Goal: Task Accomplishment & Management: Use online tool/utility

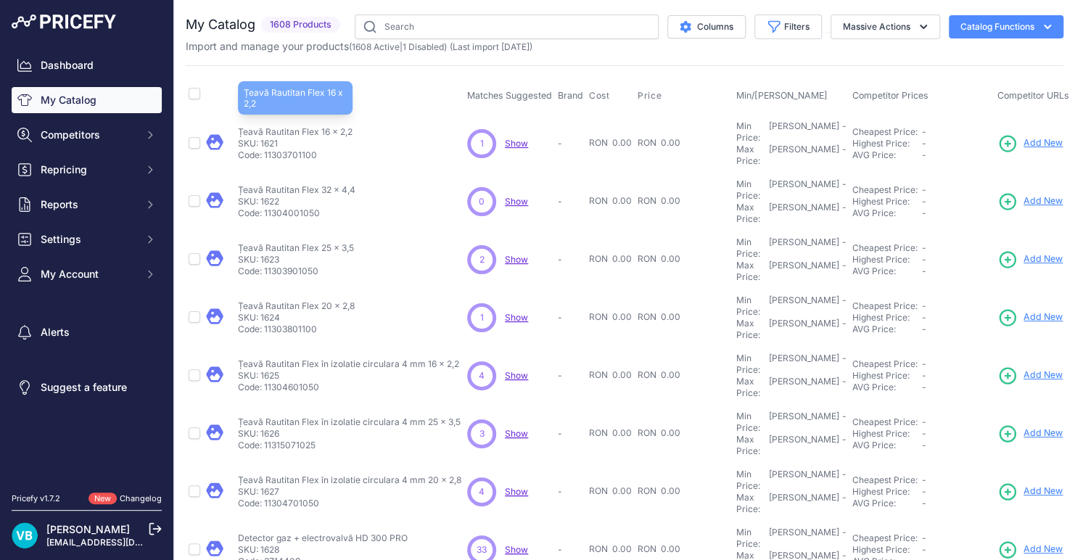
click at [303, 126] on p "Țeavă Rautitan Flex 16 x 2,2" at bounding box center [295, 132] width 115 height 12
copy div "Țeavă Rautitan Flex 16 x 2,2"
click at [977, 136] on span "Add New" at bounding box center [1043, 143] width 39 height 14
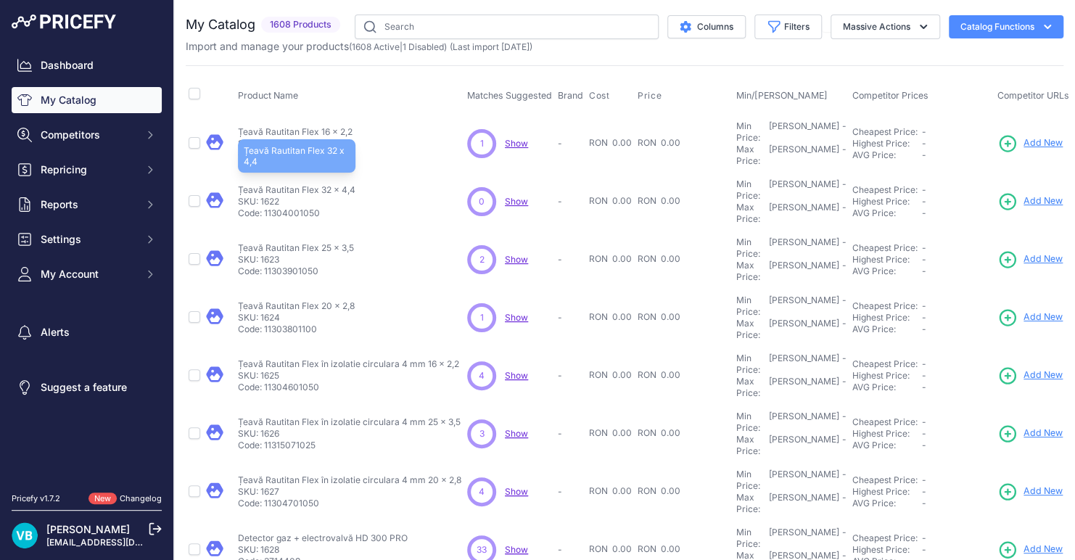
click at [327, 184] on p "Țeavă Rautitan Flex 32 x 4,4" at bounding box center [297, 190] width 118 height 12
copy div "Țeavă Rautitan Flex 32 x 4,4"
click at [977, 194] on span "Add New" at bounding box center [1043, 201] width 39 height 14
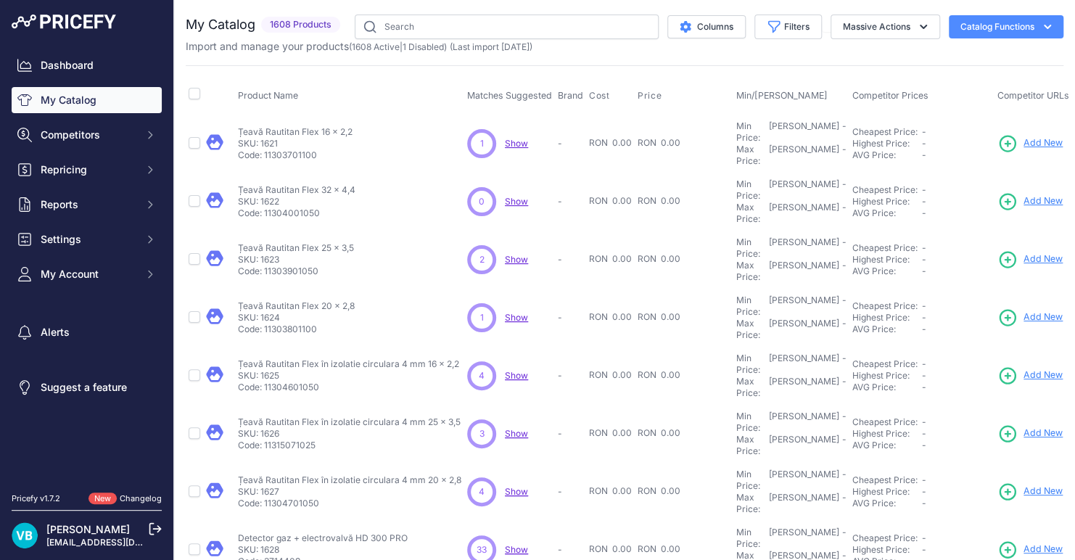
click at [297, 231] on td "Țeavă Rautitan Flex 25 x 3,5 Țeavă Rautitan Flex 25 x 3,5 SKU: 1623 Code: 11303…" at bounding box center [349, 260] width 229 height 58
click at [296, 242] on p "Țeavă Rautitan Flex 25 x 3,5" at bounding box center [296, 248] width 116 height 12
copy div "Țeavă Rautitan Flex 25 x 3,5"
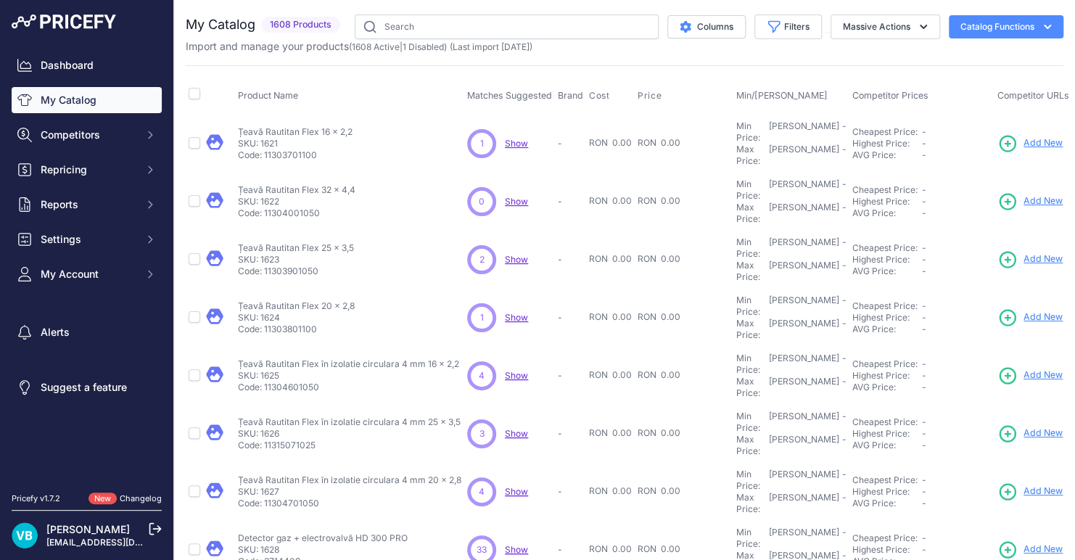
click at [977, 253] on span "Add New" at bounding box center [1043, 260] width 39 height 14
click at [329, 300] on p "Țeavă Rautitan Flex 20 x 2,8" at bounding box center [296, 306] width 117 height 12
copy div "Țeavă Rautitan Flex 20 x 2,8"
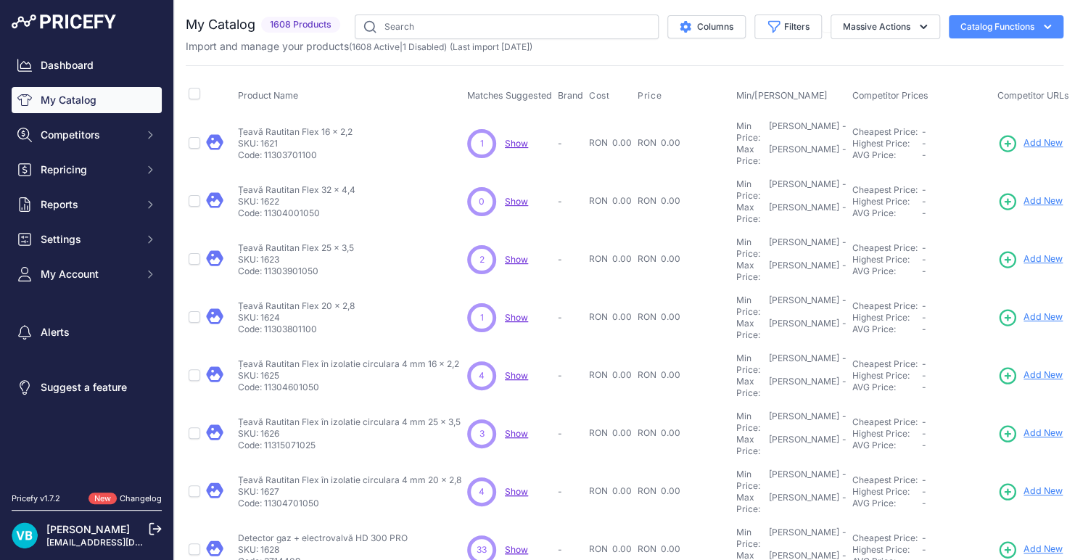
click at [977, 311] on span "Add New" at bounding box center [1043, 318] width 39 height 14
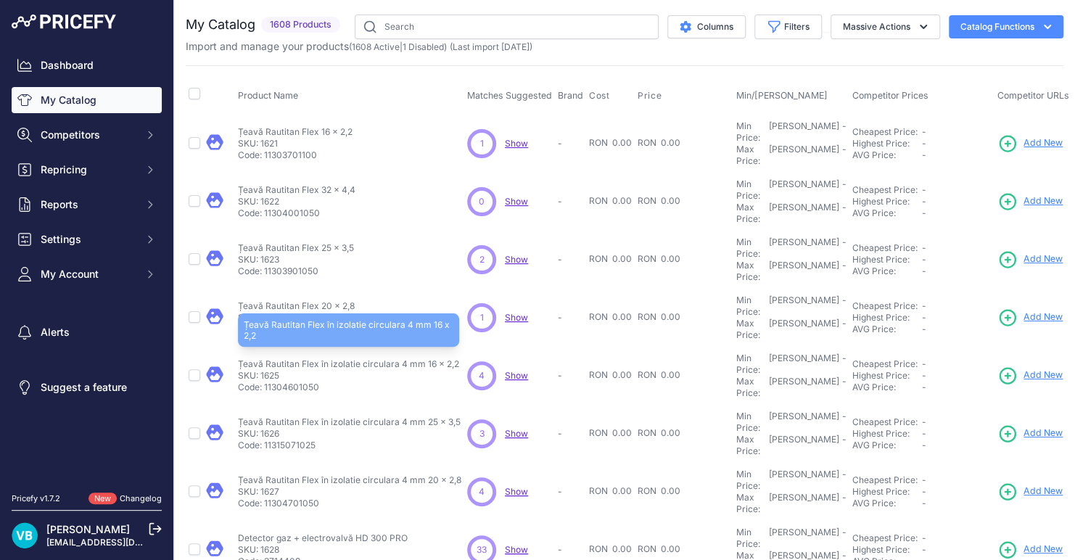
click at [325, 358] on p "Țeavă Rautitan Flex în izolatie circulara 4 mm 16 x 2,2" at bounding box center [348, 364] width 221 height 12
click at [351, 358] on p "Țeavă Rautitan Flex în izolatie circulara 4 mm 16 x 2,2" at bounding box center [348, 364] width 221 height 12
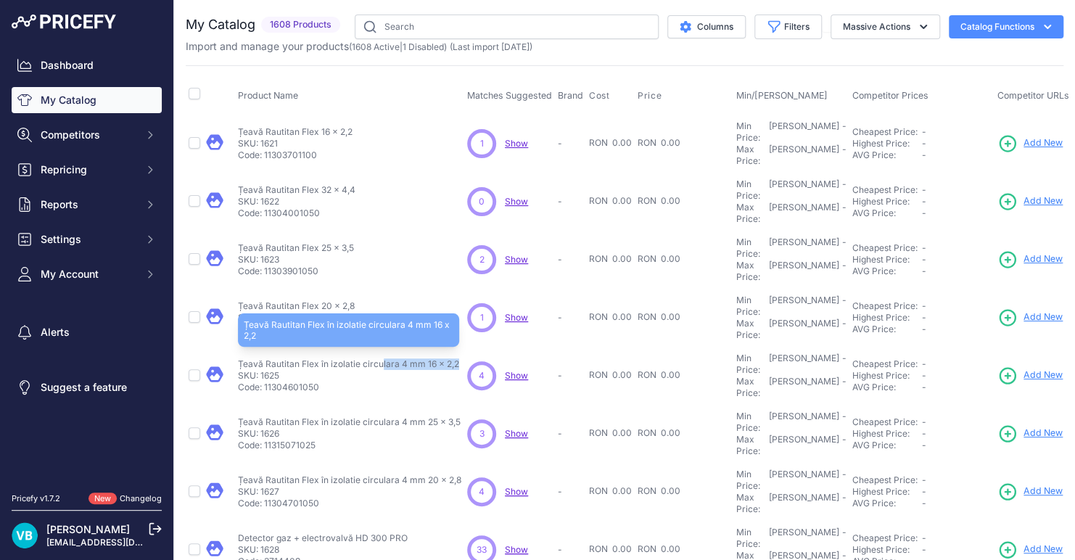
click at [351, 358] on p "Țeavă Rautitan Flex în izolatie circulara 4 mm 16 x 2,2" at bounding box center [348, 364] width 221 height 12
copy div "Țeavă Rautitan Flex în izolatie circulara 4 mm 16 x 2,2"
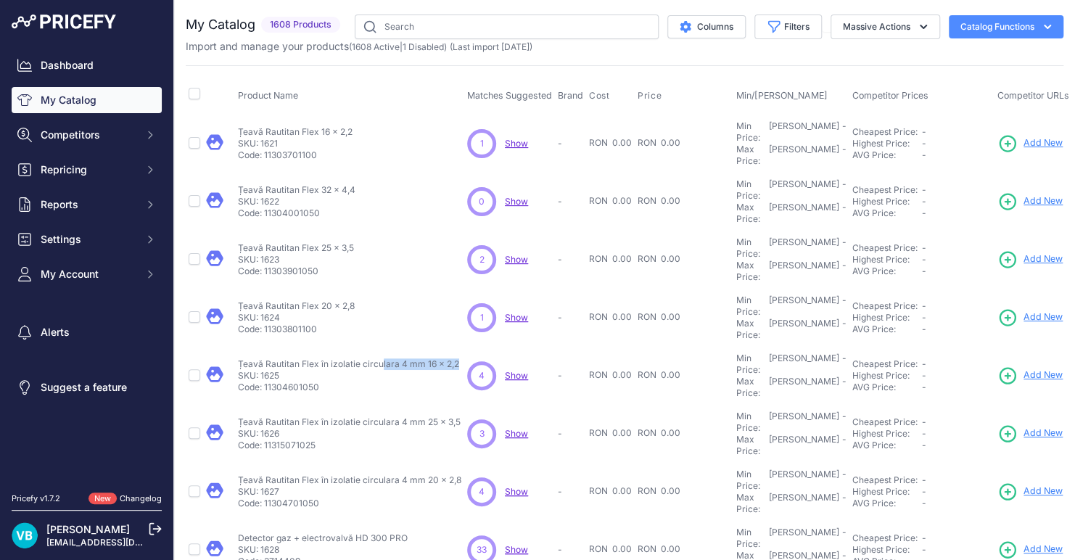
click at [977, 369] on span "Add New" at bounding box center [1043, 376] width 39 height 14
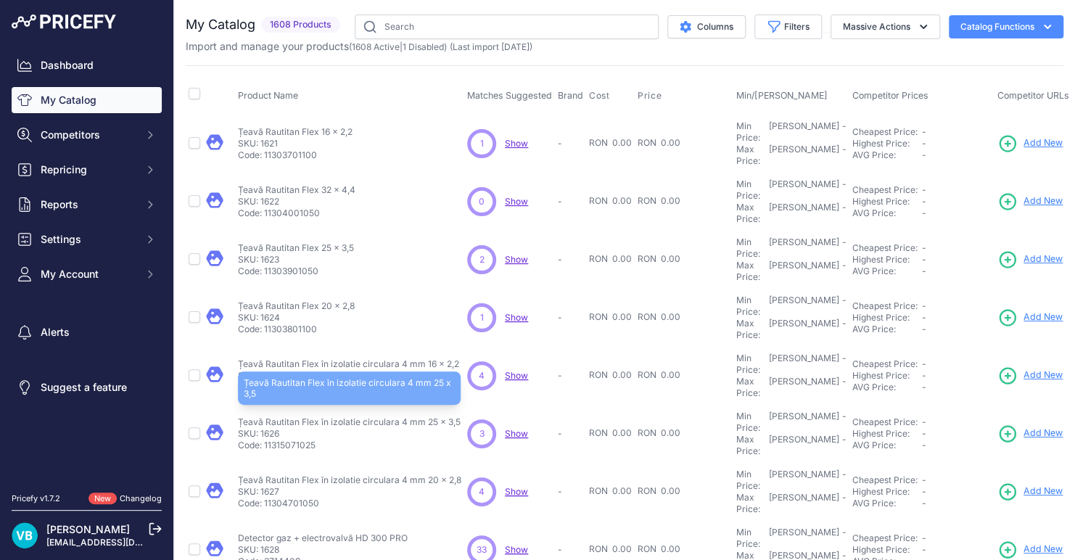
click at [329, 417] on p "Țeavă Rautitan Flex în izolatie circulara 4 mm 25 x 3,5" at bounding box center [349, 423] width 223 height 12
copy div "Țeavă Rautitan Flex în izolatie circulara 4 mm 25 x 3,5"
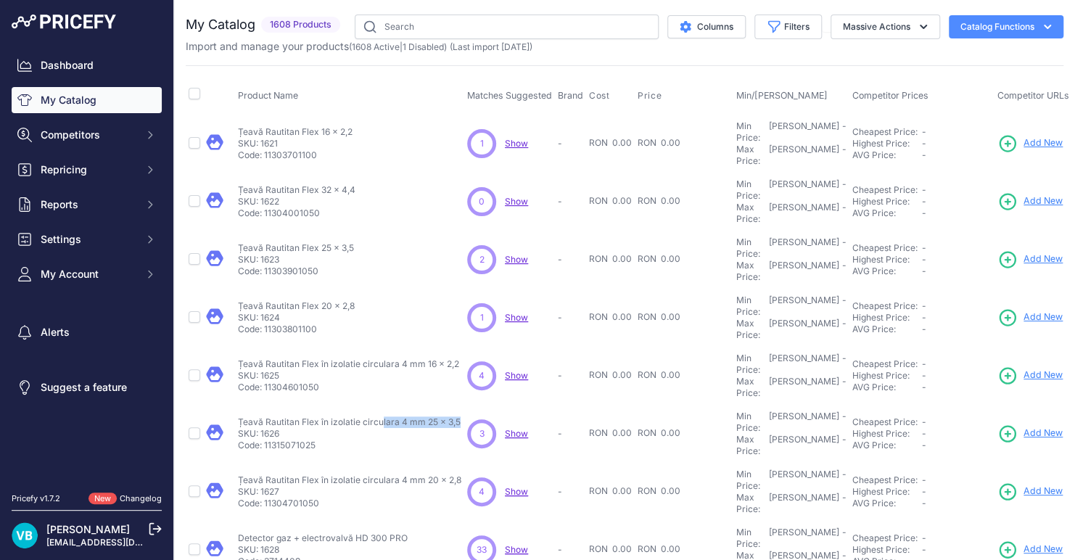
click at [977, 424] on link "Add New" at bounding box center [1030, 434] width 65 height 20
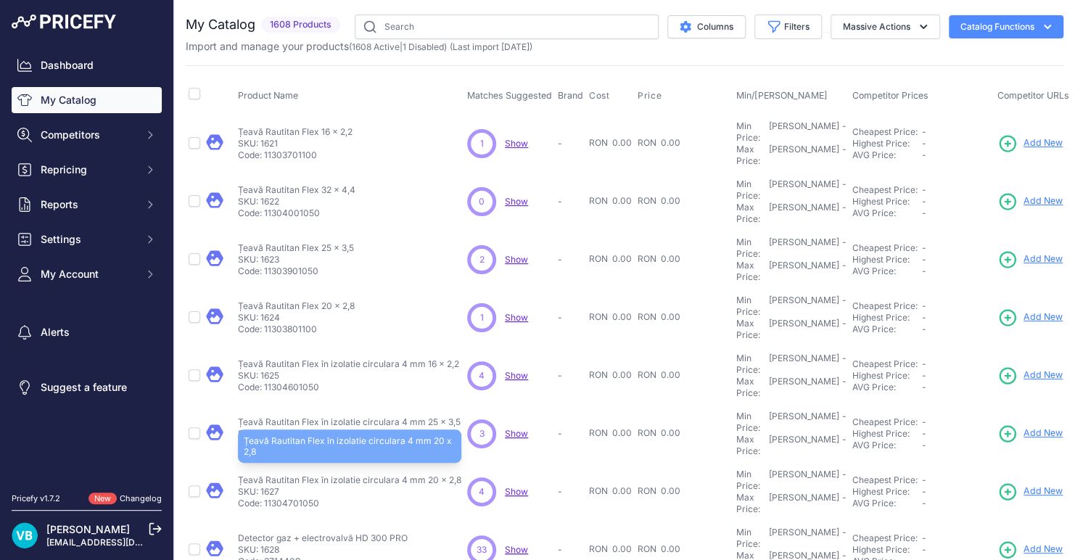
click at [320, 475] on p "Țeavă Rautitan Flex în izolatie circulara 4 mm 20 x 2,8" at bounding box center [350, 481] width 224 height 12
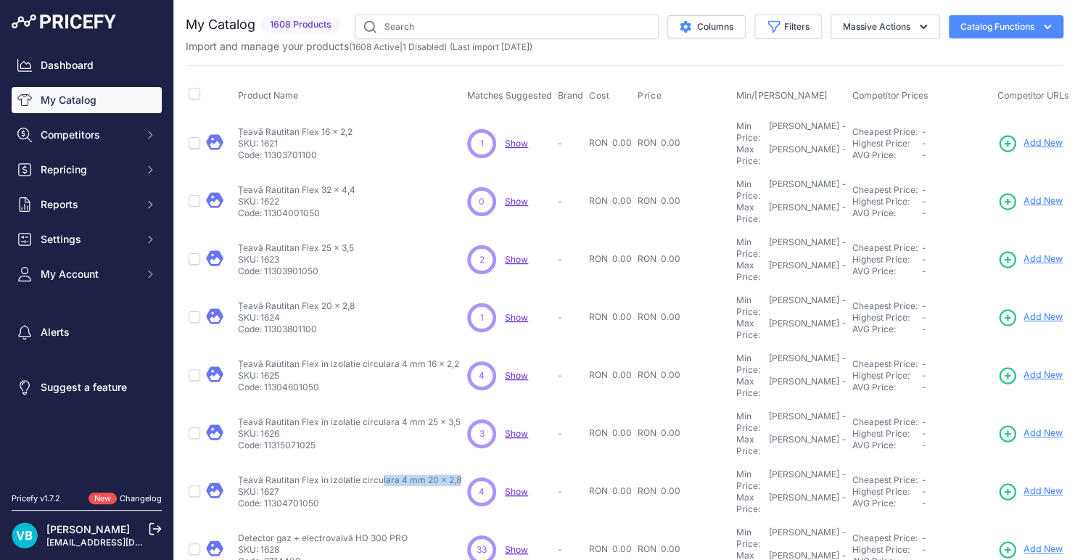
copy div "Țeavă Rautitan Flex în izolatie circulara 4 mm 20 x 2,8"
click at [977, 485] on span "Add New" at bounding box center [1043, 492] width 39 height 14
click at [314, 463] on td "Țeavă Rautitan Flex în izolatie circulara 4 mm 20 x 2,8 Țeavă Rautitan Flex în …" at bounding box center [349, 492] width 229 height 58
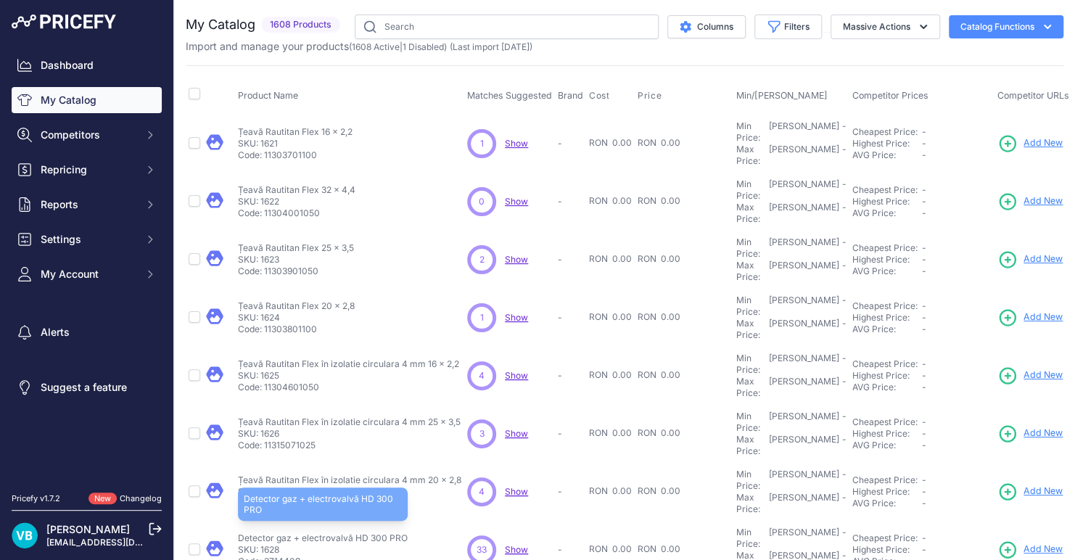
click at [311, 509] on p "Detector gaz + electrovalvă HD 300 PRO" at bounding box center [323, 539] width 170 height 12
copy div "Detector gaz + electrovalvă HD 300 PRO"
click at [977, 509] on span "Add New" at bounding box center [1043, 550] width 39 height 14
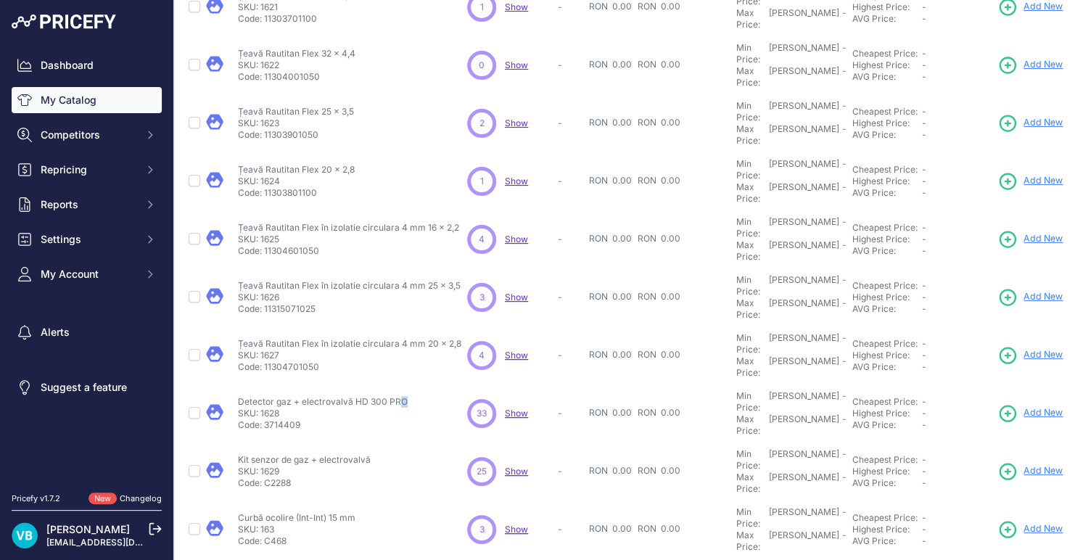
scroll to position [145, 0]
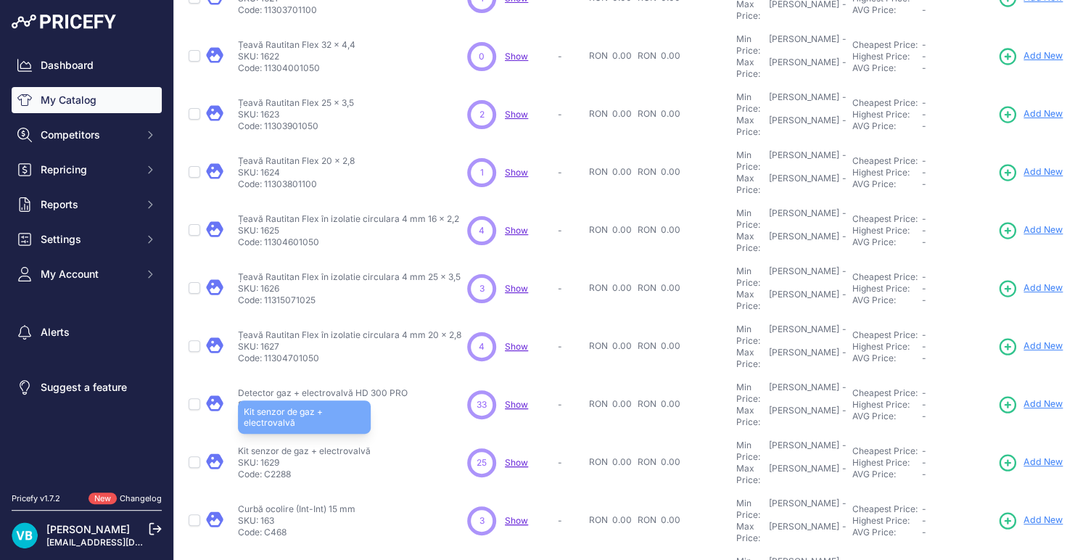
click at [325, 446] on p "Kit senzor de gaz + electrovalvă" at bounding box center [304, 452] width 133 height 12
click at [323, 446] on p "Kit senzor de gaz + electrovalvă" at bounding box center [304, 452] width 133 height 12
copy p "electrovalvă"
click at [977, 456] on span "Add New" at bounding box center [1043, 463] width 39 height 14
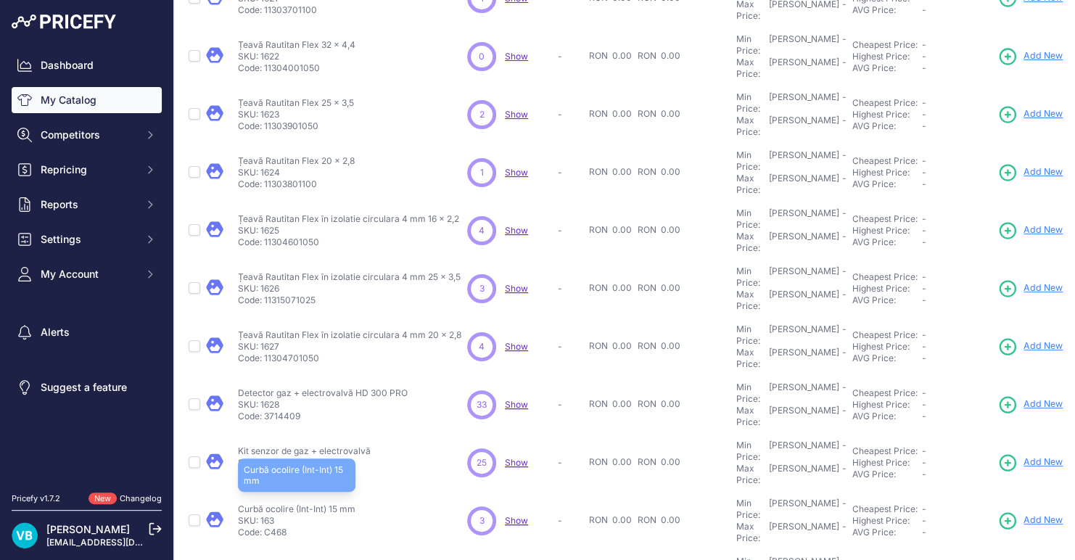
click at [343, 504] on p "Curbă ocolire (Int-Int) 15 mm" at bounding box center [297, 510] width 118 height 12
copy p "mm"
click at [269, 504] on p "Curbă ocolire (Int-Int) 15 mm" at bounding box center [297, 510] width 118 height 12
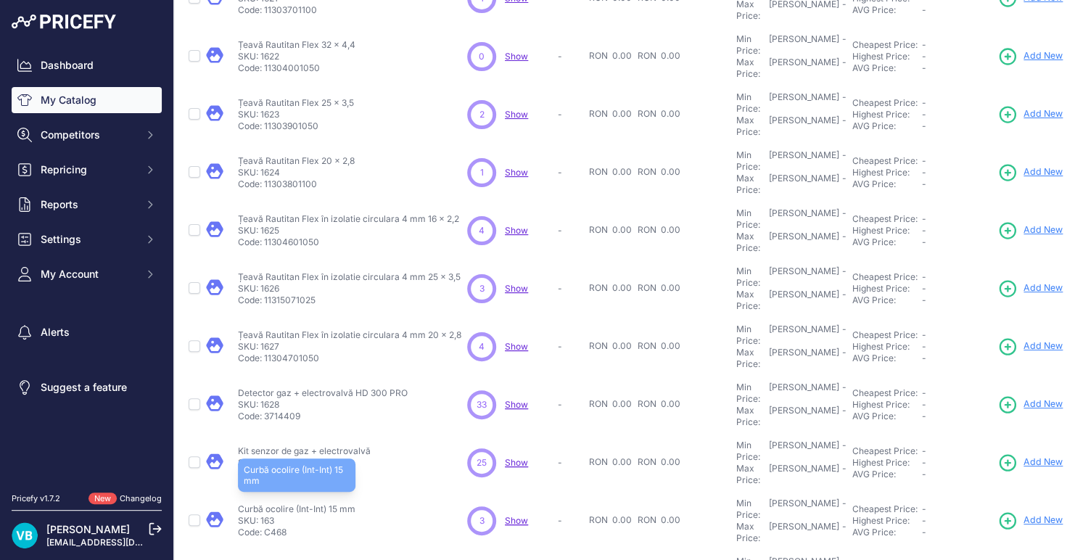
click at [269, 504] on p "Curbă ocolire (Int-Int) 15 mm" at bounding box center [297, 510] width 118 height 12
click at [977, 509] on link "Add New" at bounding box center [1030, 521] width 65 height 20
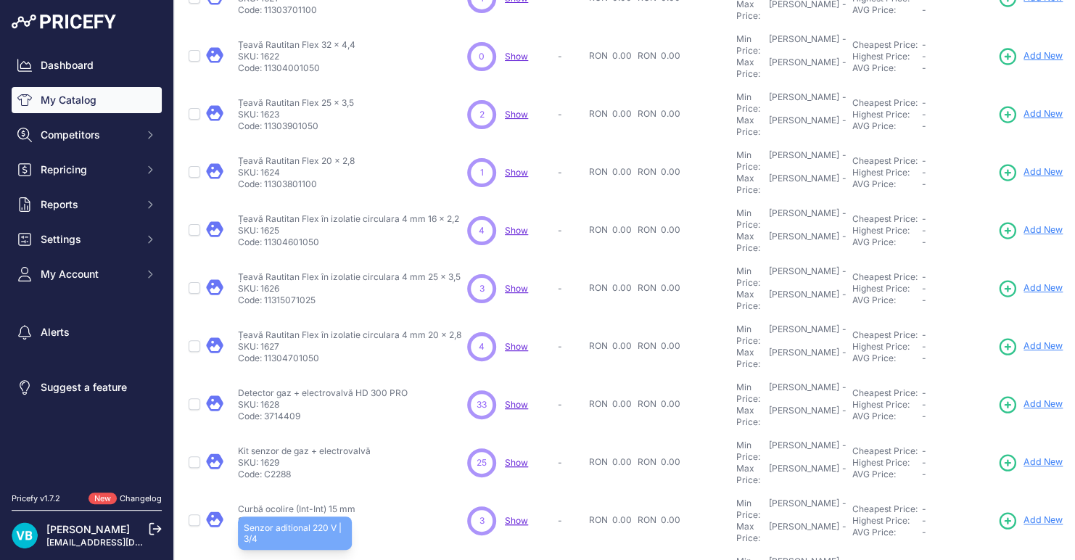
click at [319, 509] on p "Senzor aditional 220 V | 3/4" at bounding box center [295, 568] width 114 height 12
click at [318, 509] on p "Senzor aditional 220 V | 3/4" at bounding box center [295, 568] width 114 height 12
click at [317, 509] on p "Senzor aditional 220 V | 3/4" at bounding box center [295, 568] width 114 height 12
click at [250, 509] on p "Senzor aditional 220 V | 3/4" at bounding box center [295, 568] width 114 height 12
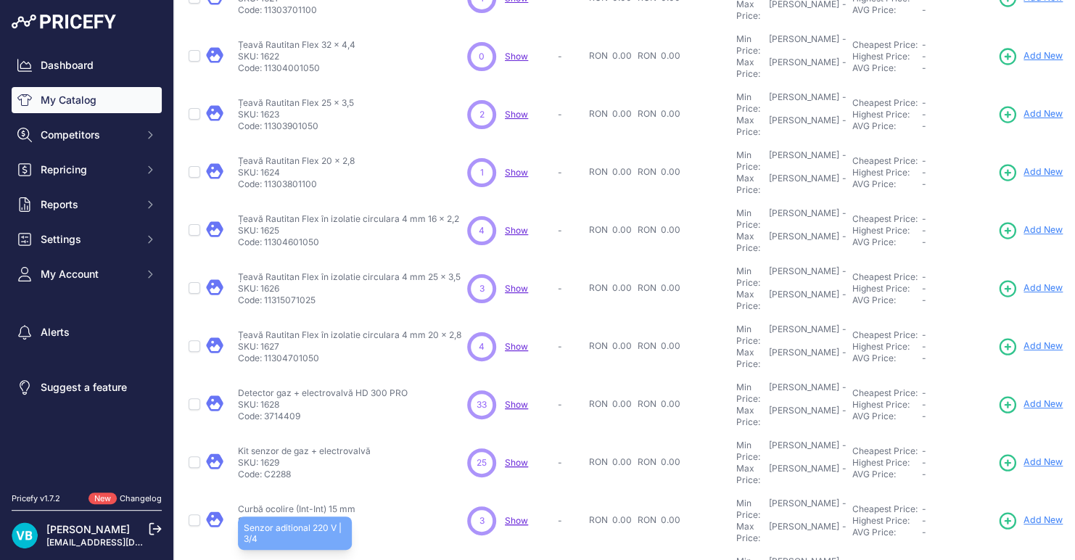
click at [250, 509] on p "Senzor aditional 220 V | 3/4" at bounding box center [295, 568] width 114 height 12
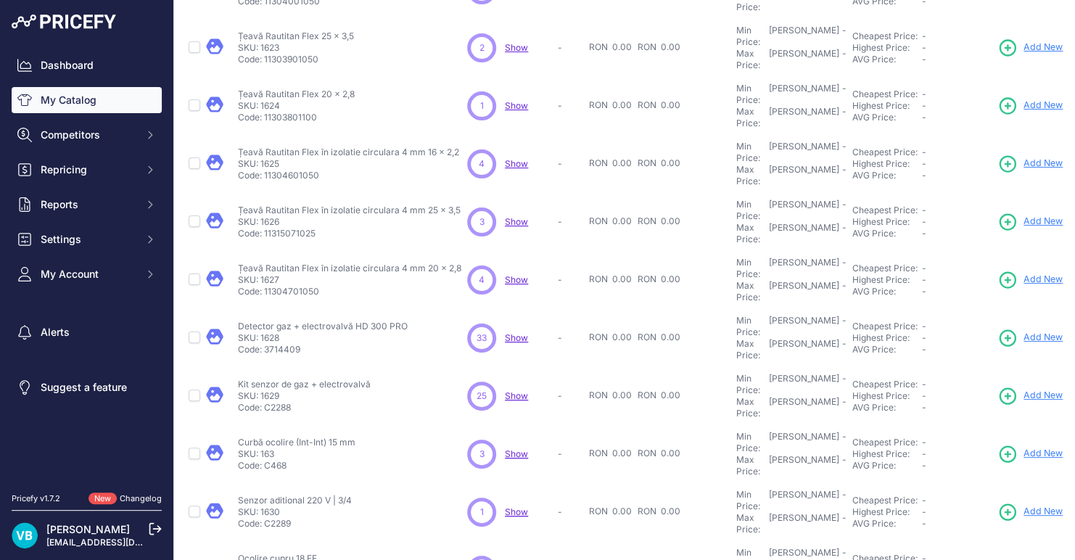
scroll to position [290, 0]
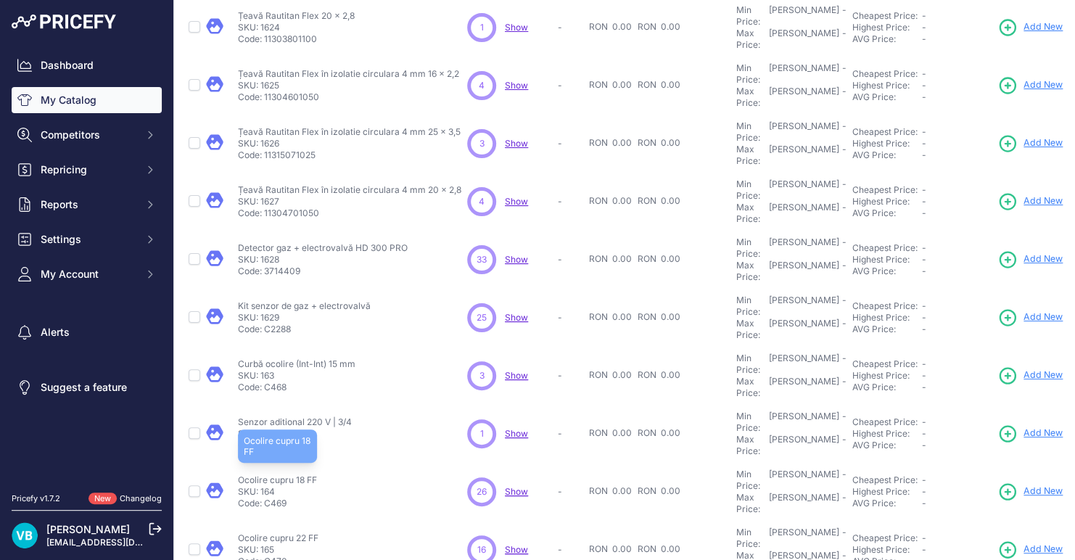
click at [276, 475] on p "Ocolire cupru 18 FF" at bounding box center [277, 481] width 79 height 12
click at [977, 485] on span "Add New" at bounding box center [1043, 492] width 39 height 14
click at [279, 509] on p "Ocolire cupru 22 FF" at bounding box center [278, 539] width 81 height 12
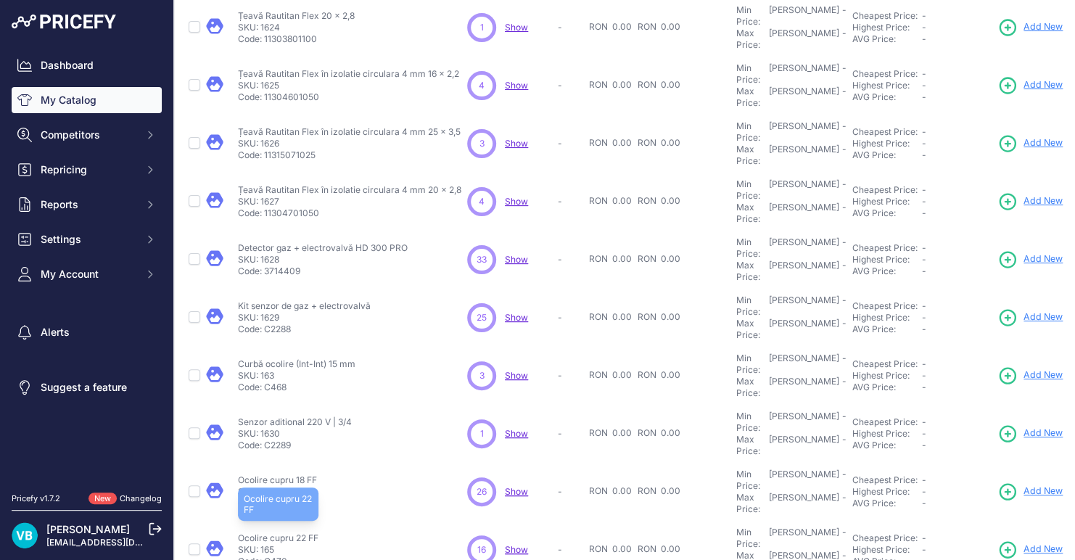
click at [279, 509] on p "Ocolire cupru 22 FF" at bounding box center [278, 539] width 81 height 12
click at [977, 509] on span "Add New" at bounding box center [1043, 550] width 39 height 14
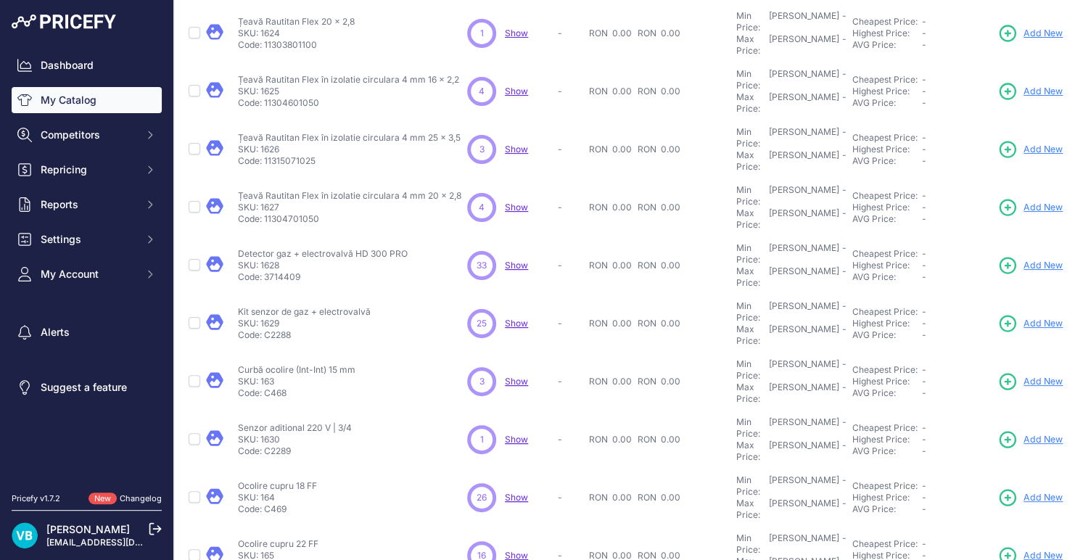
scroll to position [357, 0]
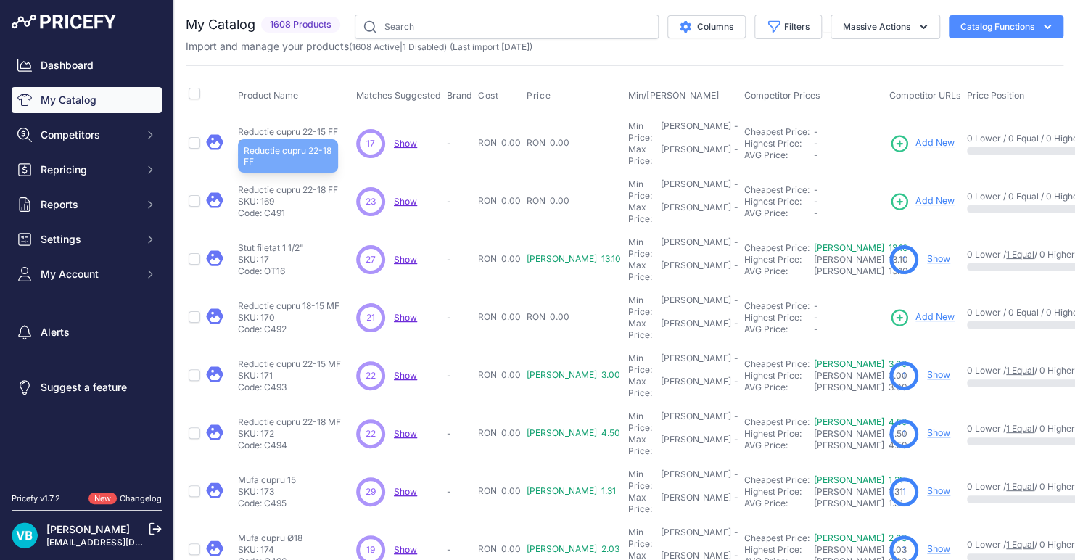
click at [265, 184] on p "Reductie cupru 22-18 FF" at bounding box center [288, 190] width 100 height 12
click at [916, 194] on span "Add New" at bounding box center [935, 201] width 39 height 14
click at [295, 242] on p "Stut filetat 1 1/2"" at bounding box center [271, 248] width 66 height 12
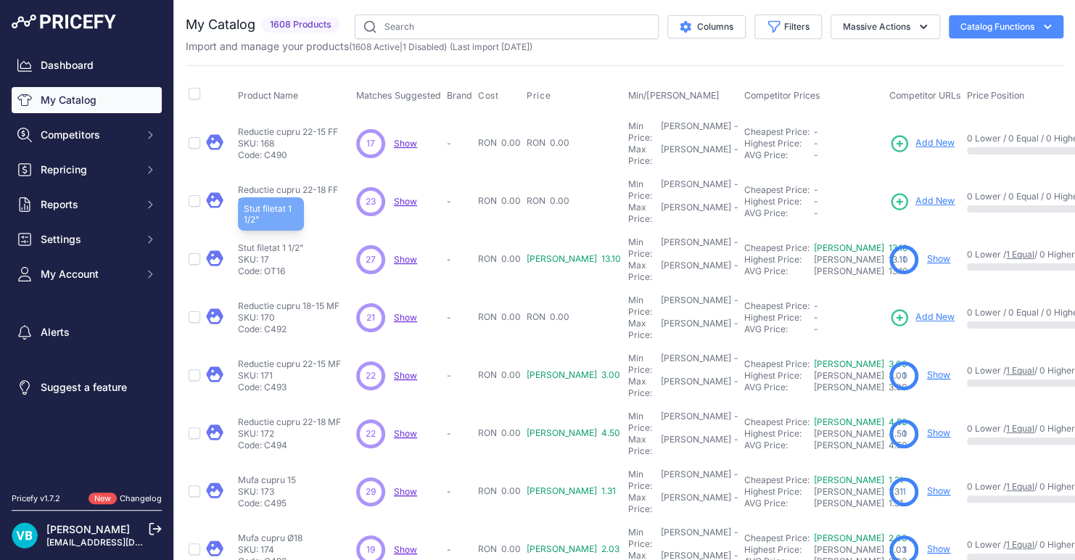
click at [295, 242] on p "Stut filetat 1 1/2"" at bounding box center [271, 248] width 66 height 12
click at [927, 253] on link "Show" at bounding box center [938, 258] width 23 height 11
click at [262, 312] on p "SKU: 170" at bounding box center [289, 318] width 102 height 12
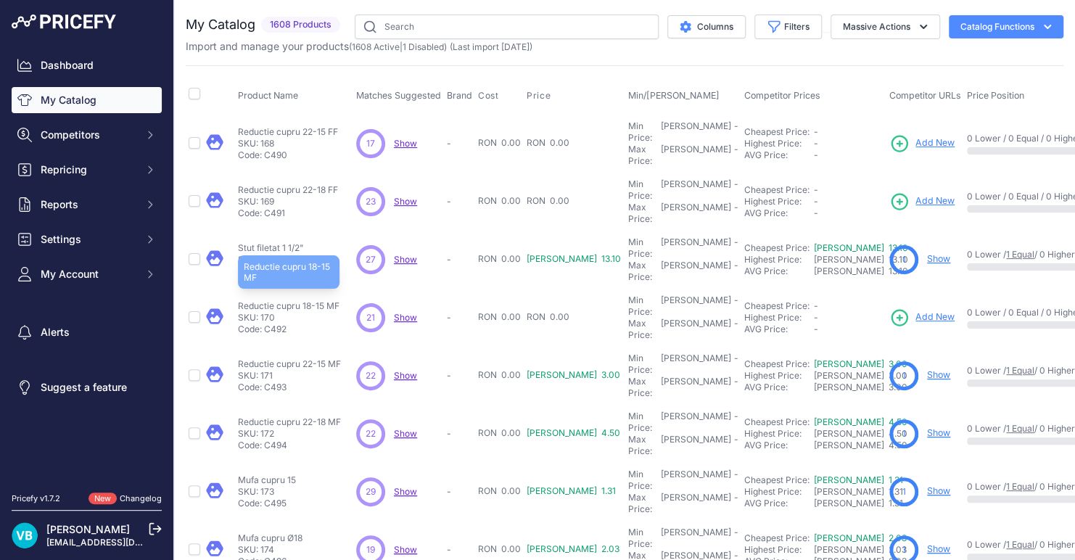
click at [259, 300] on p "Reductie cupru 18-15 MF" at bounding box center [289, 306] width 102 height 12
drag, startPoint x: 895, startPoint y: 276, endPoint x: 860, endPoint y: 271, distance: 35.2
click at [916, 311] on span "Add New" at bounding box center [935, 318] width 39 height 14
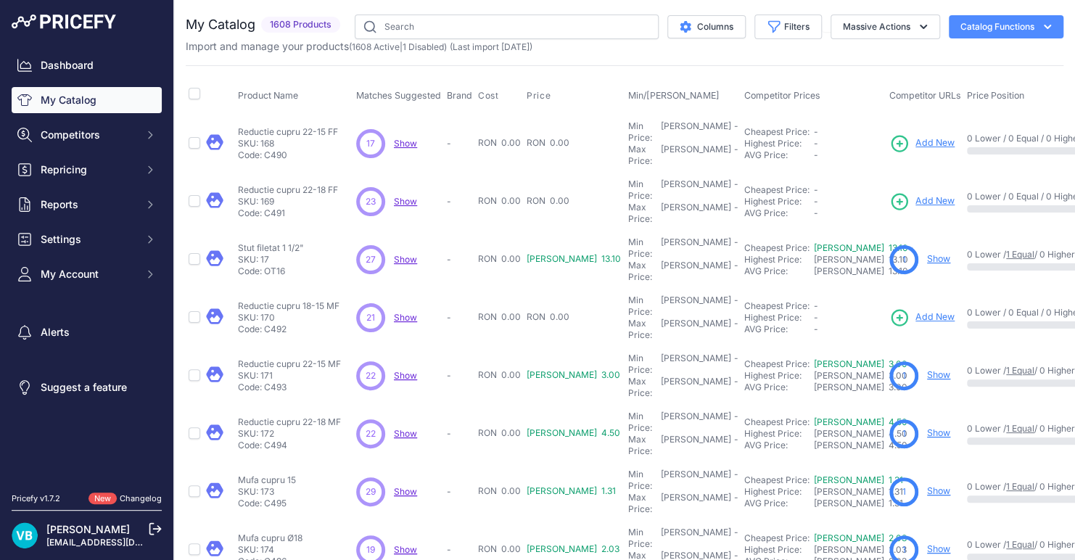
click at [297, 347] on td "Reductie cupru 22-15 MF Reductie cupru 22-15 MF SKU: 171 Code: C493" at bounding box center [294, 376] width 118 height 58
click at [927, 369] on link "Show" at bounding box center [938, 374] width 23 height 11
click at [274, 417] on p "Reductie cupru 22-18 MF" at bounding box center [289, 423] width 103 height 12
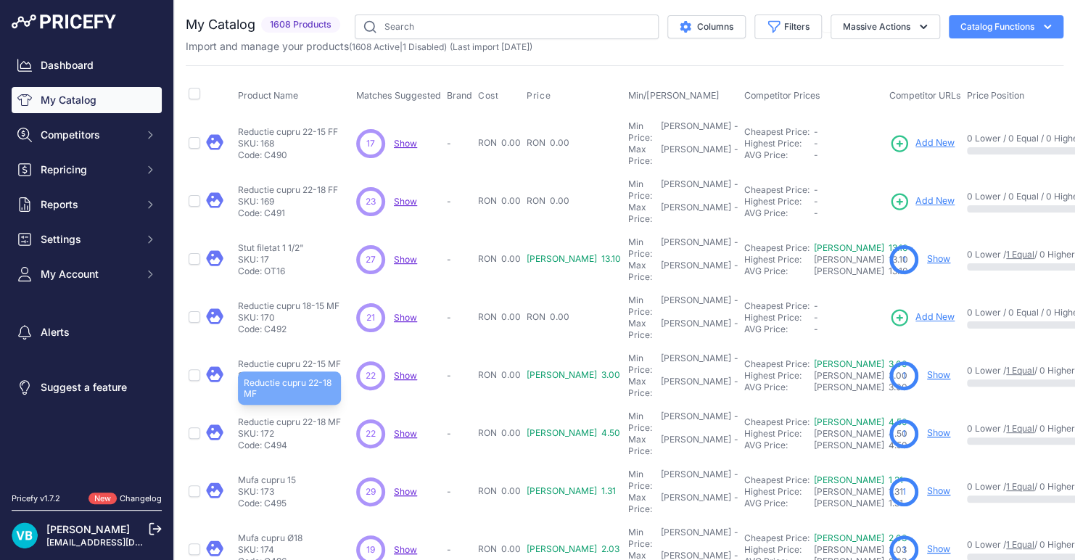
click at [274, 417] on p "Reductie cupru 22-18 MF" at bounding box center [289, 423] width 103 height 12
click at [927, 427] on link "Show" at bounding box center [938, 432] width 23 height 11
click at [262, 475] on p "Mufa cupru 15" at bounding box center [267, 481] width 58 height 12
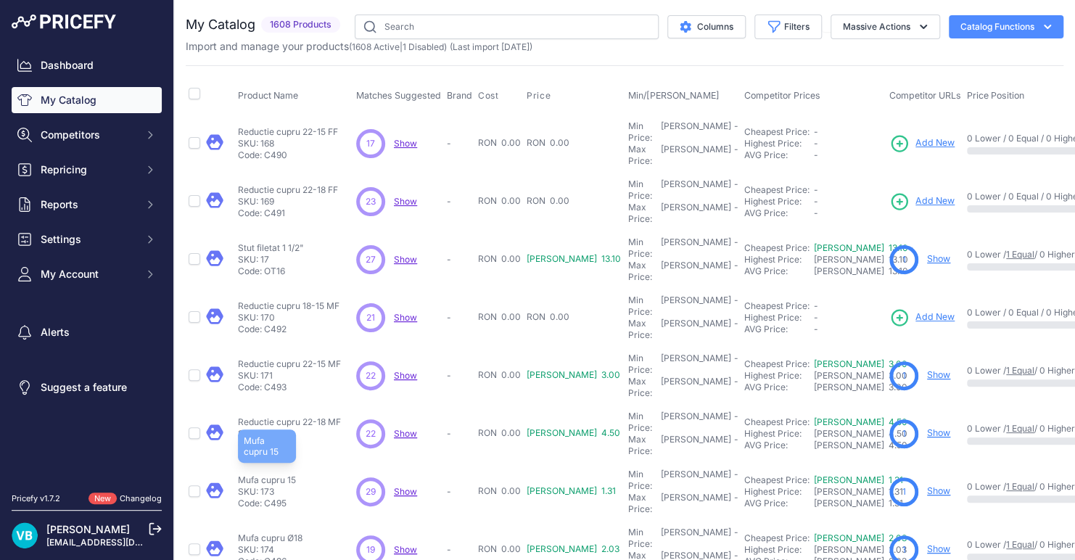
click at [262, 475] on p "Mufa cupru 15" at bounding box center [267, 481] width 58 height 12
click at [927, 485] on link "Show" at bounding box center [938, 490] width 23 height 11
click at [271, 509] on p "Mufa cupru Ø18" at bounding box center [270, 539] width 65 height 12
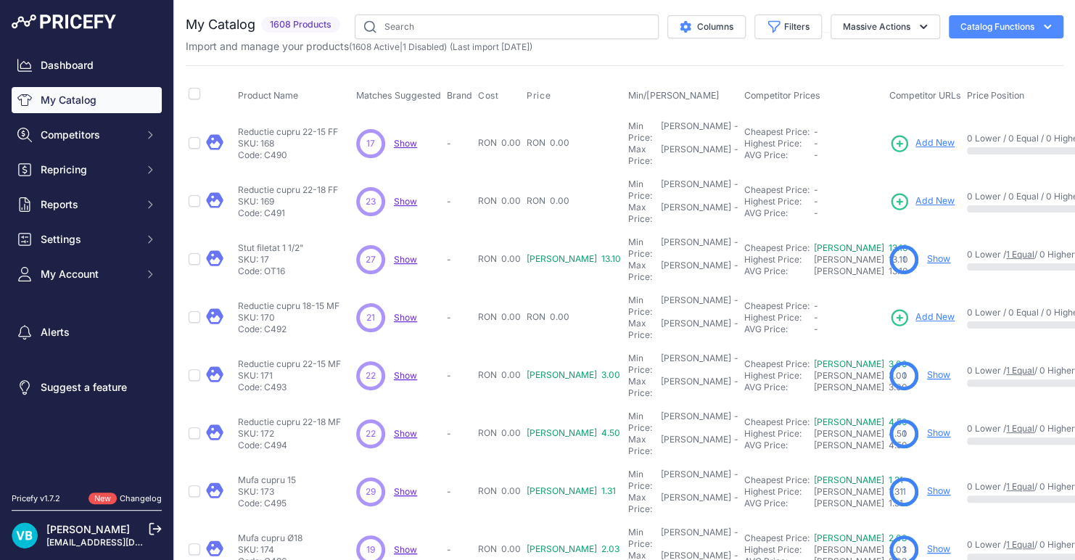
click at [927, 509] on link "Show" at bounding box center [938, 549] width 23 height 11
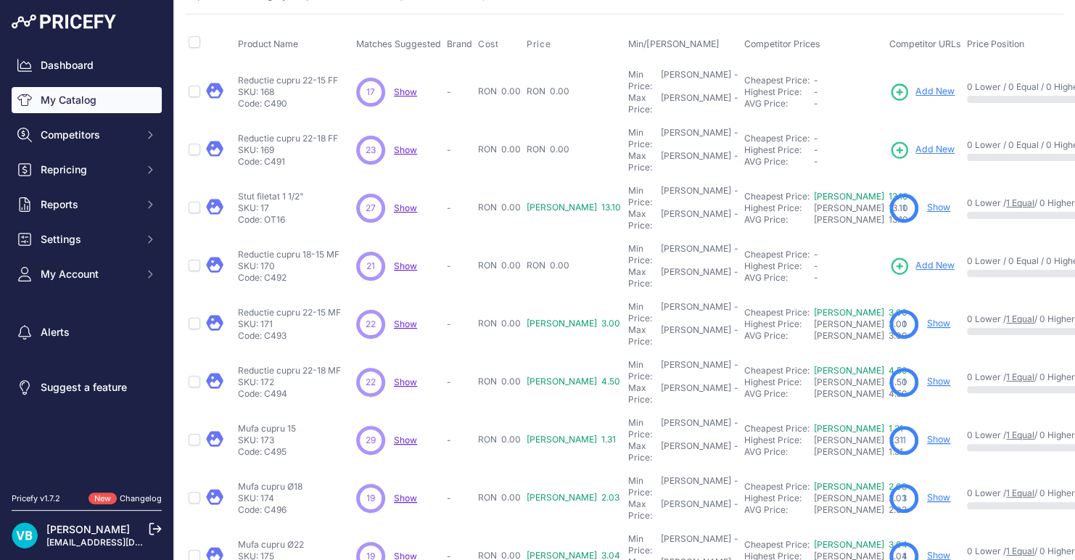
scroll to position [145, 0]
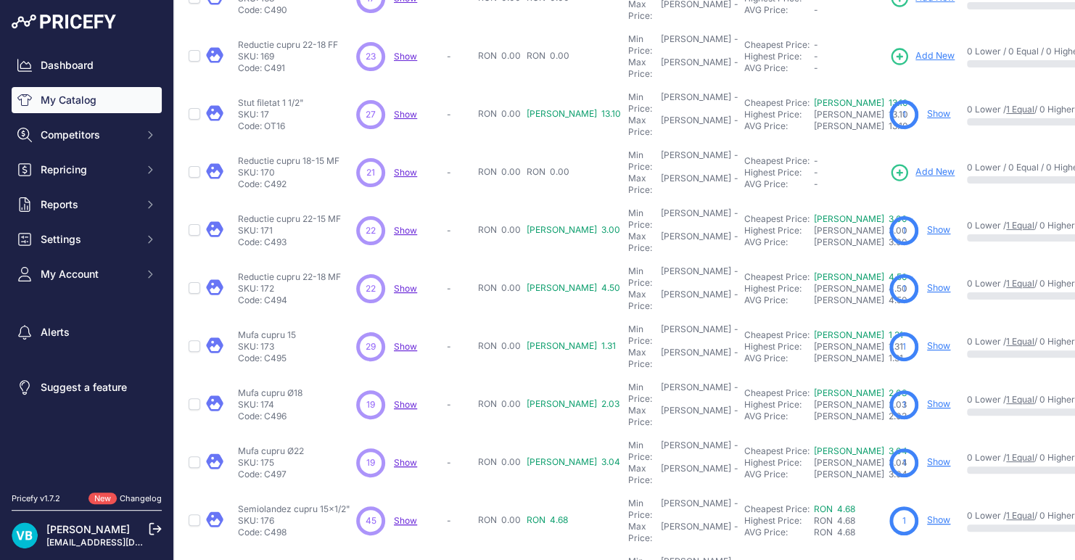
drag, startPoint x: 273, startPoint y: 363, endPoint x: 270, endPoint y: 353, distance: 10.6
click at [272, 457] on p "SKU: 175" at bounding box center [271, 463] width 66 height 12
click at [270, 446] on p "Mufa cupru Ø22" at bounding box center [271, 452] width 66 height 12
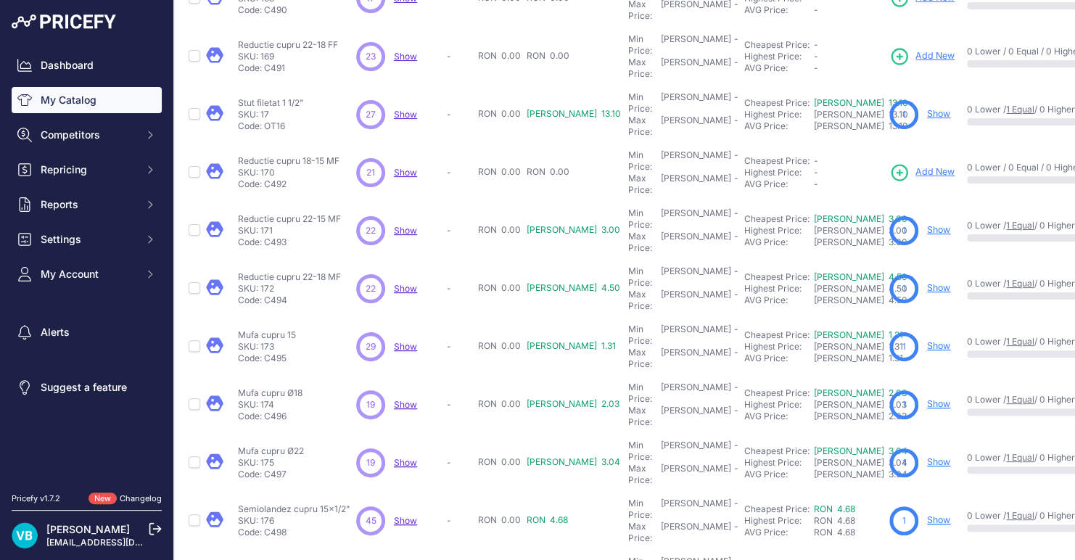
click at [927, 456] on link "Show" at bounding box center [938, 461] width 23 height 11
click at [3, 112] on div "Dashboard My Catalog Competitors Competitors Monitored URLs MAP infringements R…" at bounding box center [86, 243] width 173 height 487
click at [297, 509] on p "SKU: 176" at bounding box center [294, 521] width 112 height 12
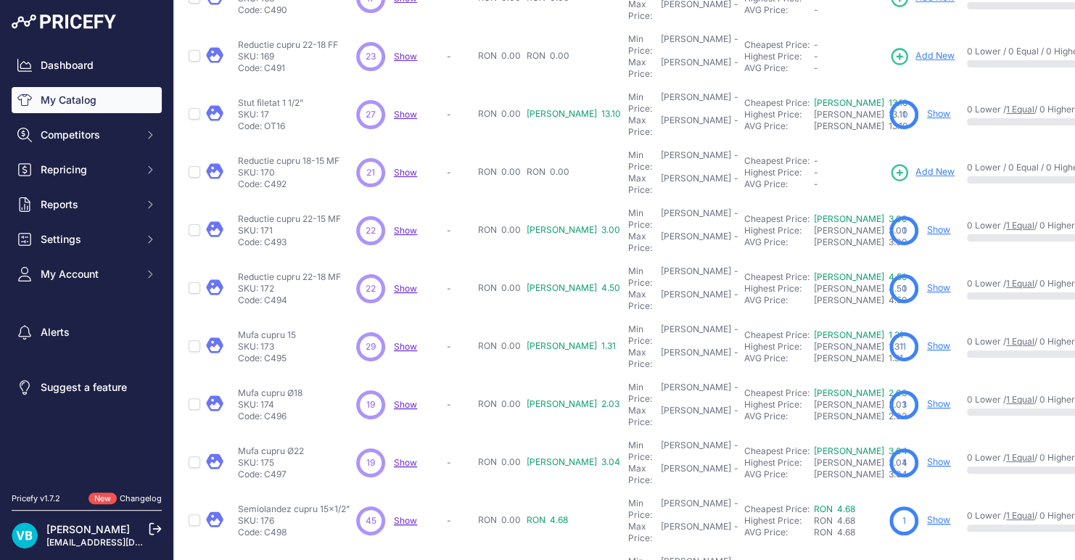
drag, startPoint x: 297, startPoint y: 404, endPoint x: 290, endPoint y: 396, distance: 10.9
click at [290, 504] on p "Semiolandez cupru 15x1/2"" at bounding box center [294, 510] width 112 height 12
click at [927, 509] on link "Show" at bounding box center [938, 520] width 23 height 11
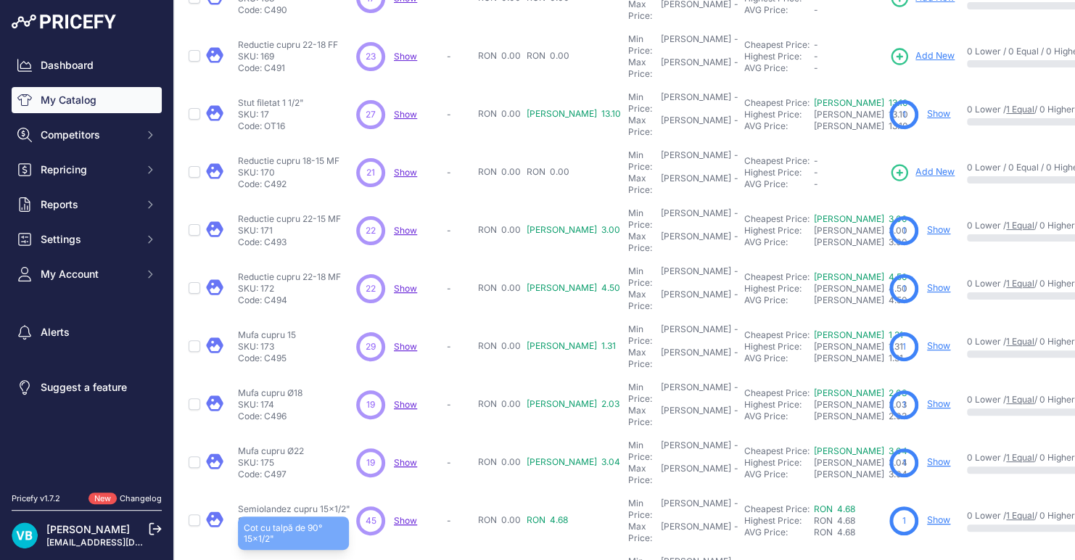
click at [306, 509] on p "Cot cu talpă de 90° 15x1/2"" at bounding box center [293, 568] width 111 height 12
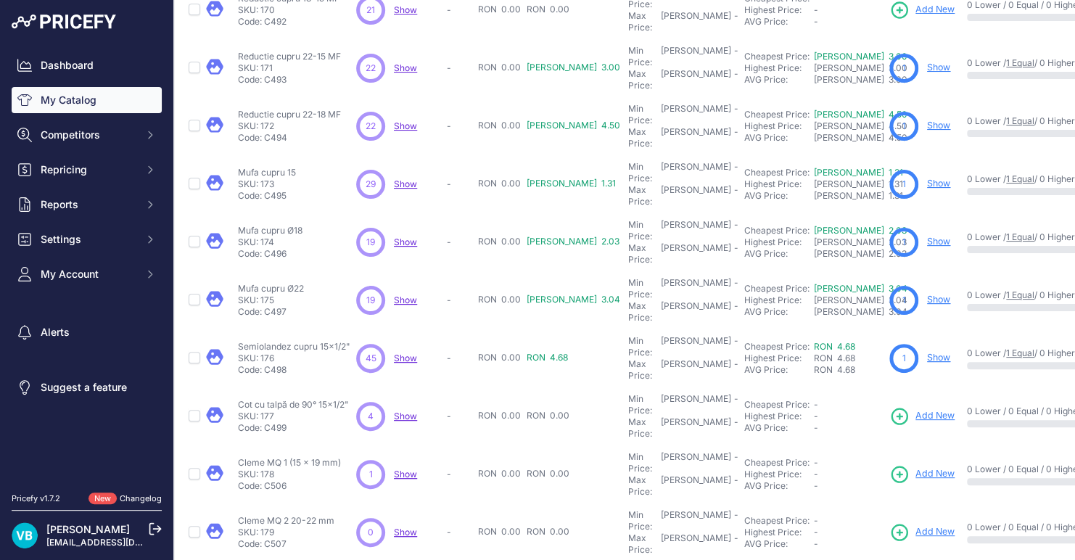
scroll to position [321, 0]
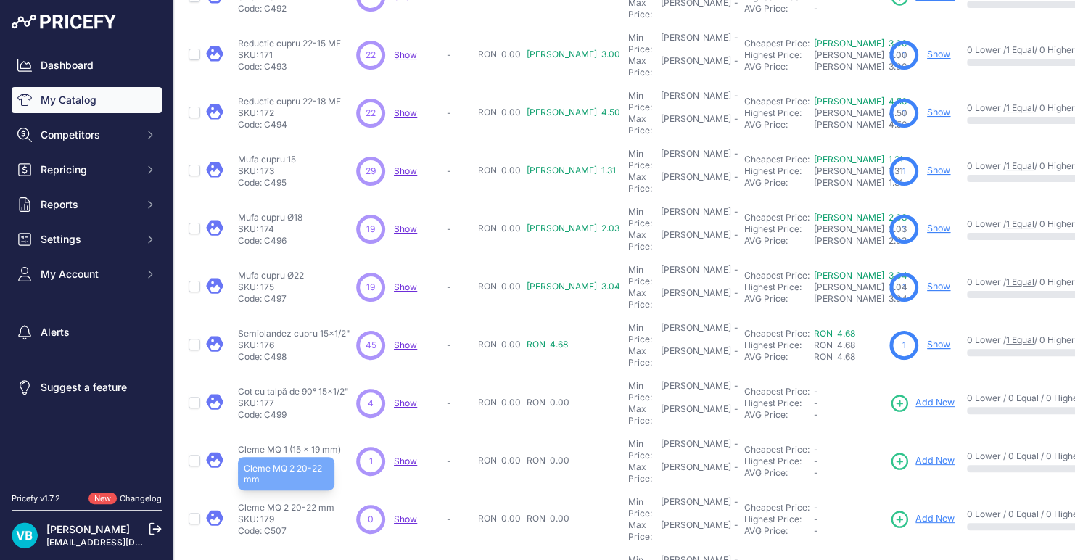
click at [274, 502] on p "Cleme MQ 2 20-22 mm" at bounding box center [286, 508] width 97 height 12
drag, startPoint x: 884, startPoint y: 374, endPoint x: 837, endPoint y: 362, distance: 48.8
click at [916, 509] on span "Add New" at bounding box center [935, 519] width 39 height 14
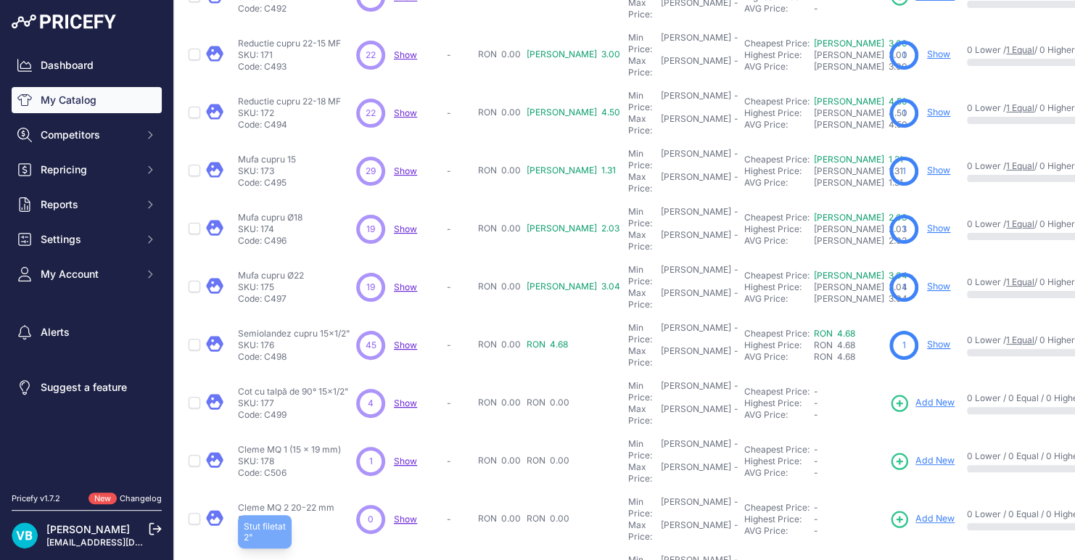
click at [262, 509] on p "Stut filetat 2"" at bounding box center [265, 566] width 54 height 12
click at [245, 509] on p "Stut filetat 2"" at bounding box center [265, 566] width 54 height 12
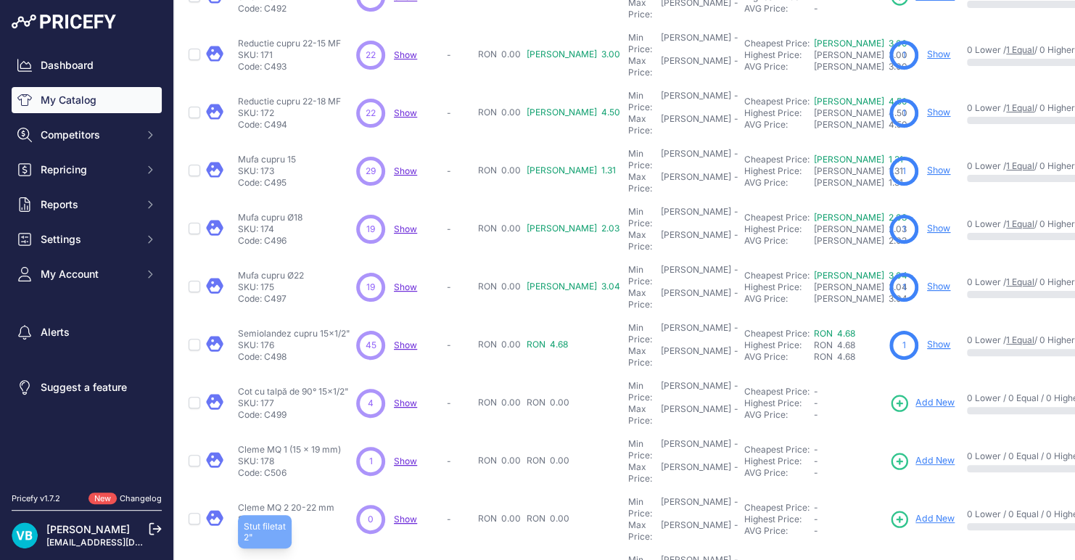
click at [245, 509] on p "Stut filetat 2"" at bounding box center [265, 566] width 54 height 12
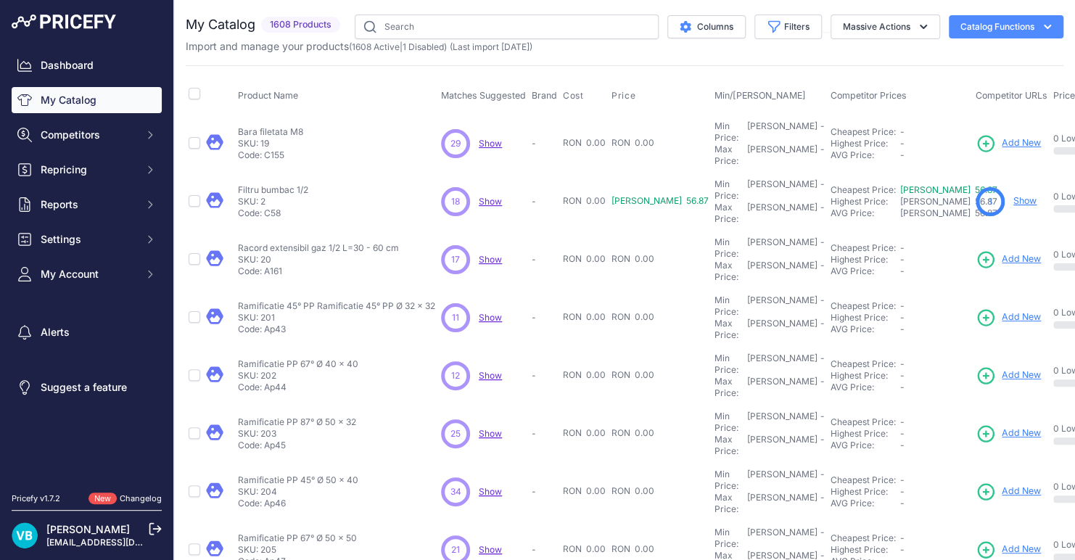
click at [977, 142] on span "Add New" at bounding box center [1021, 143] width 39 height 14
click at [288, 126] on p "Bara filetata M8" at bounding box center [270, 132] width 65 height 12
click at [279, 184] on p "Filtru bumbac 1/2" at bounding box center [273, 190] width 70 height 12
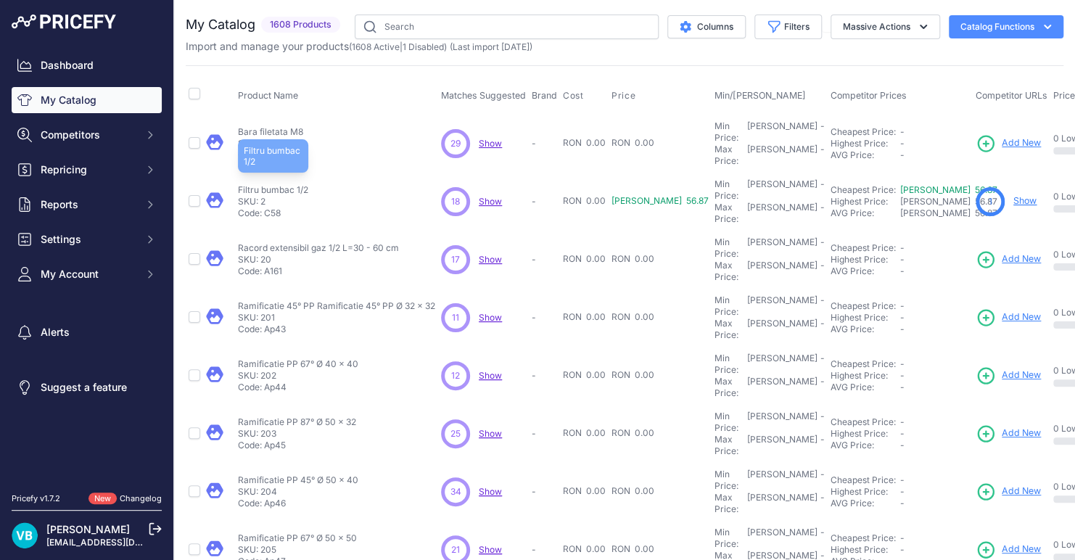
click at [279, 184] on p "Filtru bumbac 1/2" at bounding box center [273, 190] width 70 height 12
click at [977, 195] on link "Show" at bounding box center [1025, 200] width 23 height 11
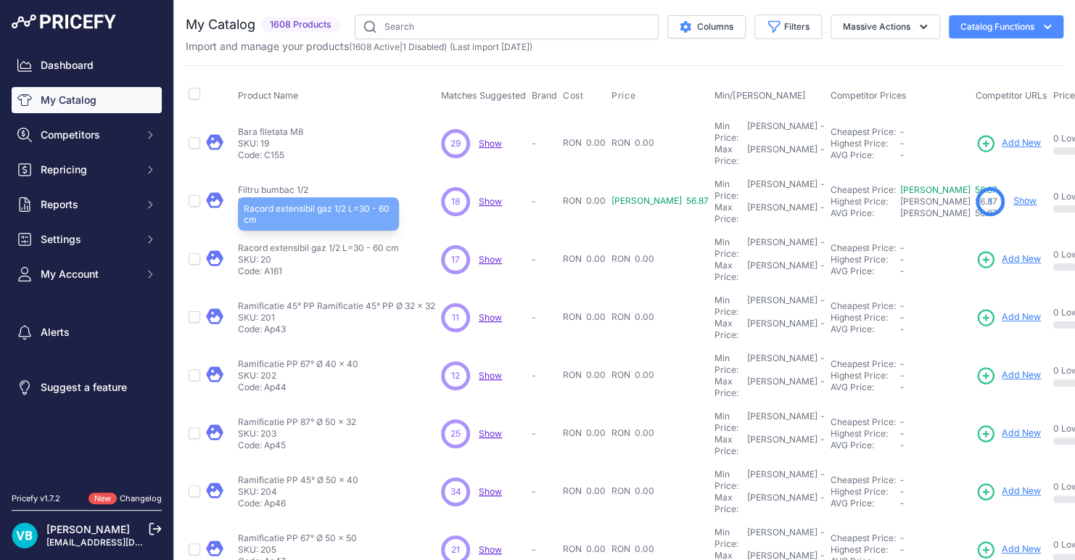
click at [305, 242] on p "Racord extensibil gaz 1/2 L=30 - 60 cm" at bounding box center [318, 248] width 161 height 12
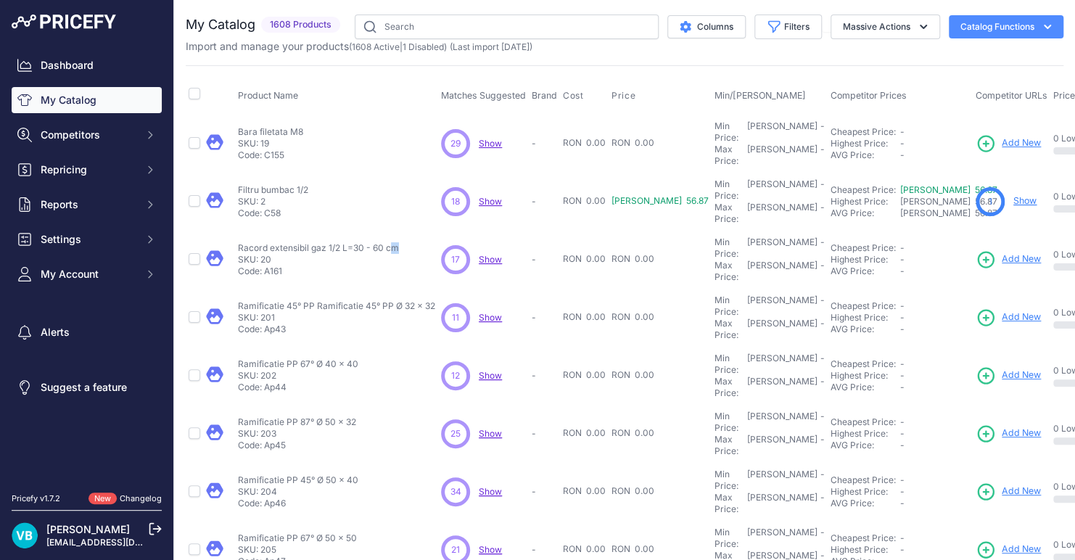
click at [977, 253] on span "Add New" at bounding box center [1021, 260] width 39 height 14
click at [274, 300] on p "Ramificatie 45° PP Ramificatie 45° PP Ø 32 x 32" at bounding box center [336, 306] width 197 height 12
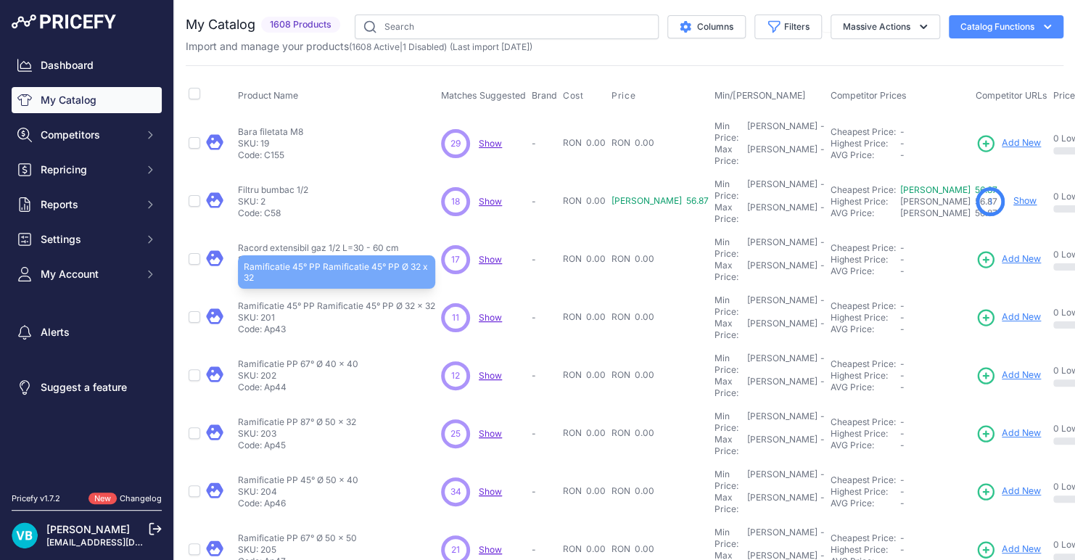
click at [273, 300] on p "Ramificatie 45° PP Ramificatie 45° PP Ø 32 x 32" at bounding box center [336, 306] width 197 height 12
click at [303, 300] on p "Ramificatie 45° PP Ramificatie 45° PP Ø 32 x 32" at bounding box center [336, 306] width 197 height 12
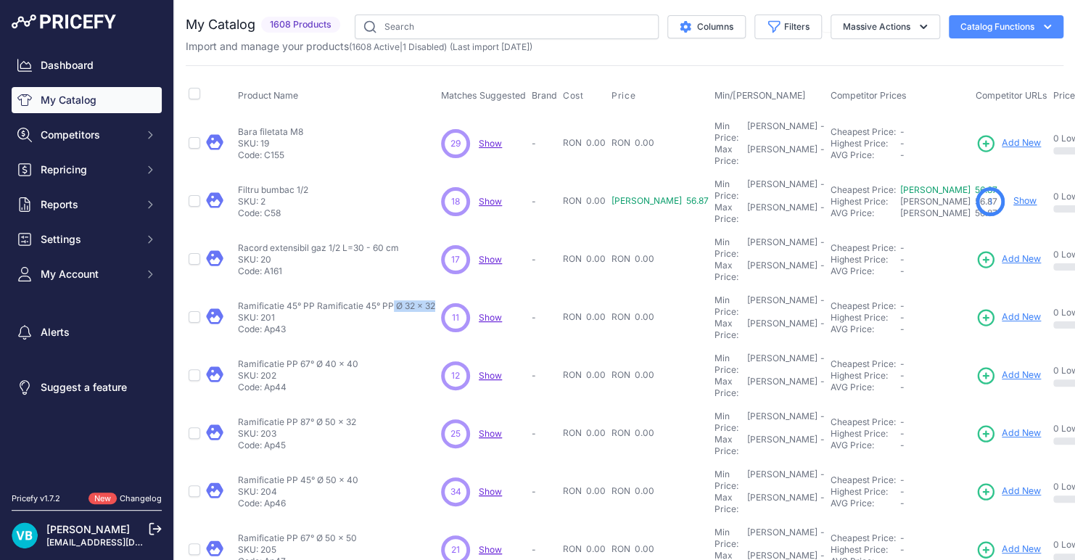
click at [977, 311] on span "Add New" at bounding box center [1021, 318] width 39 height 14
click at [271, 358] on p "Ramificatie PP 67° Ø 40 x 40" at bounding box center [298, 364] width 120 height 12
click at [977, 369] on span "Add New" at bounding box center [1021, 376] width 39 height 14
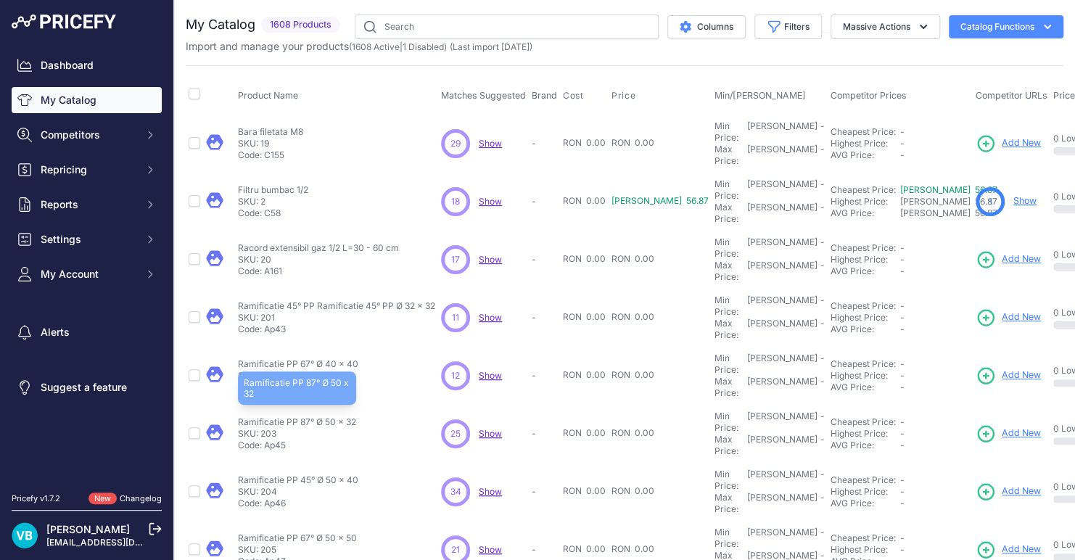
click at [335, 417] on p "Ramificatie PP 87° Ø 50 x 32" at bounding box center [297, 423] width 118 height 12
click at [977, 424] on div "Add New" at bounding box center [1012, 434] width 72 height 20
click at [977, 427] on span "Add New" at bounding box center [1021, 434] width 39 height 14
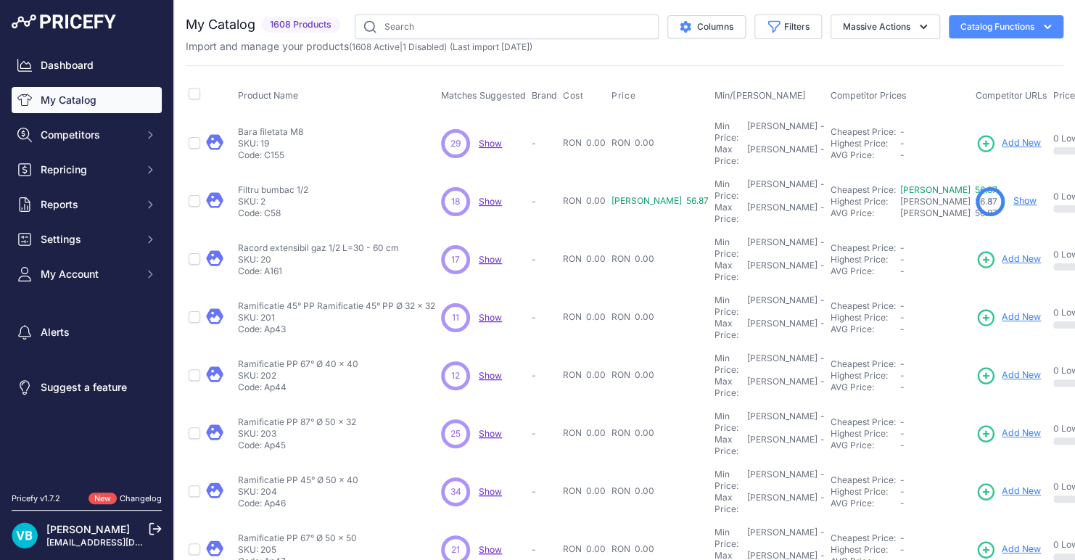
click at [401, 463] on td "Ramificatie PP 45° Ø 50 x 40 Ramificatie PP 45° Ø 50 x 40 SKU: 204 Code: Ap46" at bounding box center [336, 492] width 203 height 58
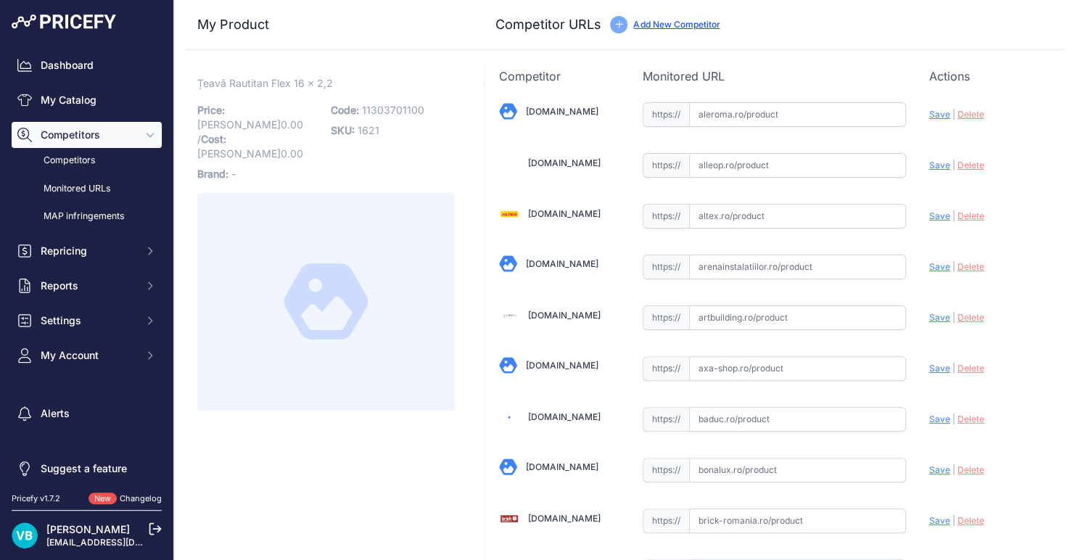
click at [392, 113] on span "11303701100" at bounding box center [393, 110] width 62 height 12
copy span "11303701100"
click at [750, 263] on input "text" at bounding box center [797, 267] width 217 height 25
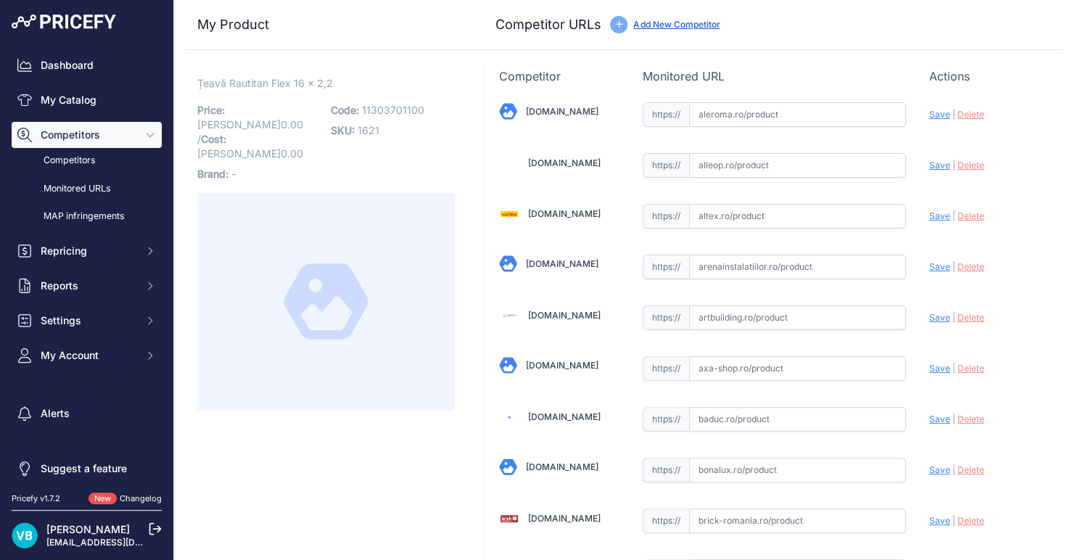
paste input "https://www.arenainstalatiilor.ro/teava-universala-rehau-rautitan-flex-pe-xa-16…"
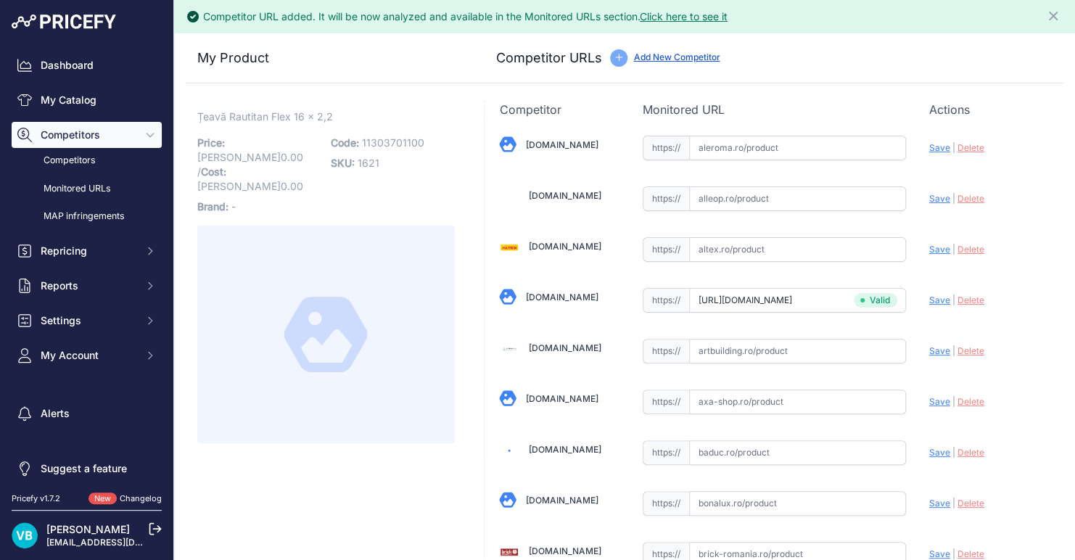
type input "www.arenainstalatiilor.ro/teava-universala-rehau-rautitan-flex-pe-xa-16x2-2-mm-…"
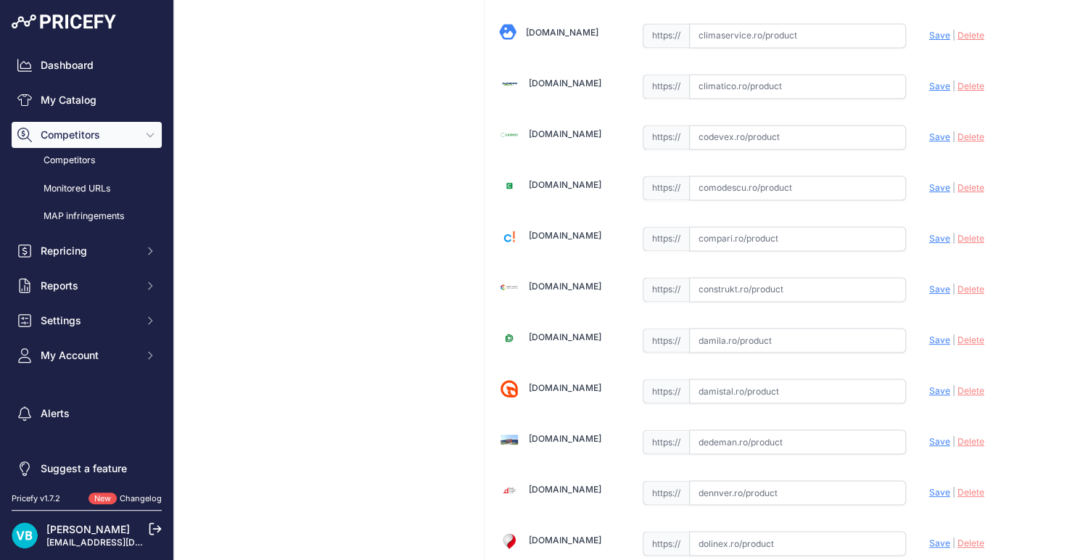
click at [700, 279] on input "text" at bounding box center [797, 289] width 217 height 25
paste input "https://www.construkt.ro/teava-universala-16x2-2-colac-100-ml-rehau-rautitan-fl…"
type input "www.construkt.ro/teava-universala-16x2-2-colac-100-ml-rehau-rautitan-flex-pe-xa…"
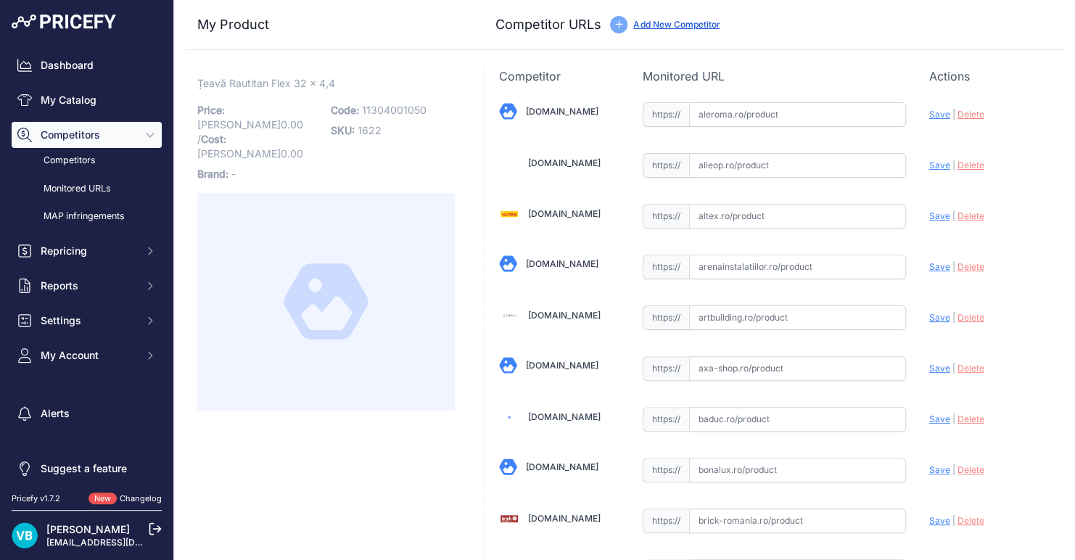
click at [398, 107] on span "11304001050" at bounding box center [394, 110] width 65 height 12
copy span "11304001050"
click at [885, 267] on input "text" at bounding box center [797, 267] width 217 height 25
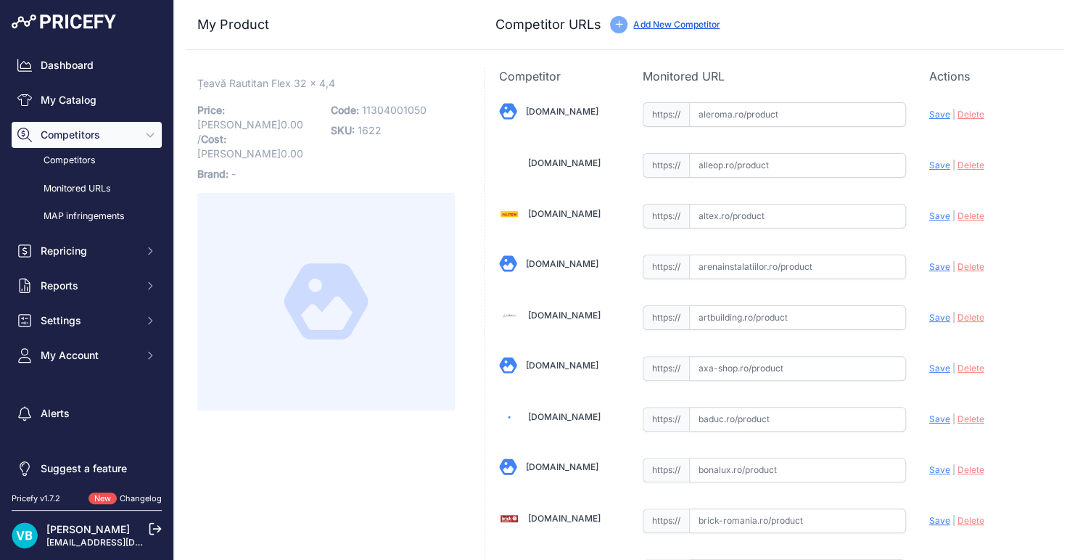
paste input "https://www.arenainstalatiilor.ro/teava-universala-rehau-rautitan-flex-pe-xa-32…"
click at [936, 265] on span "Save" at bounding box center [940, 266] width 21 height 11
type input "https://www.arenainstalatiilor.ro/teava-universala-rehau-rautitan-flex-pe-xa-32…"
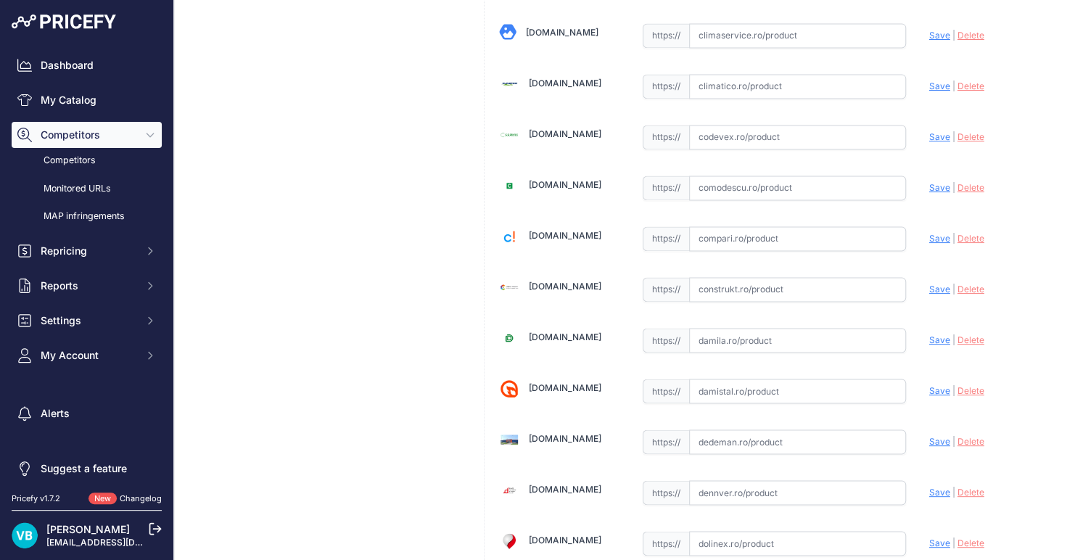
scroll to position [994, 0]
click at [767, 279] on input "text" at bounding box center [797, 288] width 217 height 25
paste input "https://www.construkt.ro/teava-universala-32x4-4-colac-50-ml-rehau-rautitan-fle…"
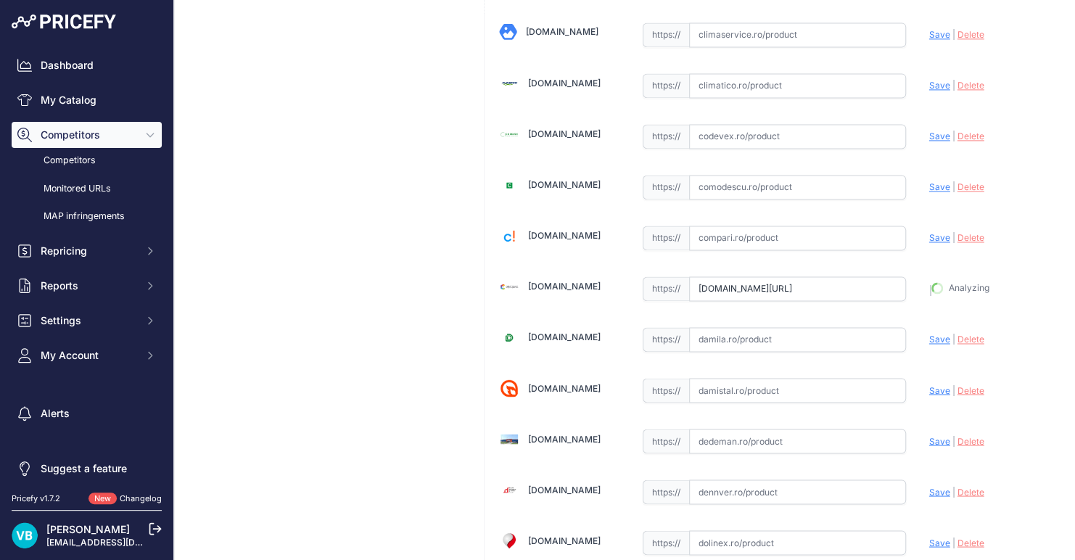
type input "https://www.construkt.ro/teava-universala-32x4-4-colac-50-ml-rehau-rautitan-fle…"
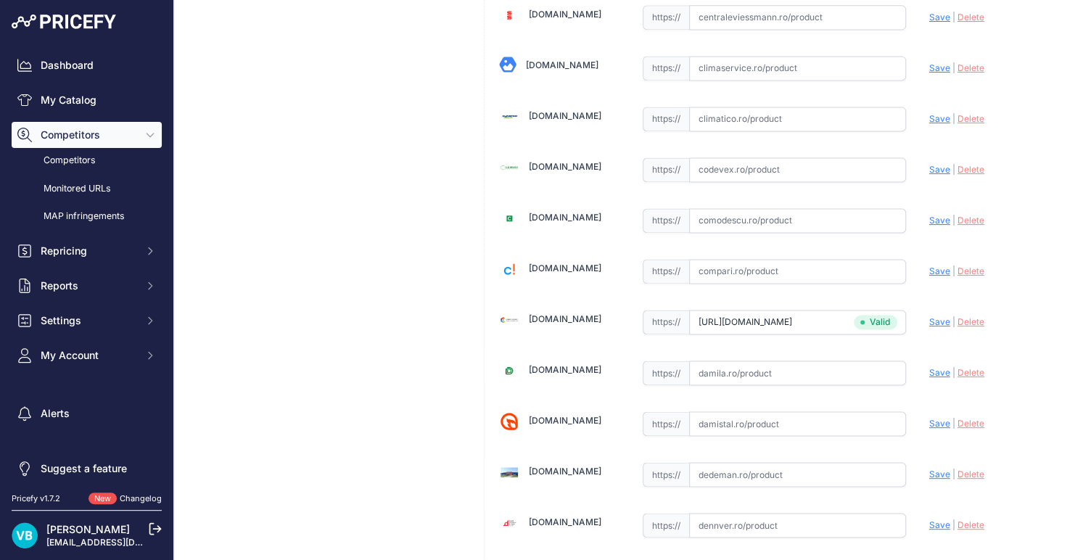
scroll to position [1027, 0]
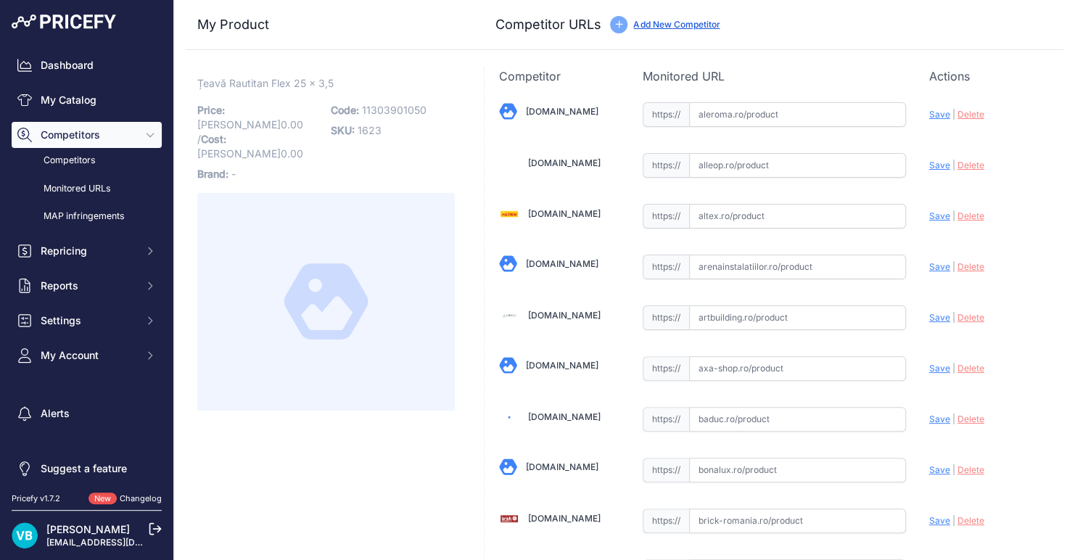
click at [424, 105] on p "Code: 11303901050" at bounding box center [393, 110] width 125 height 20
click at [388, 109] on span "11303901050" at bounding box center [394, 110] width 65 height 12
copy span "11303901050"
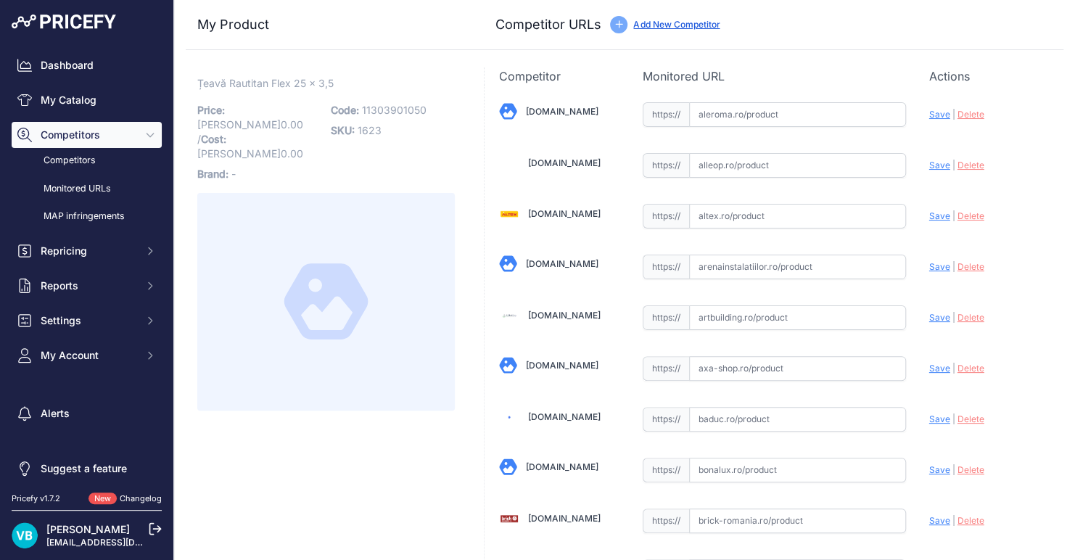
click at [734, 269] on input "text" at bounding box center [797, 267] width 217 height 25
paste input "https://www.arenainstalatiilor.ro/teava-universala-rehau-rautitan-flex-pe-xa-25…"
type input "www.arenainstalatiilor.ro/teava-universala-rehau-rautitan-flex-pe-xa-25x3-5-mm-…"
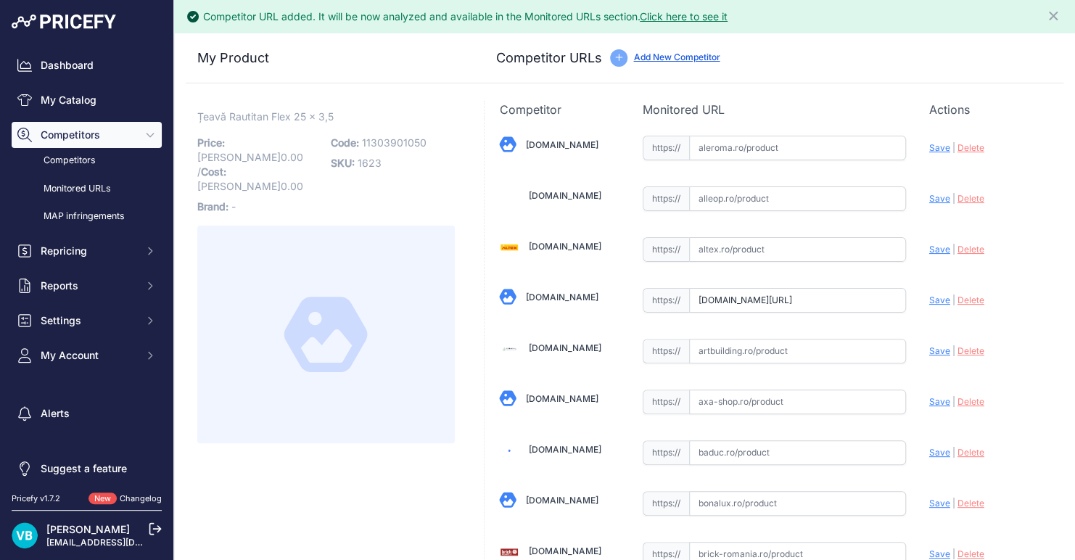
scroll to position [1027, 0]
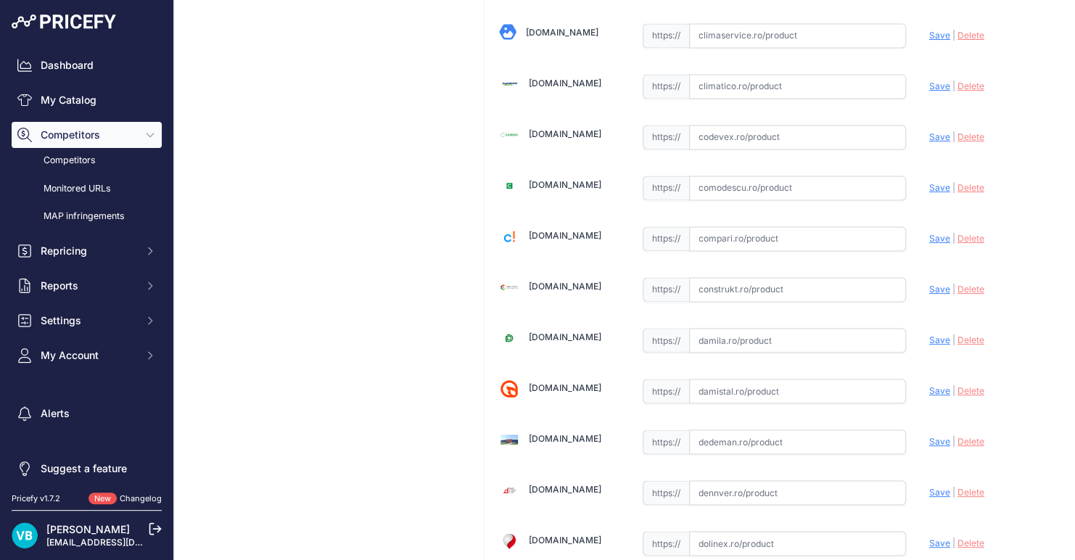
click at [831, 287] on input "text" at bounding box center [797, 289] width 217 height 25
paste input "https://www.construkt.ro/teava-universala-25x3-5-colac-50-ml-rehau-rautitan-fle…"
type input "https://www.construkt.ro/teava-universala-25x3-5-colac-50-ml-rehau-rautitan-fle…"
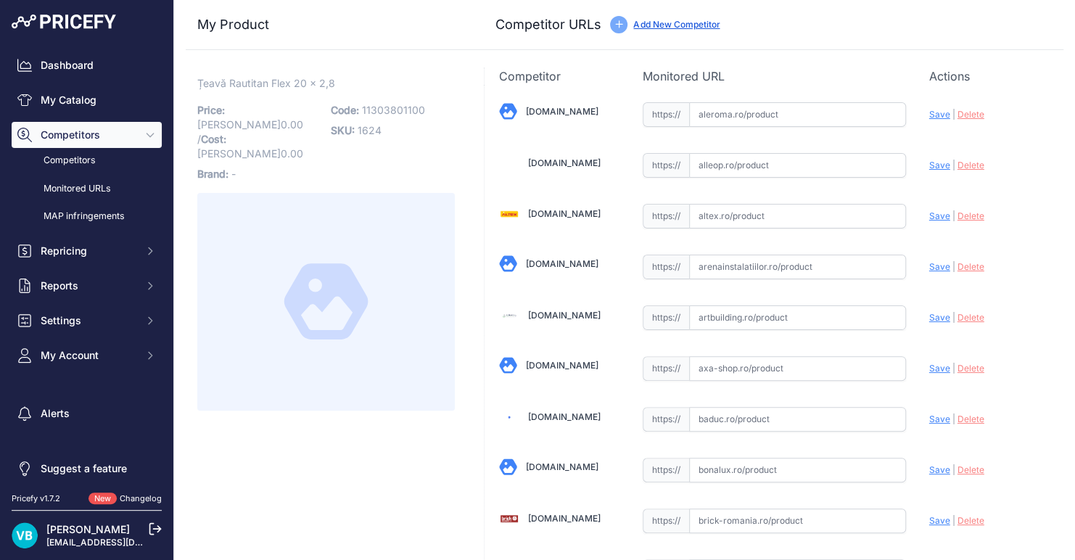
click at [781, 265] on input "text" at bounding box center [797, 267] width 217 height 25
paste input "[URL][DOMAIN_NAME]"
click at [938, 264] on span "Save" at bounding box center [940, 266] width 21 height 11
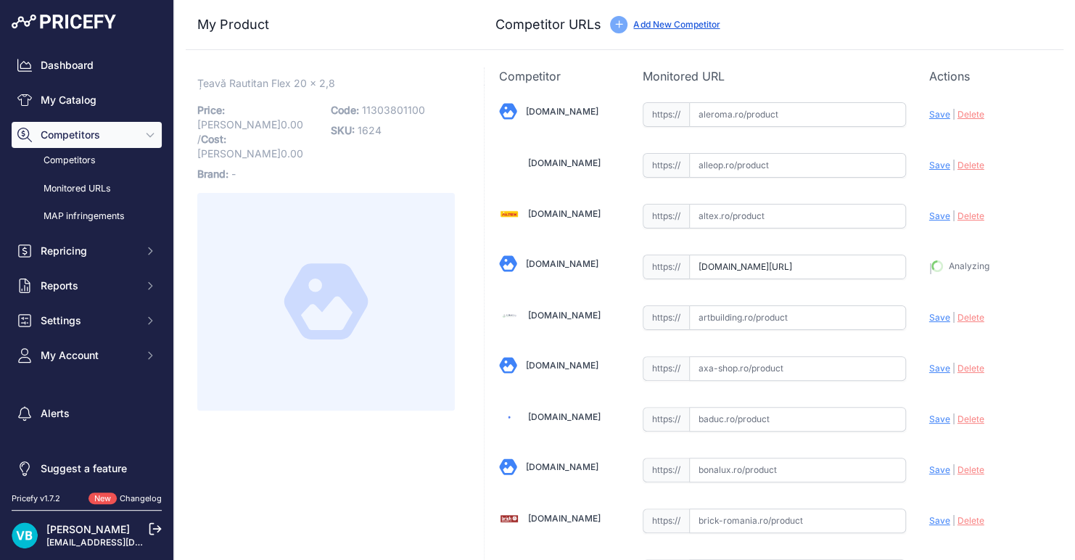
type input "[URL][DOMAIN_NAME]"
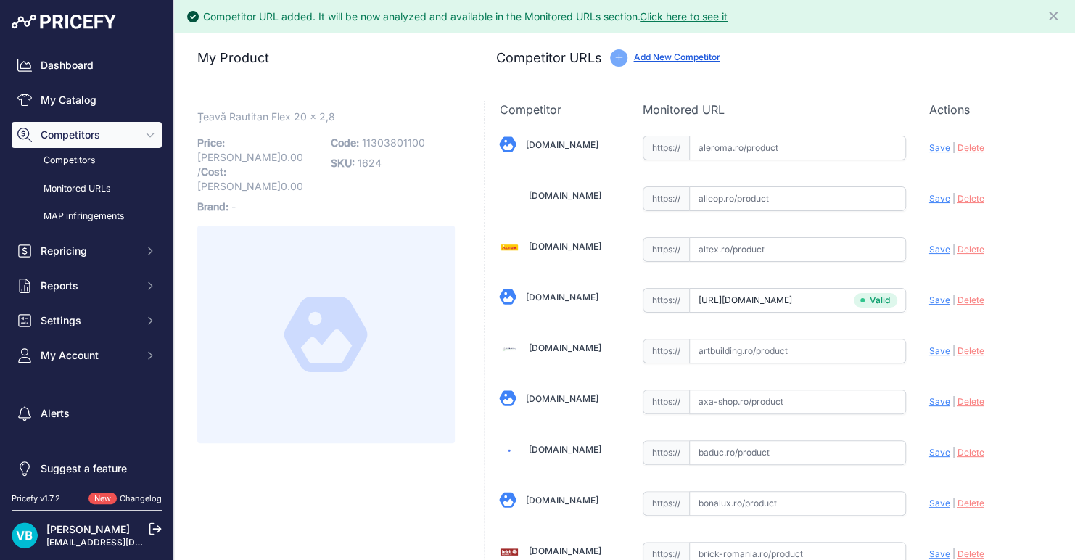
scroll to position [1027, 0]
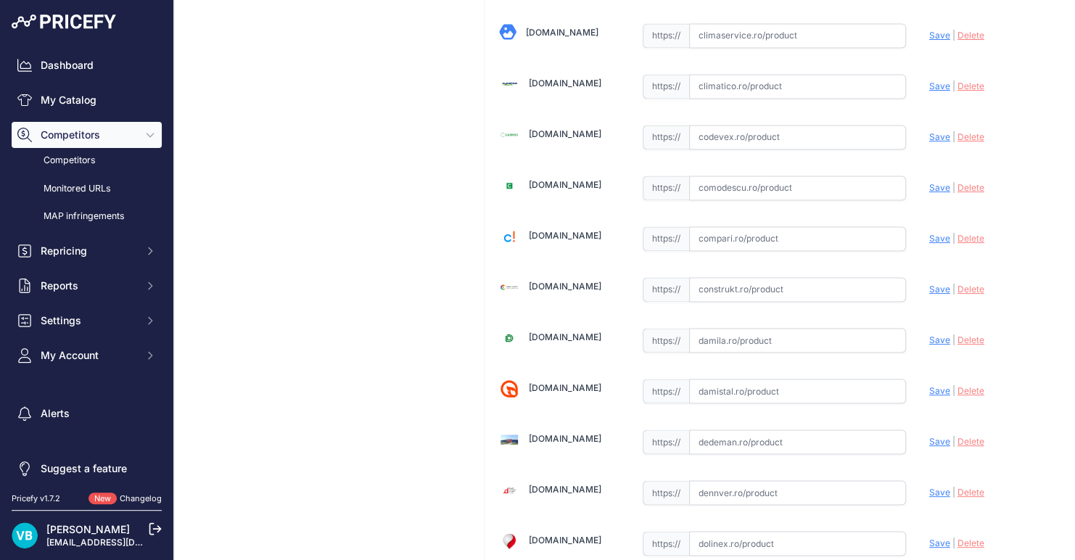
click at [715, 282] on input "text" at bounding box center [797, 289] width 217 height 25
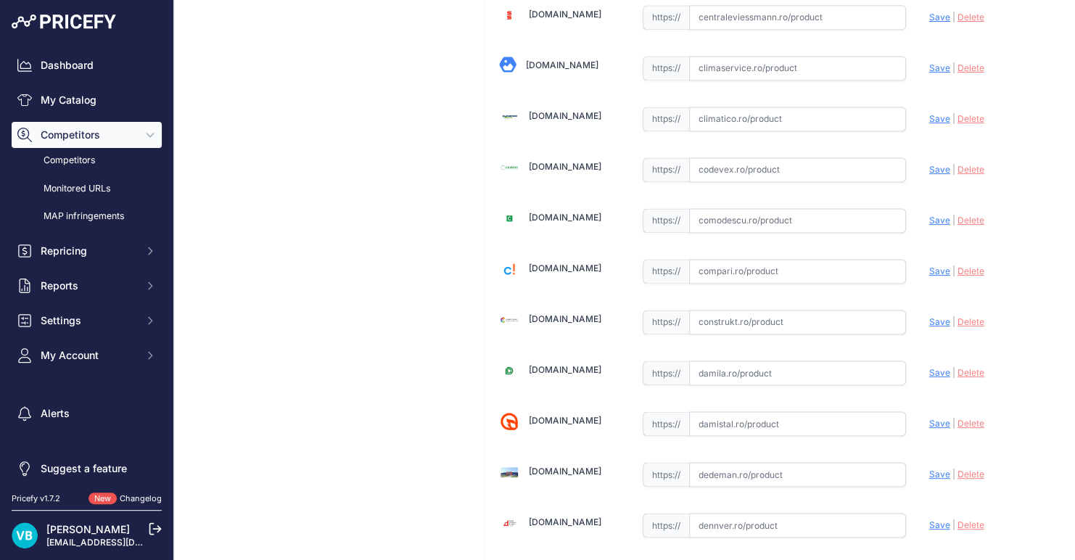
paste input "[URL][DOMAIN_NAME]"
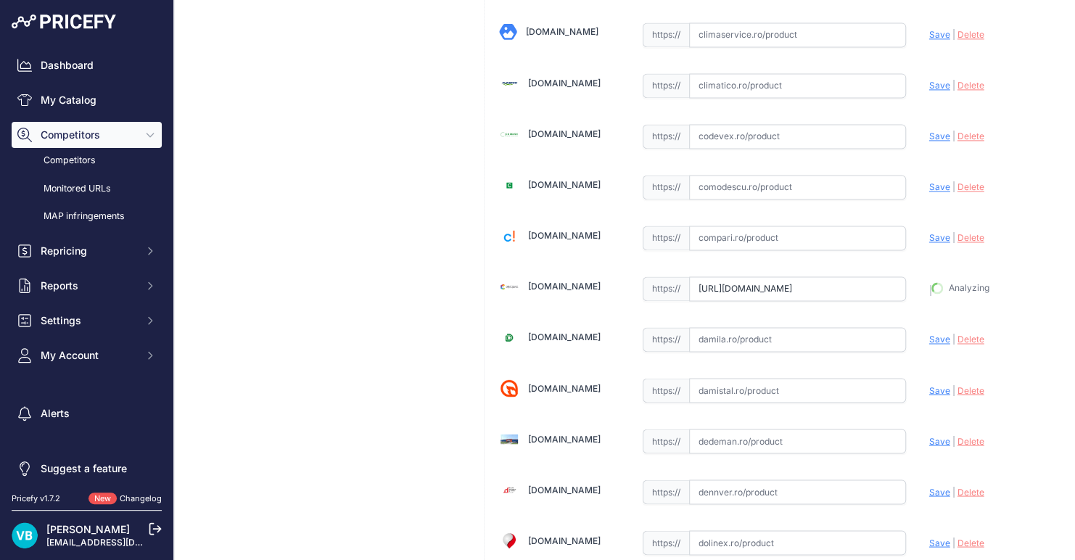
scroll to position [1027, 0]
type input "www.construkt.ro/teava-universala-20x2-8-colac-100-ml-rehau-rautitan-flex-pe-xa…"
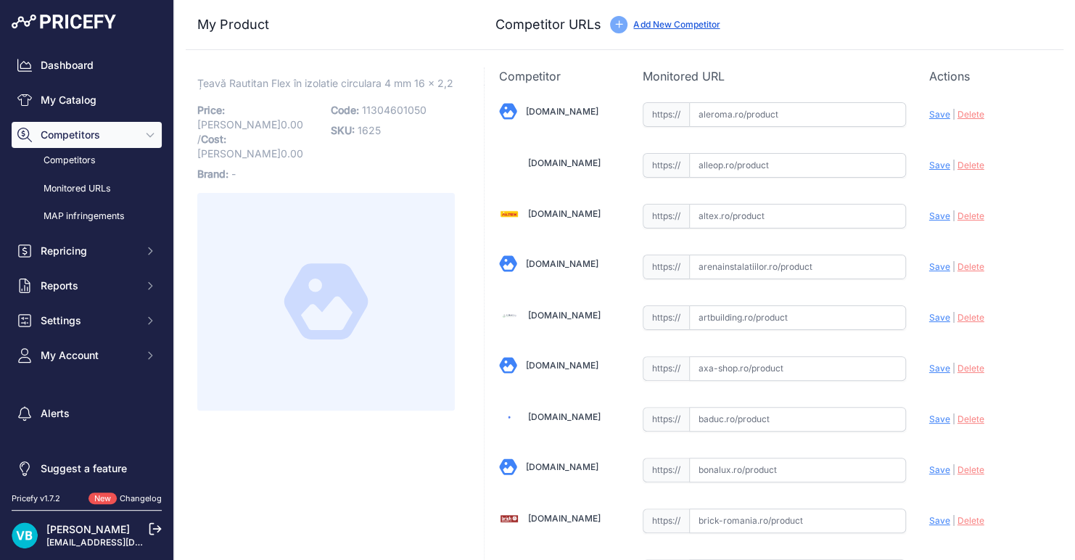
click at [389, 116] on span "11304601050" at bounding box center [394, 110] width 65 height 12
click at [388, 116] on span "11304601050" at bounding box center [394, 110] width 65 height 12
copy span "11304601050"
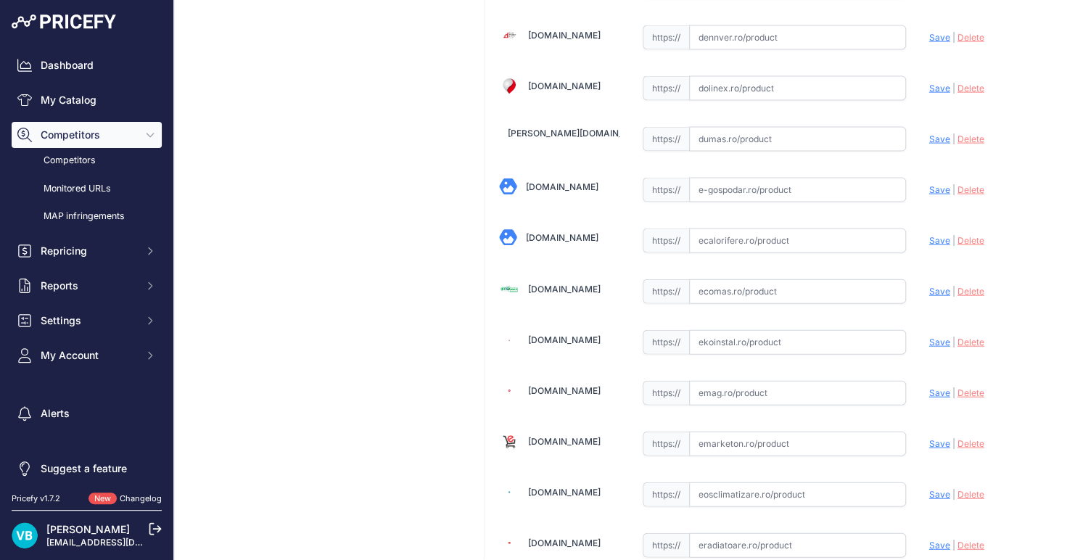
click at [762, 282] on input "text" at bounding box center [797, 291] width 217 height 25
paste input "https://www.ecomas.ro/teava-pexal-izolata-rautitan-flex-16x2-2-colac-rehau"
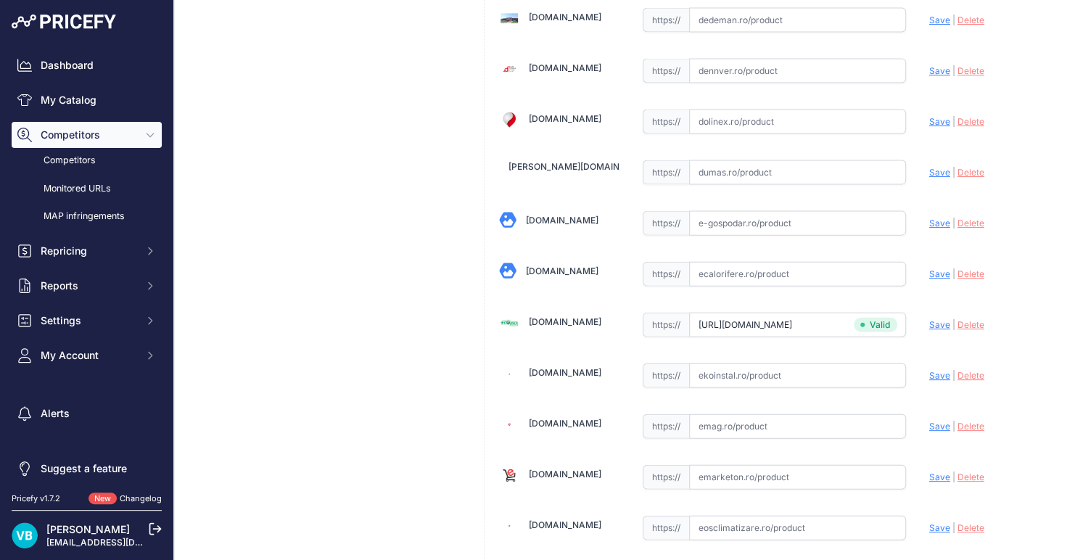
scroll to position [1480, 0]
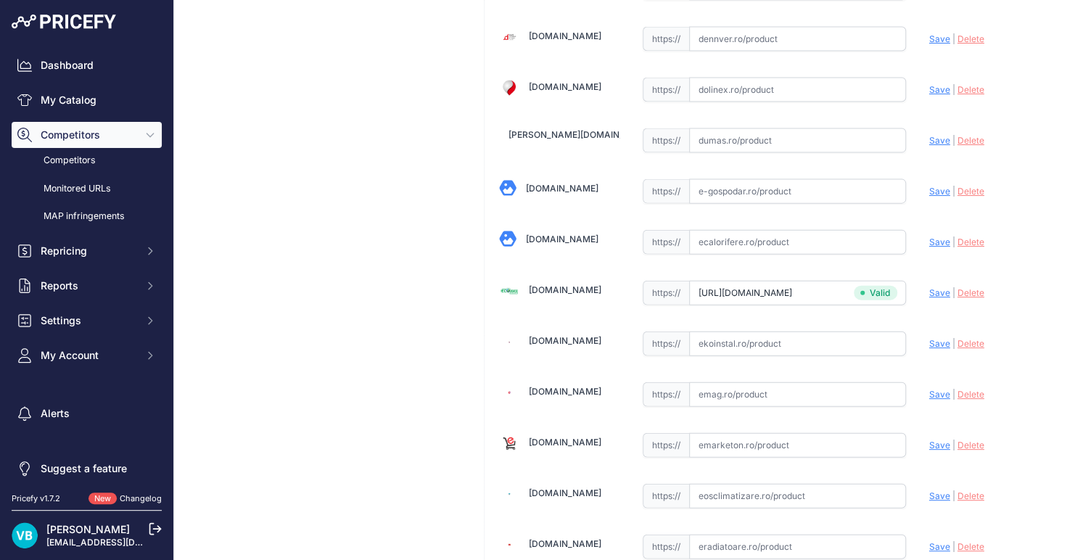
type input "www.ecomas.ro/teava-pexal-izolata-rautitan-flex-16x2-2-colac-rehau?prirule_jdsn…"
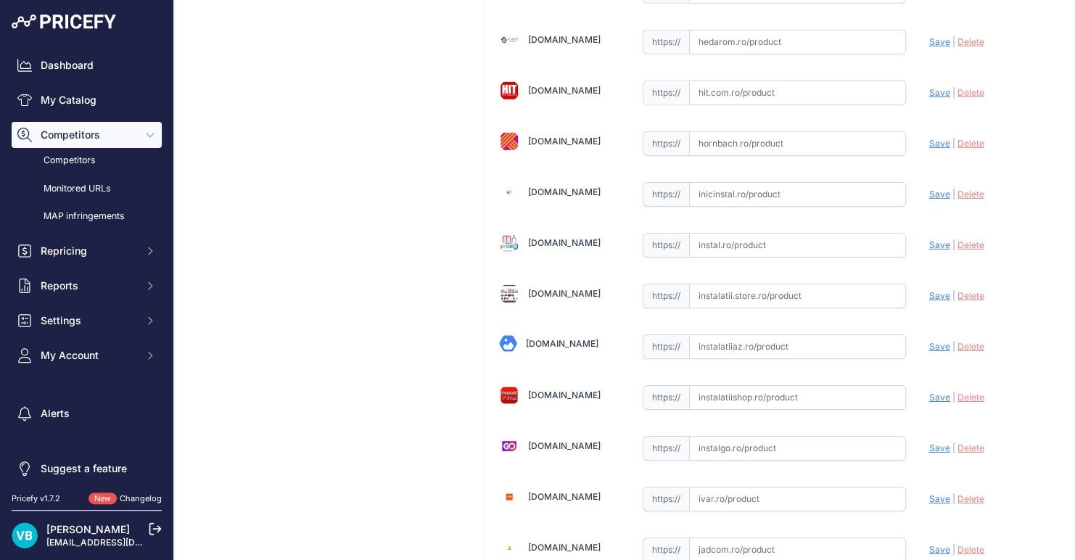
click at [751, 284] on input "text" at bounding box center [797, 296] width 217 height 25
paste input "https://www.instalatii.store.ro/cumpara/teava-rehau-rautitan-flex-in-izolatie-c…"
type input "https://www.instalatii.store.ro/cumpara/teava-rehau-rautitan-flex-in-izolatie-c…"
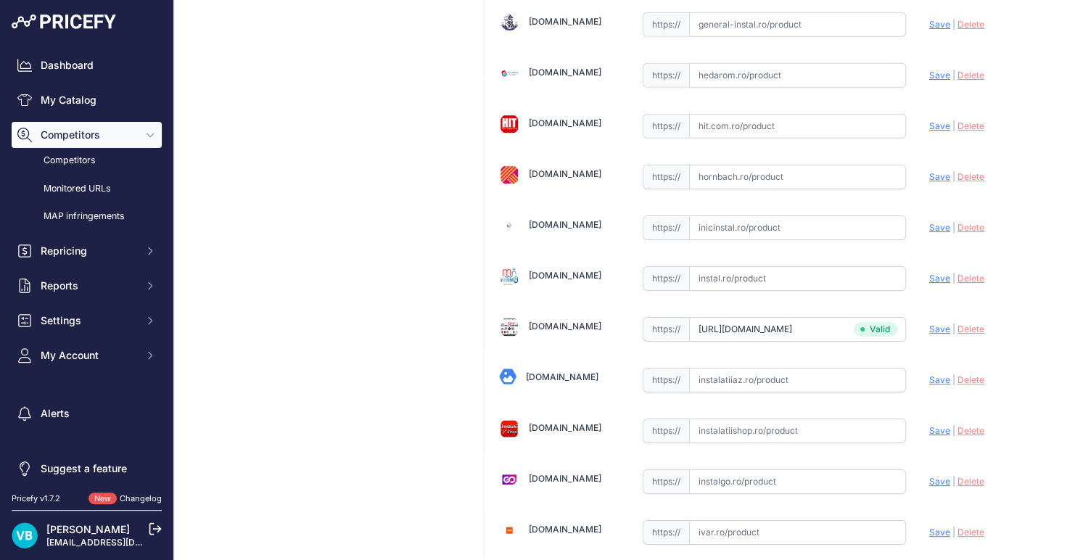
scroll to position [2238, 0]
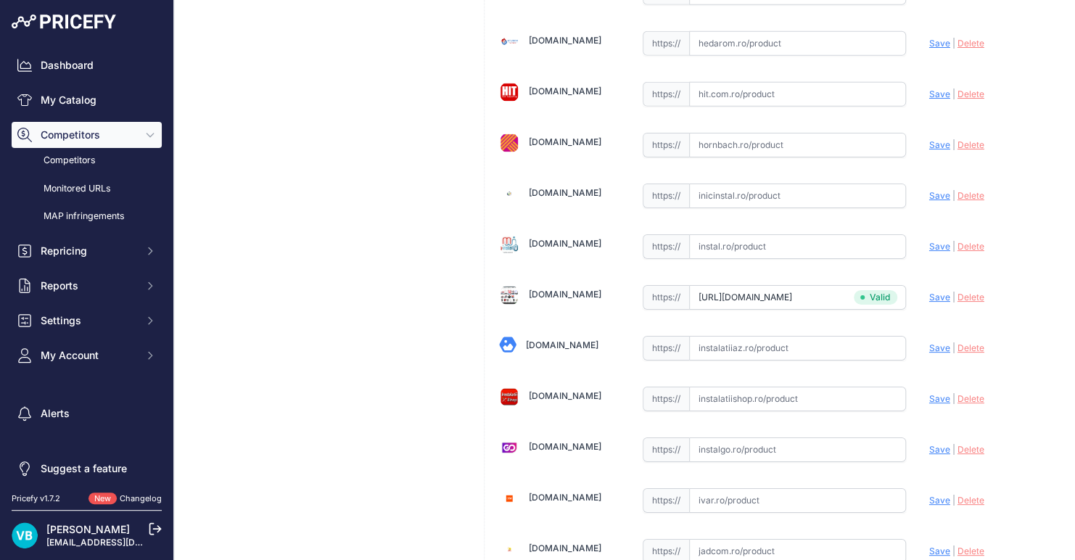
click at [317, 225] on div "Țeavă Rautitan Flex în izolatie circulara 4 mm 16 x 2,2 Link Price: RON" at bounding box center [326, 460] width 281 height 5194
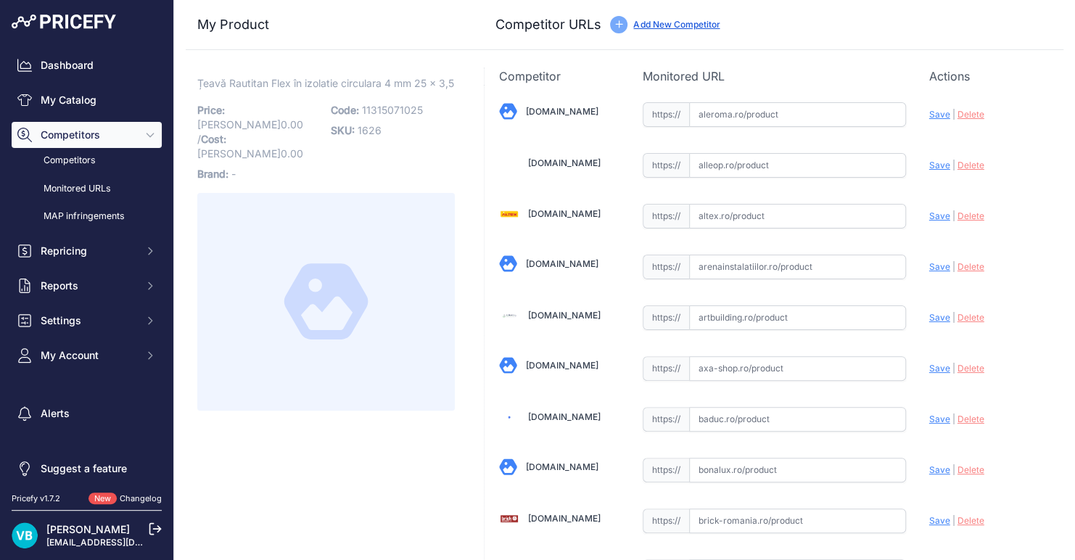
click at [363, 136] on span "1626" at bounding box center [370, 130] width 24 height 12
click at [377, 116] on span "11315071025" at bounding box center [392, 110] width 61 height 12
copy span "11315071025"
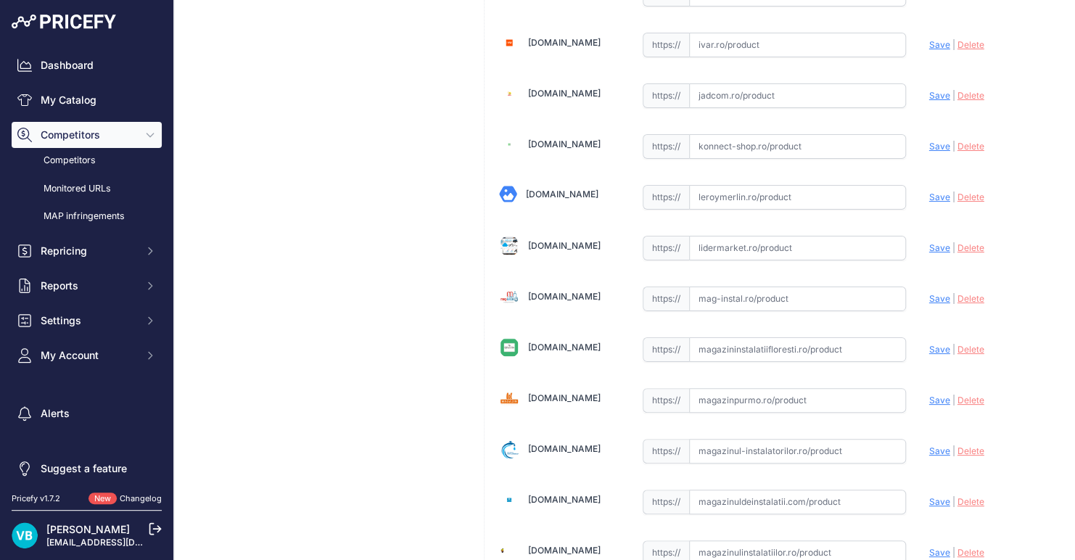
click at [734, 287] on input "text" at bounding box center [797, 299] width 217 height 25
paste input "[URL][DOMAIN_NAME]"
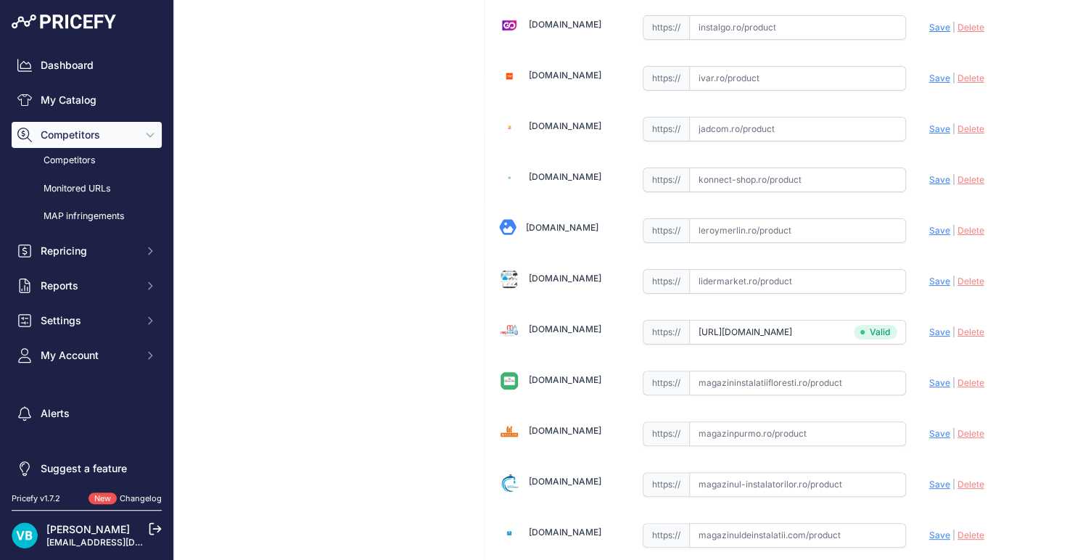
scroll to position [2693, 0]
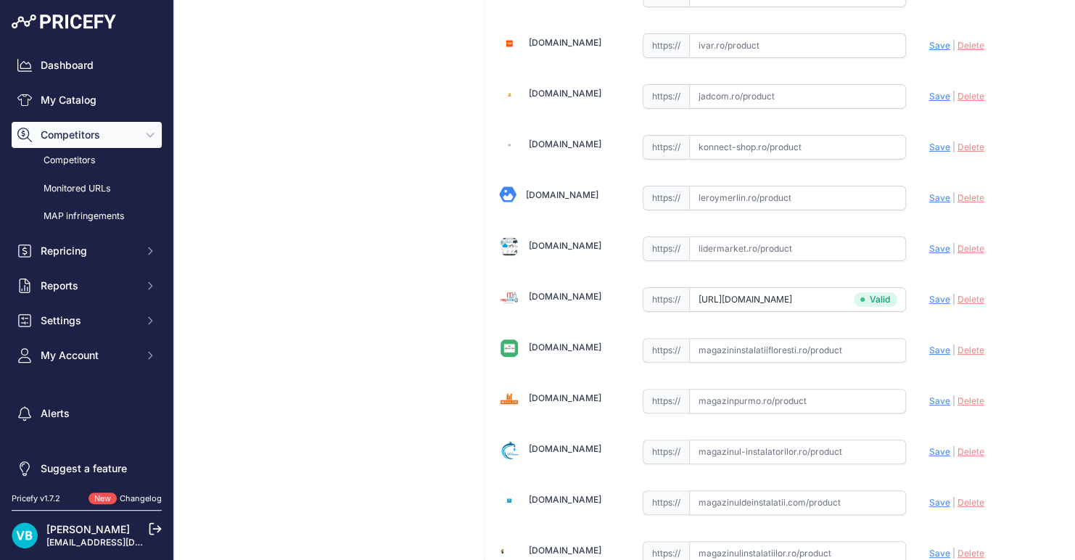
type input "www.mag-instal.ro/ProinstalPipe.aspx?c=distribuitoare%2C+cutii%2C+fitinguri&s=t…"
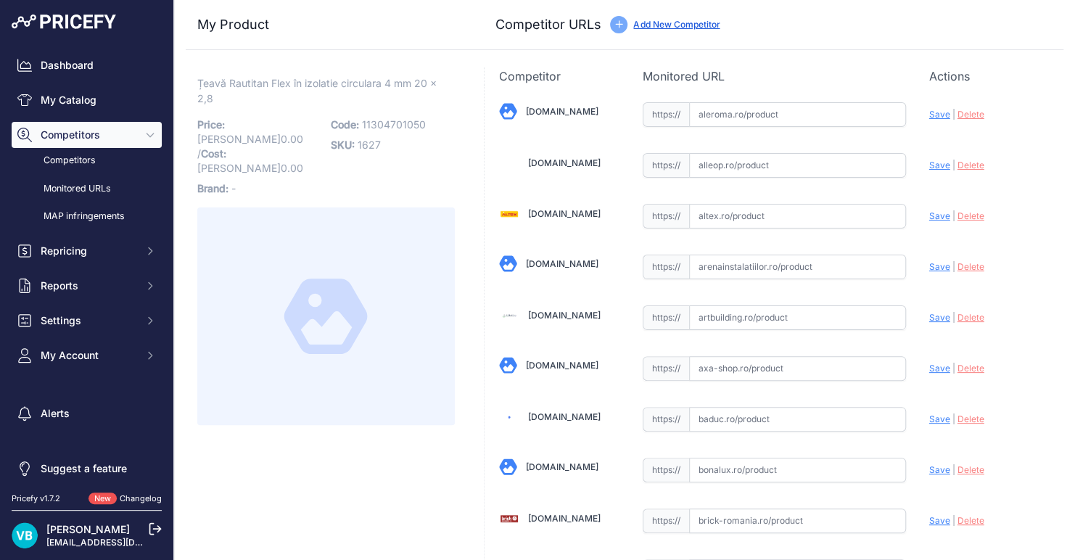
click at [390, 126] on span "11304701050" at bounding box center [394, 124] width 64 height 12
copy span "11304701050"
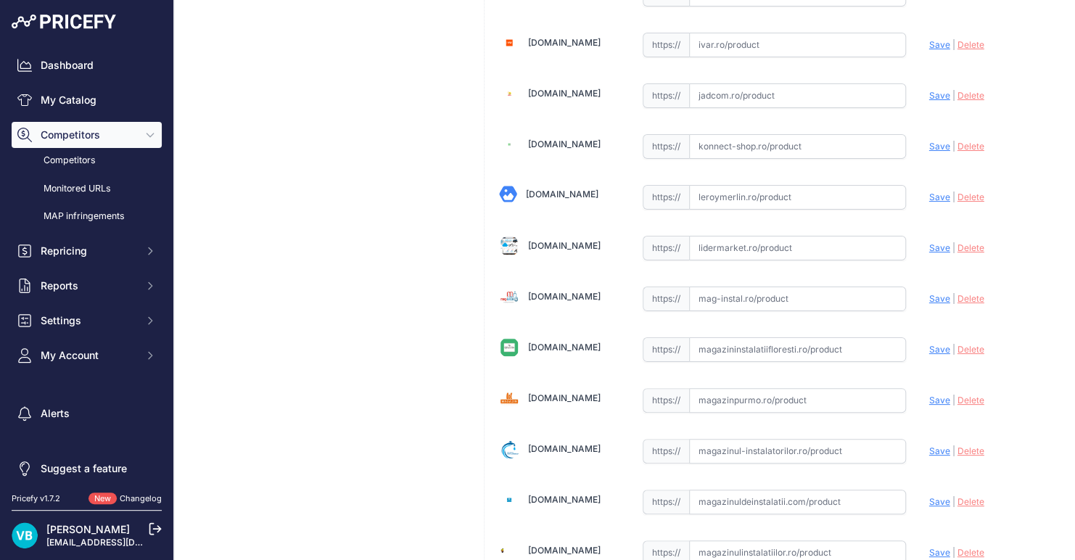
click at [854, 293] on input "text" at bounding box center [797, 299] width 217 height 25
paste input "https://www.mag-instal.ro/ProInstalPipe.aspx?c=distribuitoare%2C%20cutii%2C%20f…"
type input "https://www.mag-instal.ro/ProInstalPipe.aspx?c=distribuitoare%2C+cutii%2C+fitin…"
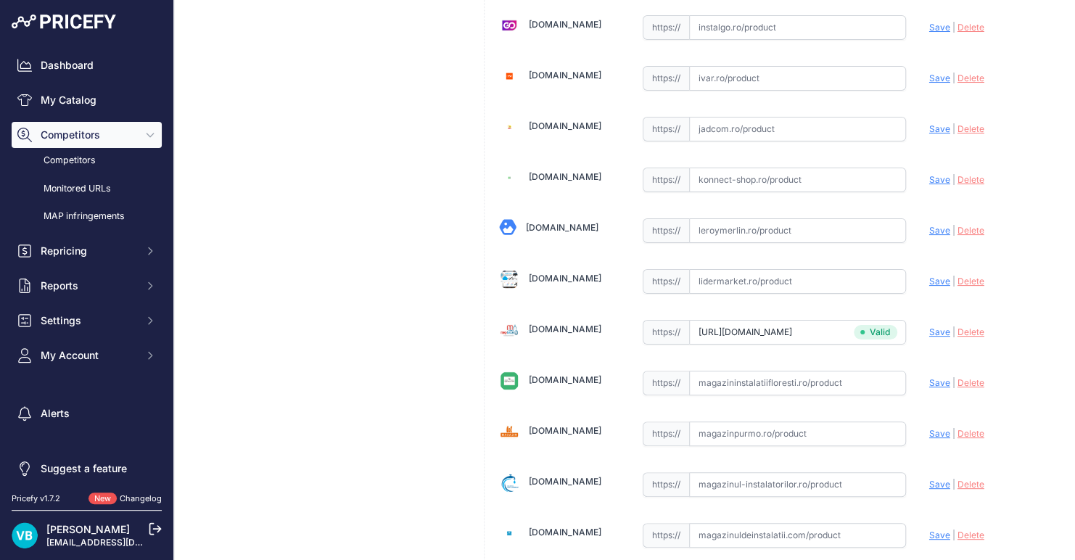
scroll to position [2693, 0]
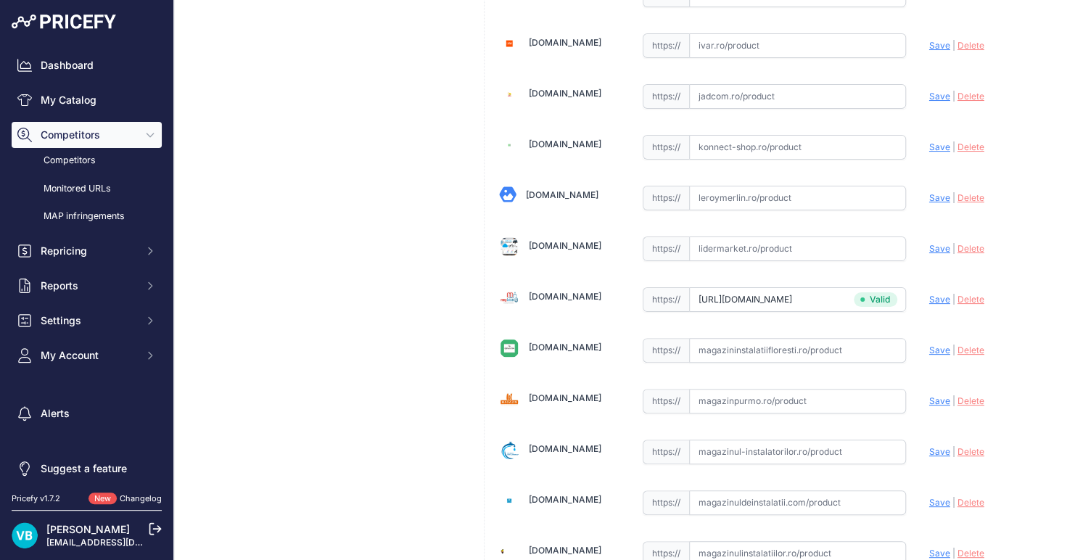
click at [372, 267] on div "Țeavă Rautitan Flex în izolatie circulara 4 mm 20 x 2,8 Link Price: RON" at bounding box center [326, 5] width 281 height 5194
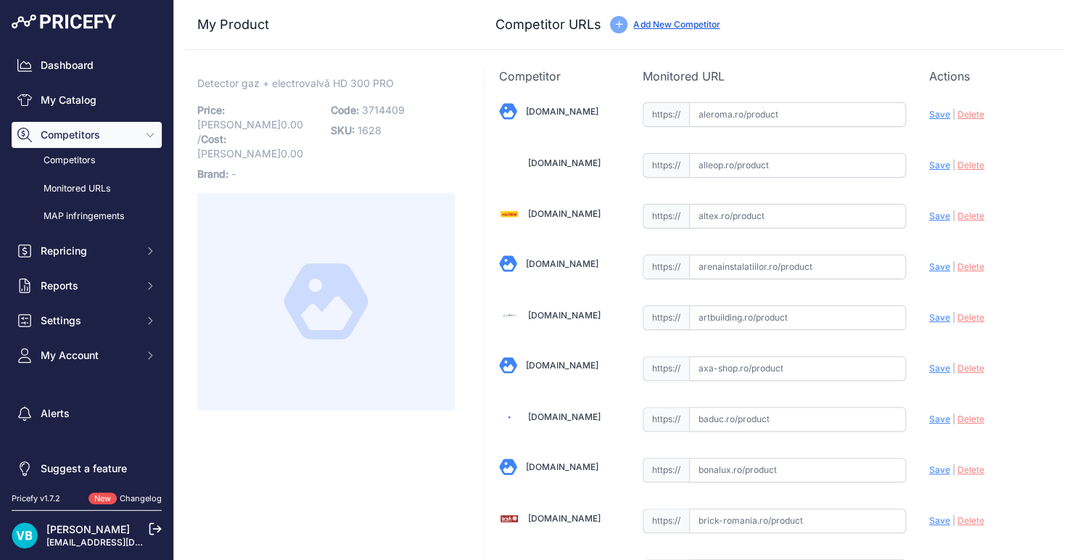
click at [384, 114] on span "3714409" at bounding box center [383, 110] width 43 height 12
copy span "3714409"
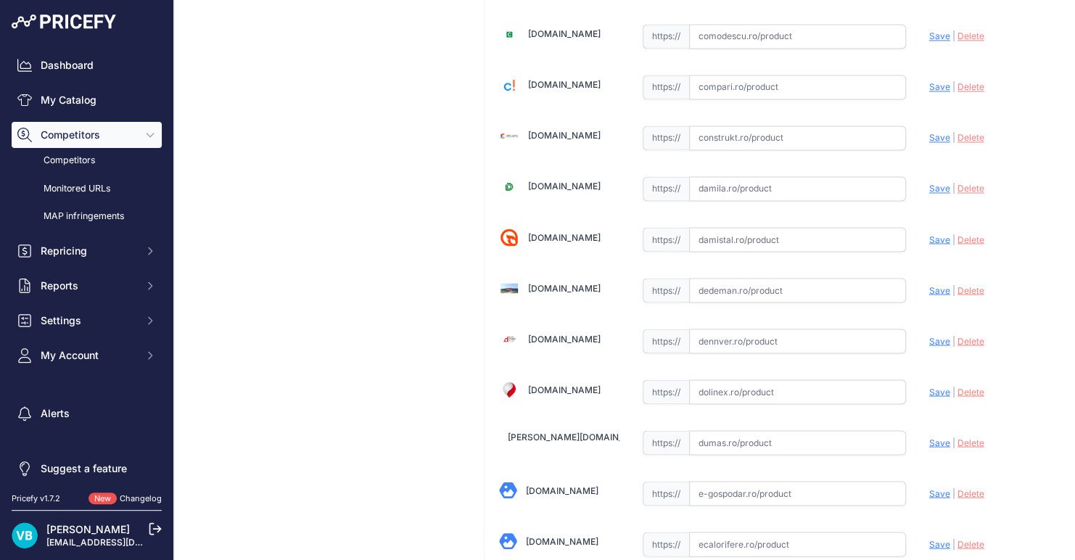
click at [835, 290] on input "text" at bounding box center [797, 290] width 217 height 25
paste input "https://www.dedeman.ro/ro/kit-senzor-electrovalva-gm-dn20-homplex-hd300-pro-230…"
type input "www.dedeman.ro/ro/kit-senzor-electrovalva-gm-dn20-homplex-hd300-pro-230-v/p/203…"
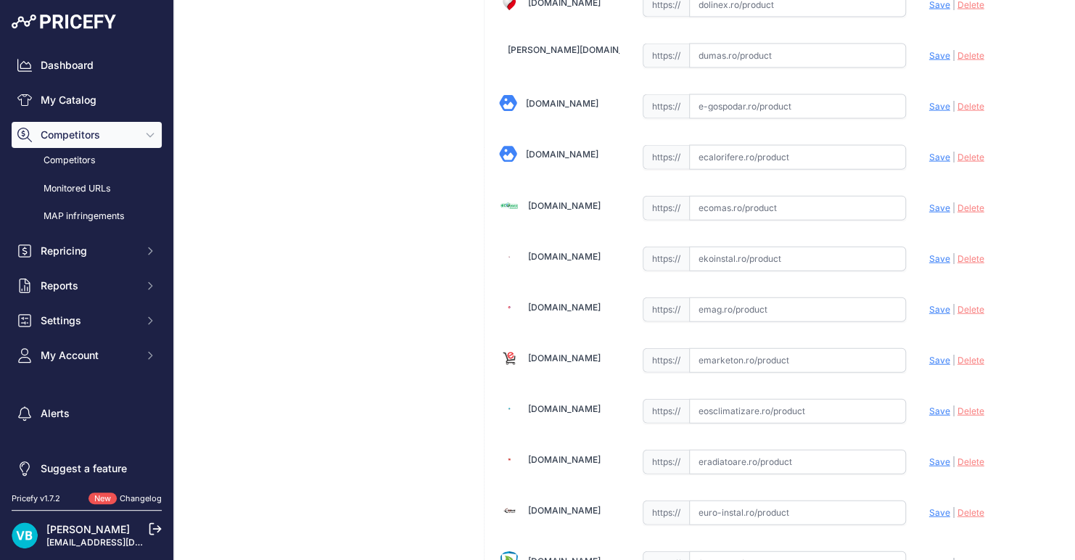
scroll to position [1499, 0]
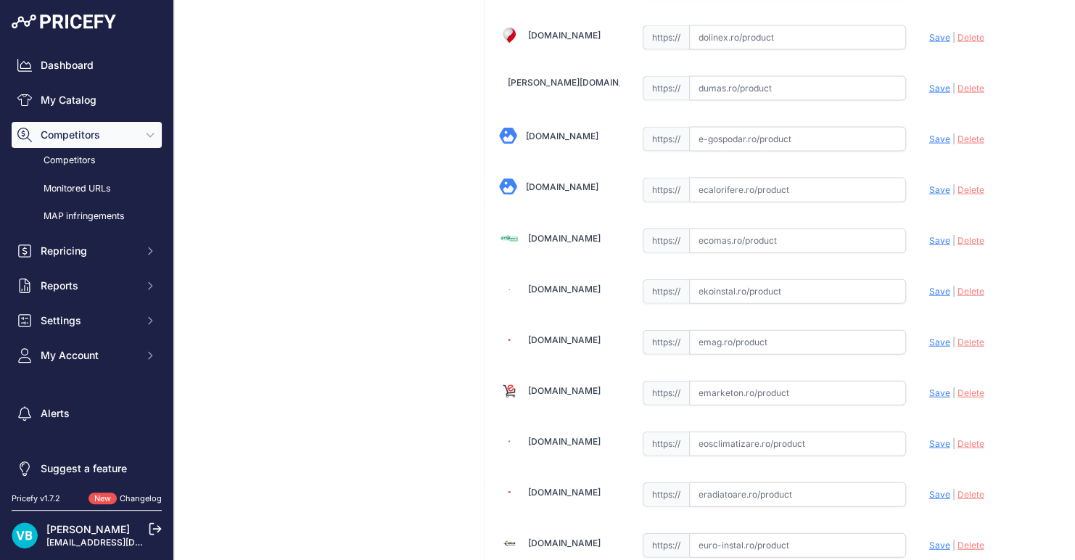
click at [754, 284] on input "text" at bounding box center [797, 291] width 217 height 25
paste input "https://www.ekoinstal.ro/termice/kit-detector-de-gaz-homplex-hd300-pro-cu-elect…"
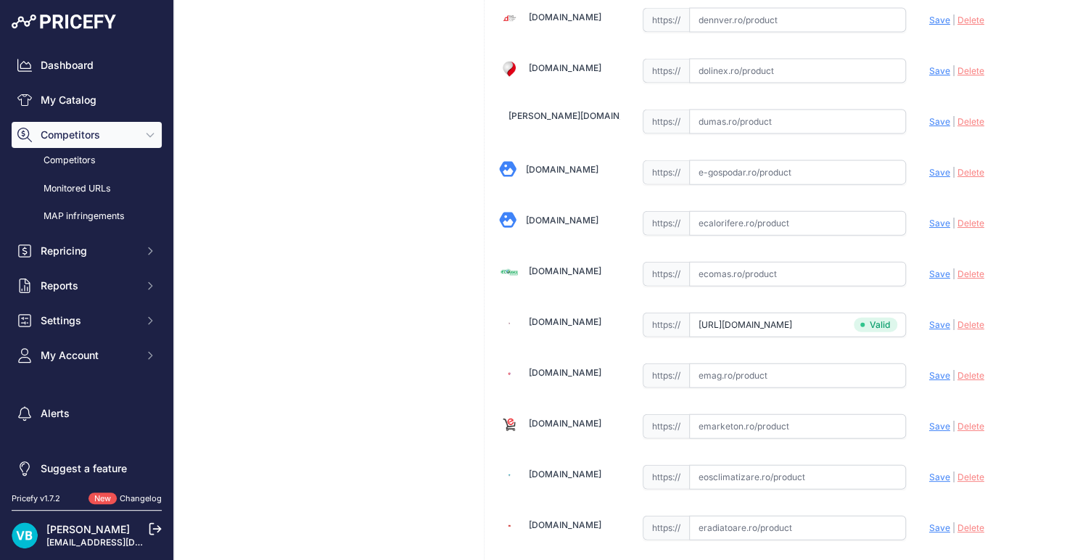
type input "www.ekoinstal.ro/termice/kit-detector-de-gaz-homplex-hd300-pro-cu-electrovana-3…"
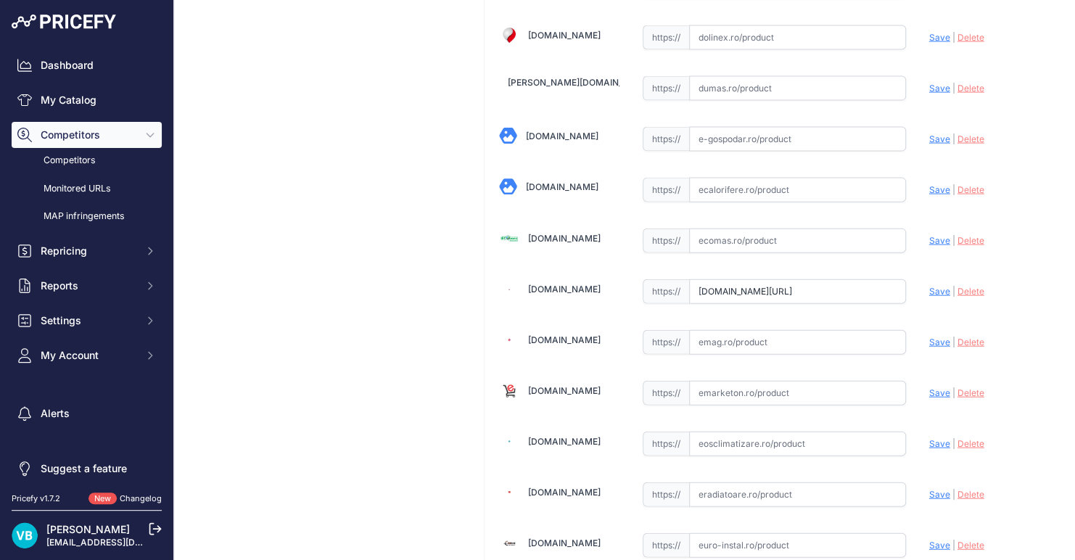
scroll to position [3869, 0]
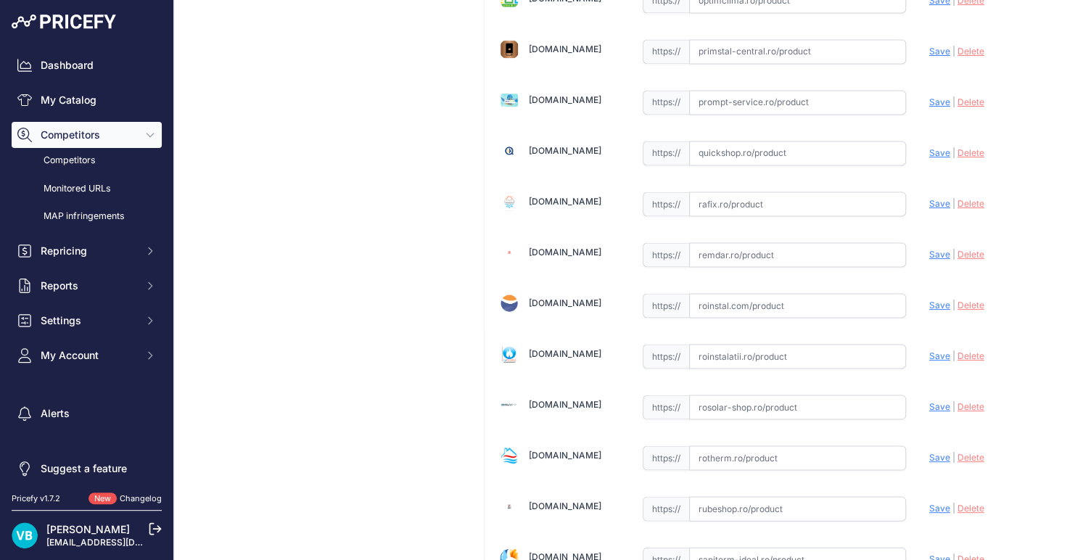
click at [768, 344] on input "text" at bounding box center [797, 356] width 217 height 25
paste input "https://www.roinstalatii.ro/kit-detector-gaz-cu-electrovana-hd300-pro-3-4-230-v…"
type input "https://www.roinstalatii.ro/kit-detector-gaz-cu-electrovana-hd300-pro-3-4-230-v…"
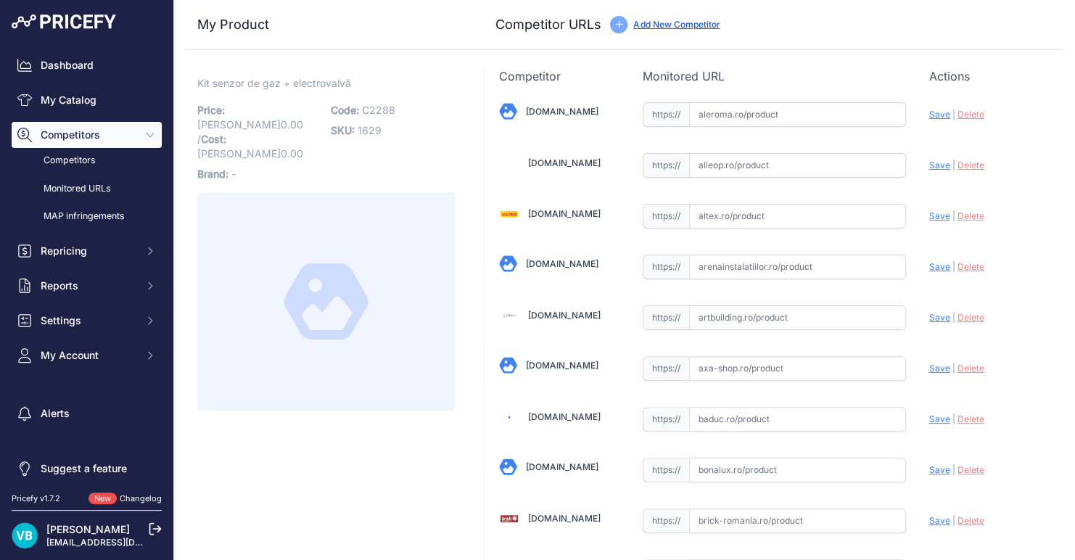
click at [311, 91] on span "Kit senzor de gaz + electrovalvă" at bounding box center [274, 83] width 154 height 18
click at [308, 87] on span "Kit senzor de gaz + electrovalvă" at bounding box center [274, 83] width 154 height 18
copy span "electrovalvă"
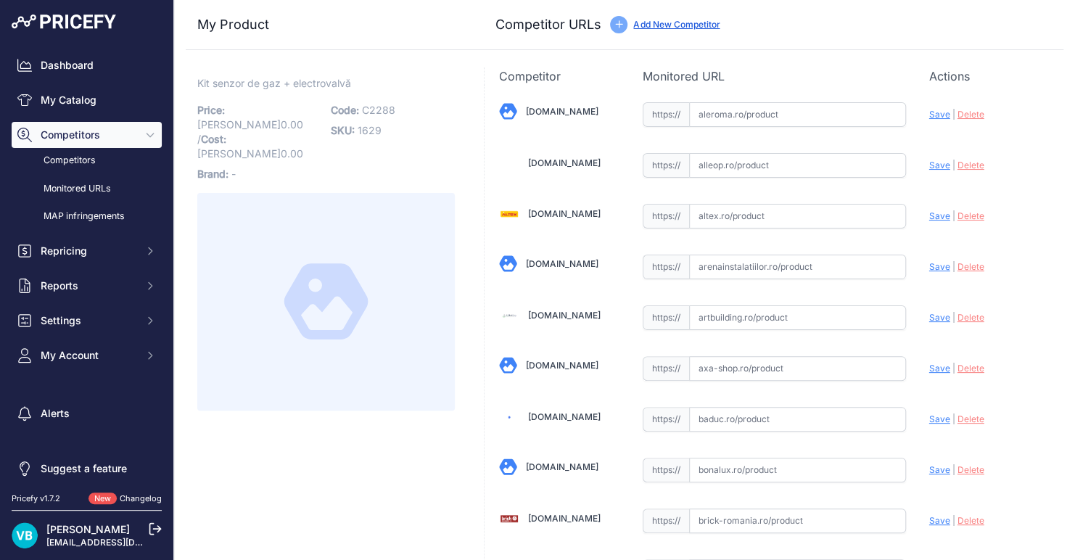
click at [258, 79] on span "Kit senzor de gaz + electrovalvă" at bounding box center [274, 83] width 154 height 18
copy div "Kit senzor de gaz + electrovalvă Link"
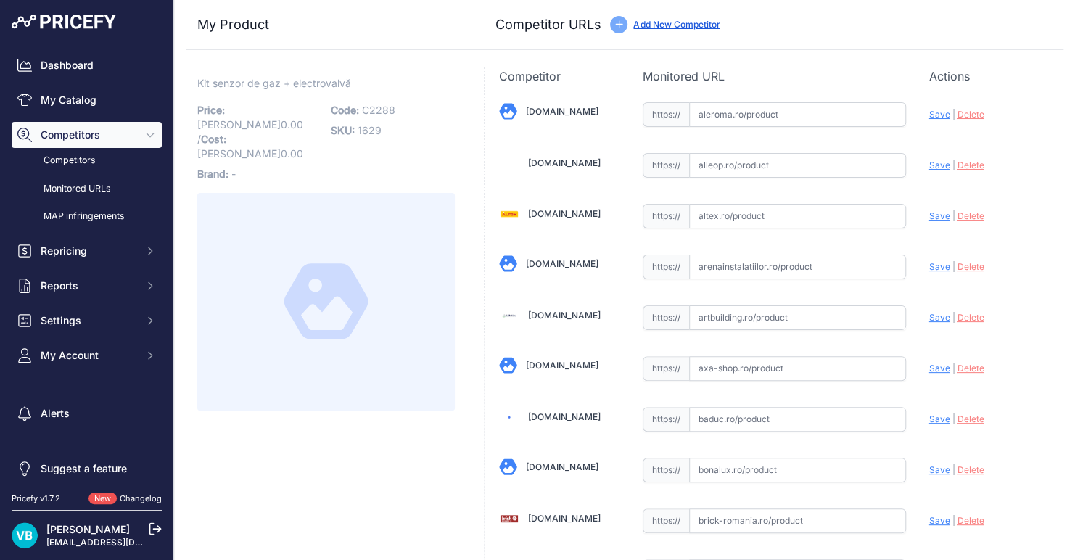
click at [368, 113] on span "C2288" at bounding box center [378, 110] width 33 height 12
click at [367, 113] on span "C2288" at bounding box center [378, 110] width 33 height 12
copy span "C2288"
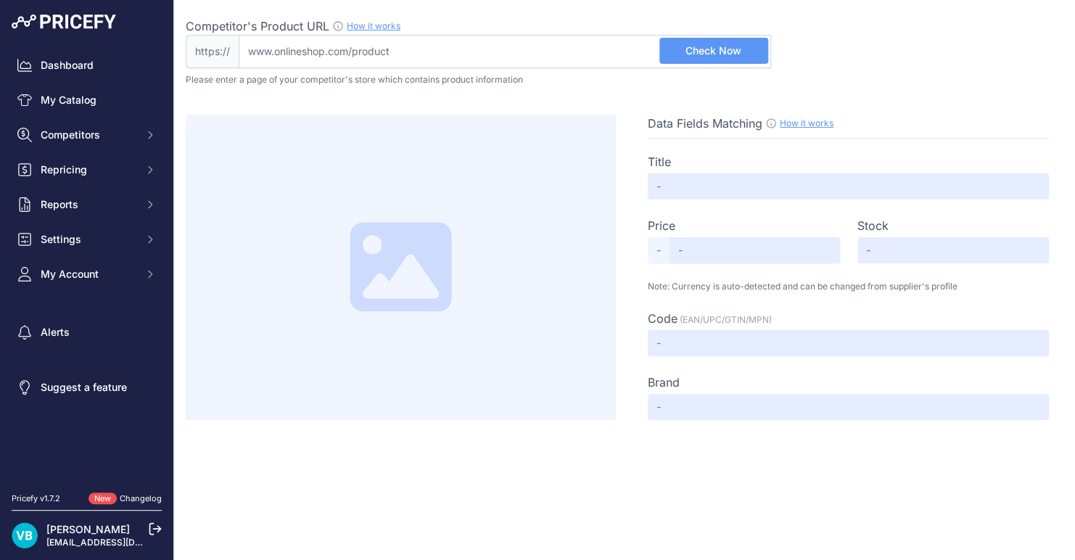
drag, startPoint x: 561, startPoint y: 46, endPoint x: 687, endPoint y: 54, distance: 125.8
click at [562, 47] on input "Competitor's Product URL How it works In order to create your competitor's extr…" at bounding box center [505, 51] width 533 height 33
paste input "[URL][DOMAIN_NAME]"
type input "[DOMAIN_NAME][URL]"
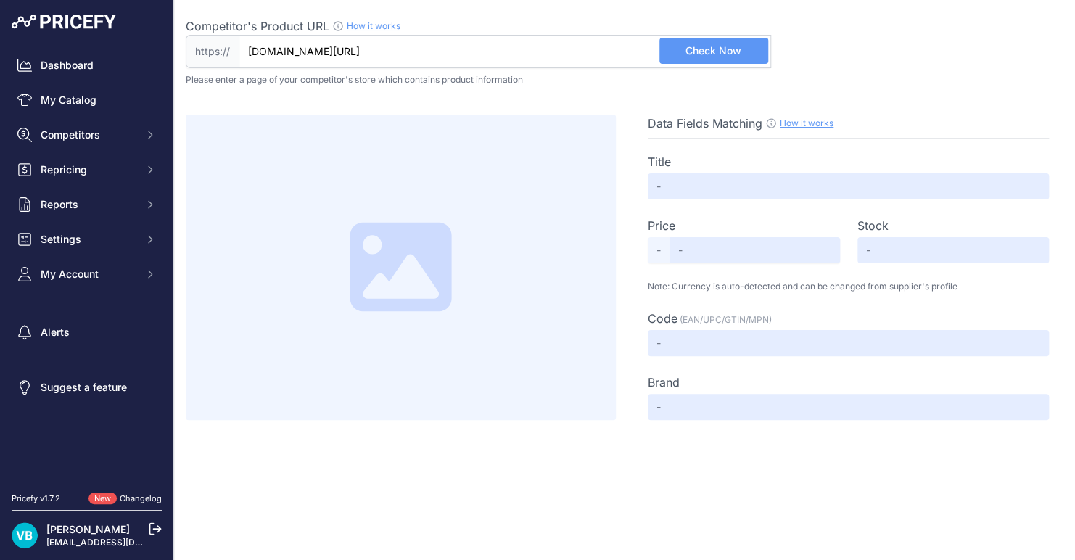
click at [740, 58] on button "Check Now" at bounding box center [714, 51] width 109 height 26
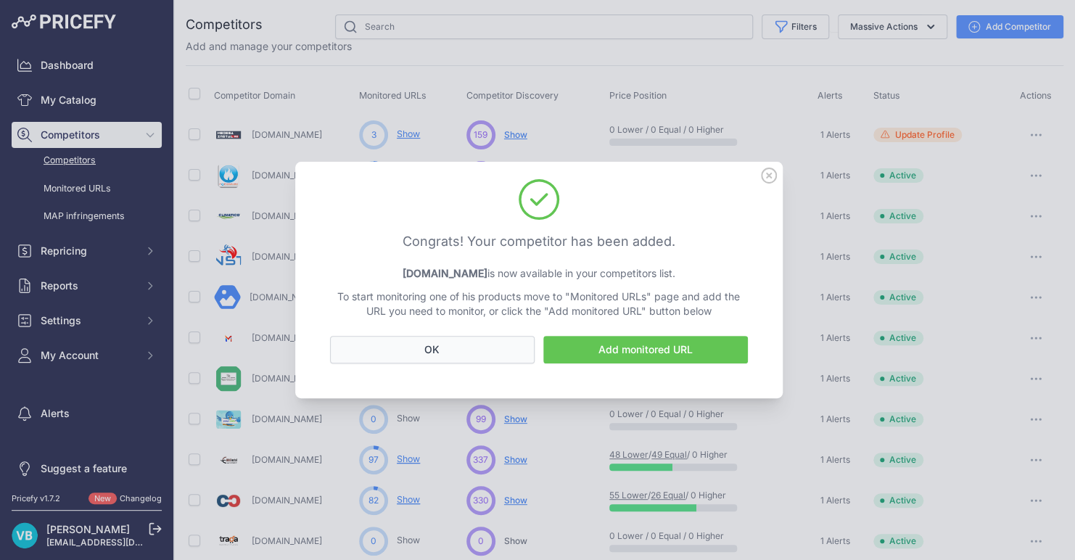
click at [446, 340] on button "OK" at bounding box center [432, 350] width 205 height 28
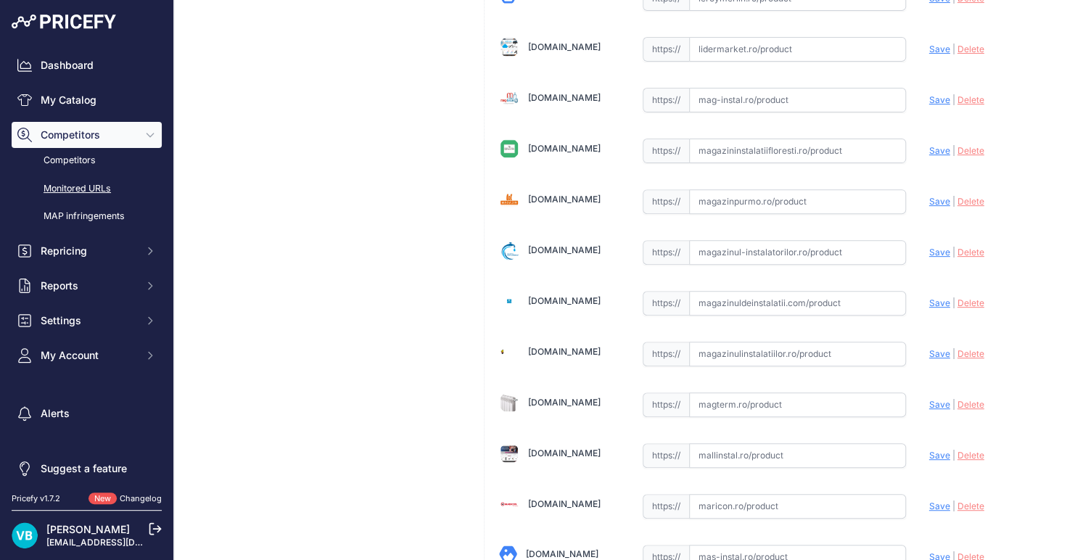
scroll to position [4171, 0]
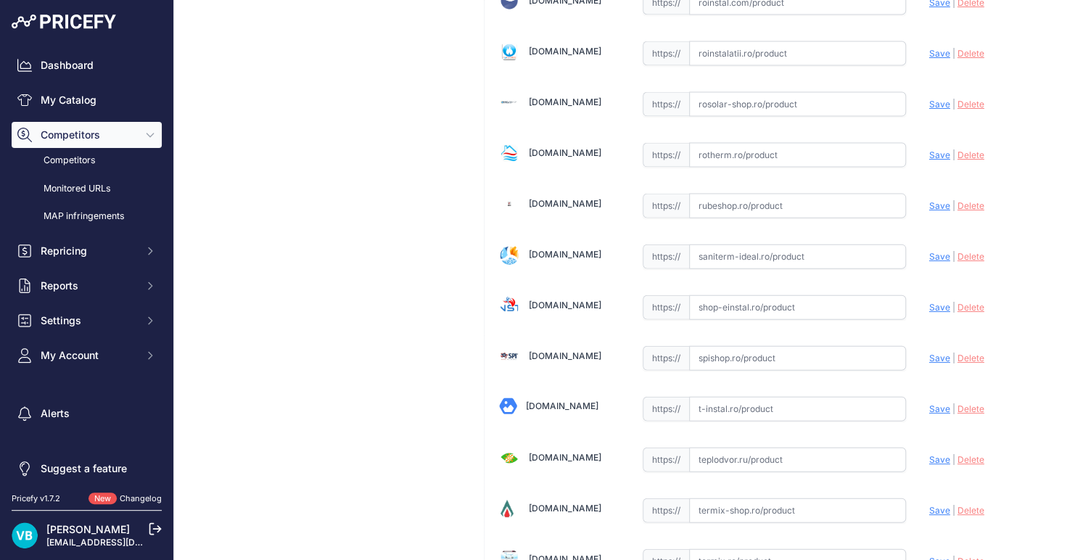
drag, startPoint x: 776, startPoint y: 298, endPoint x: 772, endPoint y: 282, distance: 16.4
click at [762, 292] on div "https:// Valid" at bounding box center [774, 306] width 263 height 28
click at [763, 295] on input "text" at bounding box center [797, 307] width 217 height 25
paste input "https://www.shop-einstal.ro/centrale-termice-gaz-lemne-si-curent/sisteme-sigura…"
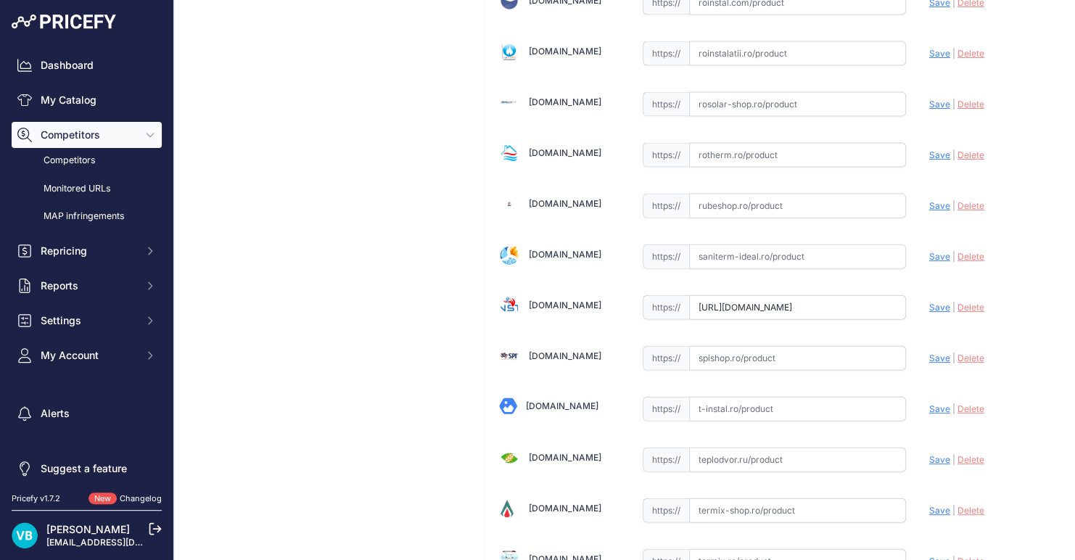
scroll to position [0, 424]
click at [718, 295] on input "https://www.shop-einstal.ro/centrale-termice-gaz-lemne-si-curent/sisteme-sigura…" at bounding box center [797, 307] width 217 height 25
click at [930, 292] on div "Update Profile Save | Delete Analyzing" at bounding box center [990, 303] width 120 height 22
click at [932, 302] on span "Save" at bounding box center [940, 307] width 21 height 11
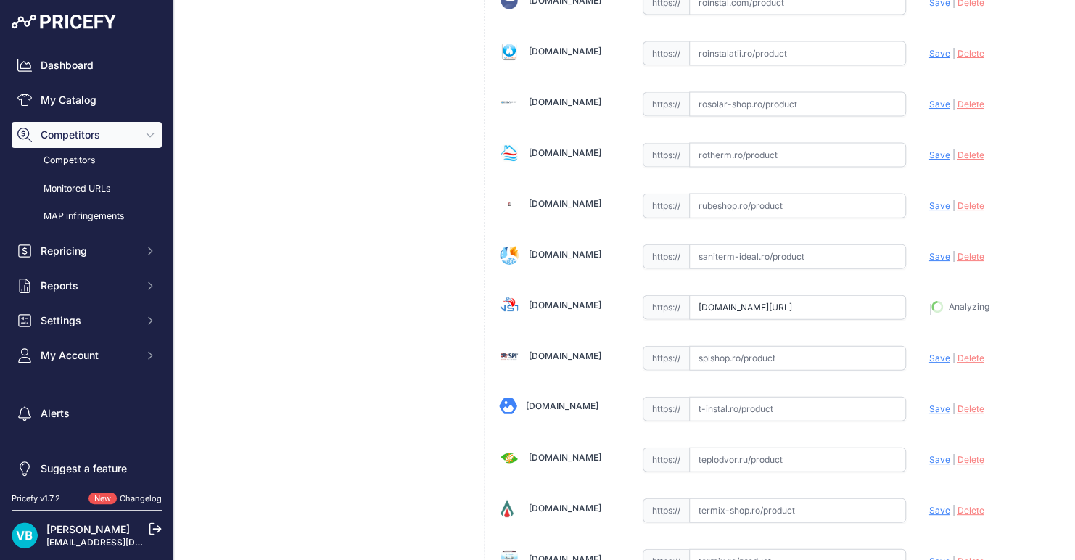
type input "https://www.shop-einstal.ro/centrale-termice-gaz-lemne-si-curent/sisteme-sigura…"
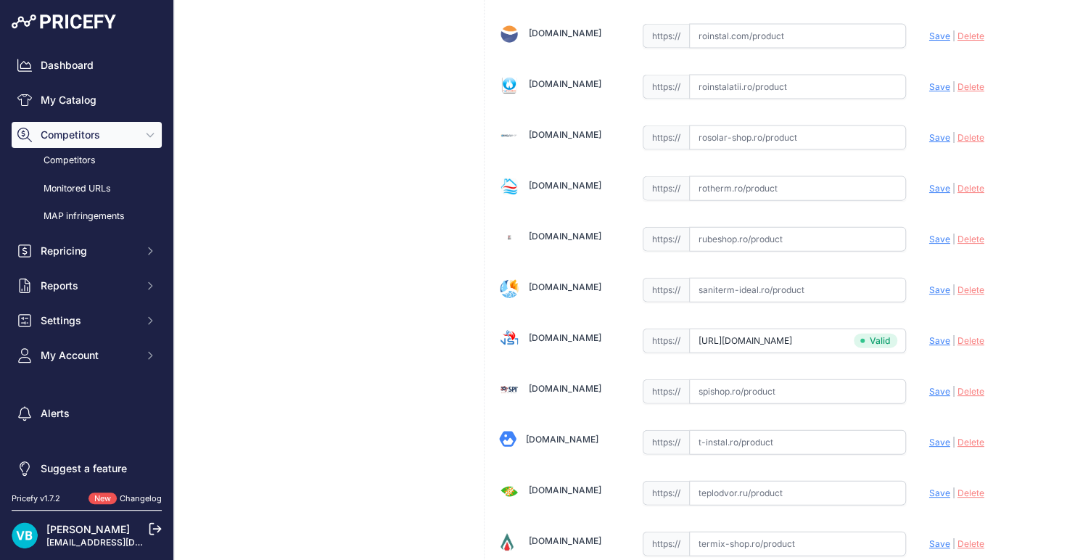
scroll to position [4204, 0]
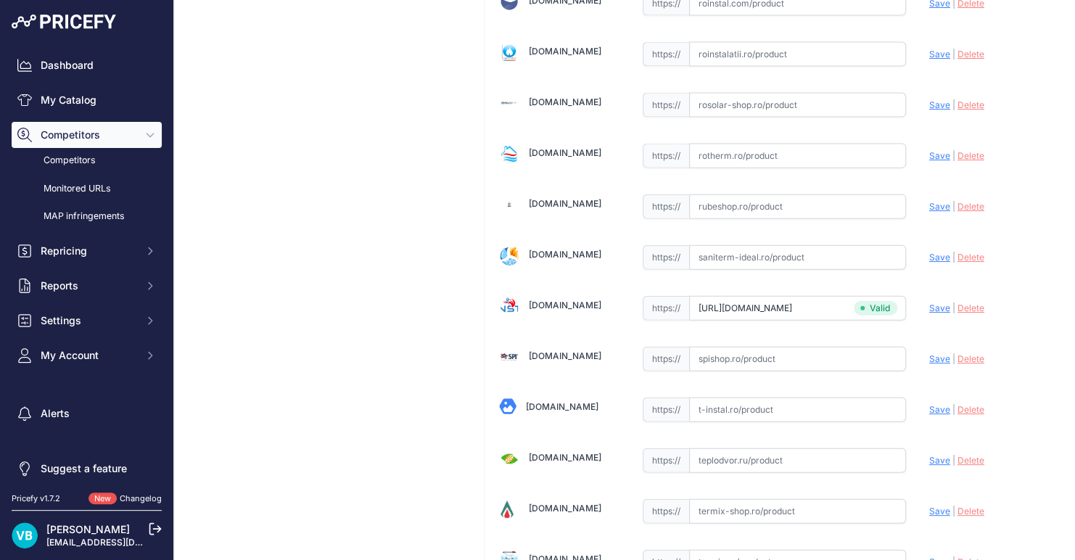
click at [0, 192] on html "Lorem Ipsum Close Dashboard My Catalog Competitors Competitors Monitored URLs M…" at bounding box center [537, 280] width 1075 height 560
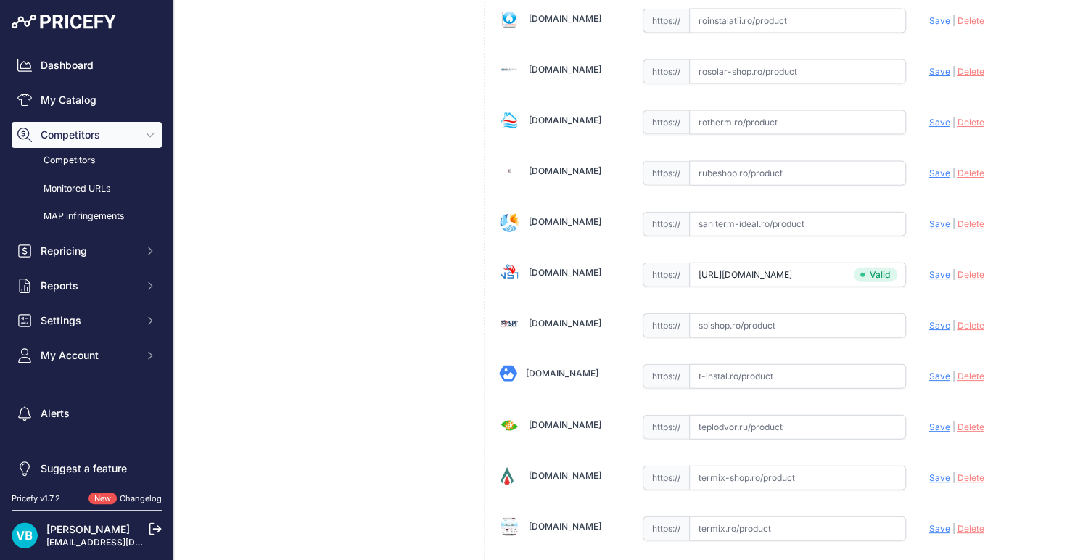
scroll to position [4171, 0]
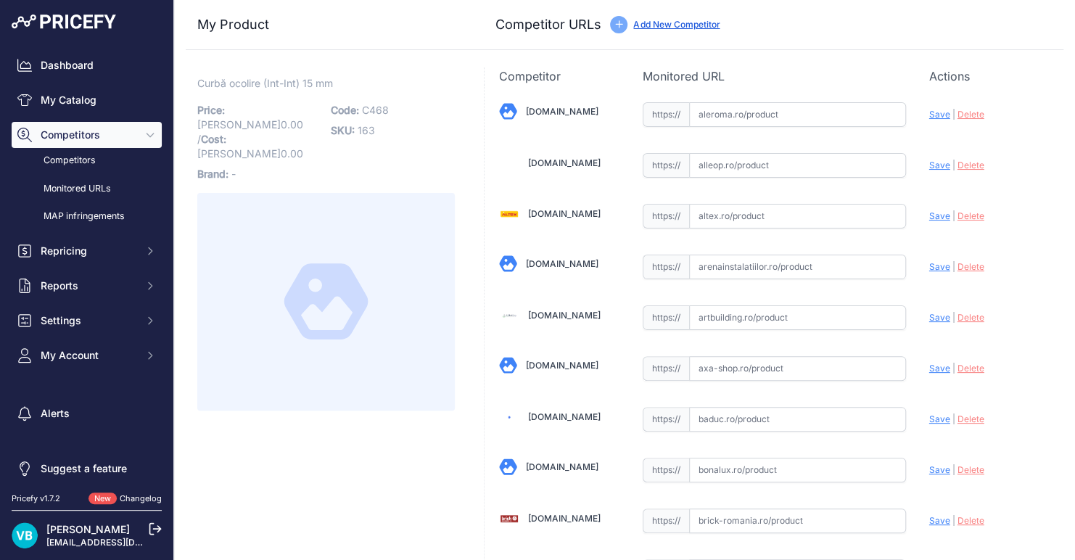
click at [395, 112] on p "Code: C468" at bounding box center [393, 110] width 125 height 20
click at [375, 107] on span "C468" at bounding box center [375, 110] width 27 height 12
copy span "C468"
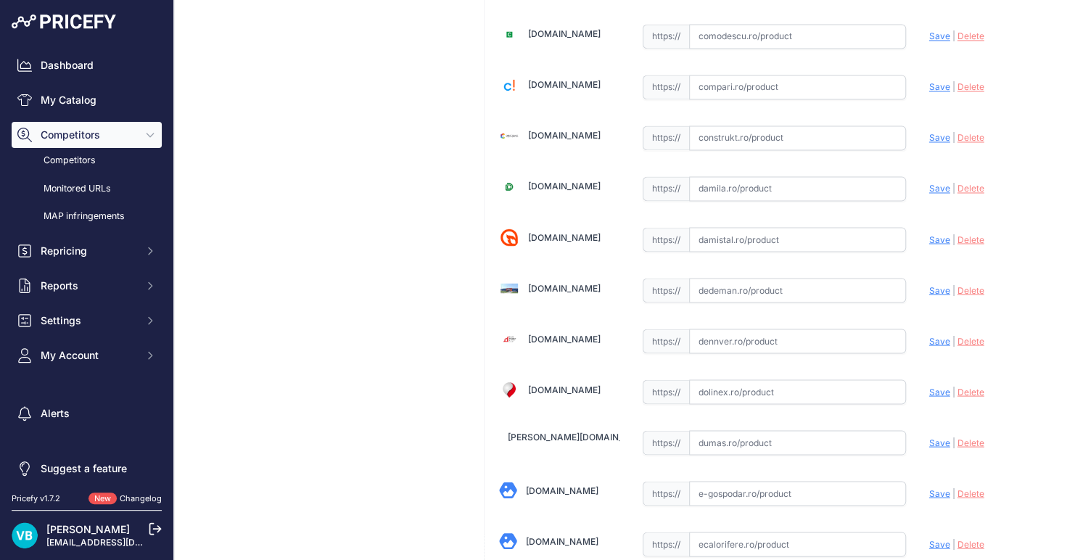
click at [806, 283] on input "text" at bounding box center [797, 290] width 217 height 25
paste input "[URL][DOMAIN_NAME]"
type input "[DOMAIN_NAME][URL]"
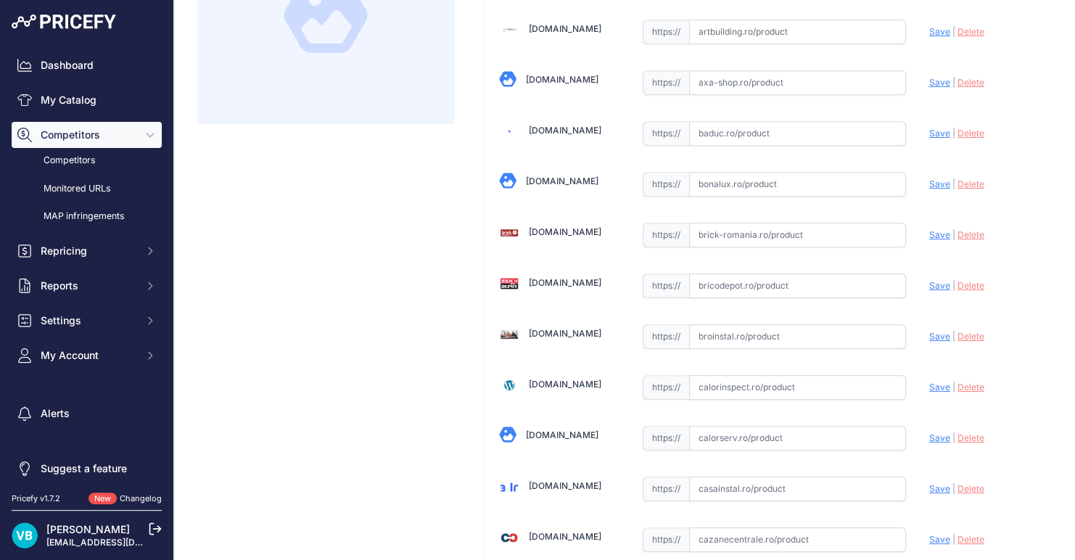
scroll to position [287, 0]
click at [749, 287] on input "text" at bounding box center [797, 284] width 217 height 25
paste input "https://www.bricodepot.ro/incalzire-si-climatizare/alimentare-apa/ocolire-inter…"
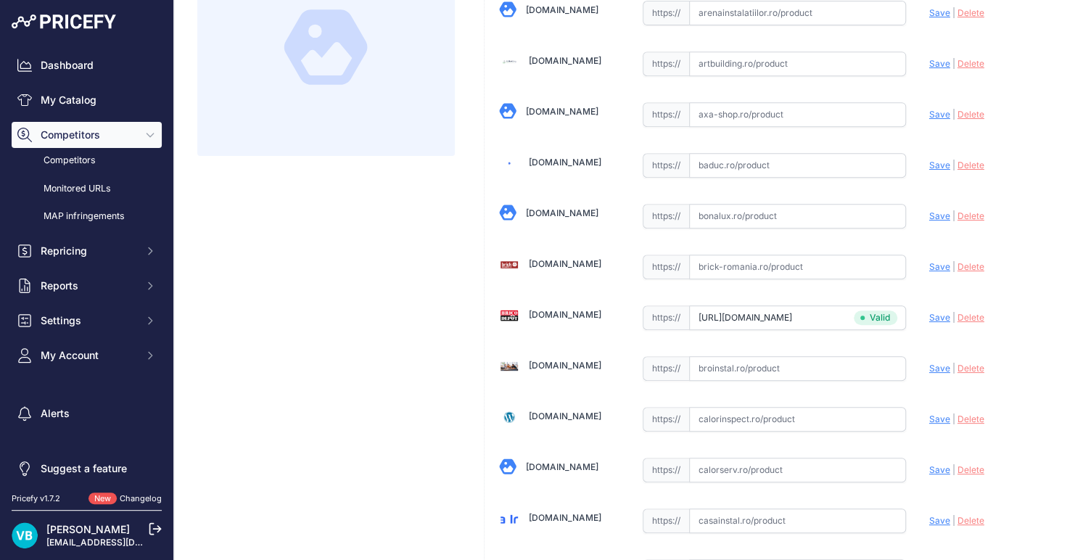
scroll to position [319, 0]
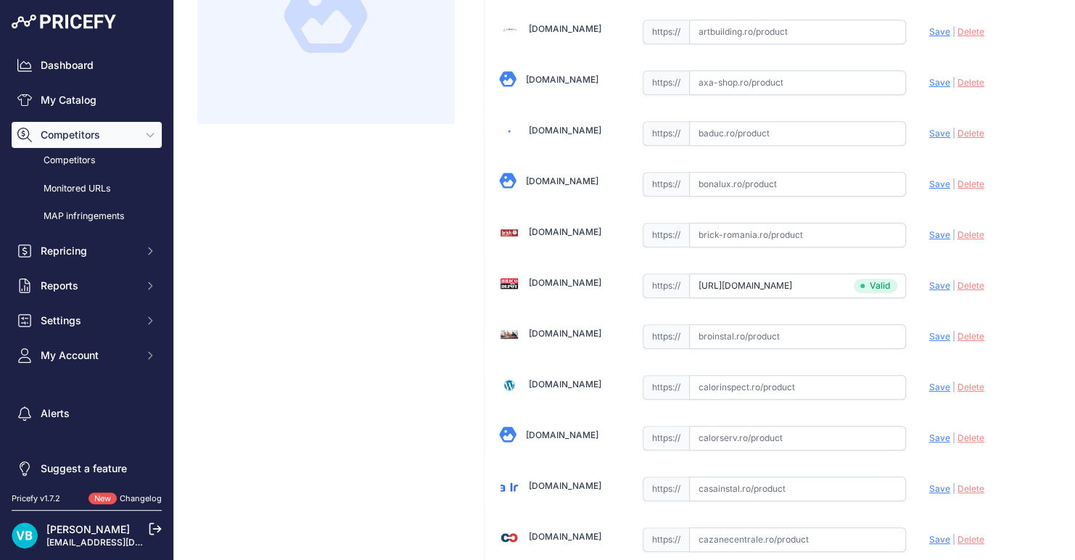
type input "www.bricodepot.ro/incalzire-si-climatizare/alimentare-apa/ocolire-interior-exte…"
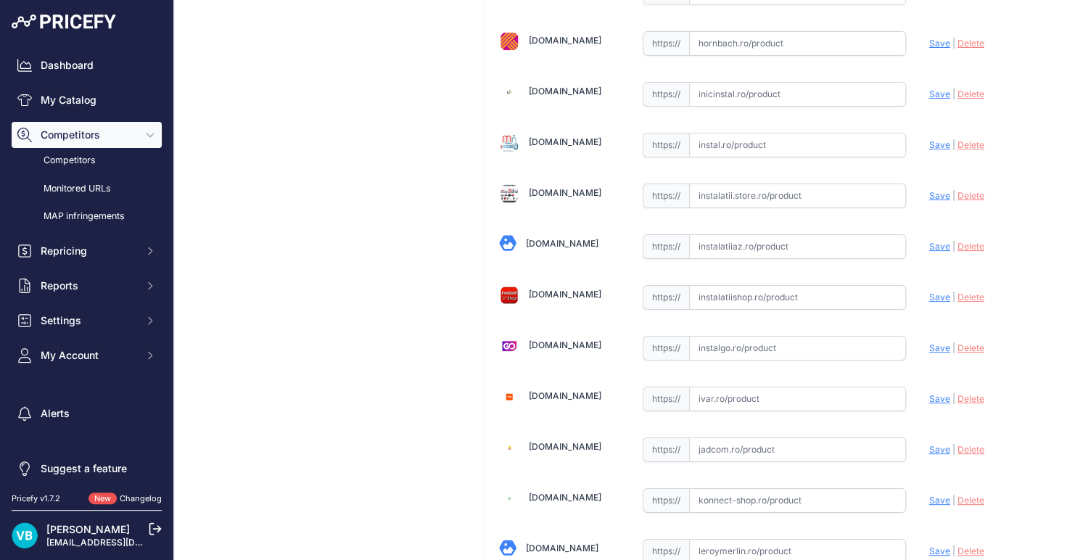
scroll to position [4172, 0]
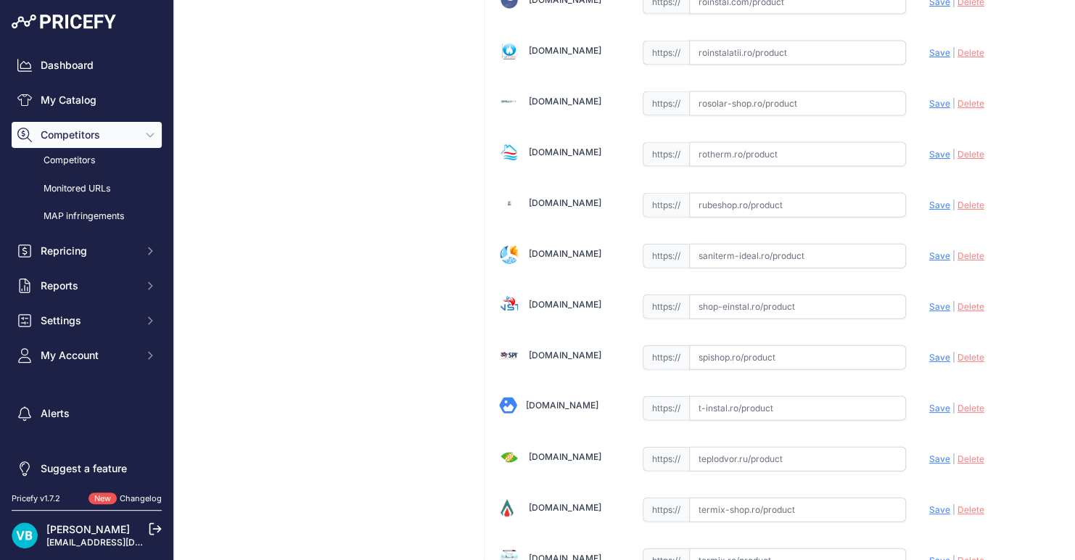
click at [725, 295] on input "text" at bounding box center [797, 307] width 217 height 25
paste input "https://www.shop-einstal.ro/tevi-si-fitinguri-teava-cupru-ocoliri/ocolire-cupru…"
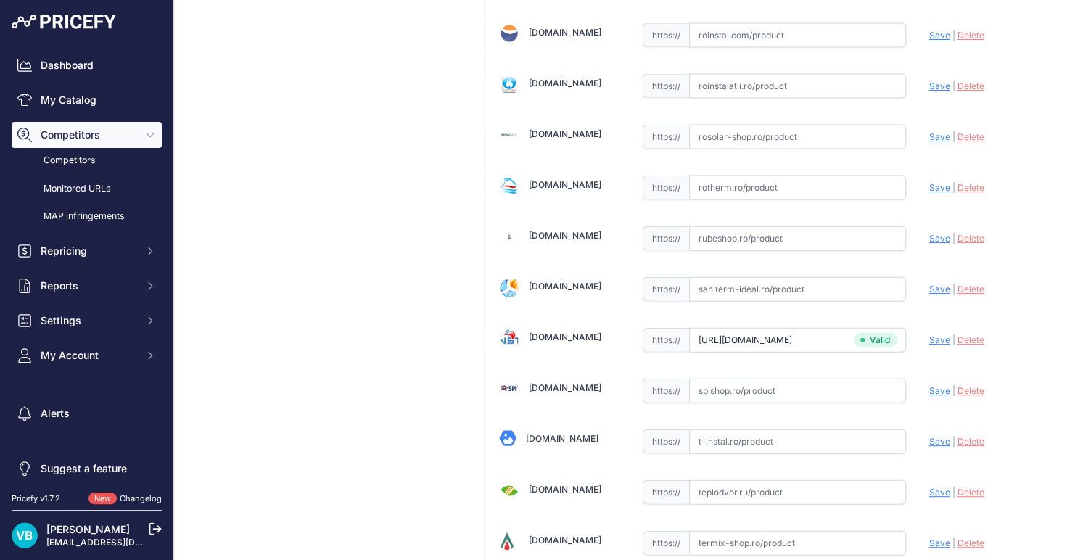
scroll to position [4205, 0]
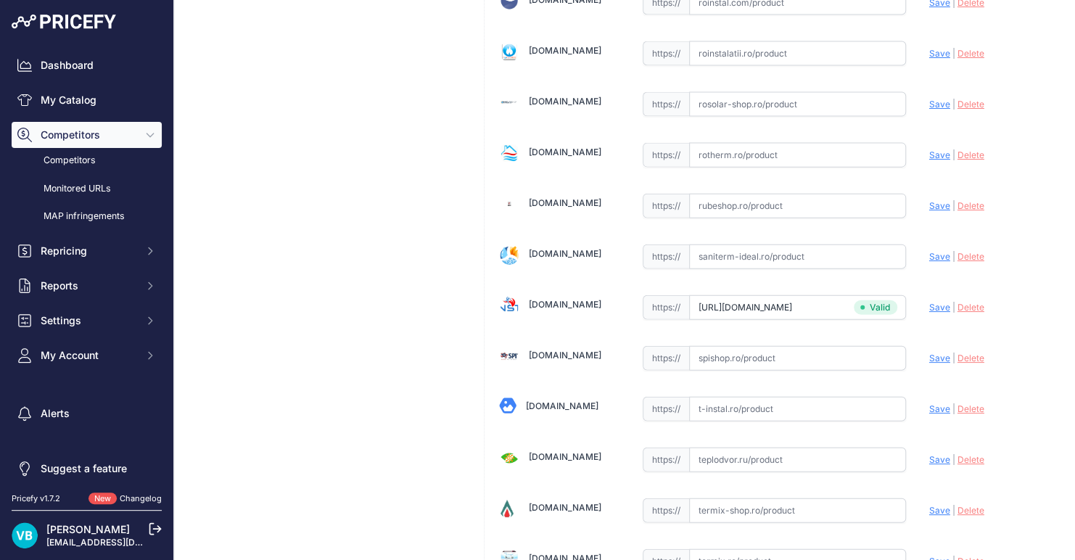
type input "www.shop-einstal.ro/tevi-si-fitinguri-teava-cupru-ocoliri/ocolire-cupru-15-mm-i…"
click at [723, 295] on input "www.shop-einstal.ro/tevi-si-fitinguri-teava-cupru-ocoliri/ocolire-cupru-15-mm-i…" at bounding box center [797, 307] width 217 height 25
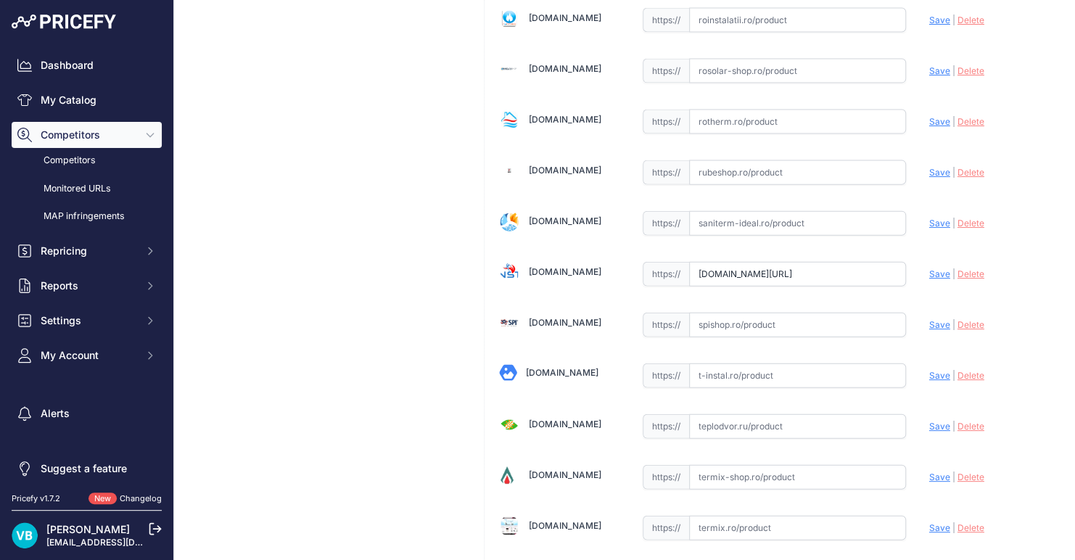
scroll to position [4172, 0]
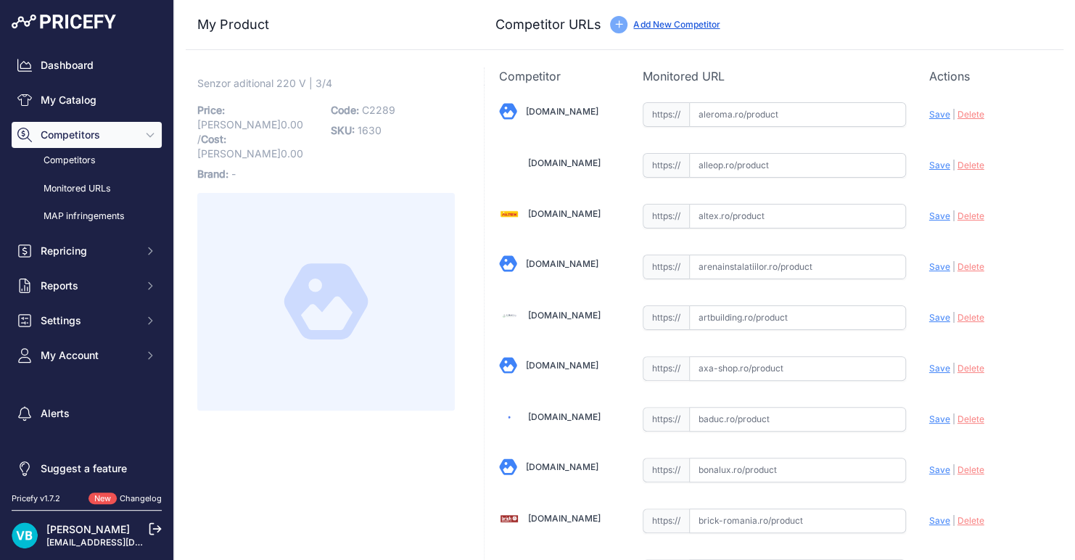
click at [368, 109] on span "C2289" at bounding box center [378, 110] width 33 height 12
copy span "C2289"
click at [797, 513] on input "text" at bounding box center [797, 521] width 217 height 25
paste input "[URL][DOMAIN_NAME]"
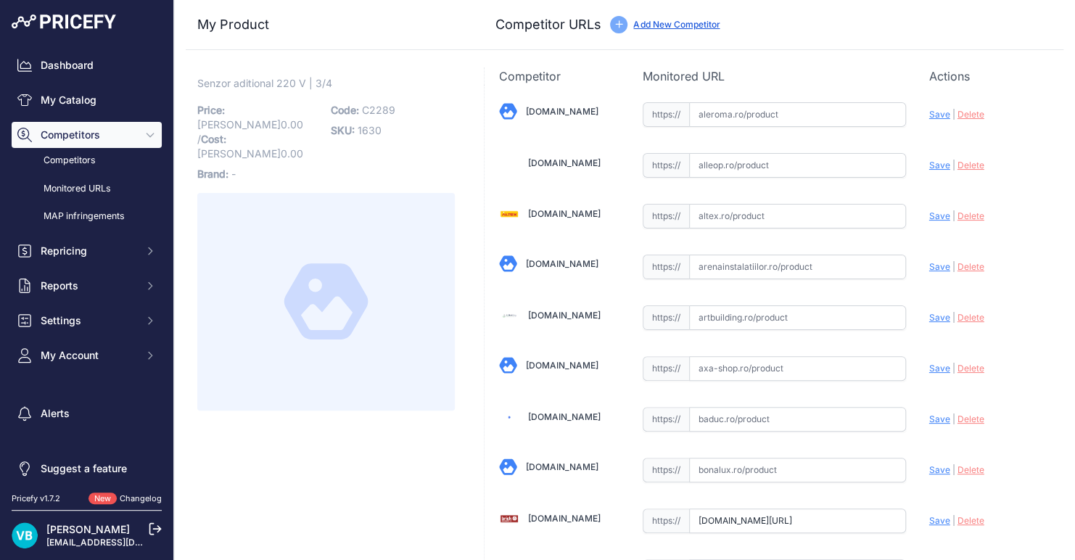
scroll to position [0, 295]
type input "[DOMAIN_NAME][URL]"
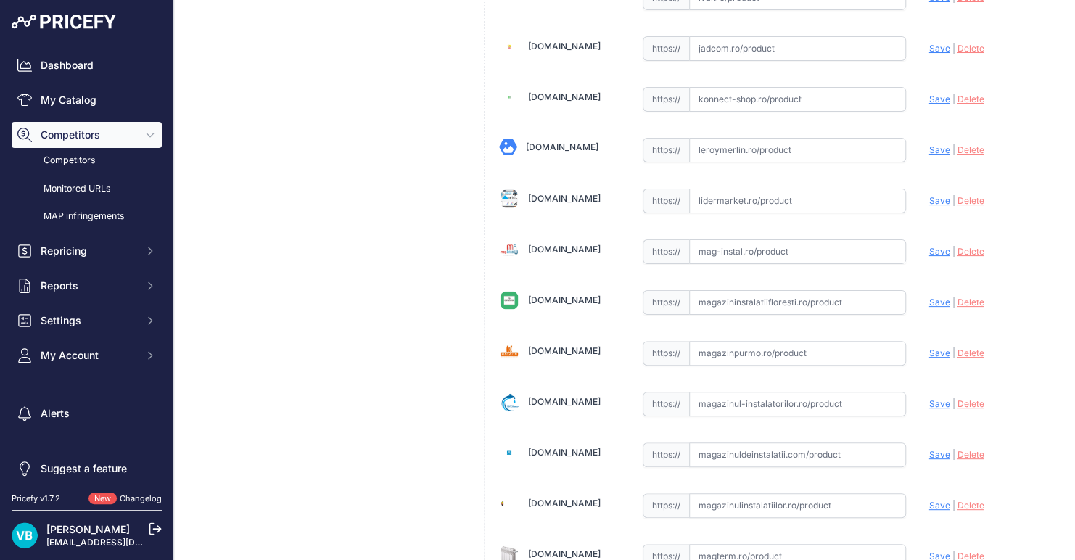
click at [820, 290] on input "text" at bounding box center [797, 302] width 217 height 25
paste input "[URL][DOMAIN_NAME]"
type input "[URL][DOMAIN_NAME]"
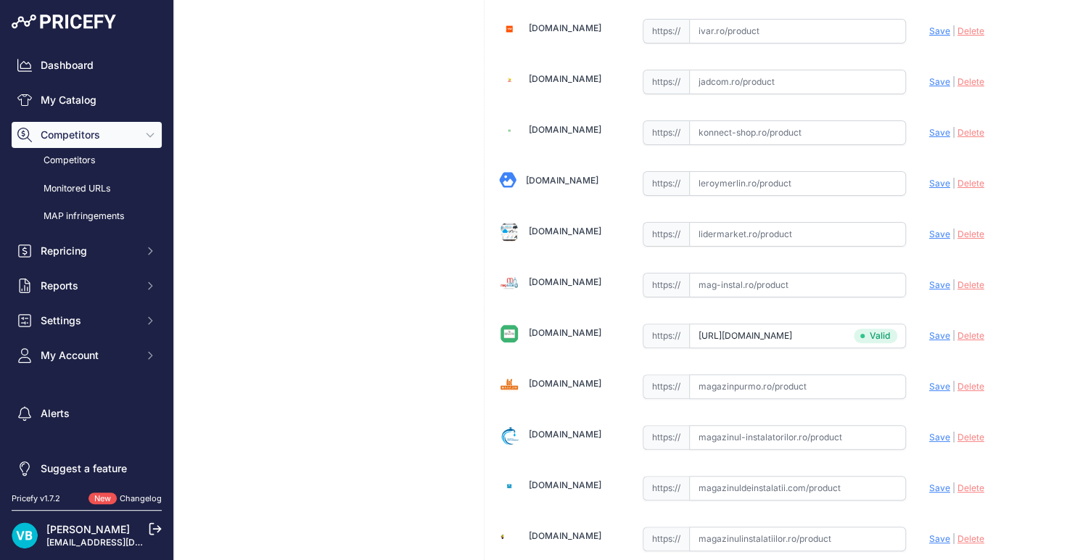
scroll to position [2740, 0]
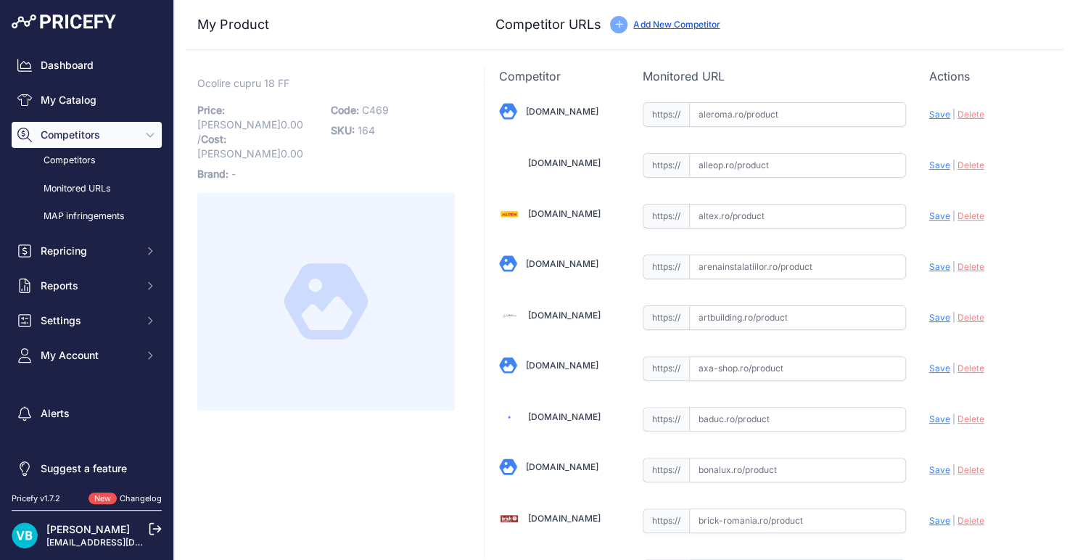
scroll to position [3166, 0]
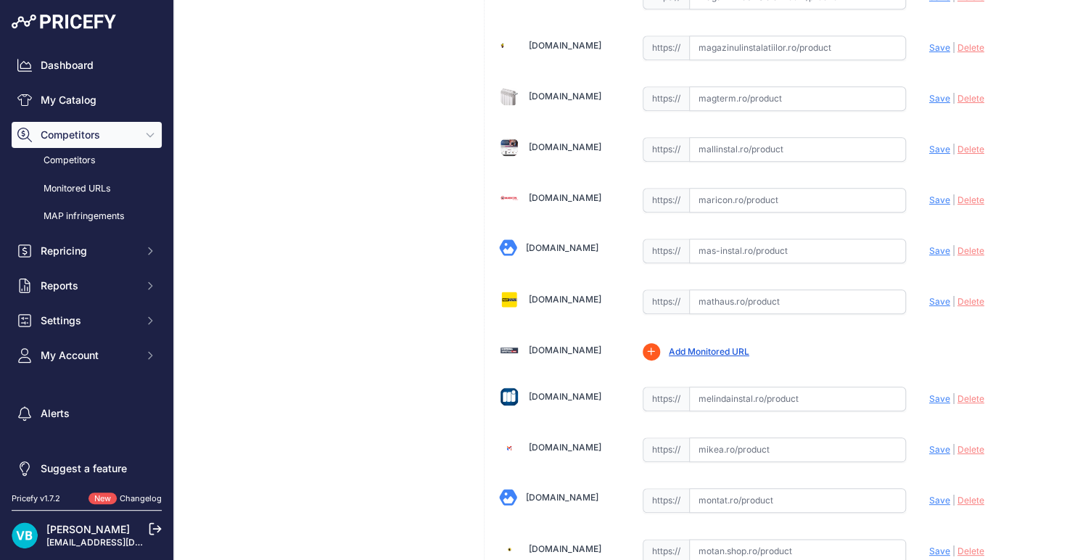
click at [769, 290] on input "text" at bounding box center [797, 302] width 217 height 25
paste input "https://mathaus.ro/p/ocolire-cupru-f-f-18-mm/000000000010800337?srsltid=AfmBOop…"
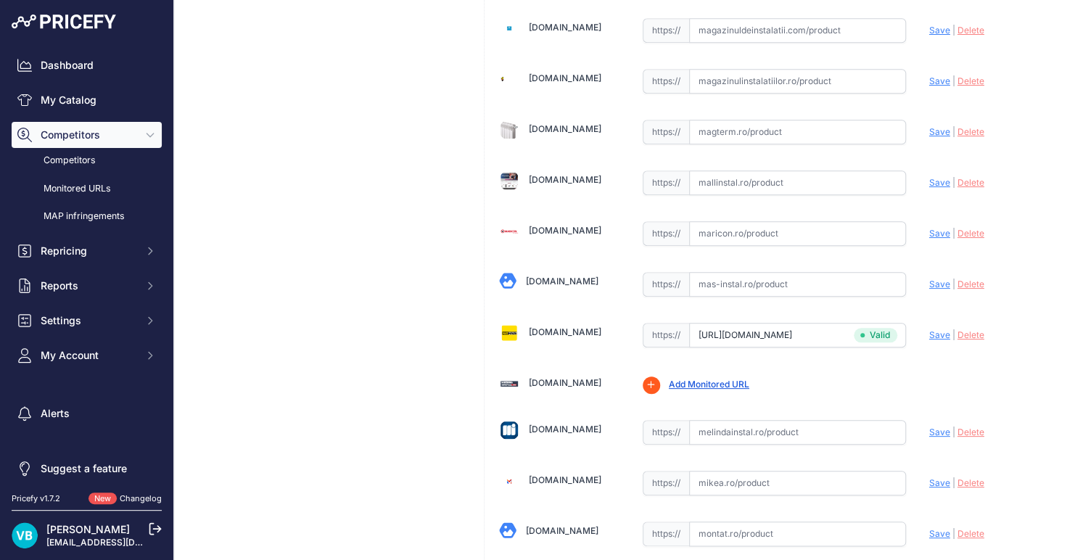
type input "mathaus.ro/p/ocolire-cupru-f-f-18-mm/000000000010800337?prirule_jdsnikfkfjsd=97…"
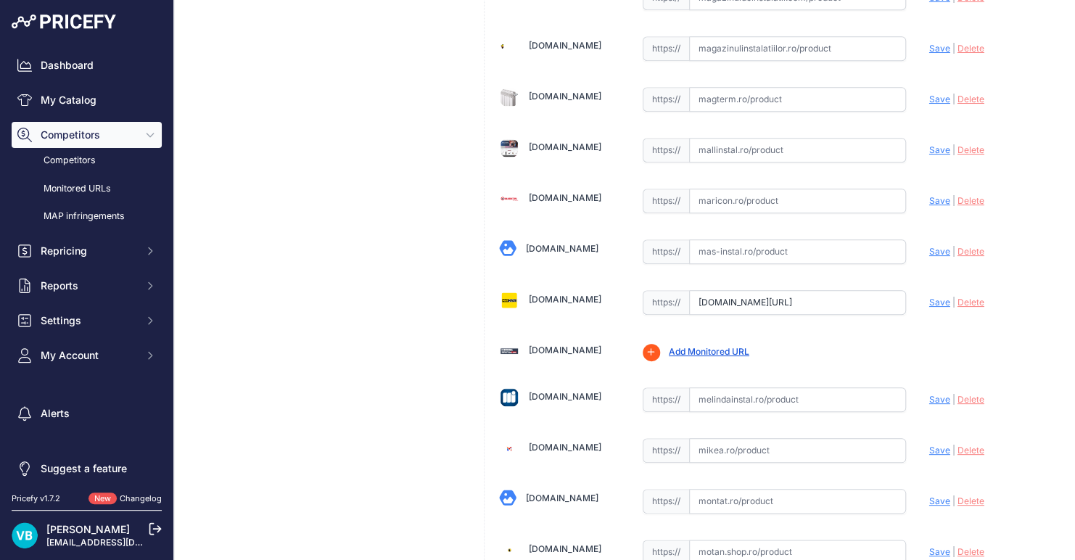
scroll to position [1179, 0]
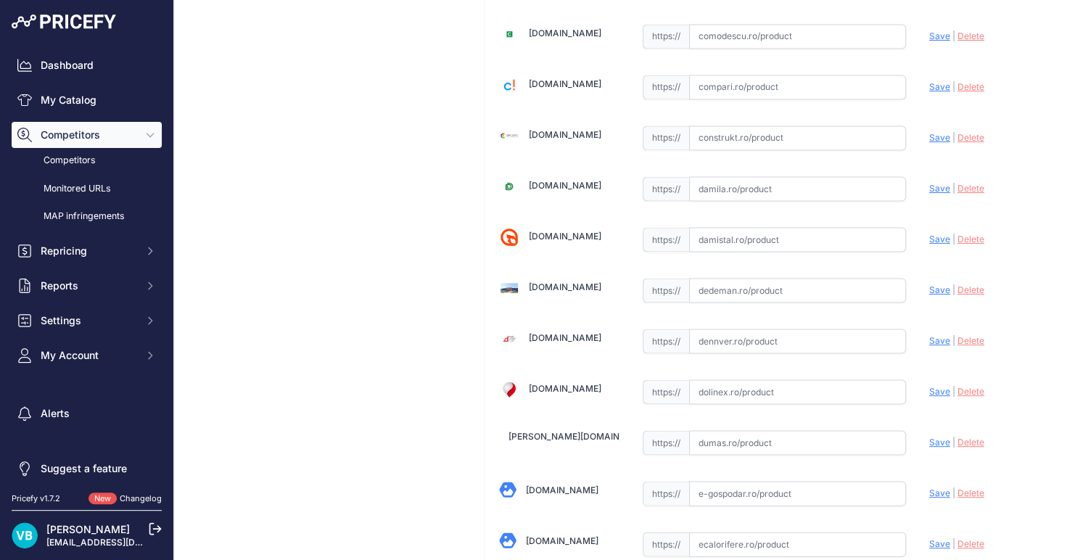
click at [729, 287] on input "text" at bounding box center [797, 290] width 217 height 25
paste input "https://www.dedeman.ro/ro/ocolire-cupru-5086-exterior-interior-d-18-mm/p/200042…"
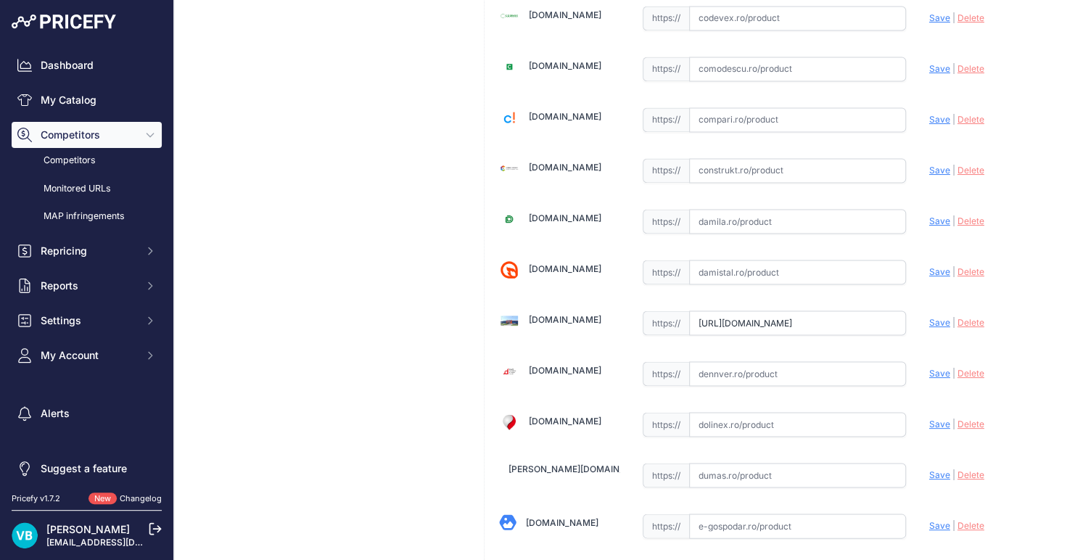
type input "www.dedeman.ro/ro/ocolire-cupru-5086-exterior-interior-d-18-mm/p/2000421?prirul…"
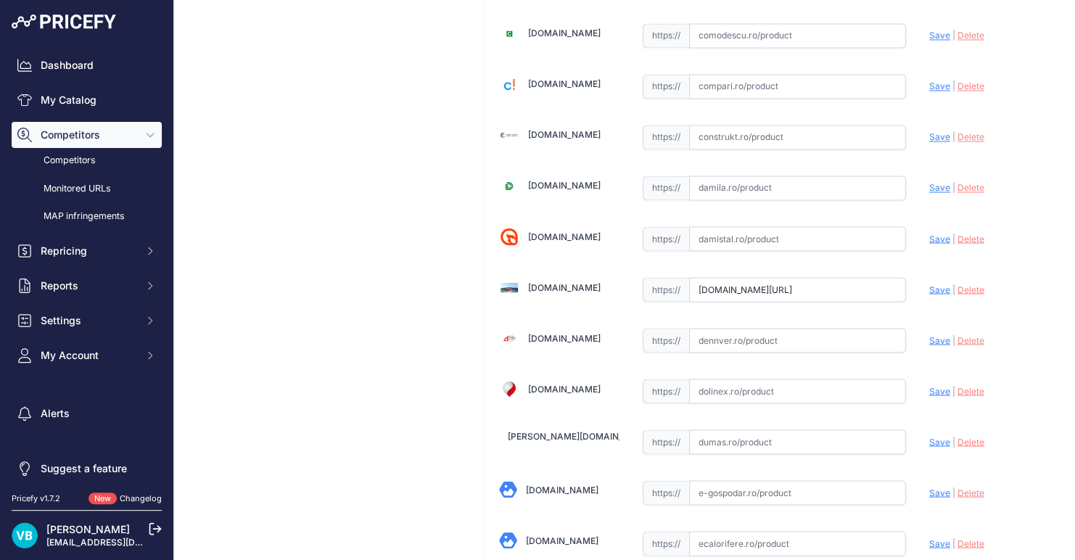
scroll to position [287, 0]
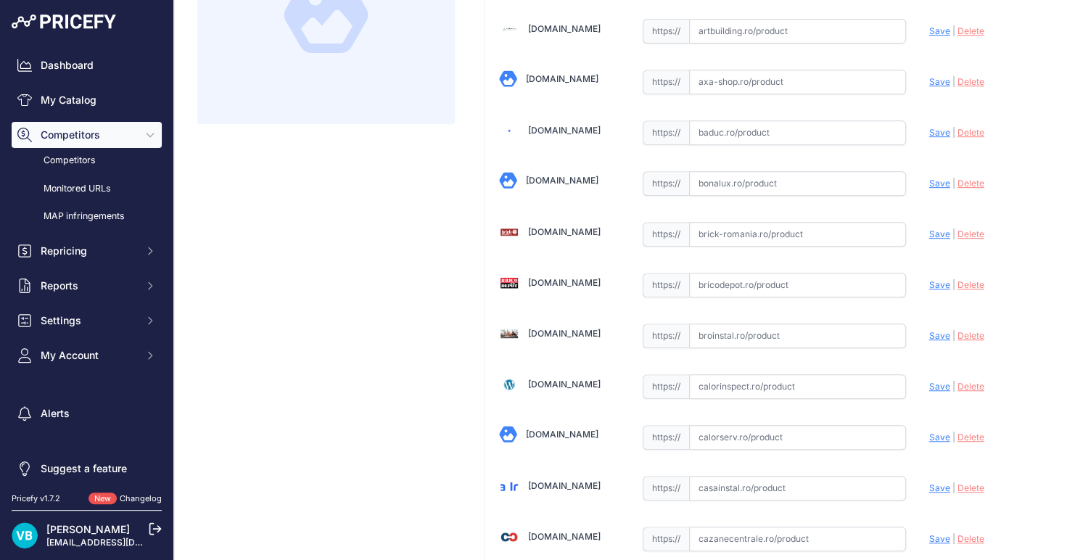
click at [749, 275] on input "text" at bounding box center [797, 285] width 217 height 25
paste input "https://www.bricodepot.ro/incalzire-si-climatizare/alimentare-apa/ocolire-inter…"
type input "www.bricodepot.ro/incalzire-si-climatizare/alimentare-apa/ocolire-interior-inte…"
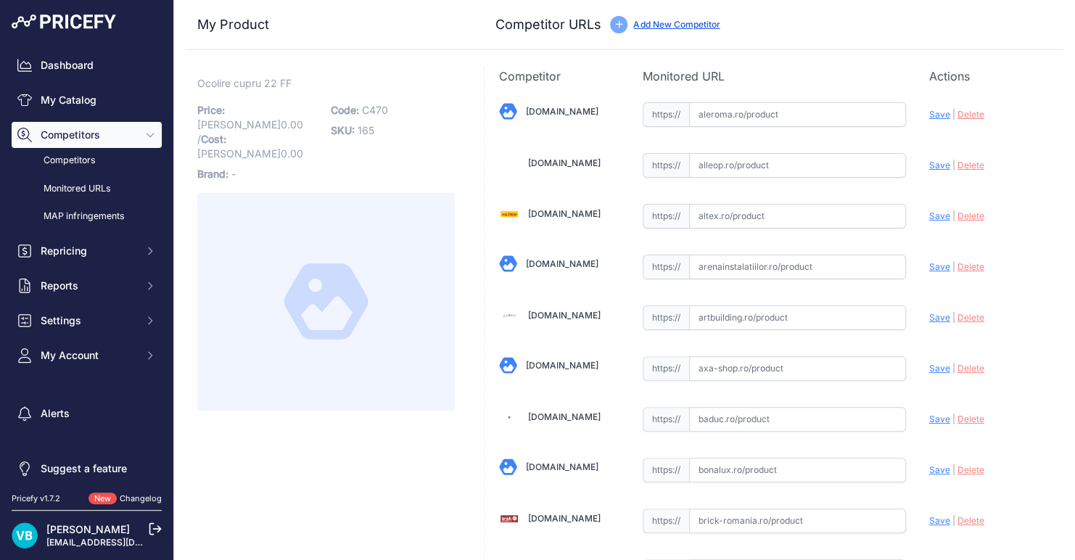
scroll to position [4171, 0]
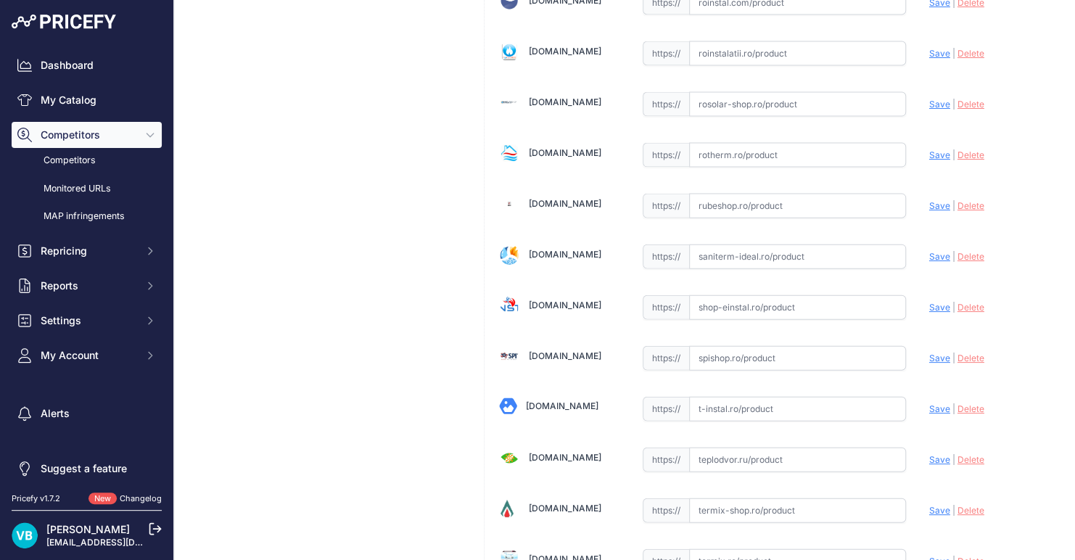
click at [740, 295] on input "text" at bounding box center [797, 307] width 217 height 25
paste input "[URL][DOMAIN_NAME]"
type input "[DOMAIN_NAME][URL]"
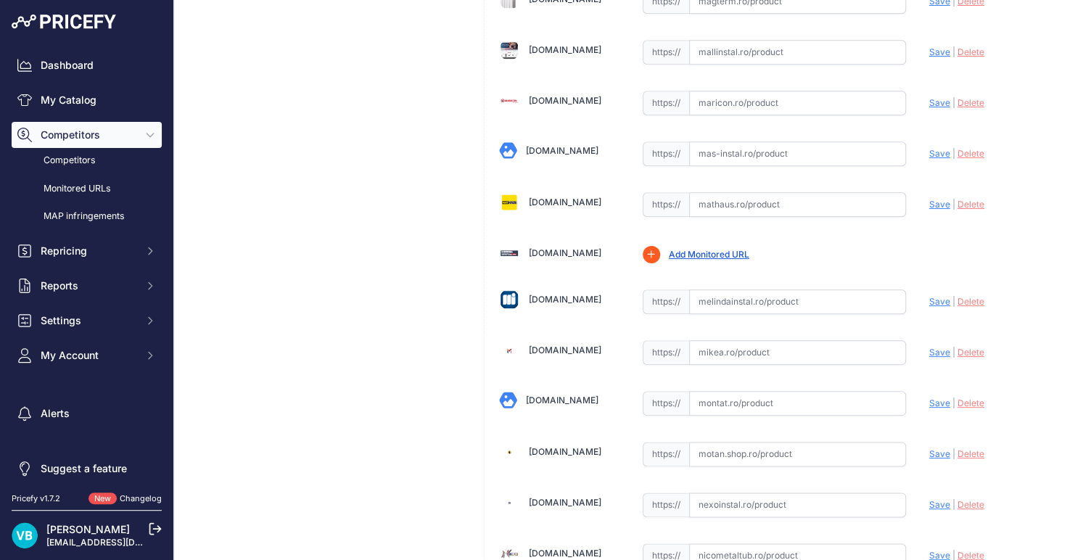
click at [800, 290] on input "text" at bounding box center [797, 302] width 217 height 25
paste input "https://www.melindainstal.ro/ocolire-cu-22-i-e-lipire-10210022"
type input "www.melindainstal.ro/ocolire-cu-22-i-e-lipire-10210022?prirule_jdsnikfkfjsd=9760"
click at [726, 192] on input "text" at bounding box center [797, 204] width 217 height 25
paste input "https://mathaus.ro/p/ocolire-cupru-f-f-22-mm/000000000010800338?srsltid=AfmBOoq…"
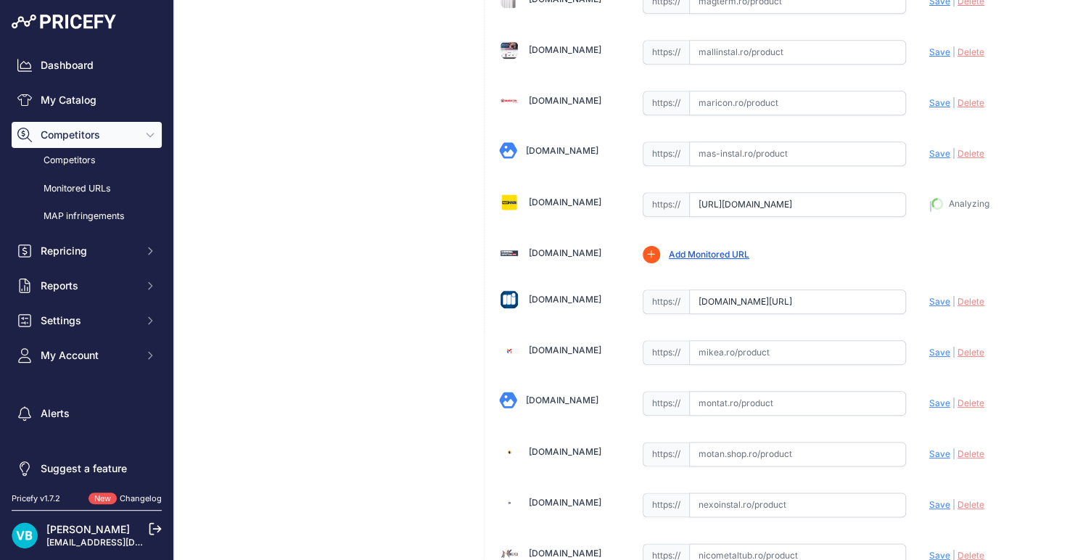
scroll to position [3295, 0]
type input "mathaus.ro/p/ocolire-cupru-f-f-22-mm/000000000010800338?prirule_jdsnikfkfjsd=97…"
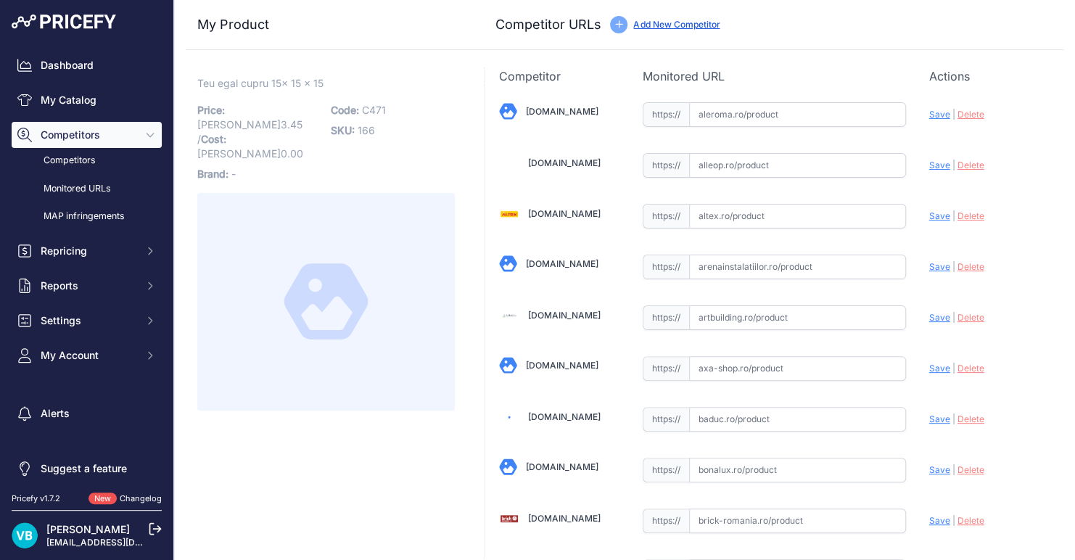
scroll to position [1145, 0]
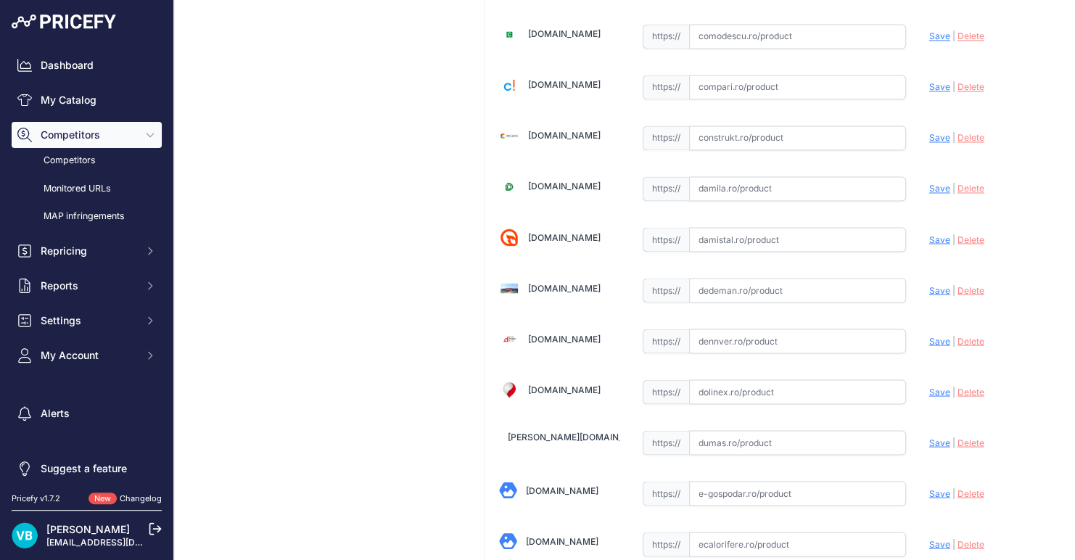
click at [715, 279] on input "text" at bounding box center [797, 290] width 217 height 25
paste input "[URL][DOMAIN_NAME]"
type input "[DOMAIN_NAME][URL]"
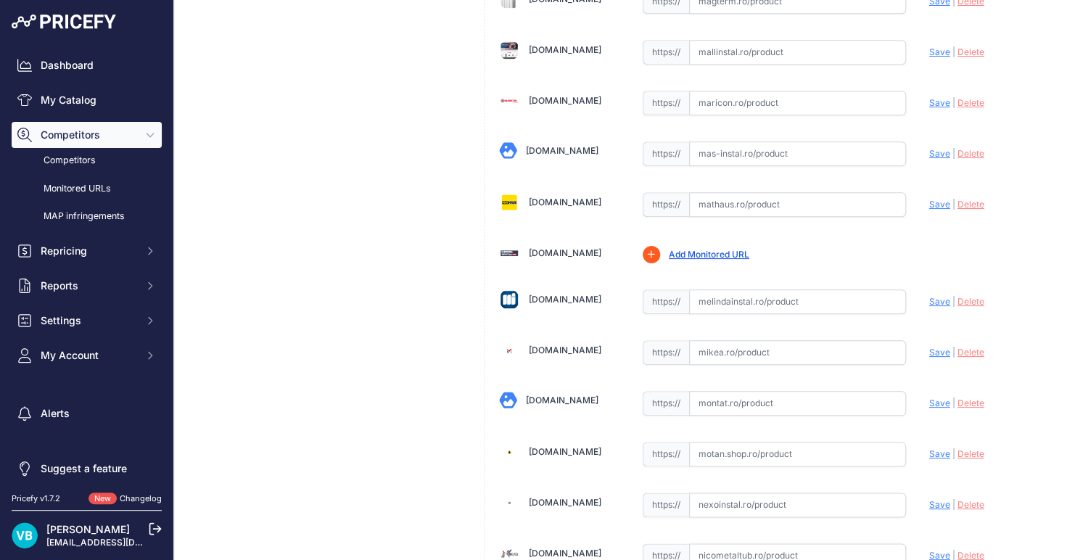
click at [733, 287] on div "https:// Valid" at bounding box center [774, 301] width 263 height 28
click at [741, 290] on input "text" at bounding box center [797, 302] width 217 height 25
click at [742, 290] on input "text" at bounding box center [797, 302] width 217 height 25
paste input "https://www.melindainstal.ro/teu_egal_cu_15_lipire_10210036"
type input "www.melindainstal.ro/teu_egal_cu_15_lipire_10210036?prirule_jdsnikfkfjsd=9760"
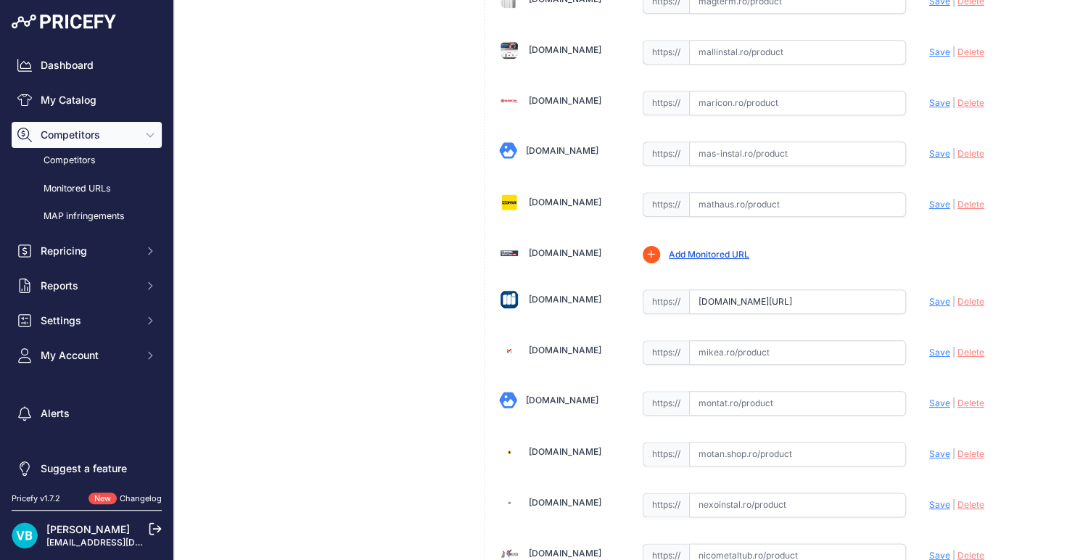
scroll to position [287, 0]
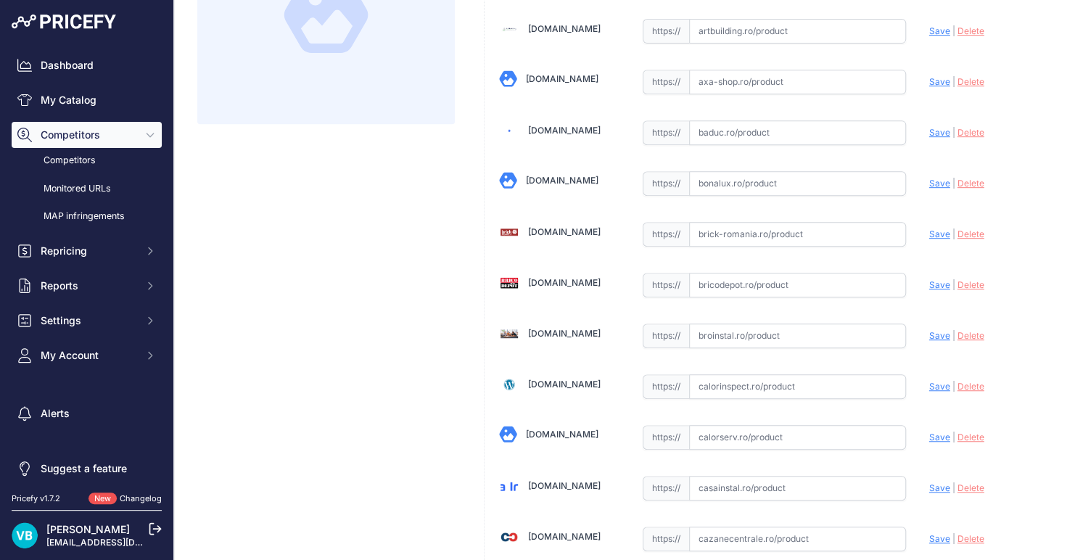
click at [719, 275] on input "text" at bounding box center [797, 285] width 217 height 25
paste input "https://www.bricodepot.ro/incalzire-si-climatizare/alimentare-apa/teu-egal-15mm…"
type input "https://www.bricodepot.ro/incalzire-si-climatizare/alimentare-apa/teu-egal-15mm…"
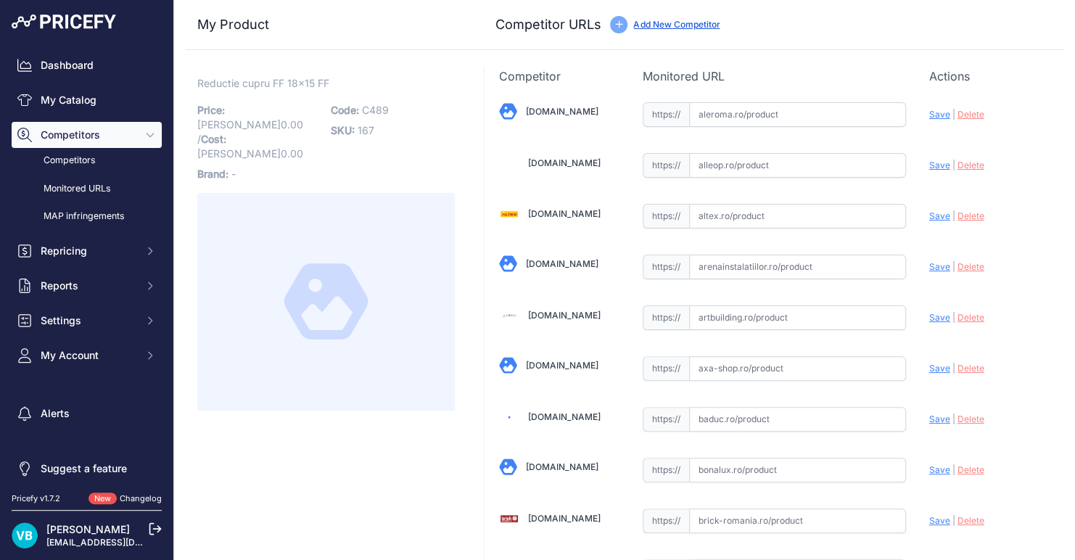
scroll to position [3166, 0]
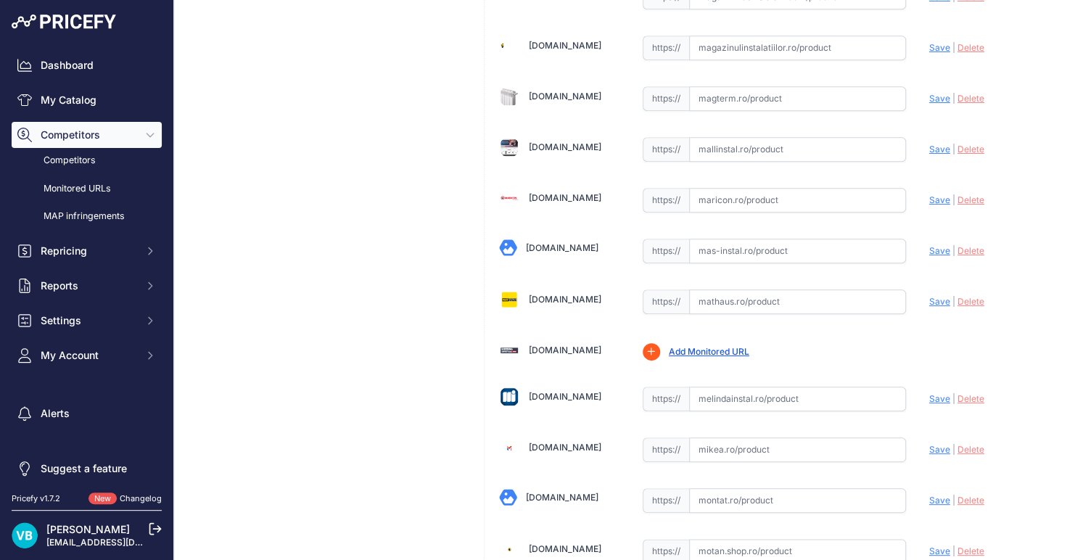
click at [741, 290] on input "text" at bounding box center [797, 302] width 217 height 25
paste input "[URL][DOMAIN_NAME]"
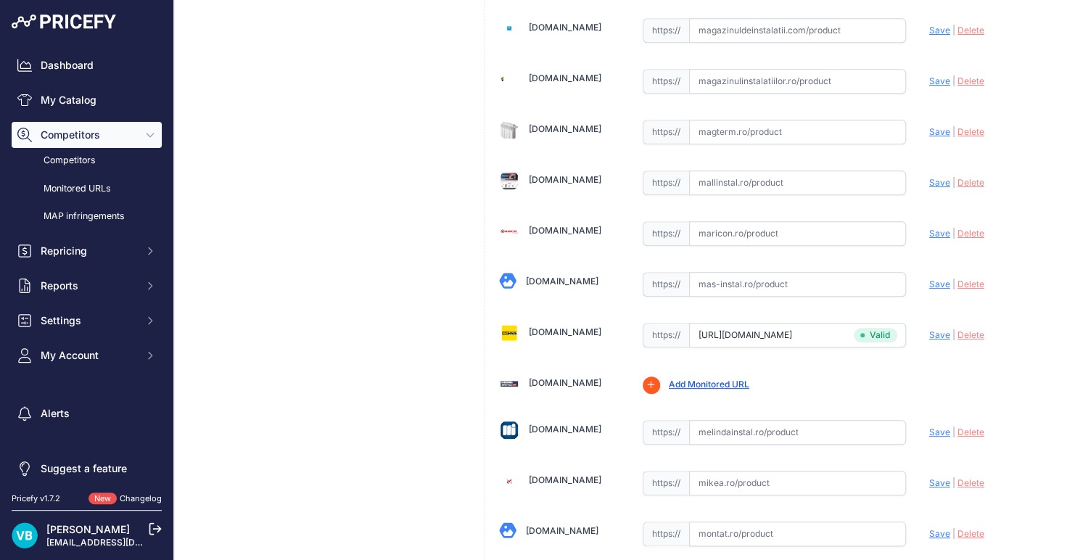
type input "[DOMAIN_NAME][URL]"
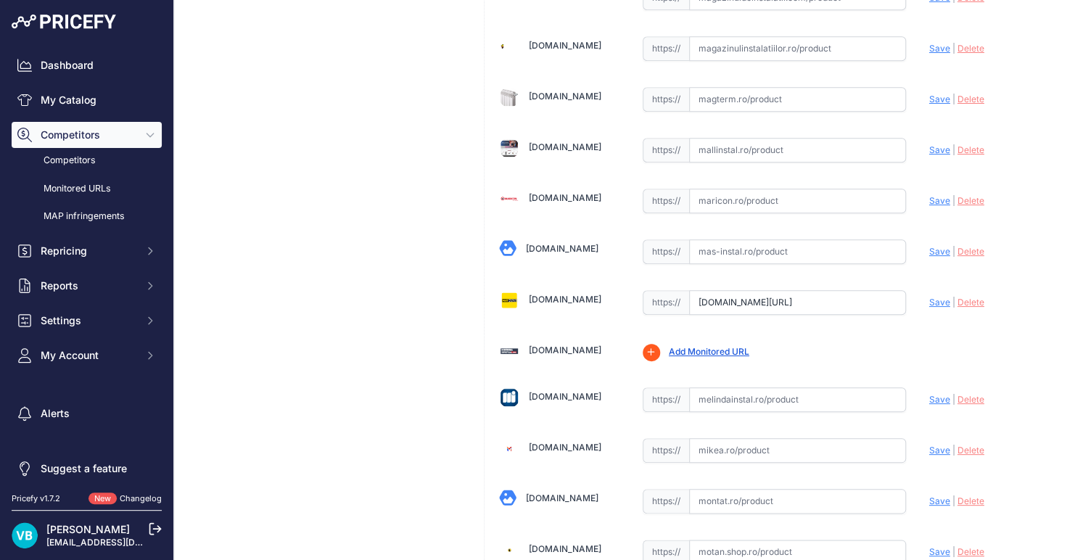
scroll to position [1179, 0]
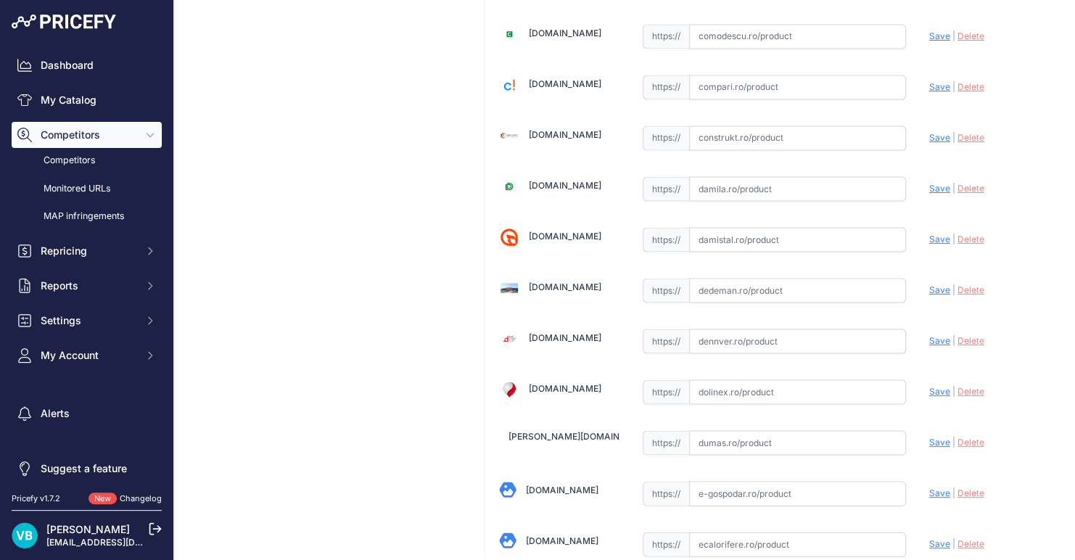
click at [806, 281] on input "text" at bounding box center [797, 290] width 217 height 25
paste input "[URL][DOMAIN_NAME]"
type input "[URL][DOMAIN_NAME]"
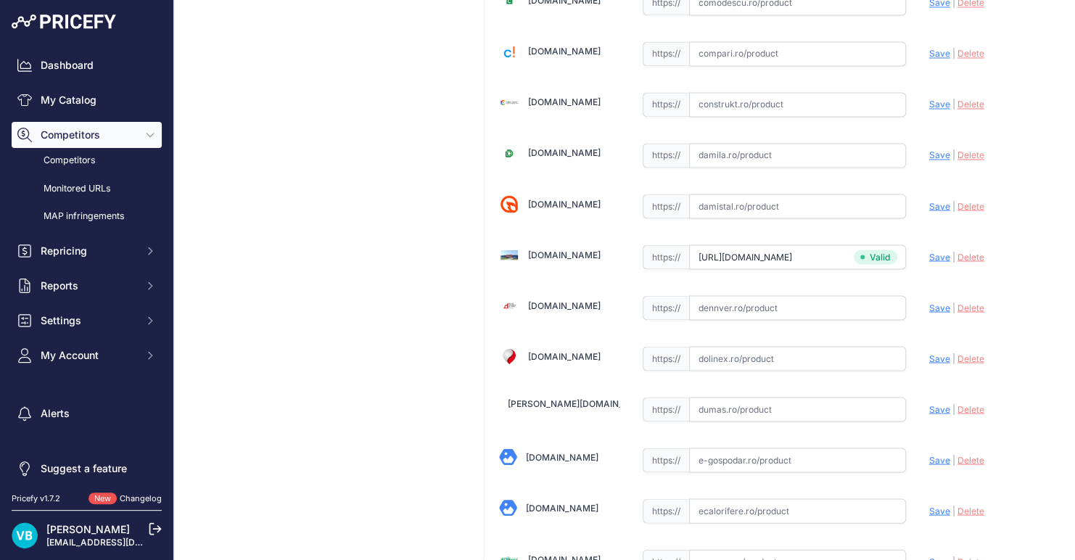
scroll to position [1146, 0]
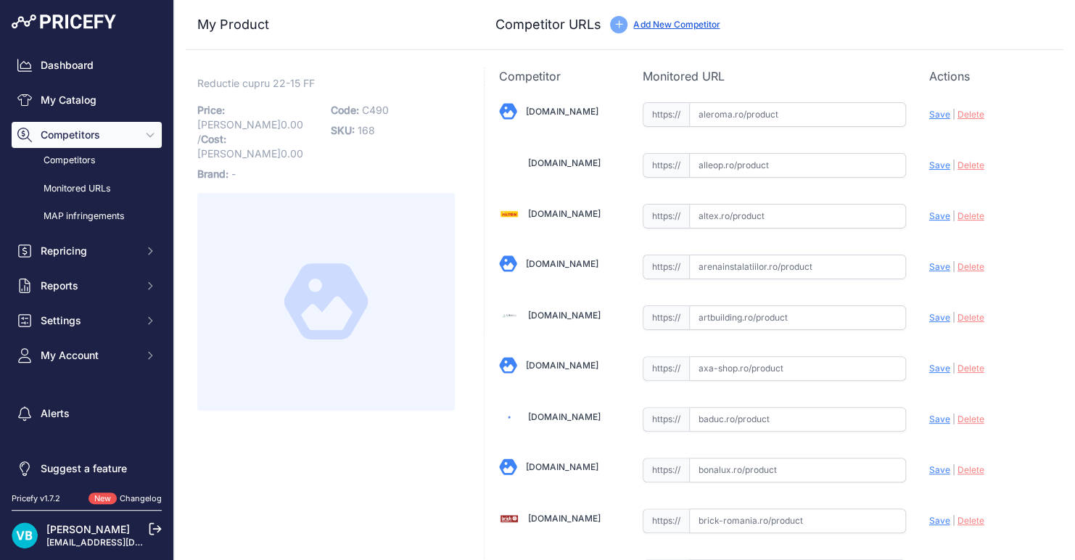
click at [295, 84] on span "Reductie cupru 22-15 FF" at bounding box center [256, 83] width 118 height 18
copy div "Reductie cupru 22-15 FF Link"
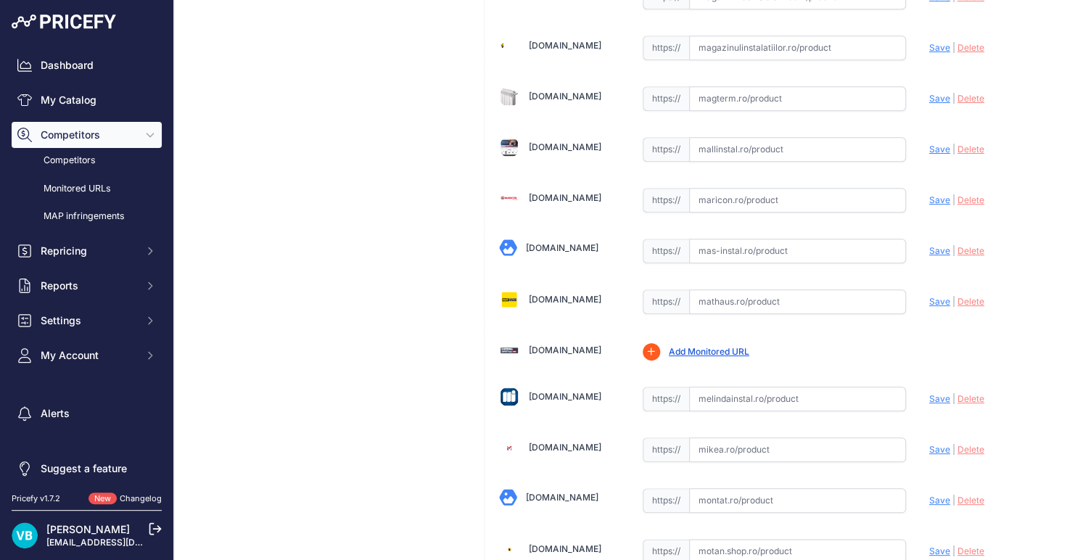
click at [782, 290] on input "text" at bounding box center [797, 302] width 217 height 25
paste input "https://mathaus.ro/p/reductie-cupru-f-f-22-15-mm/000000000010800352?srsltid=Afm…"
type input "mathaus.ro/p/reductie-cupru-f-f-22-15-mm/000000000010800352?prirule_jdsnikfkfjs…"
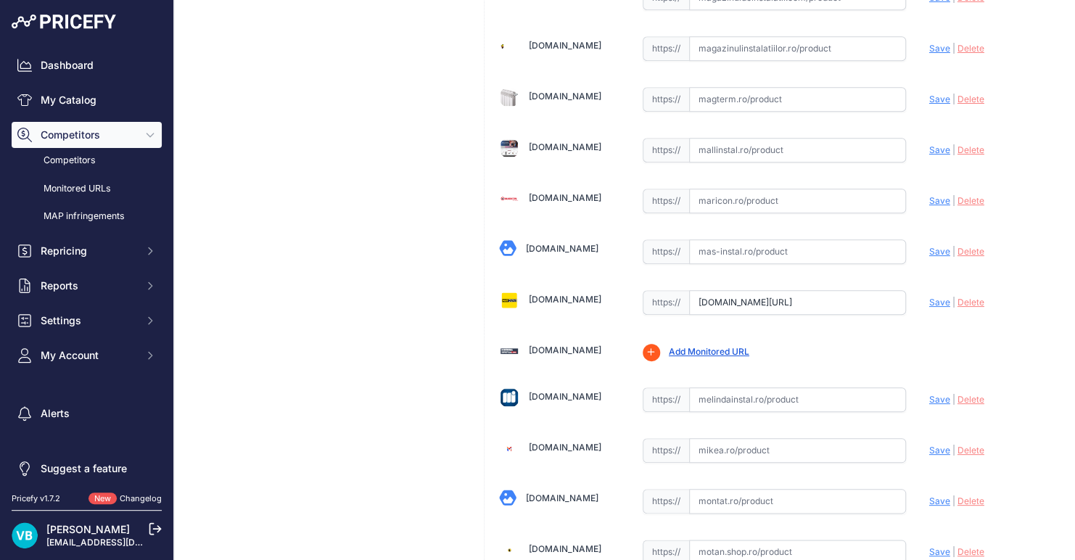
scroll to position [1179, 0]
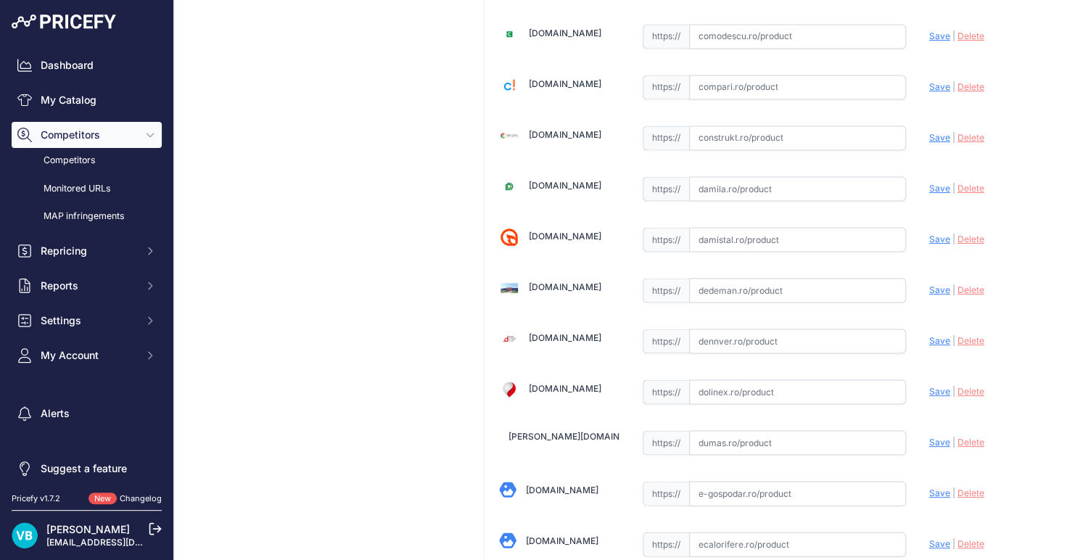
click at [774, 285] on input "text" at bounding box center [797, 290] width 217 height 25
paste input "https://www.dedeman.ro/ro/mufa-cupru-5240-redusa-interior-interior-22-15-mm-pen…"
type input "www.dedeman.ro/ro/mufa-cupru-5240-redusa-interior-interior-22-15-mm-pentru-imbi…"
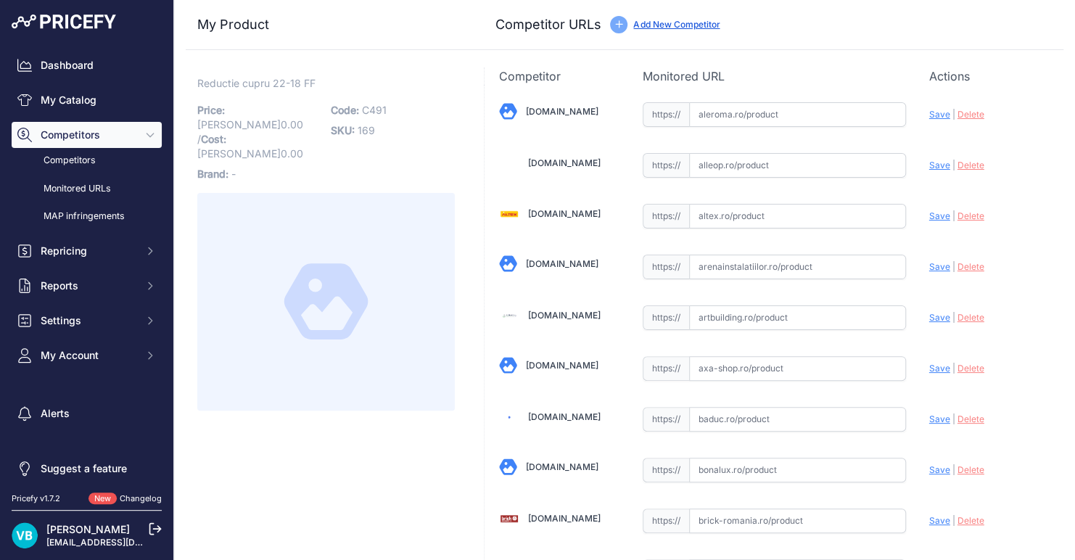
scroll to position [3166, 0]
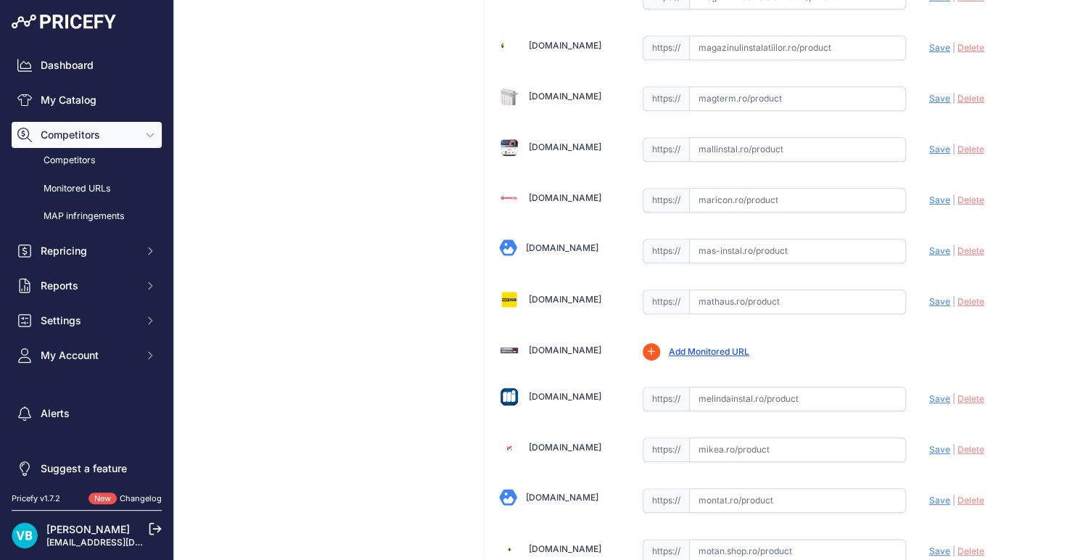
click at [766, 290] on input "text" at bounding box center [797, 302] width 217 height 25
paste input "[URL][DOMAIN_NAME]"
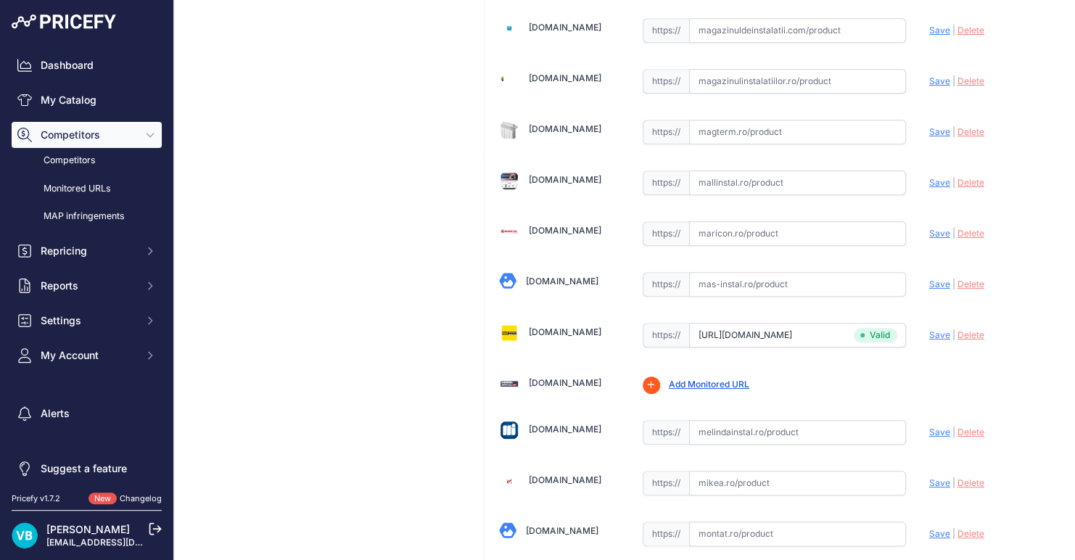
type input "[DOMAIN_NAME][URL]"
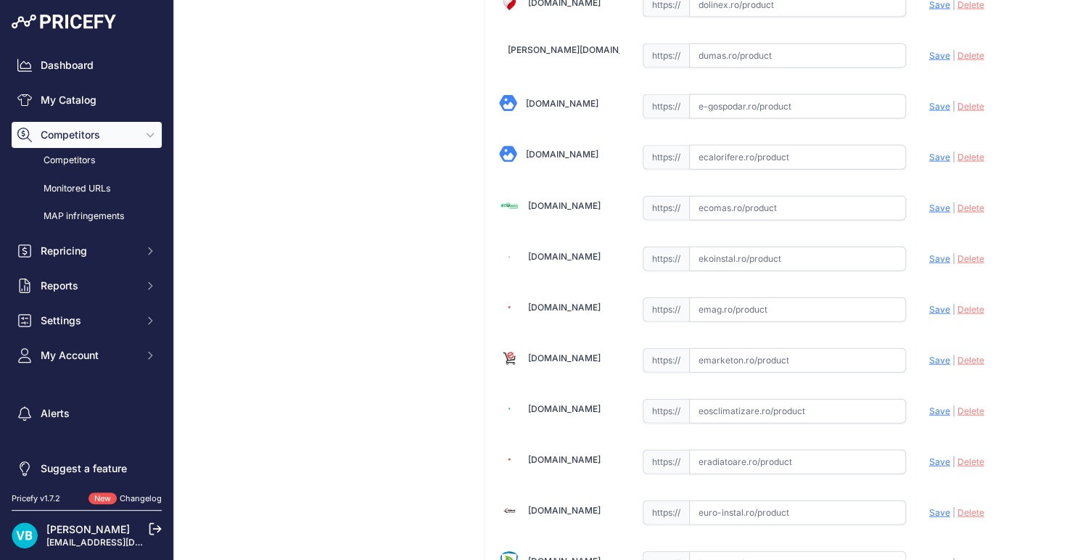
scroll to position [1499, 0]
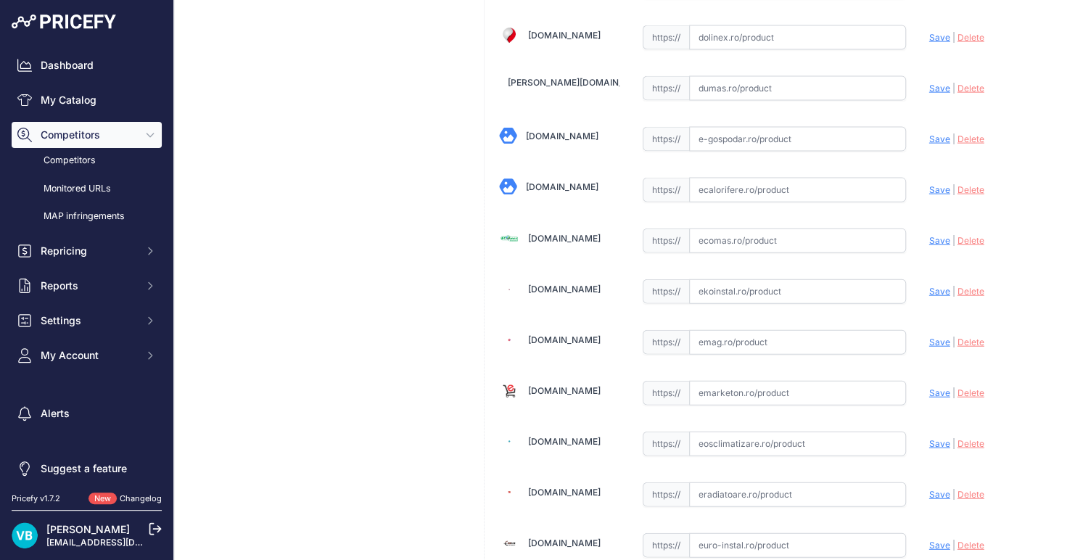
click at [748, 284] on input "text" at bounding box center [797, 291] width 217 height 25
paste input "[URL][DOMAIN_NAME]"
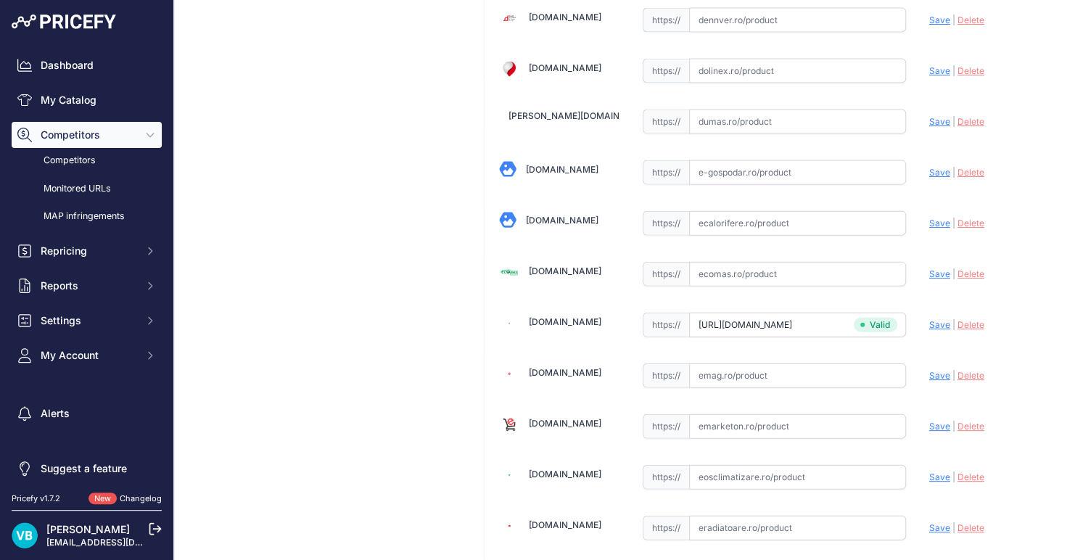
scroll to position [1532, 0]
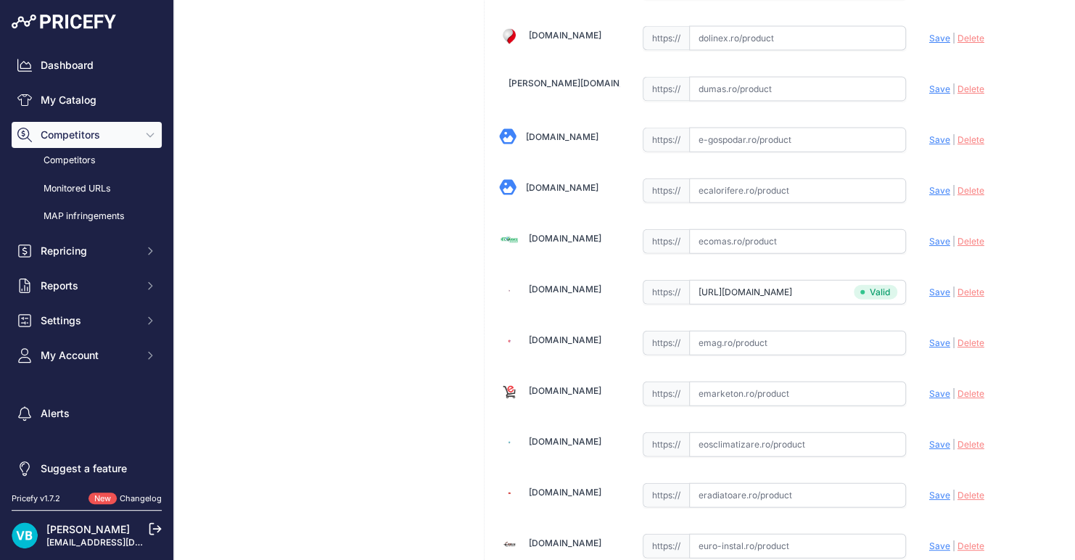
type input "[DOMAIN_NAME][URL]"
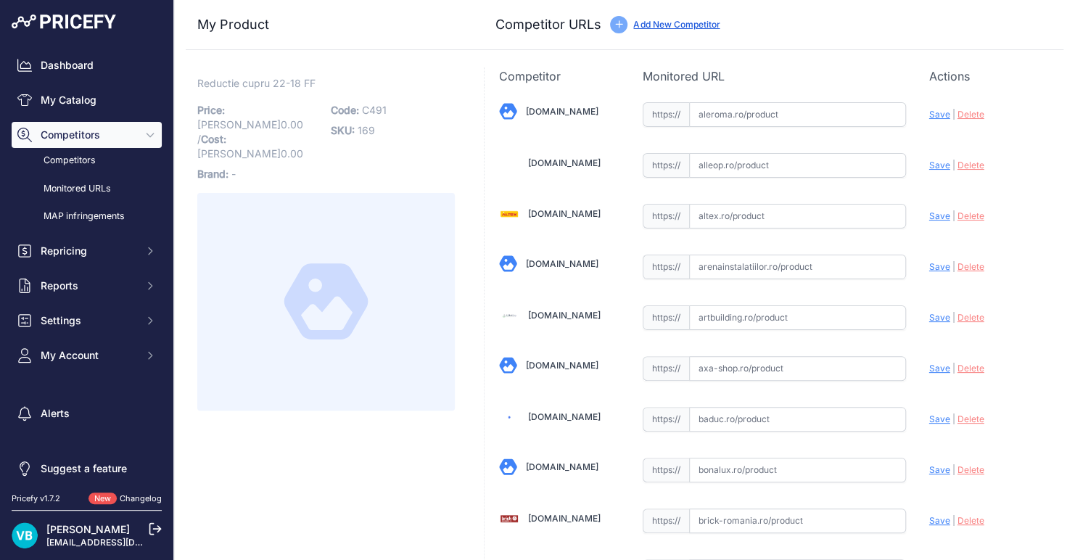
scroll to position [2560, 0]
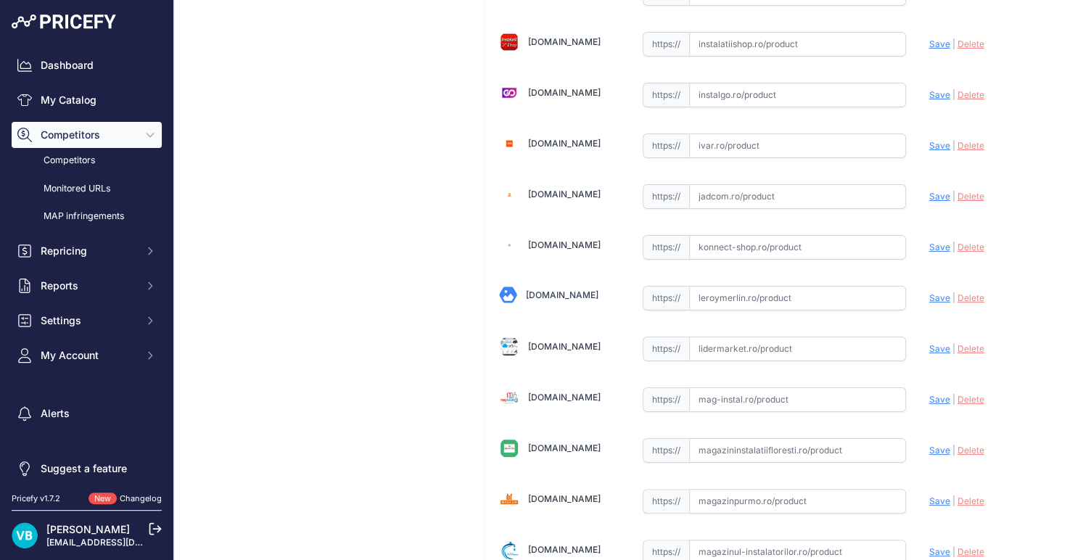
click at [737, 291] on input "text" at bounding box center [797, 298] width 217 height 25
paste input "[URL][DOMAIN_NAME]"
type input "[URL][DOMAIN_NAME]"
drag, startPoint x: 404, startPoint y: 255, endPoint x: 271, endPoint y: 247, distance: 133.8
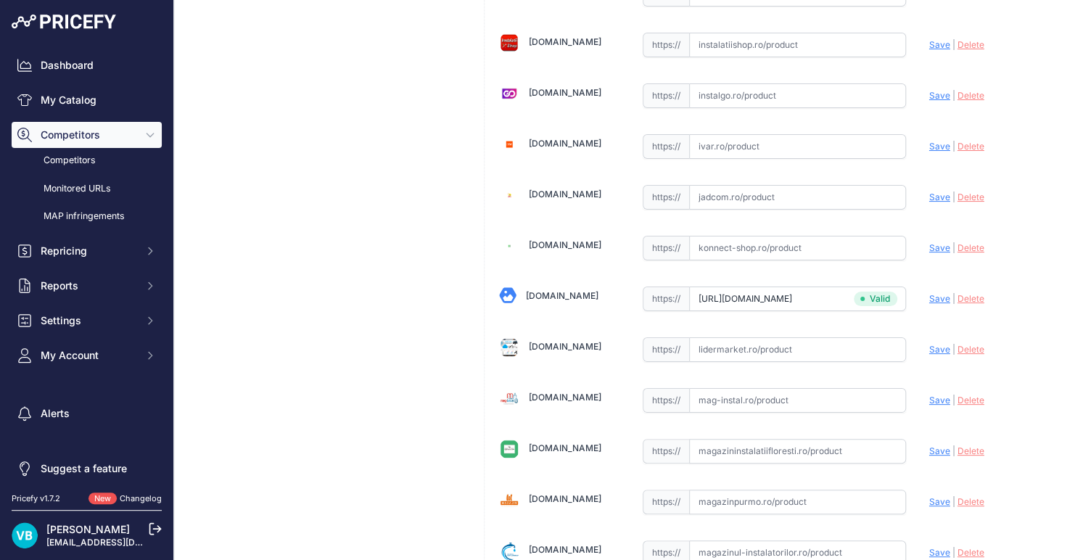
click at [390, 253] on div "Reductie cupru 22-18 FF Link Price: [PERSON_NAME] 0.00 / Cost: 0.00 Brand: - Co…" at bounding box center [326, 106] width 281 height 5194
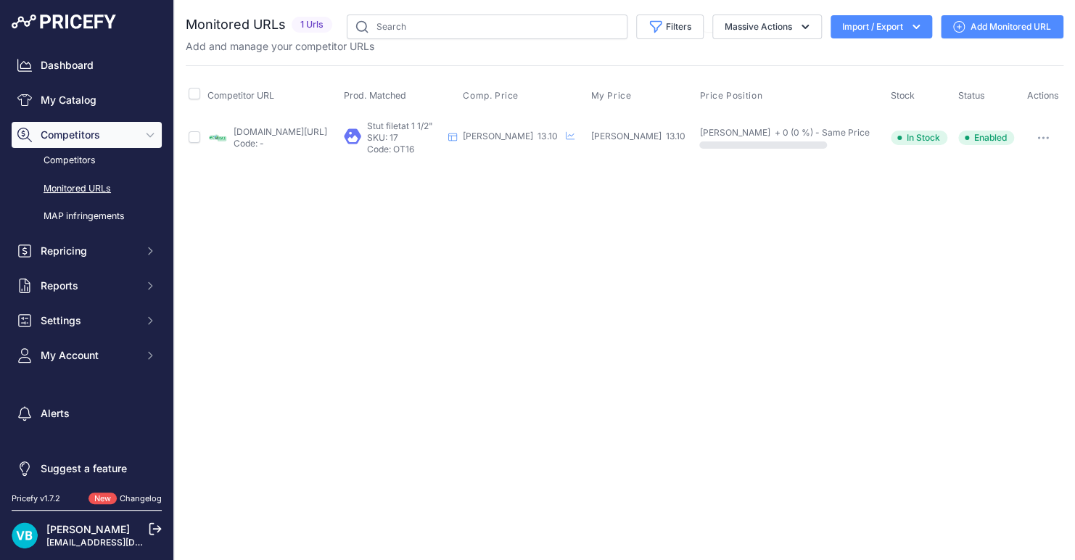
click at [314, 128] on link "ecomas.ro/stut-filetat-1-1-2?prirule_jdsnikfkfjsd=9760" at bounding box center [281, 131] width 94 height 11
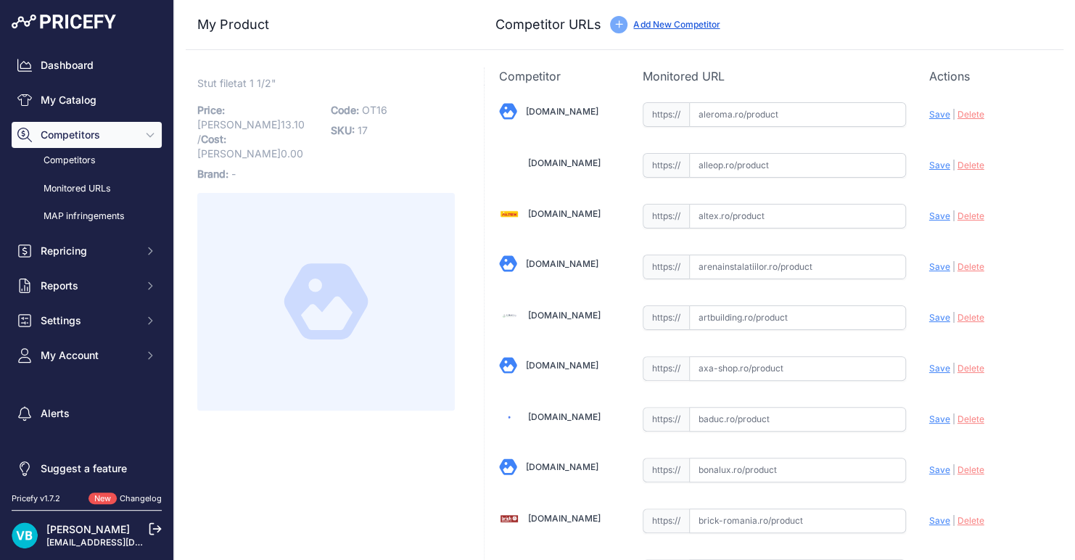
scroll to position [1145, 0]
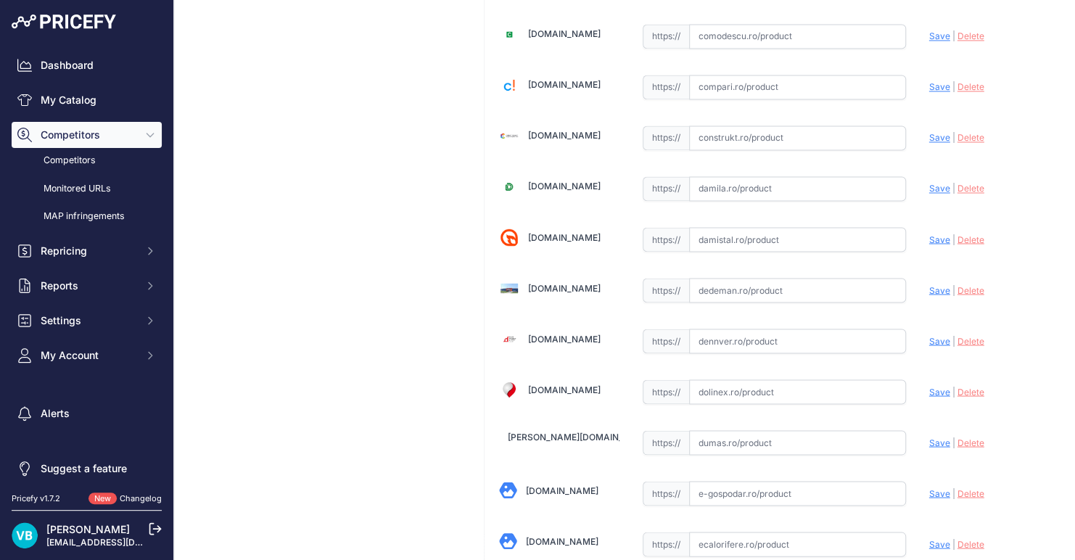
click at [747, 283] on input "text" at bounding box center [797, 290] width 217 height 25
paste input "[URL][DOMAIN_NAME]"
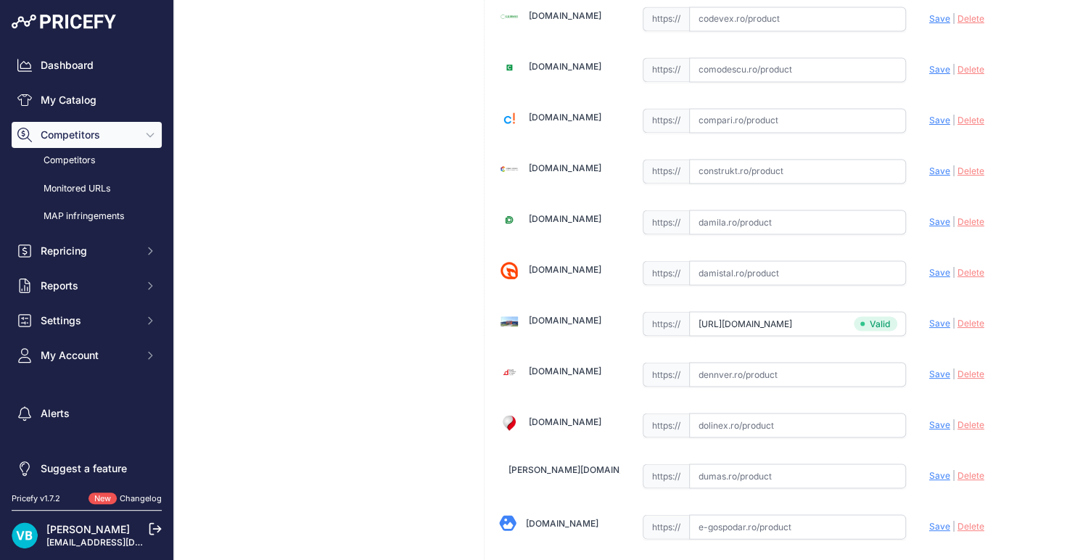
type input "[DOMAIN_NAME][URL]"
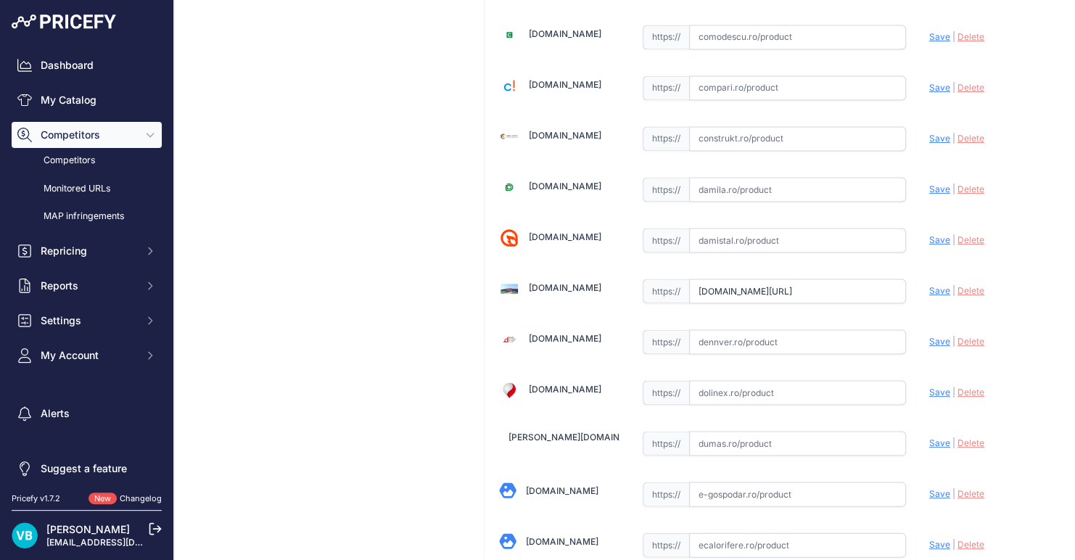
scroll to position [2592, 0]
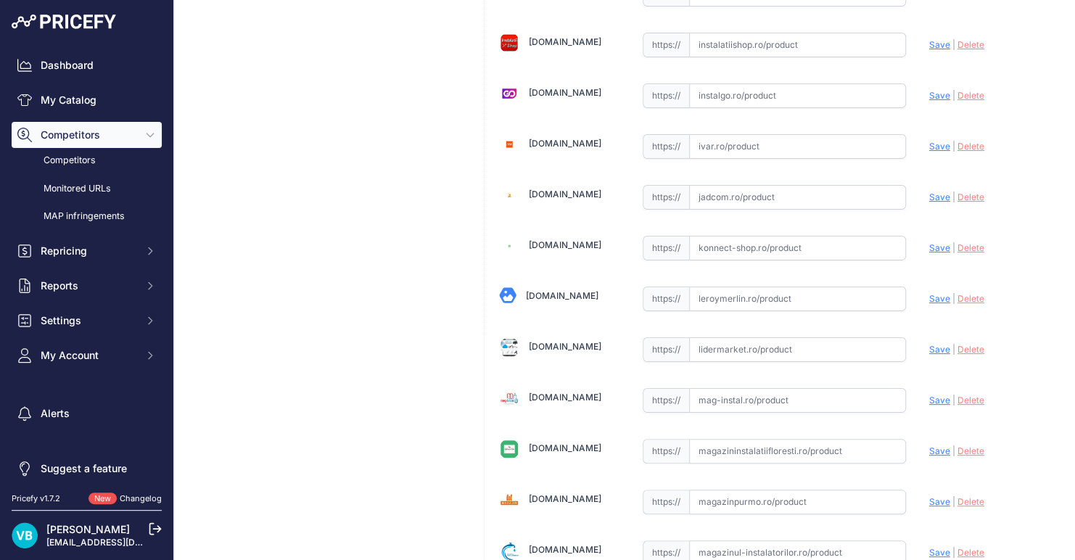
click at [774, 295] on div "[DOMAIN_NAME] Valid Invalid | |" at bounding box center [774, 93] width 579 height 5134
click at [766, 287] on input "text" at bounding box center [797, 298] width 217 height 25
click at [761, 286] on input "text" at bounding box center [797, 298] width 217 height 25
paste input "[URL][DOMAIN_NAME]"
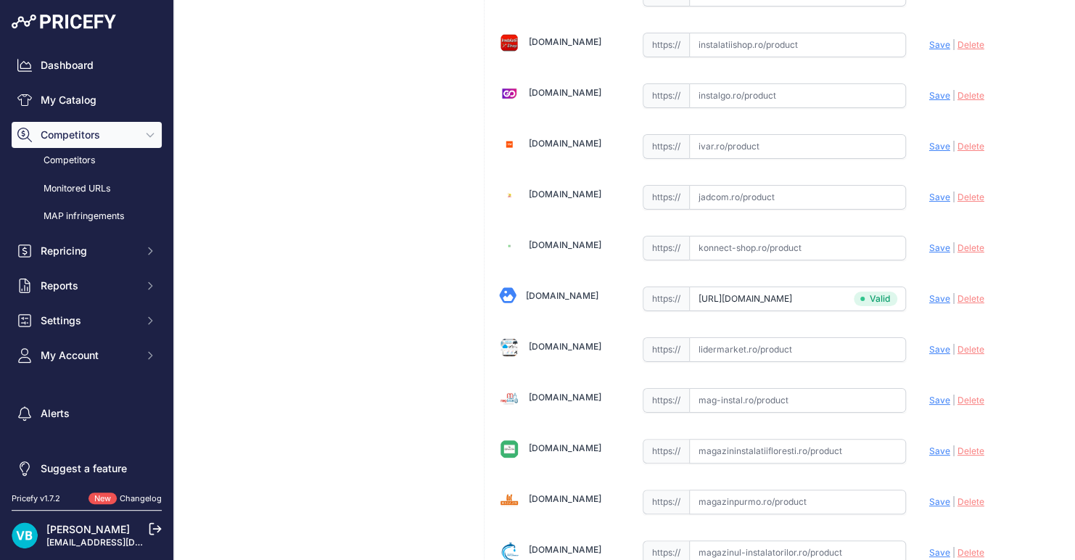
scroll to position [0, 0]
type input "[DOMAIN_NAME][URL]"
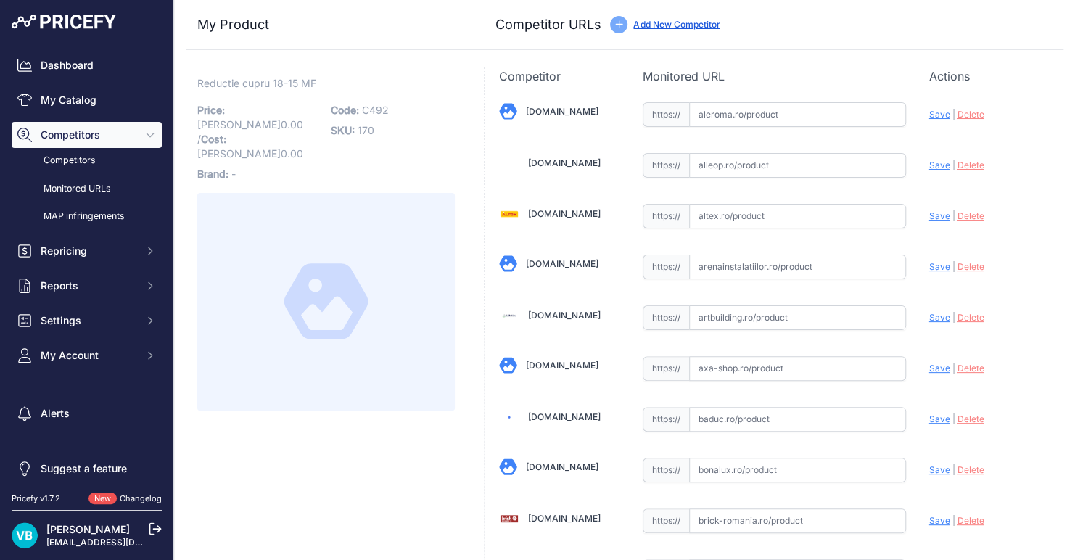
scroll to position [287, 0]
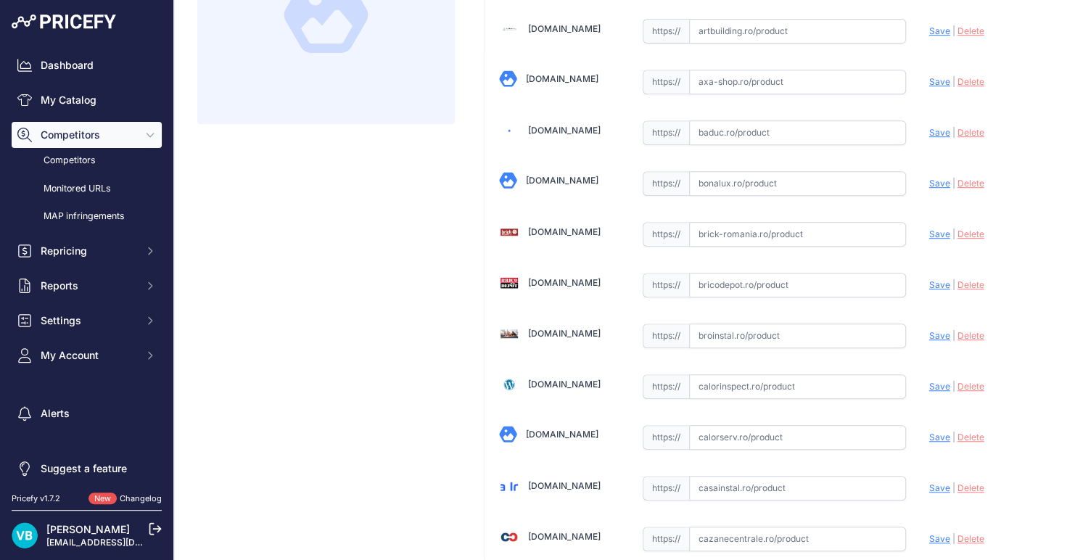
click at [729, 285] on input "text" at bounding box center [797, 285] width 217 height 25
paste input "[URL][DOMAIN_NAME]"
type input "[DOMAIN_NAME][URL]"
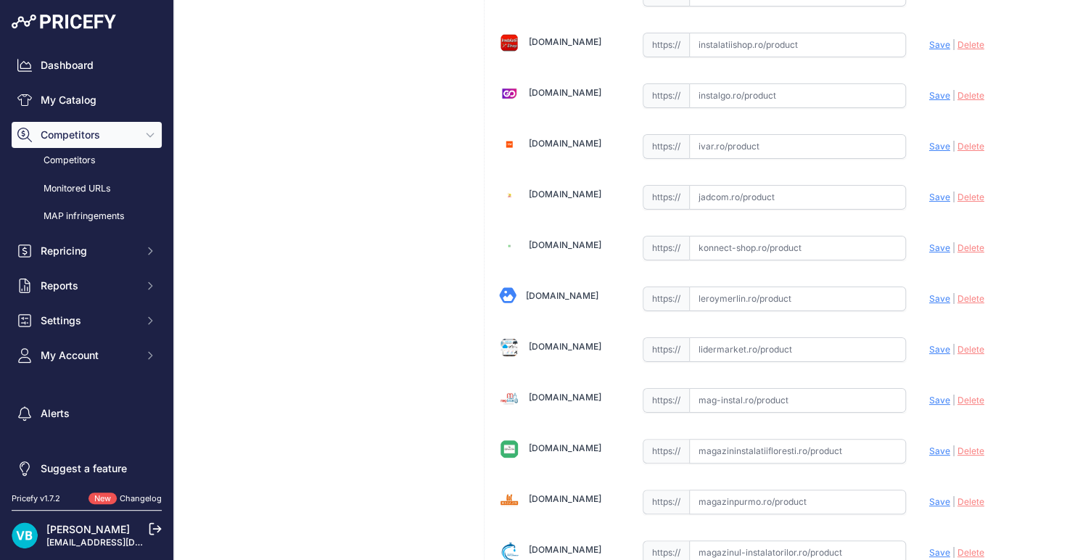
scroll to position [2560, 0]
click at [775, 286] on input "text" at bounding box center [797, 298] width 217 height 25
paste input "[URL][DOMAIN_NAME]"
type input "[DOMAIN_NAME][URL]"
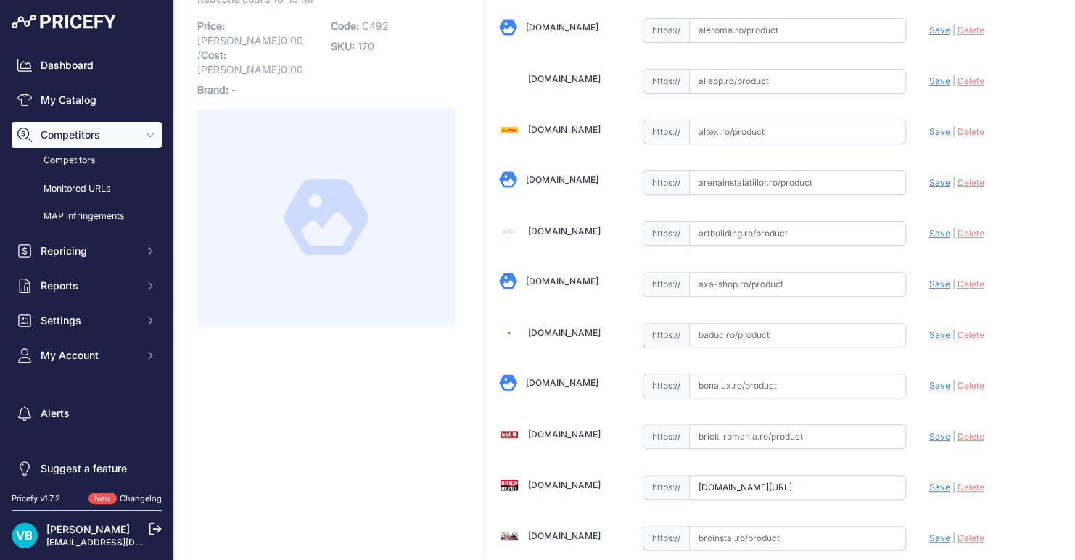
scroll to position [4171, 0]
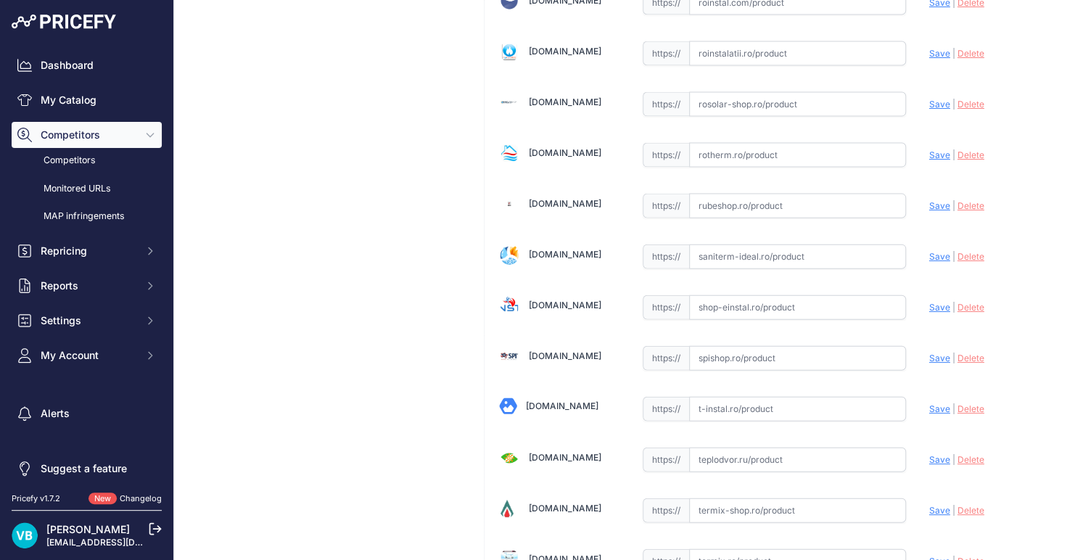
click at [790, 295] on input "text" at bounding box center [797, 307] width 217 height 25
paste input "[URL][DOMAIN_NAME]"
type input "[URL][DOMAIN_NAME]"
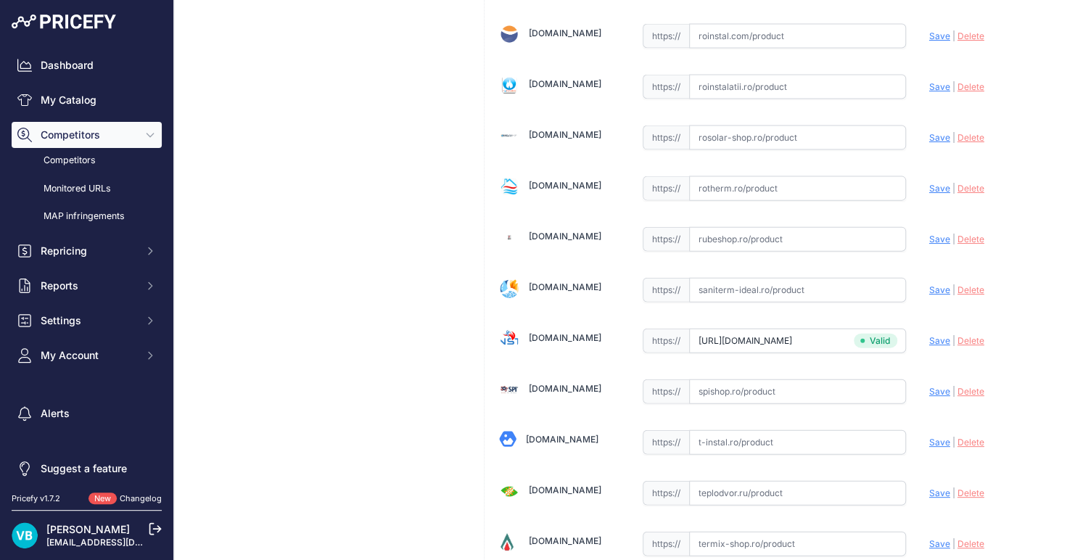
scroll to position [4204, 0]
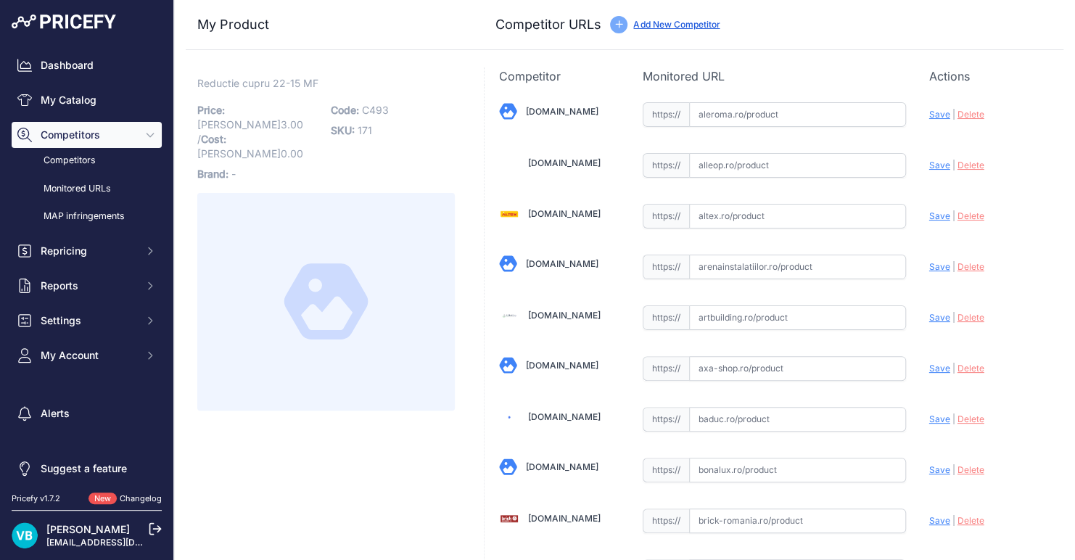
scroll to position [1145, 0]
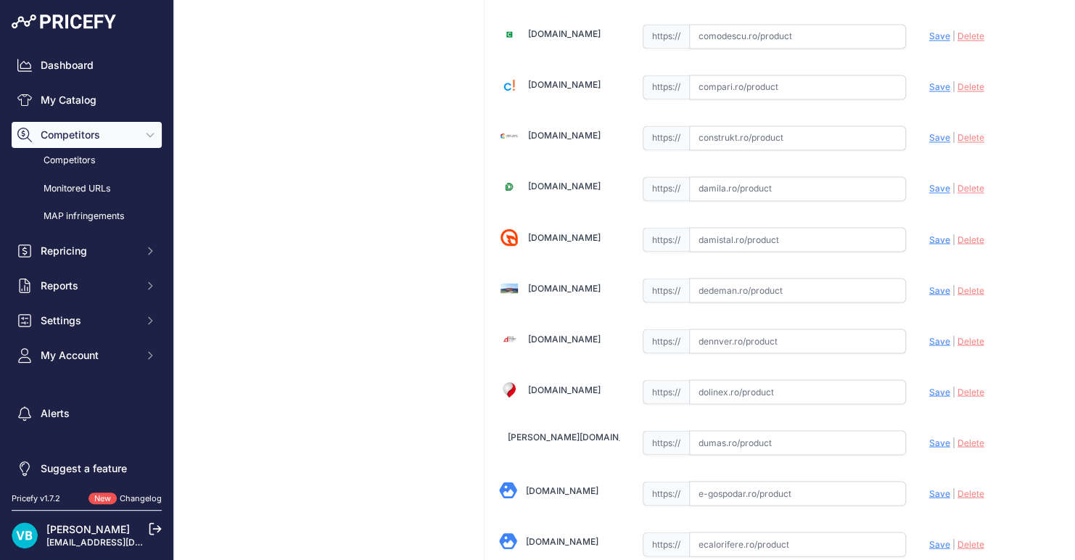
click at [743, 279] on input "text" at bounding box center [797, 290] width 217 height 25
paste input "https://www.dedeman.ro/ro/mufa-cupru-5240-redusa-interior-interior-22-15-mm-pen…"
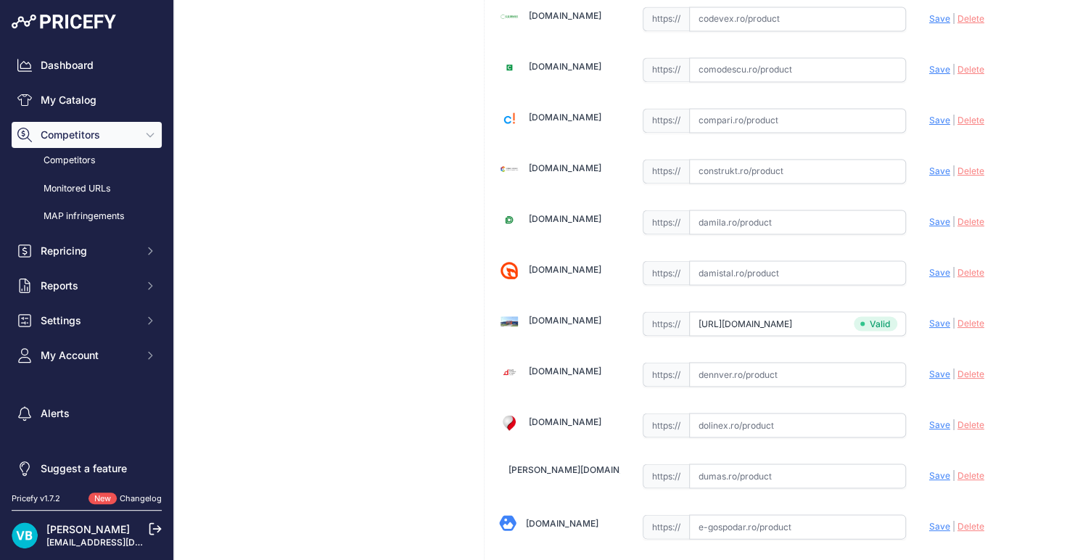
type input "www.dedeman.ro/ro/mufa-cupru-5240-redusa-interior-interior-22-15-mm-pentru-imbi…"
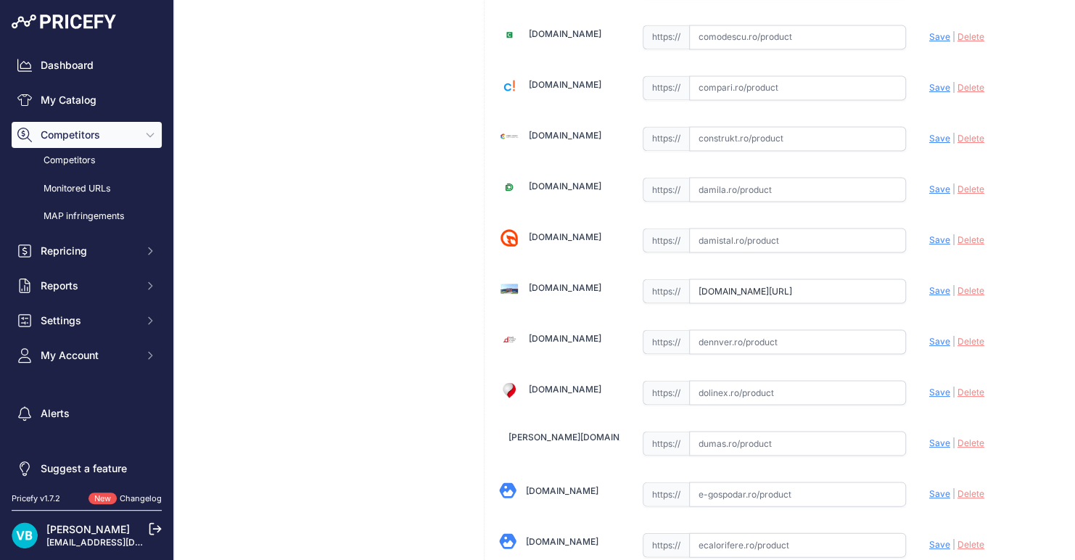
scroll to position [3199, 0]
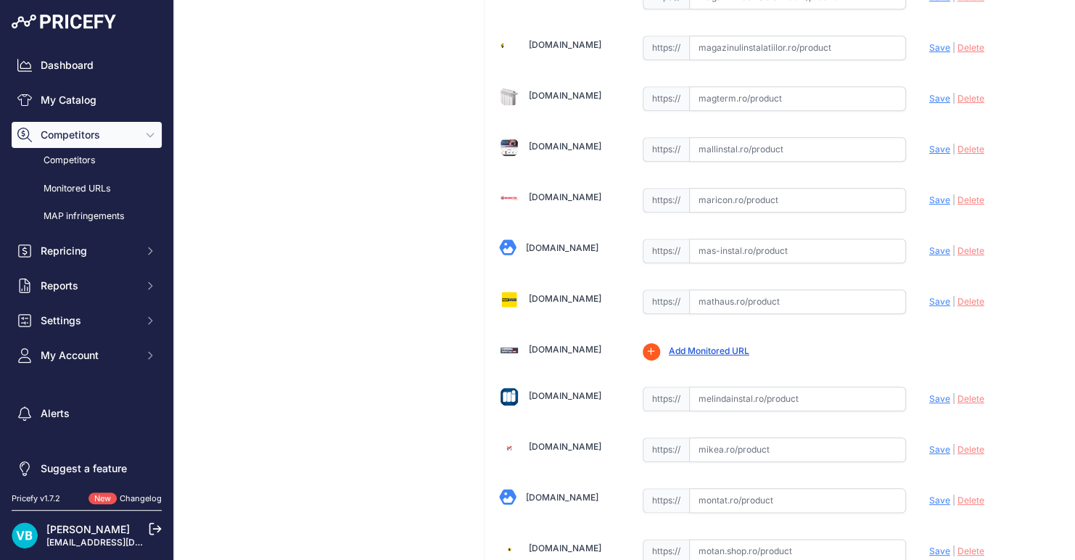
click at [822, 290] on input "text" at bounding box center [797, 302] width 217 height 25
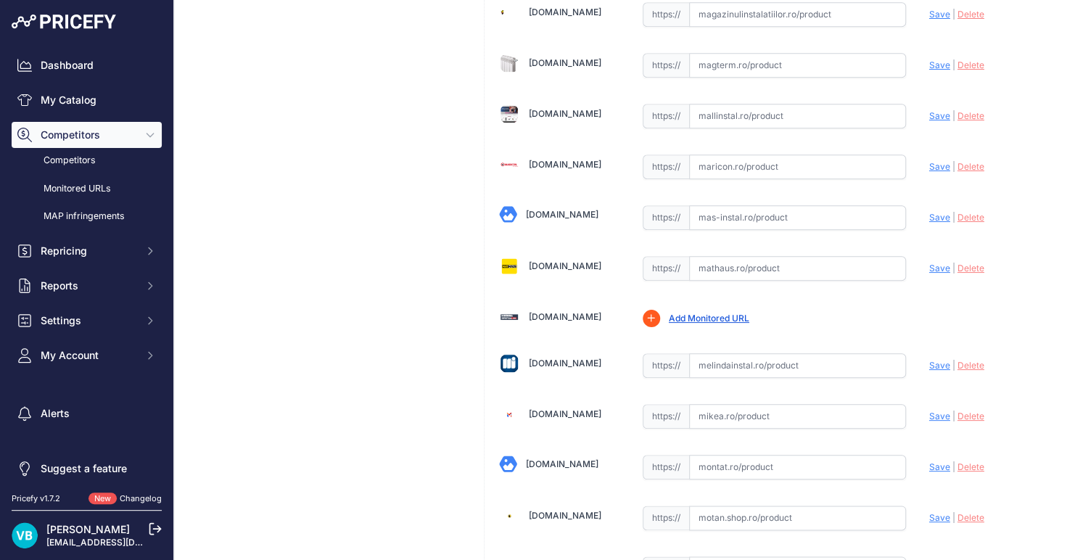
scroll to position [3166, 0]
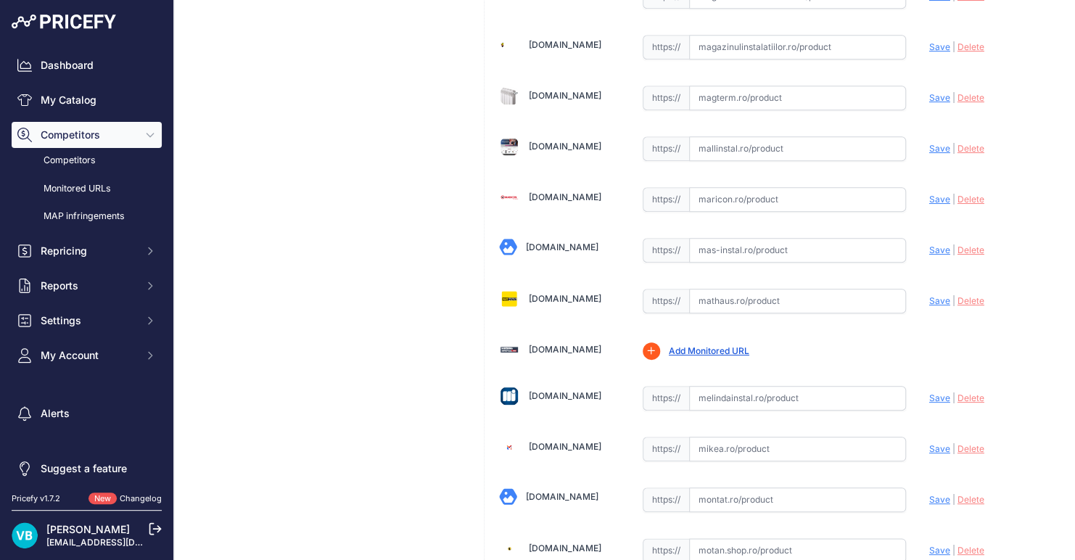
paste input "https://mathaus.ro/p/reductie-cupru-m-f-22-15-mm/000000000010800359?srsltid=Afm…"
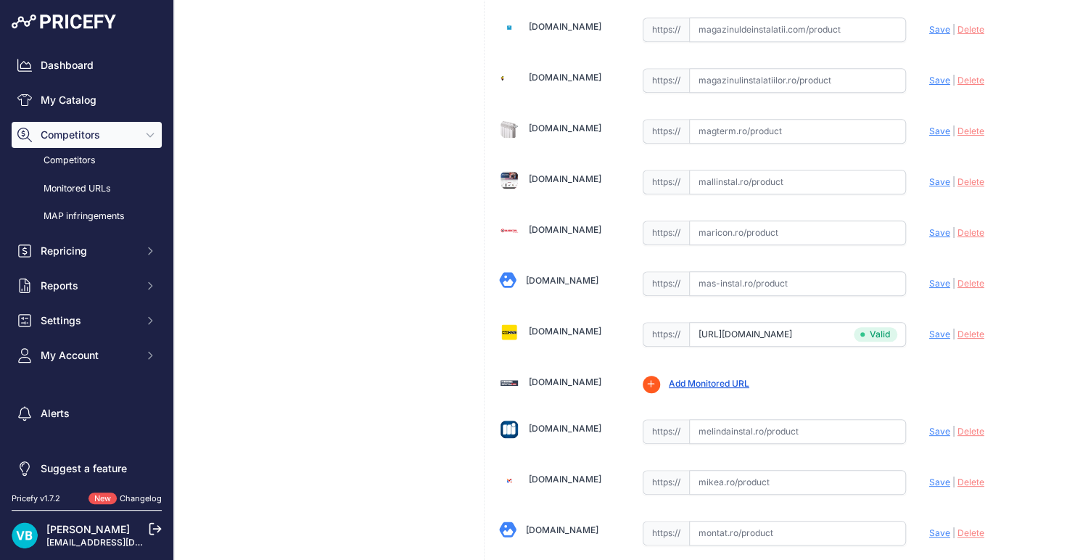
type input "mathaus.ro/p/reductie-cupru-m-f-22-15-mm/000000000010800359?prirule_jdsnikfkfjs…"
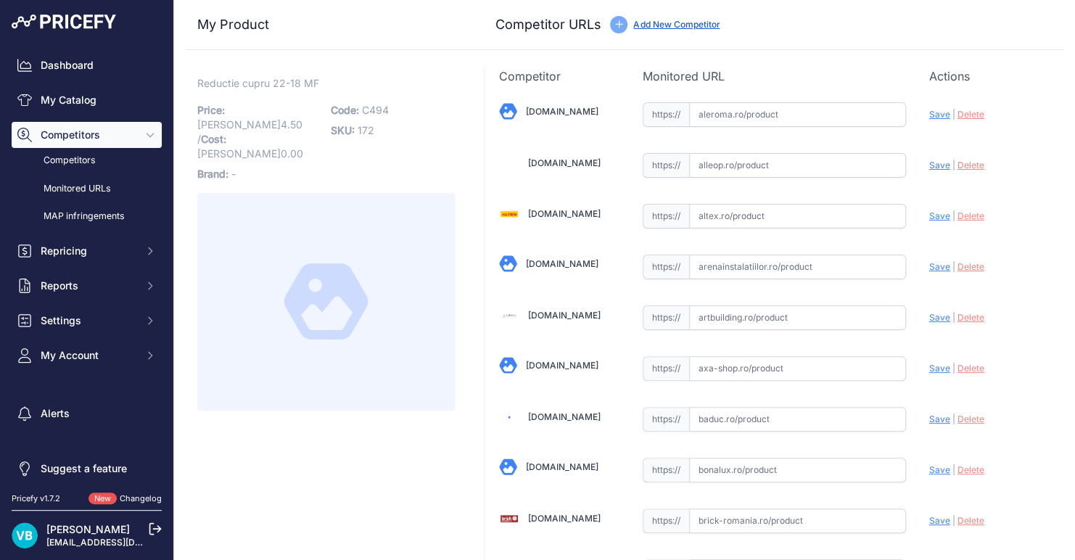
scroll to position [4171, 0]
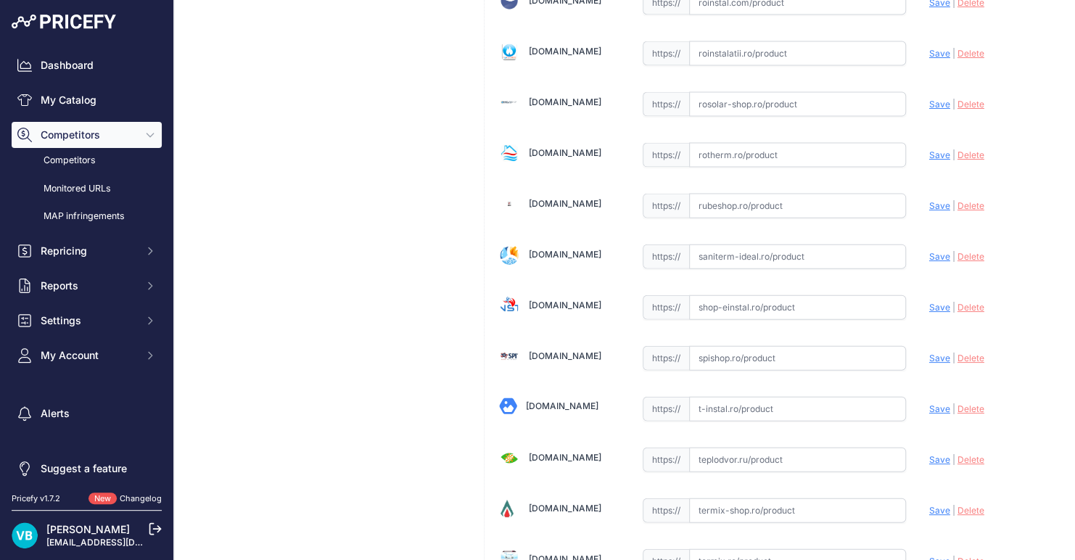
click at [737, 295] on input "text" at bounding box center [797, 307] width 217 height 25
paste input "https://www.shop-einstal.ro/tevi-si-fitinguri-teava-cupru-mufe-reduse/mufa-cupr…"
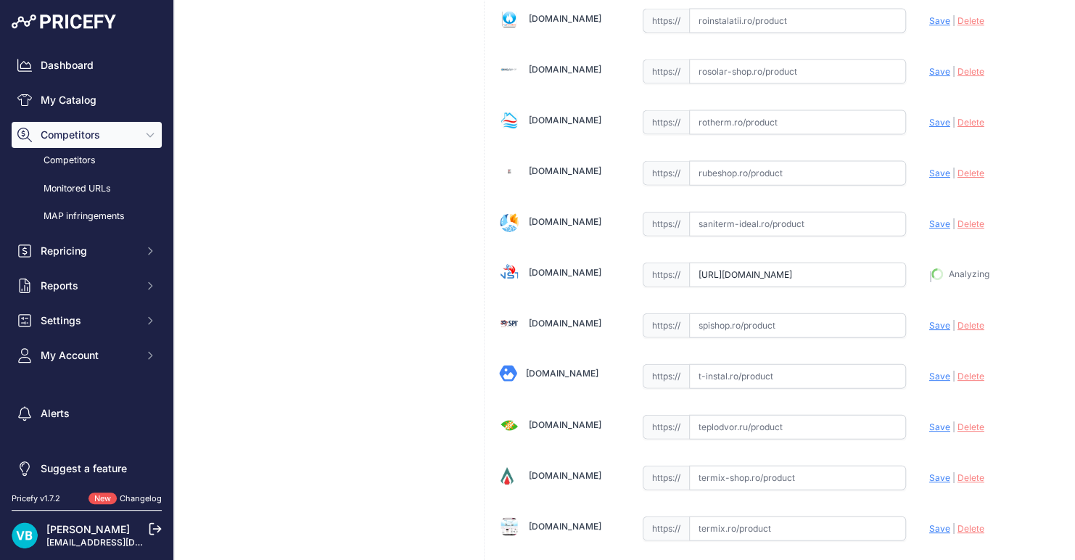
type input "www.shop-einstal.ro/tevi-si-fitinguri-teava-cupru-mufe-reduse/mufa-cupru-redusa…"
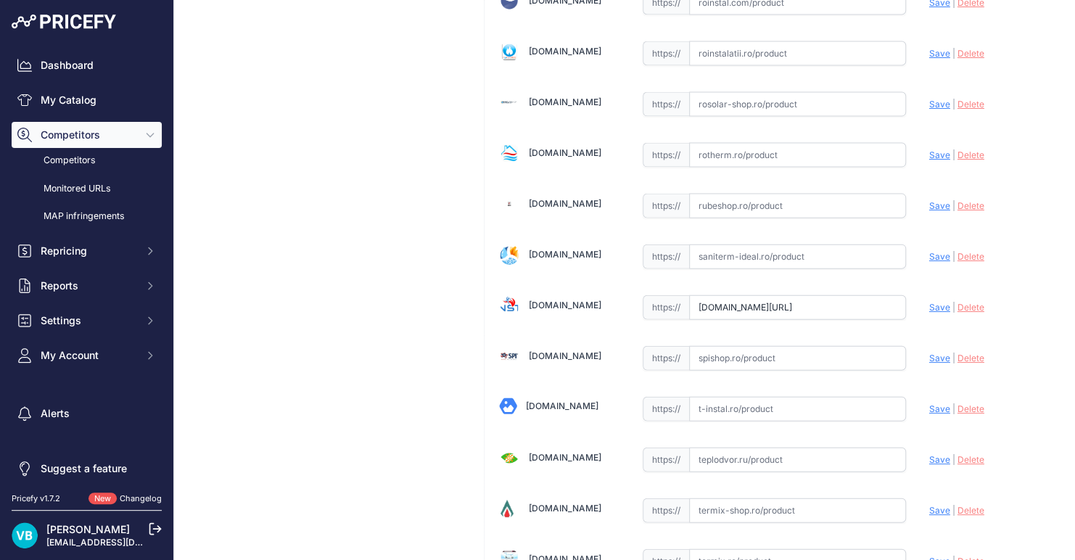
scroll to position [1449, 0]
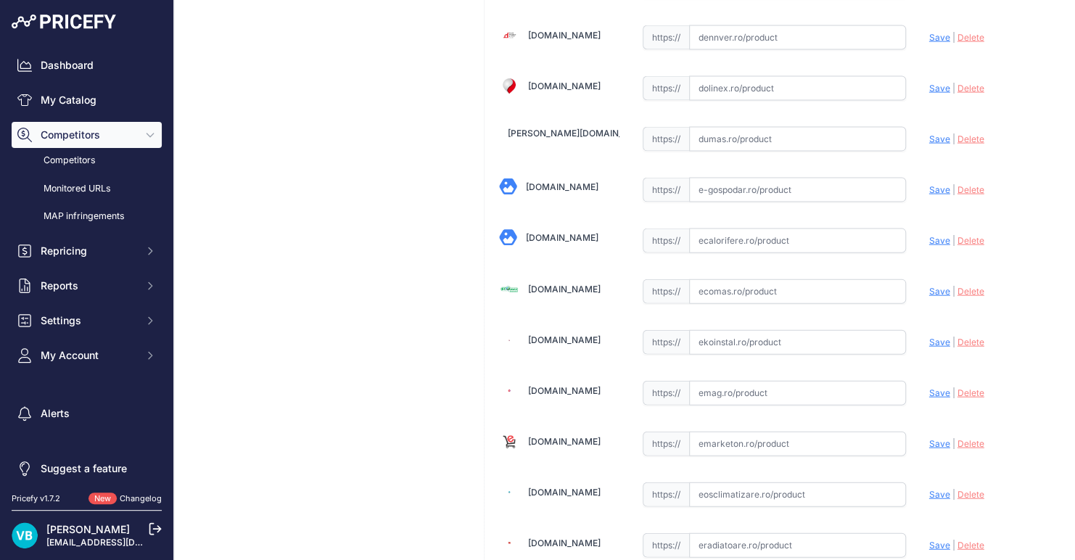
click at [770, 279] on input "text" at bounding box center [797, 291] width 217 height 25
paste input "https://www.ecomas.ro/reductie-cupru-22-18-int-ext-yorkshire_2"
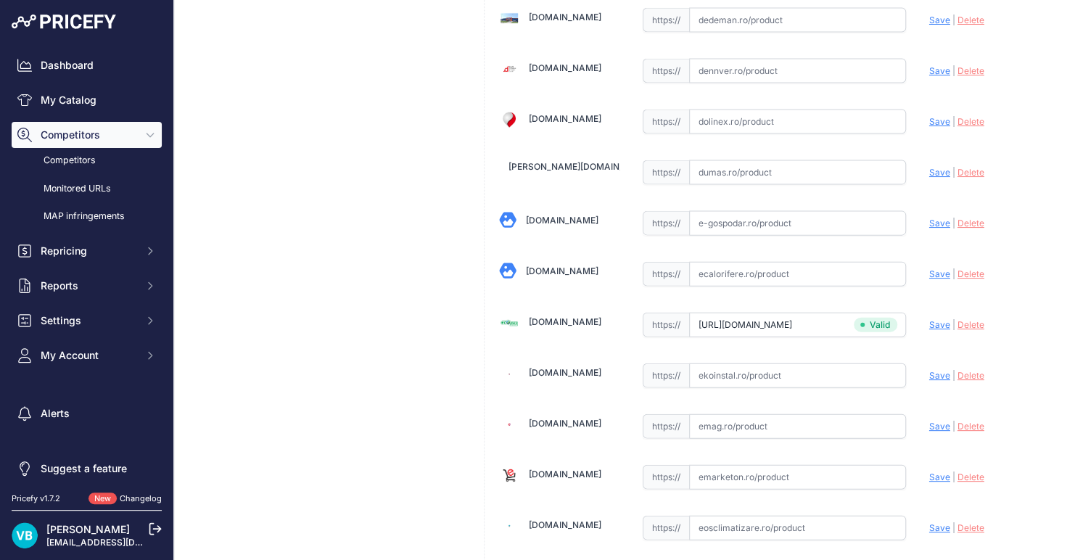
scroll to position [1480, 0]
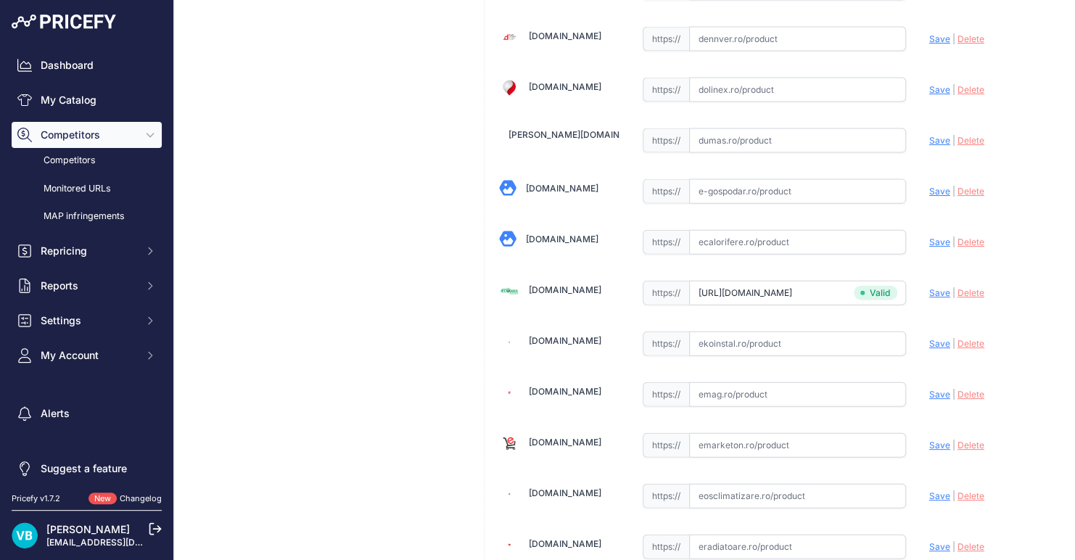
type input "www.ecomas.ro/reductie-cupru-22-18-int-ext-yorkshire_2?prirule_jdsnikfkfjsd=9760"
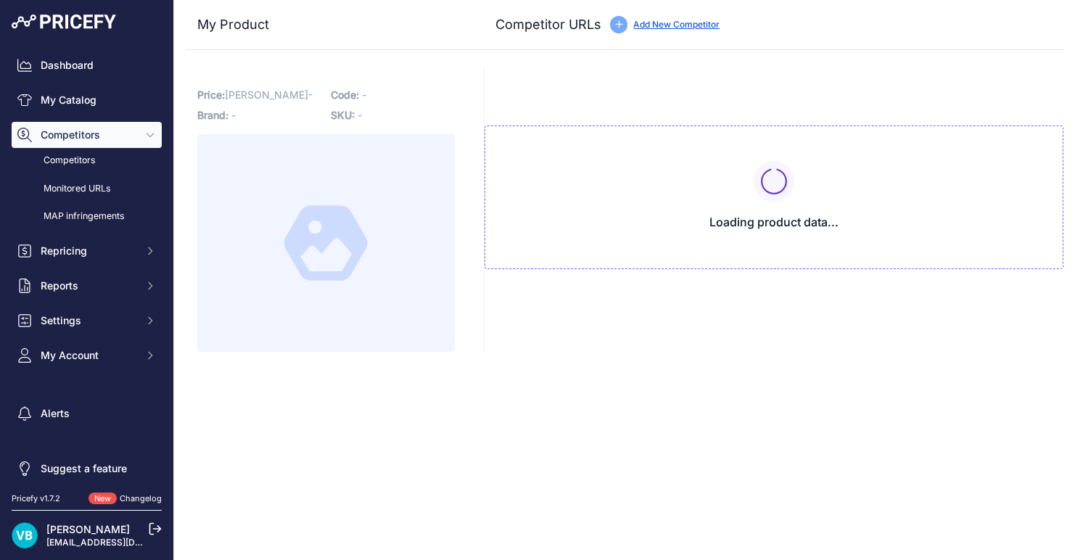
type input "[DOMAIN_NAME][URL]"
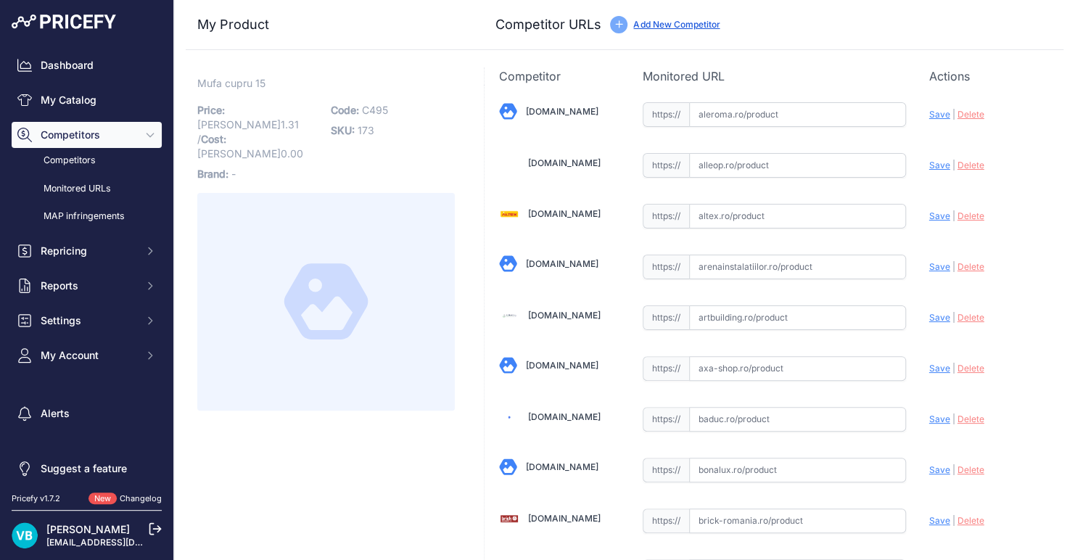
click at [375, 102] on p "Code: C495" at bounding box center [393, 110] width 125 height 20
copy span "C495"
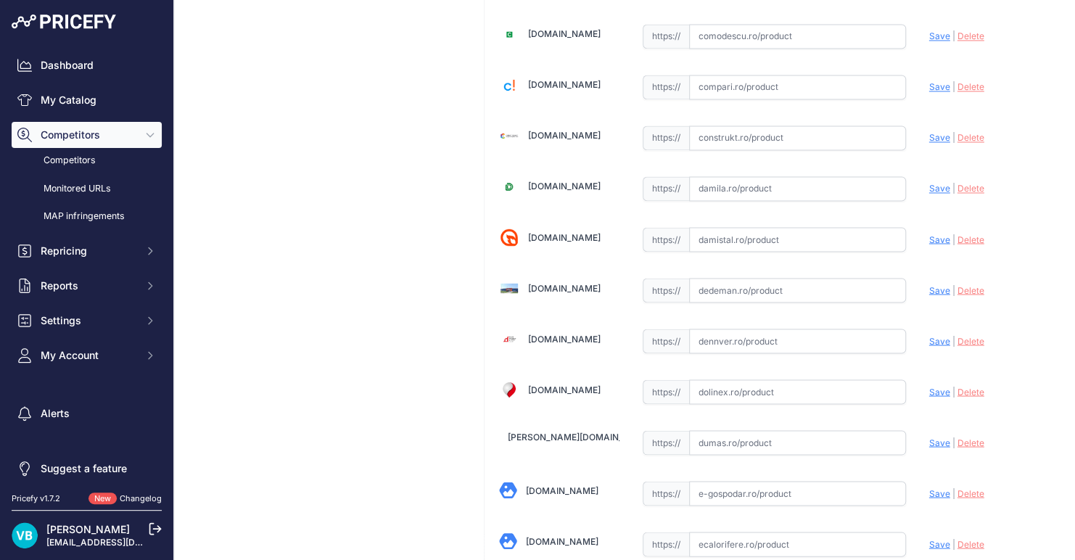
click at [742, 282] on input "text" at bounding box center [797, 290] width 217 height 25
paste input "[URL][DOMAIN_NAME]"
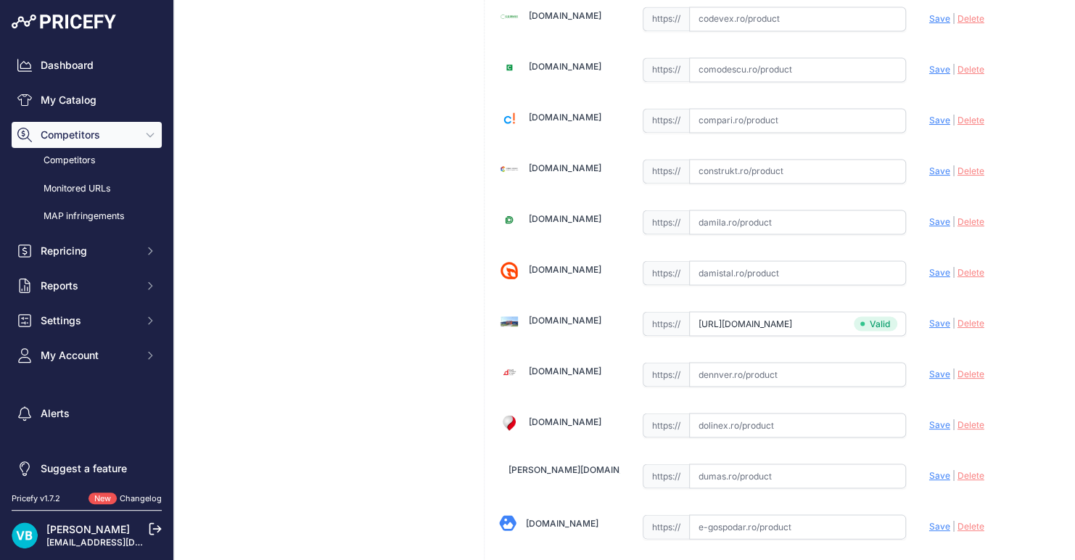
type input "www.dedeman.ro/ro/mufa-cupru-5270-interior-interior-d-15-mm-pentru-imbinare-tev…"
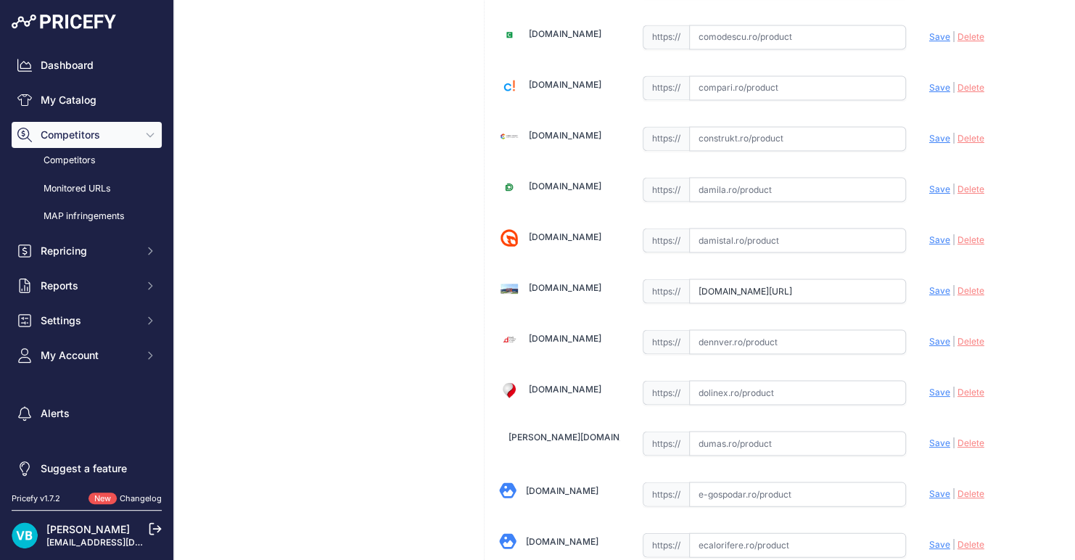
scroll to position [2560, 0]
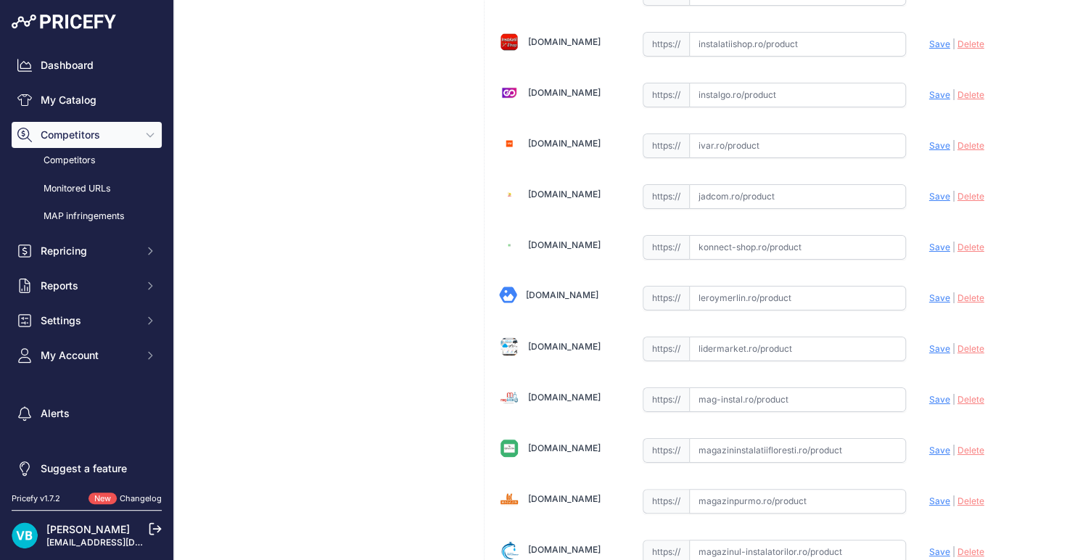
click at [776, 286] on input "text" at bounding box center [797, 298] width 217 height 25
paste input "https://www.leroymerlin.ro/produse/fitting-teava/663/mufa-cupru-filet-interior-…"
type input "https://www.leroymerlin.ro/produse/fitting-teava/663/mufa-cupru-filet-interior-…"
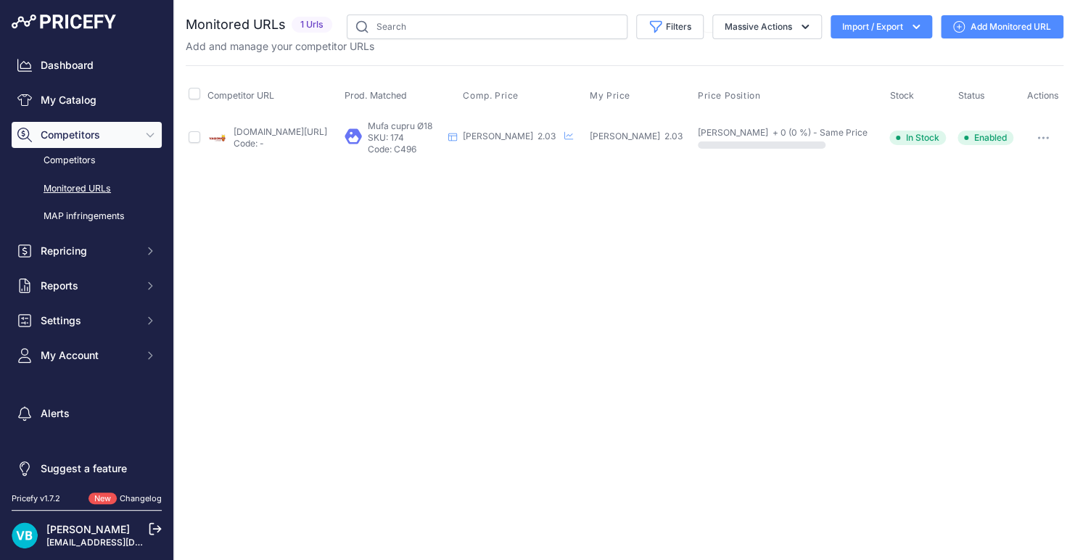
click at [319, 139] on p "Code: -" at bounding box center [281, 144] width 94 height 12
click at [319, 124] on td "vasion.ro/mufa-cupru-18-mm-8596.html?prirule_jdsnikfkfjsd=9760 Code: -" at bounding box center [273, 137] width 137 height 47
click at [308, 131] on link "[DOMAIN_NAME][URL]" at bounding box center [281, 131] width 94 height 11
click at [993, 25] on link "Add Monitored URL" at bounding box center [1002, 26] width 123 height 23
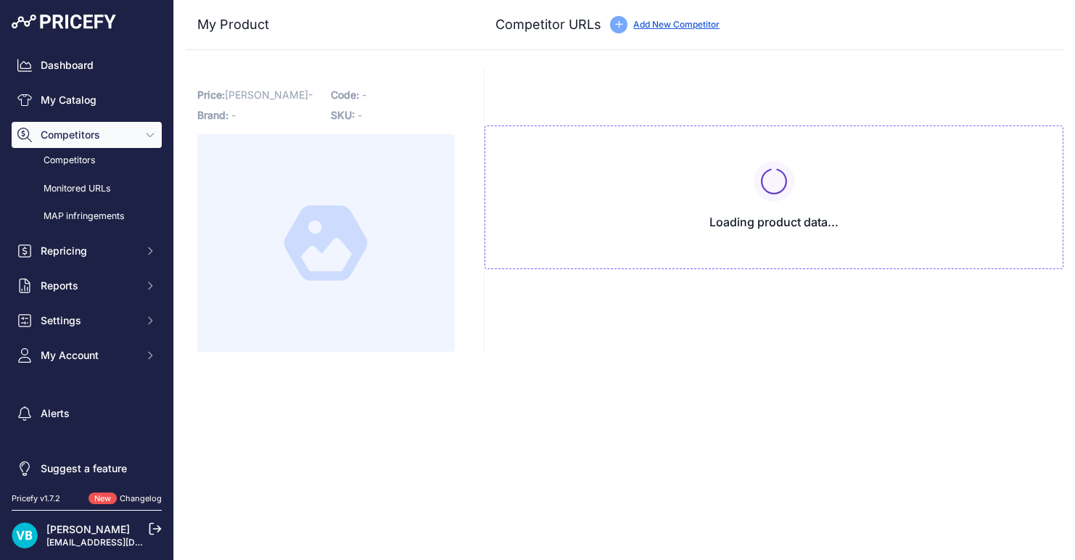
type input "[DOMAIN_NAME][URL]"
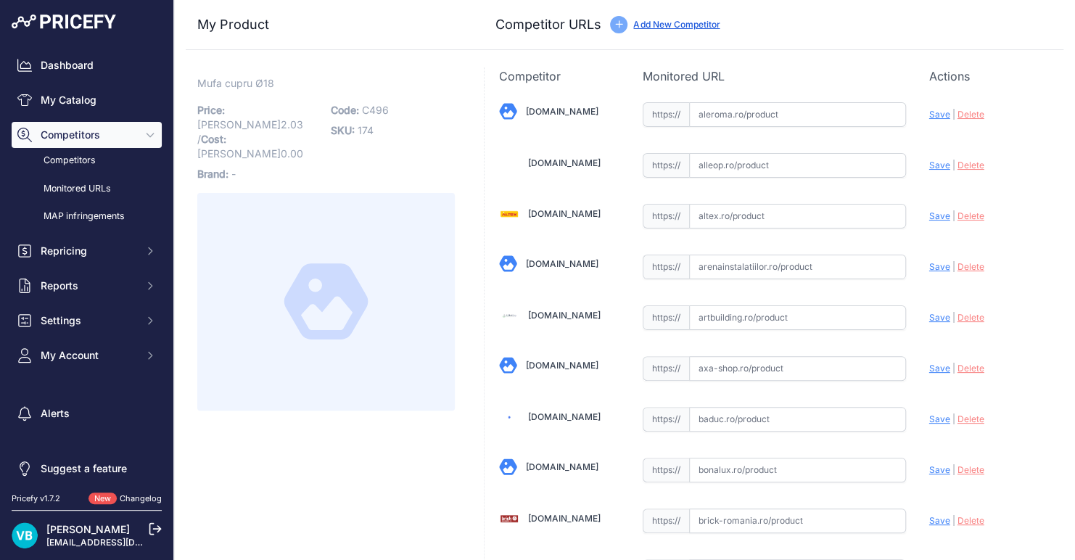
scroll to position [3263, 0]
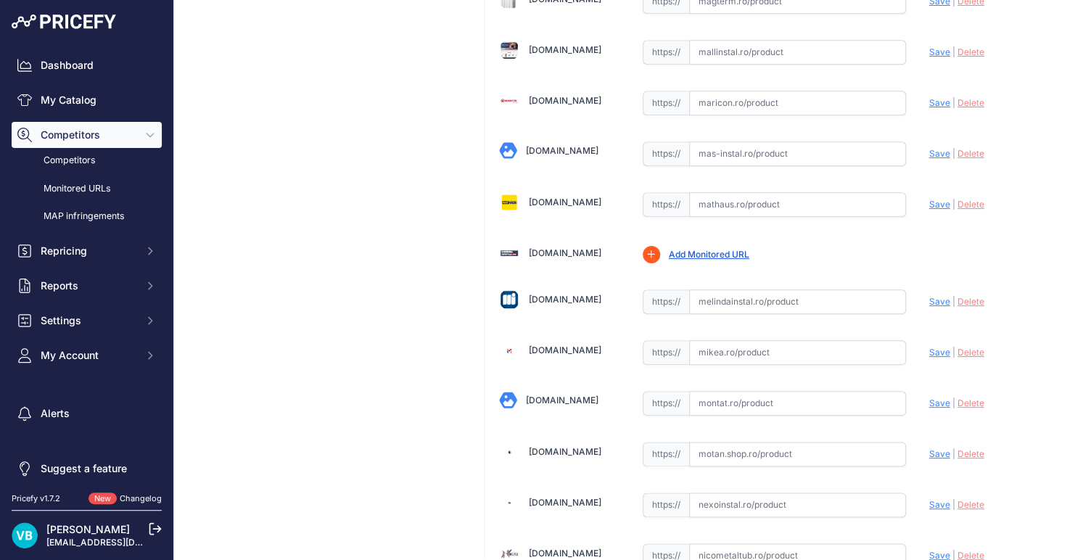
click at [702, 290] on input "text" at bounding box center [797, 302] width 217 height 25
paste input "[URL][DOMAIN_NAME]"
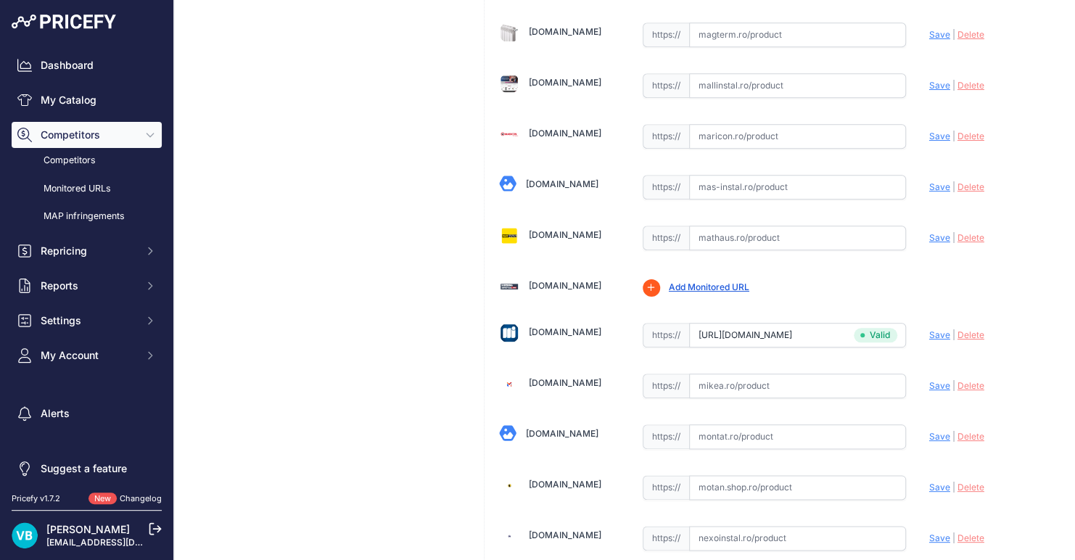
scroll to position [3295, 0]
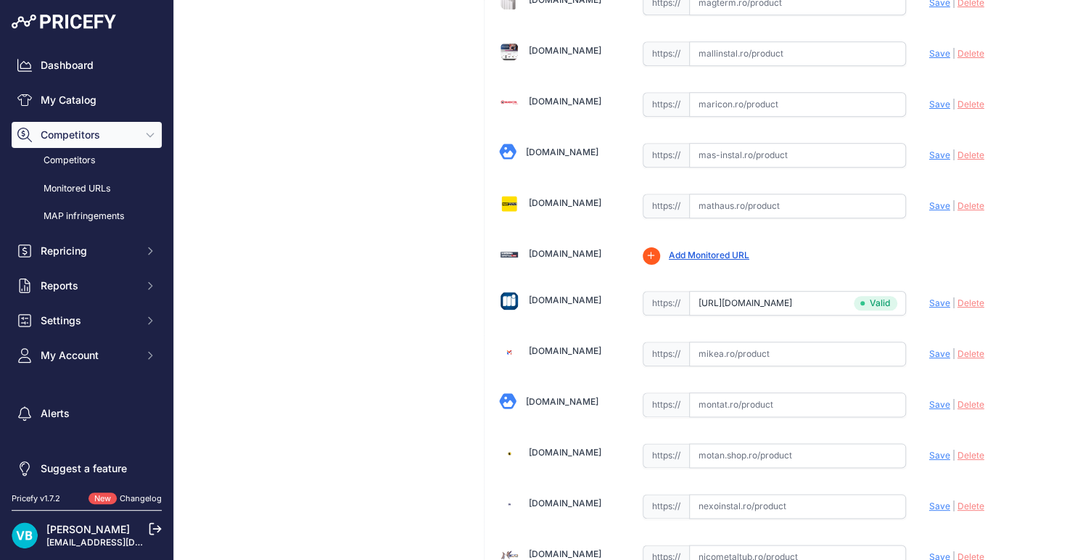
type input "[DOMAIN_NAME][URL]"
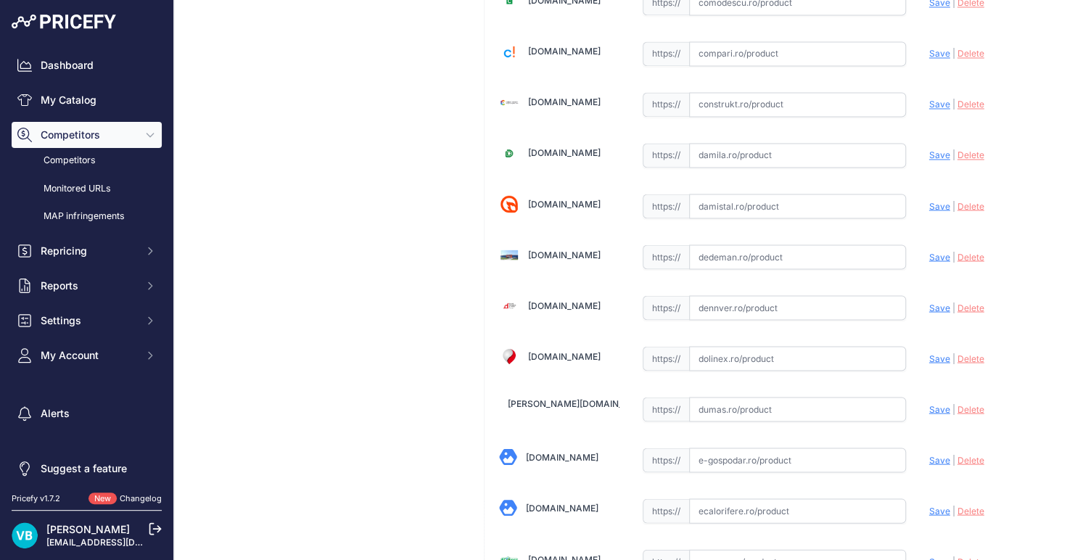
scroll to position [1146, 0]
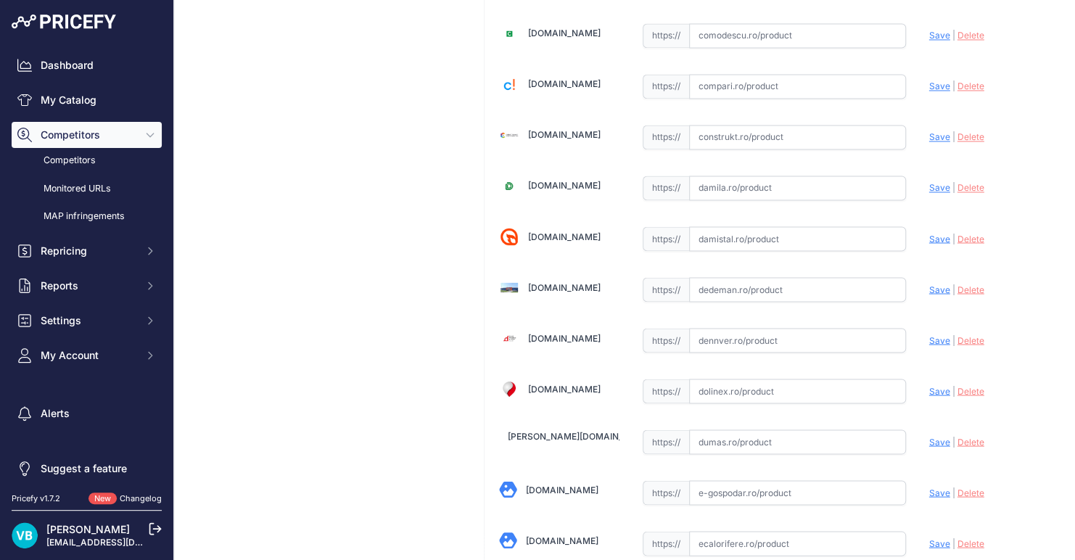
click at [811, 281] on input "text" at bounding box center [797, 289] width 217 height 25
paste input "https://www.dedeman.ro/ro/mufa-cupru-5270-interior-interior-d-18-mm-pentru-imbi…"
type input "https://www.dedeman.ro/ro/mufa-cupru-5270-interior-interior-d-18-mm-pentru-imbi…"
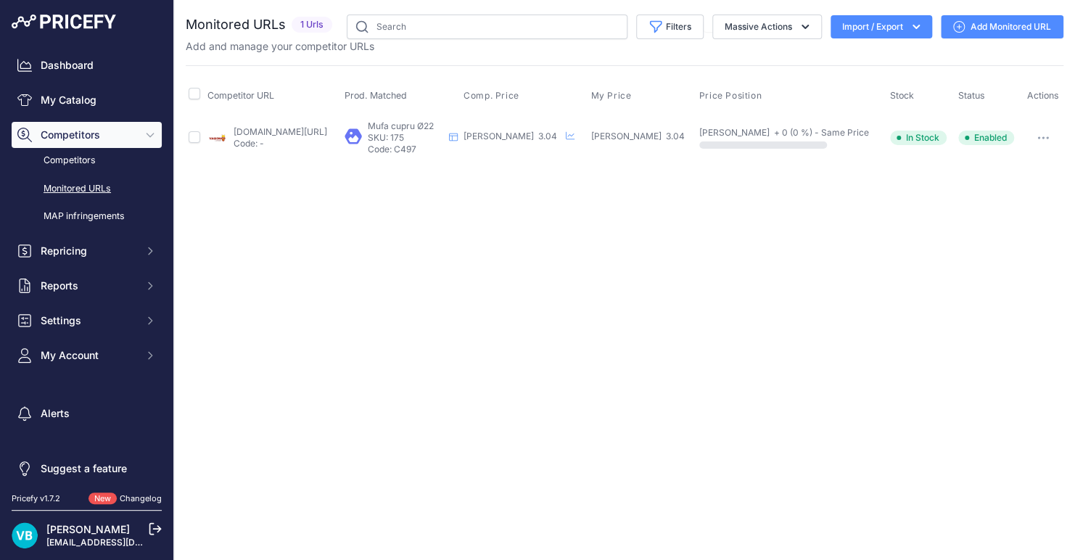
click at [274, 126] on link "[DOMAIN_NAME][URL]" at bounding box center [281, 131] width 94 height 11
click at [978, 36] on link "Add Monitored URL" at bounding box center [1002, 26] width 123 height 23
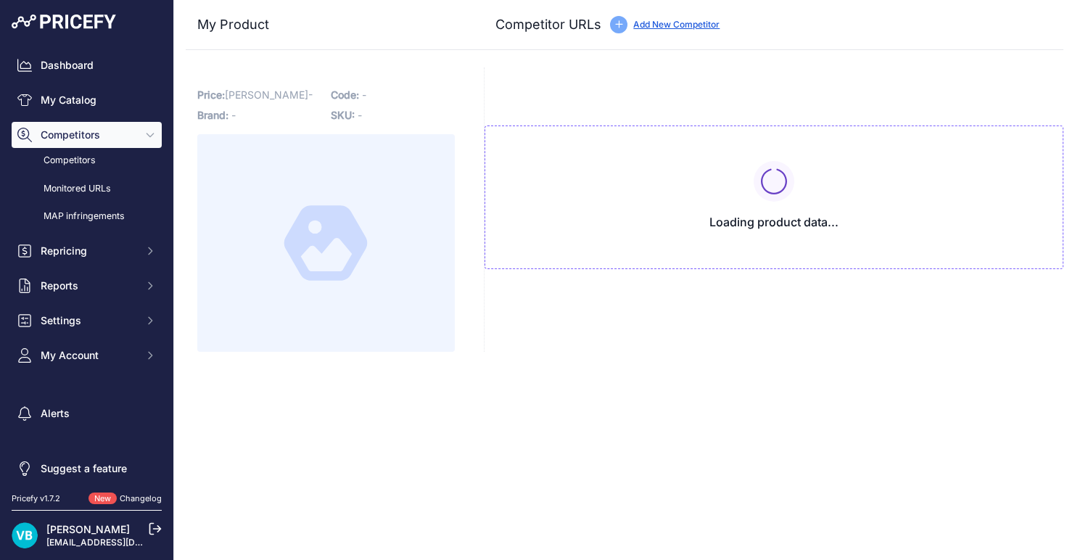
type input "vasion.ro/mufa-cupru-22-mm-8597.html?prirule_jdsnikfkfjsd=9760"
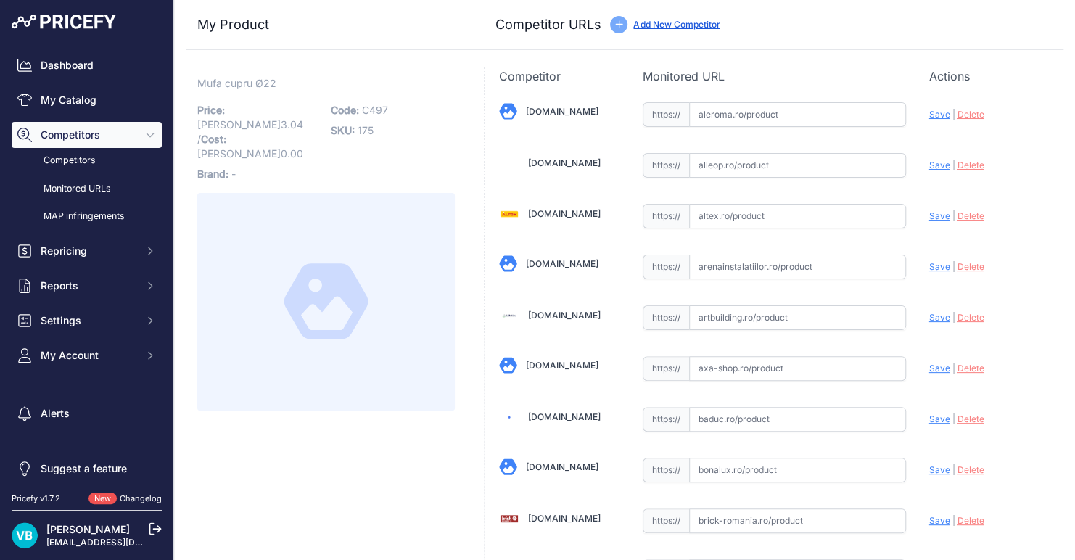
scroll to position [1145, 0]
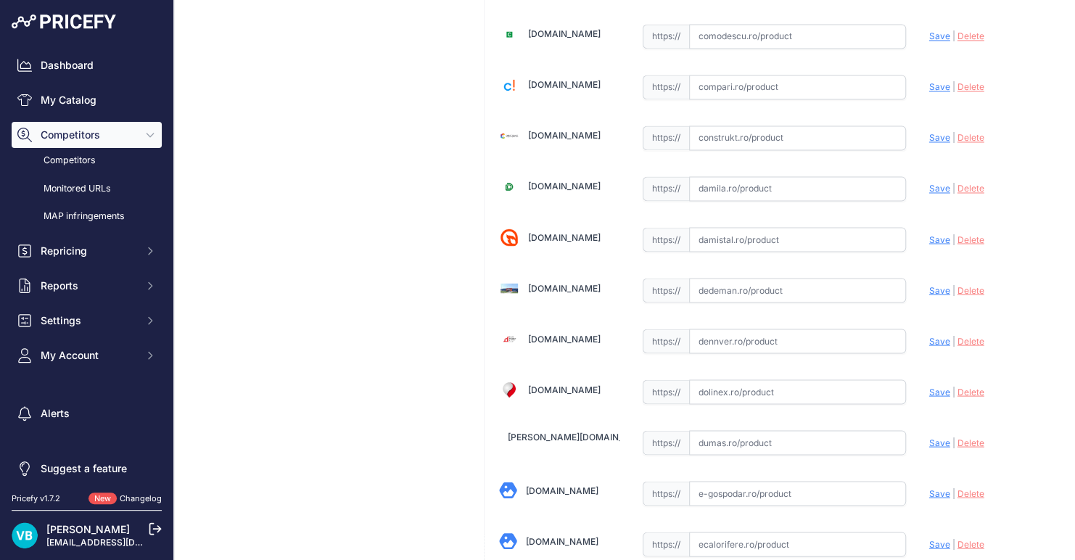
click at [750, 281] on input "text" at bounding box center [797, 290] width 217 height 25
paste input "https://www.dedeman.ro/ro/mufa-cupru-5270-interior-interior-d-22-mm-pentru-imbi…"
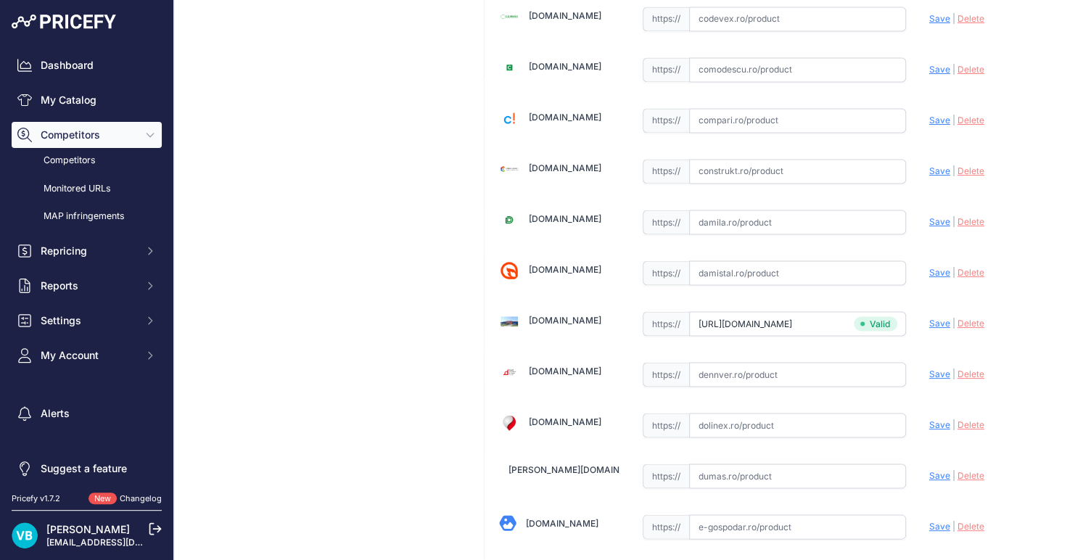
type input "www.dedeman.ro/ro/mufa-cupru-5270-interior-interior-d-22-mm-pentru-imbinare-tev…"
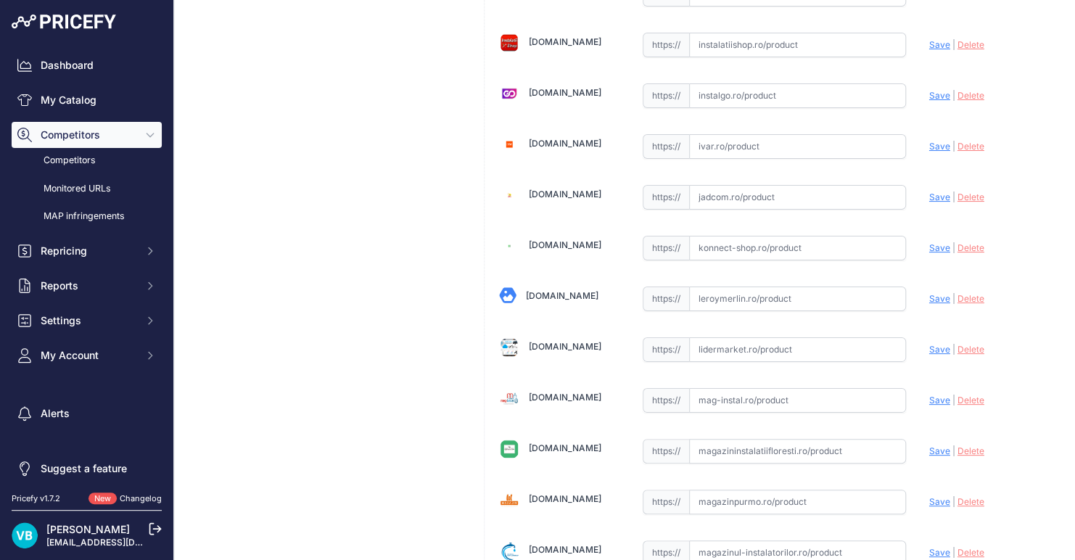
scroll to position [2560, 0]
click at [840, 286] on input "text" at bounding box center [797, 298] width 217 height 25
paste input "https://www.leroymerlin.ro/produse/fitting-teava/663/mufa-cupru-filet-interior-…"
type input "https://www.leroymerlin.ro/produse/fitting-teava/663/mufa-cupru-filet-interior-…"
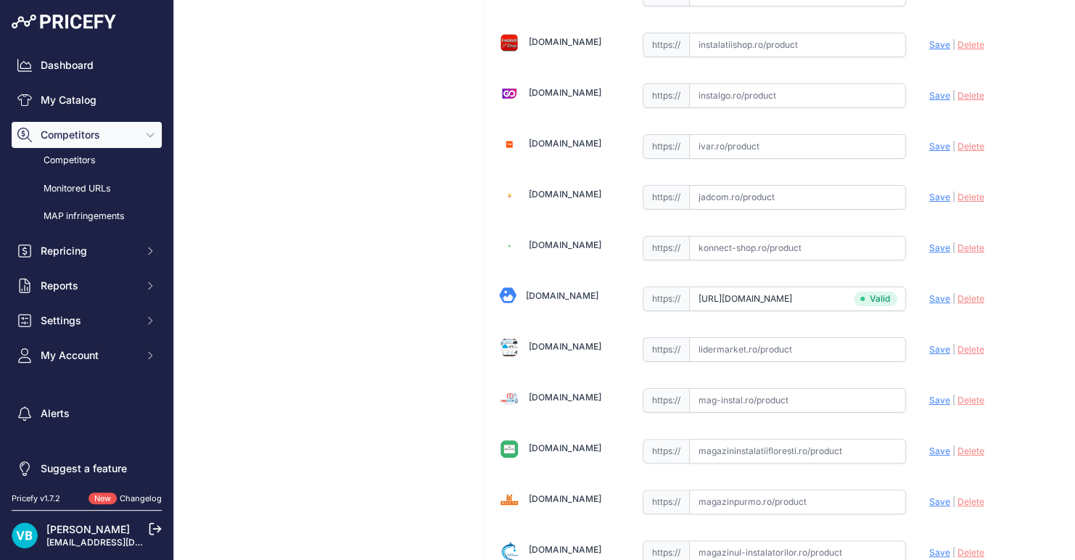
click at [328, 217] on div "Mufa cupru Ø22 Link Price: RON 3.04 / Cost: 0.00 Brand: - Code: C497" at bounding box center [326, 106] width 281 height 5194
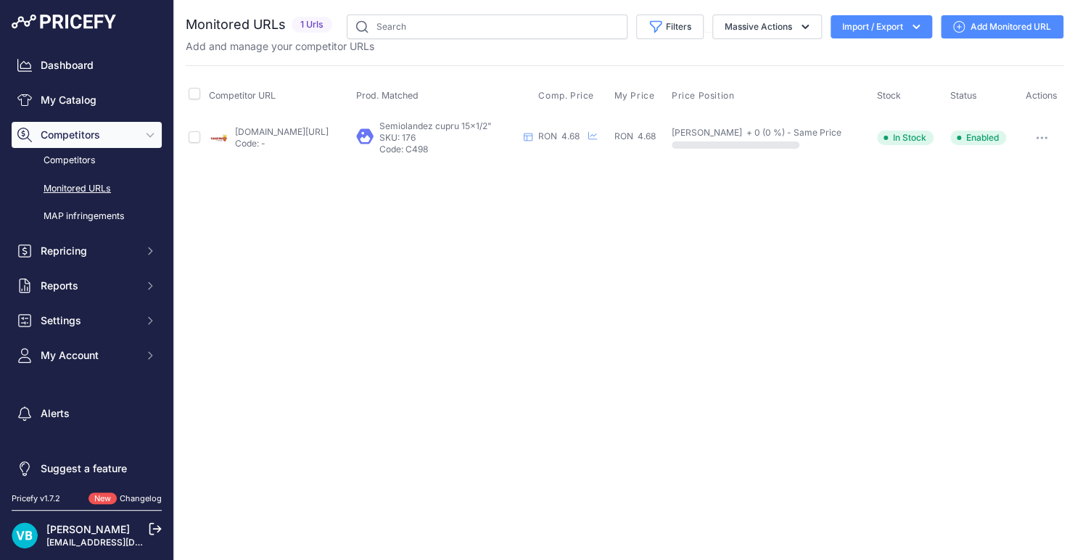
drag, startPoint x: 300, startPoint y: 130, endPoint x: 524, endPoint y: 112, distance: 224.2
click at [300, 130] on link "[DOMAIN_NAME][URL]" at bounding box center [282, 131] width 94 height 11
click at [1006, 27] on link "Add Monitored URL" at bounding box center [1002, 26] width 123 height 23
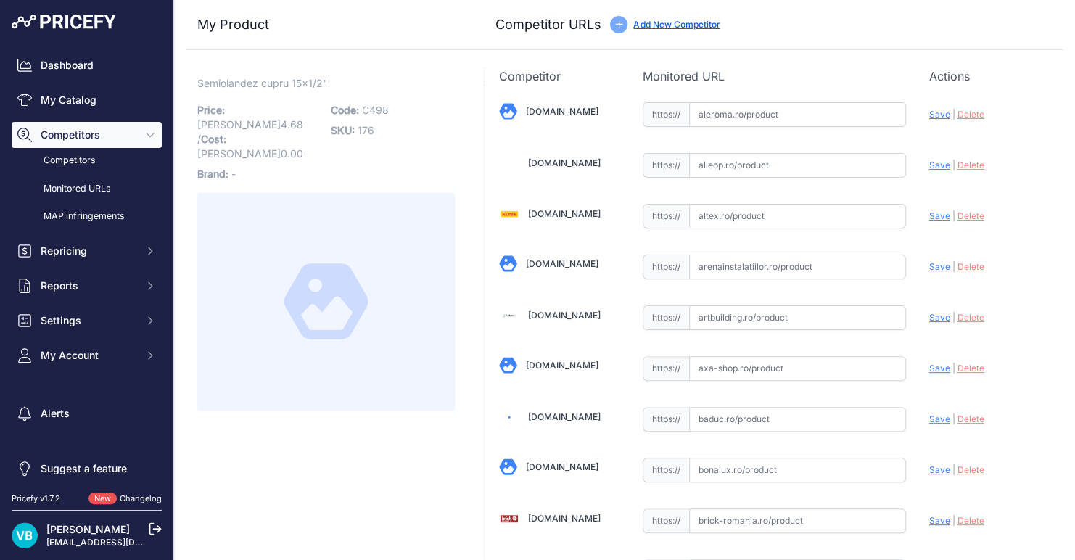
scroll to position [1145, 0]
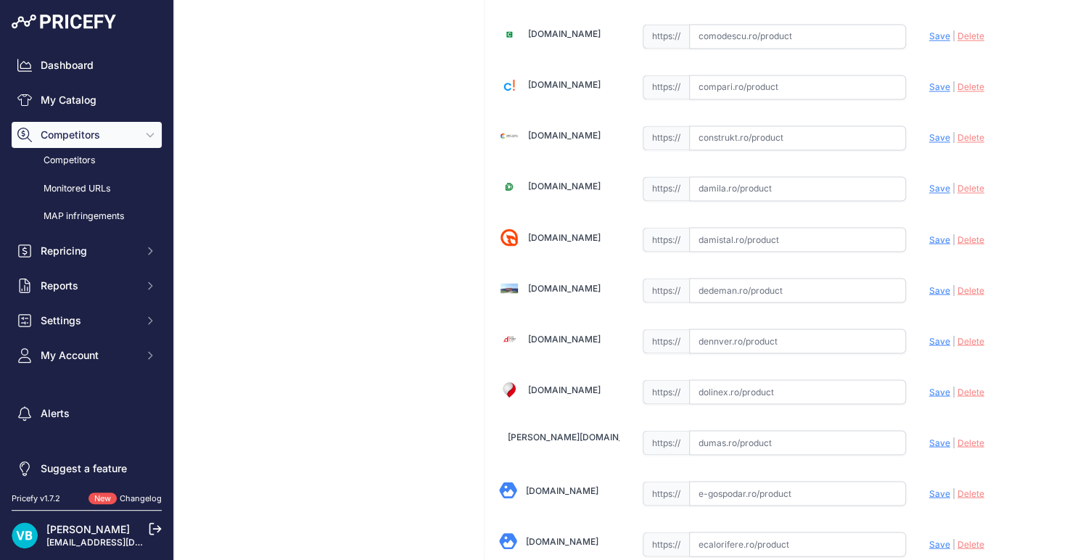
click at [727, 287] on input "text" at bounding box center [797, 290] width 217 height 25
paste input "https://www.dedeman.ro/ro/racord-semiolandez-drept-cupru-interior-interior-15-m…"
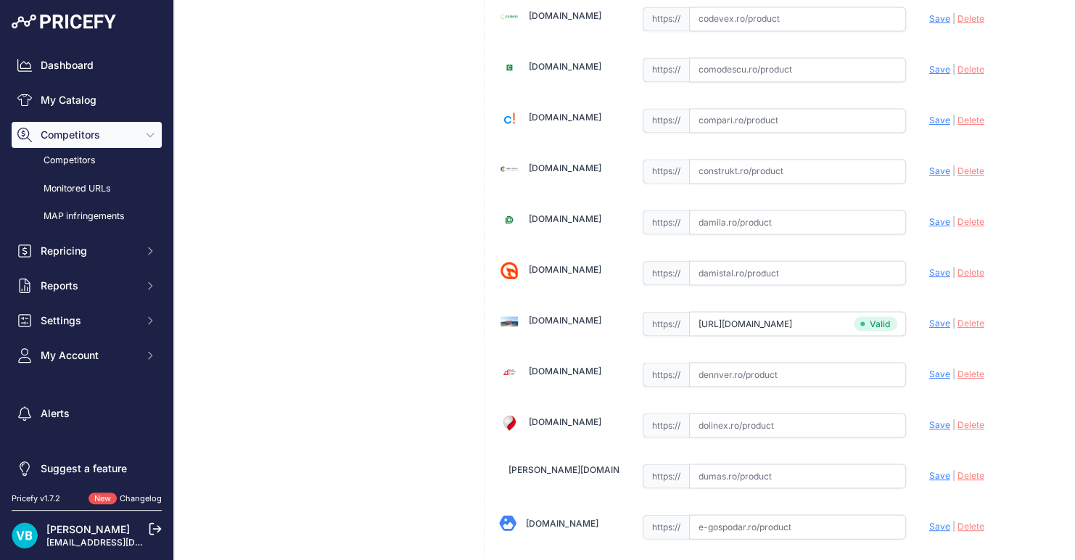
type input "www.dedeman.ro/ro/racord-semiolandez-drept-cupru-interior-interior-15-mm-x-1/2/…"
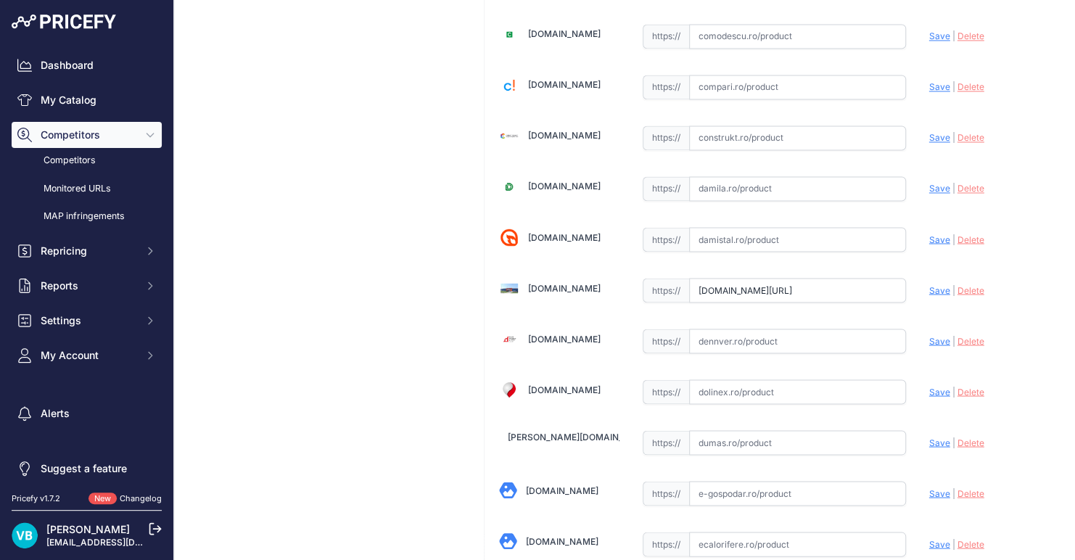
scroll to position [3263, 0]
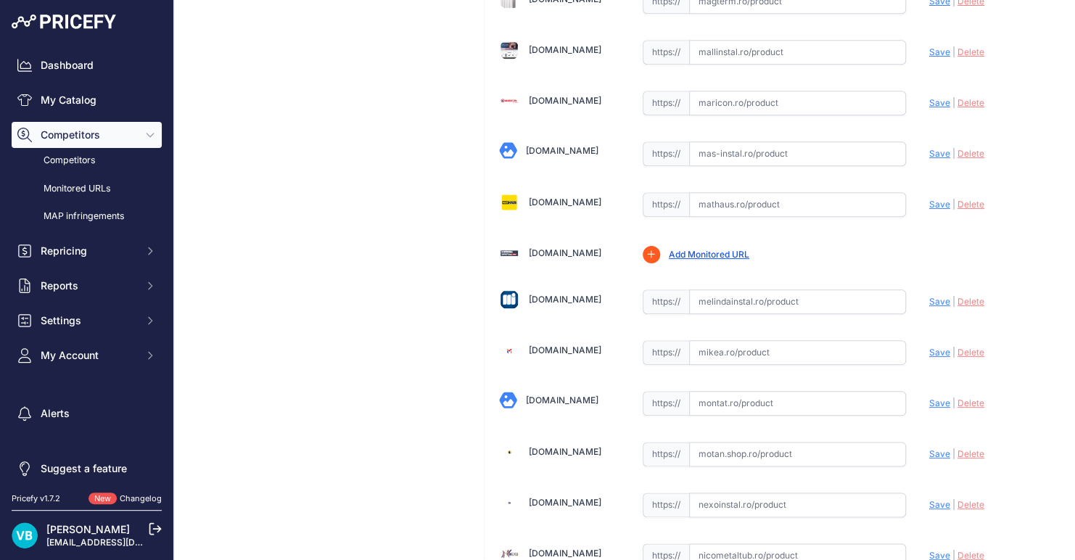
click at [668, 290] on span "https://" at bounding box center [666, 302] width 46 height 25
click at [777, 290] on input "text" at bounding box center [797, 302] width 217 height 25
paste input "https://www.melindainstal.ro/semiolandez-15x1-2-drept-lipire-10210236"
type input "https://www.melindainstal.ro/semiolandez-15x1-2-drept-lipire-10210236?prirule_j…"
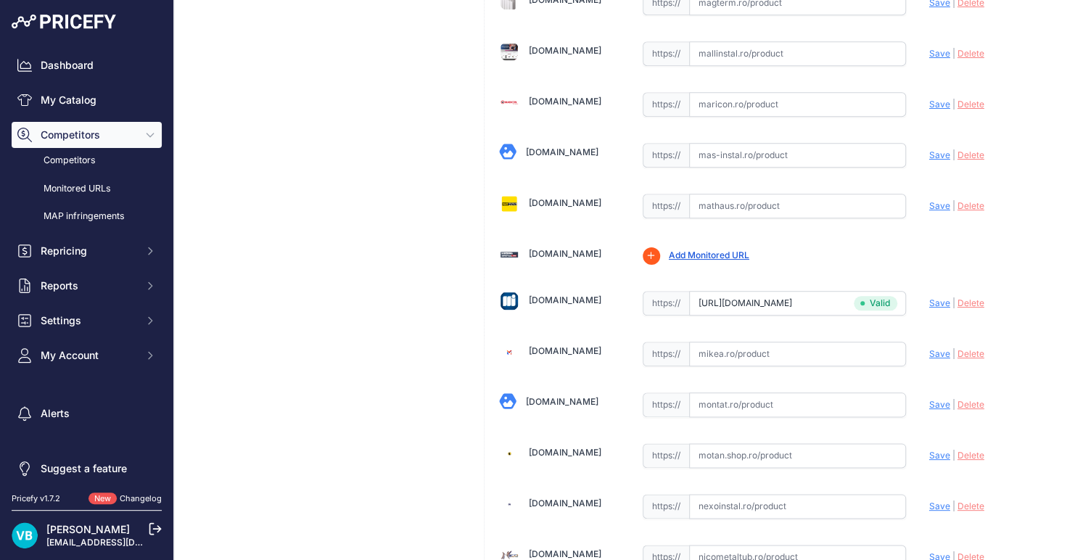
scroll to position [0, 0]
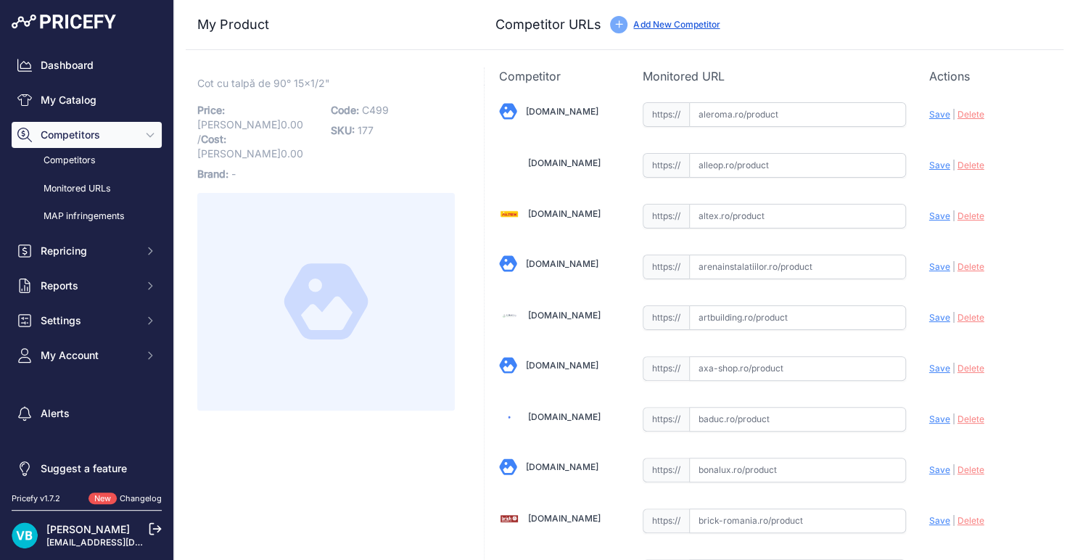
click at [366, 109] on span "C499" at bounding box center [375, 110] width 27 height 12
click at [379, 108] on span "C499" at bounding box center [375, 110] width 27 height 12
copy span "C499"
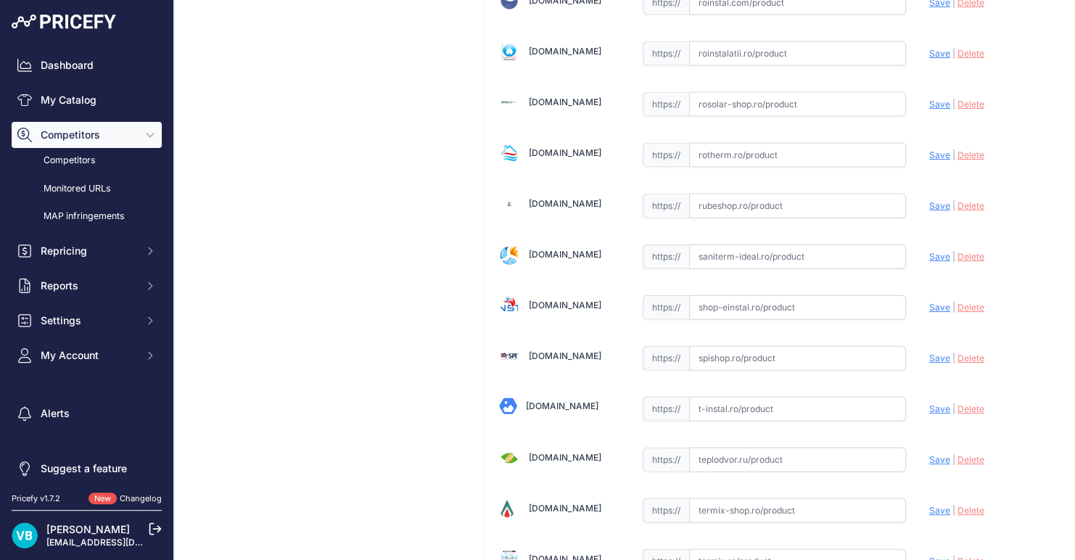
click at [747, 295] on input "text" at bounding box center [797, 307] width 217 height 25
paste input "[URL][DOMAIN_NAME]"
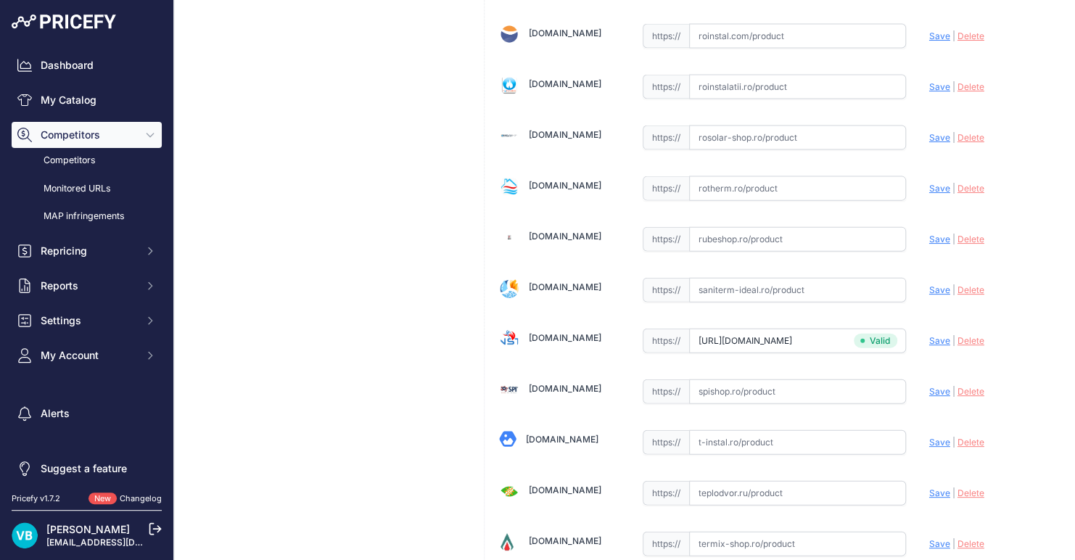
type input "[DOMAIN_NAME][URL]"
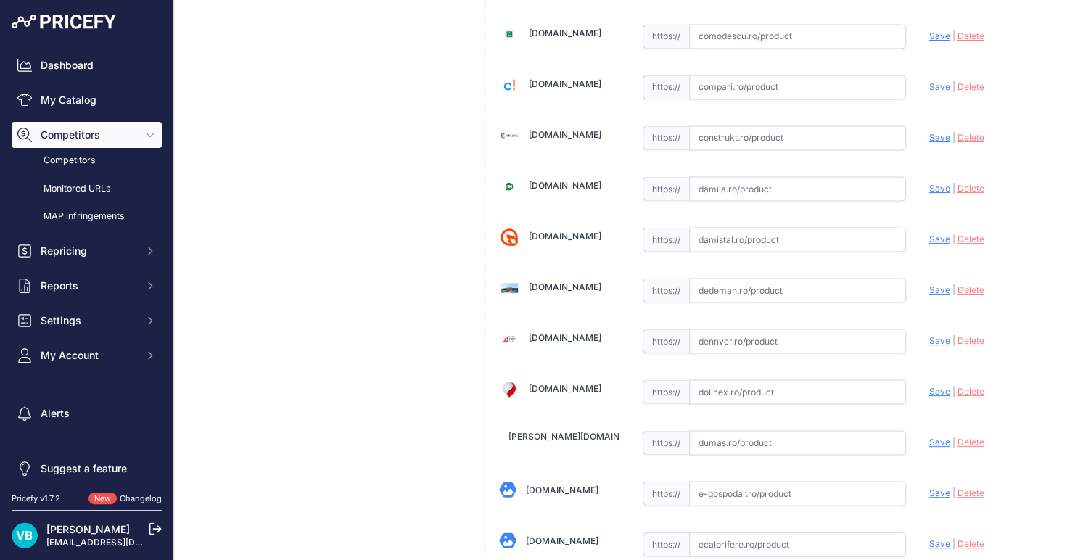
click at [714, 279] on input "text" at bounding box center [797, 290] width 217 height 25
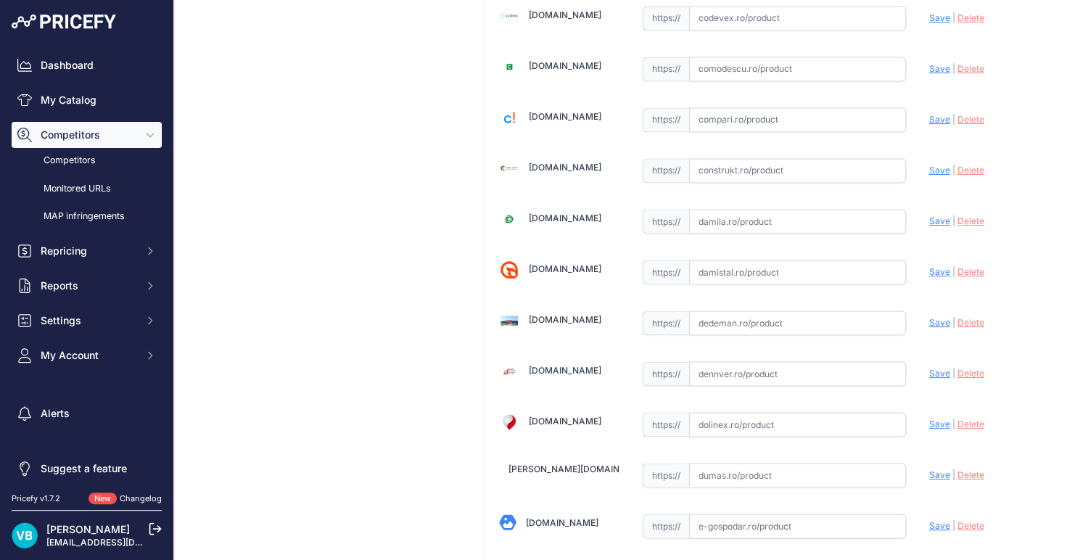
paste input "[URL][DOMAIN_NAME]"
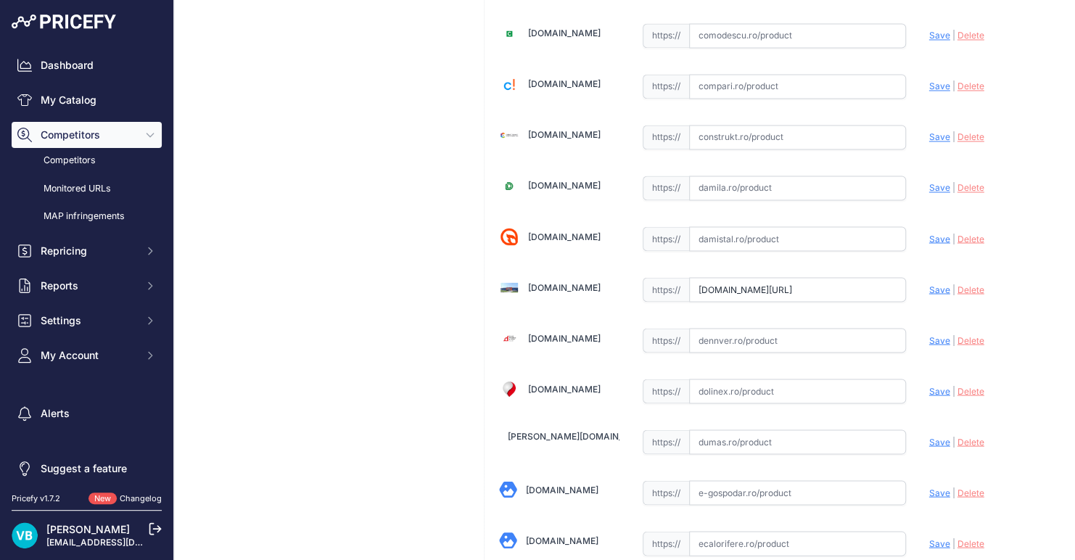
scroll to position [0, 583]
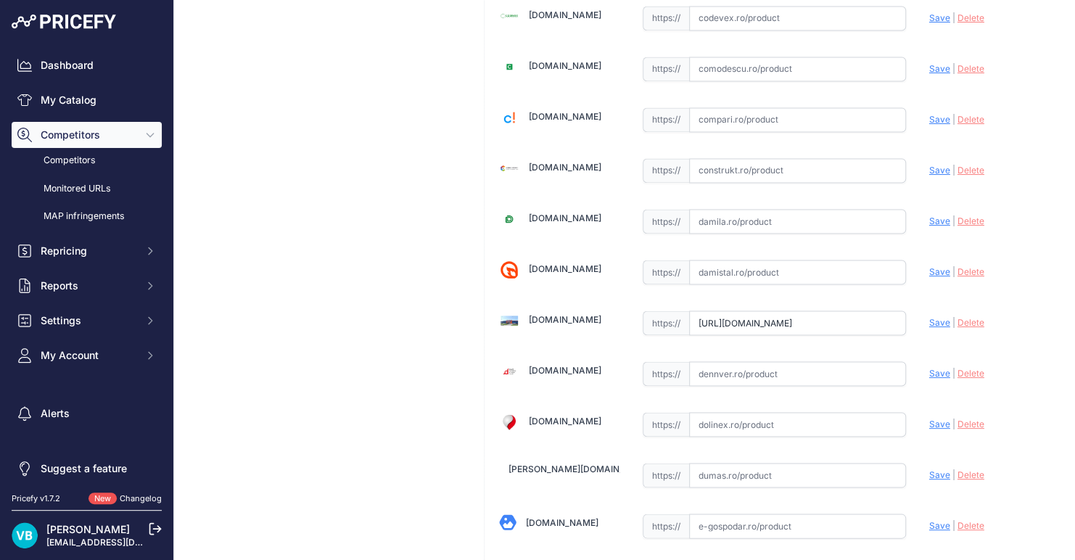
type input "[DOMAIN_NAME][URL]"
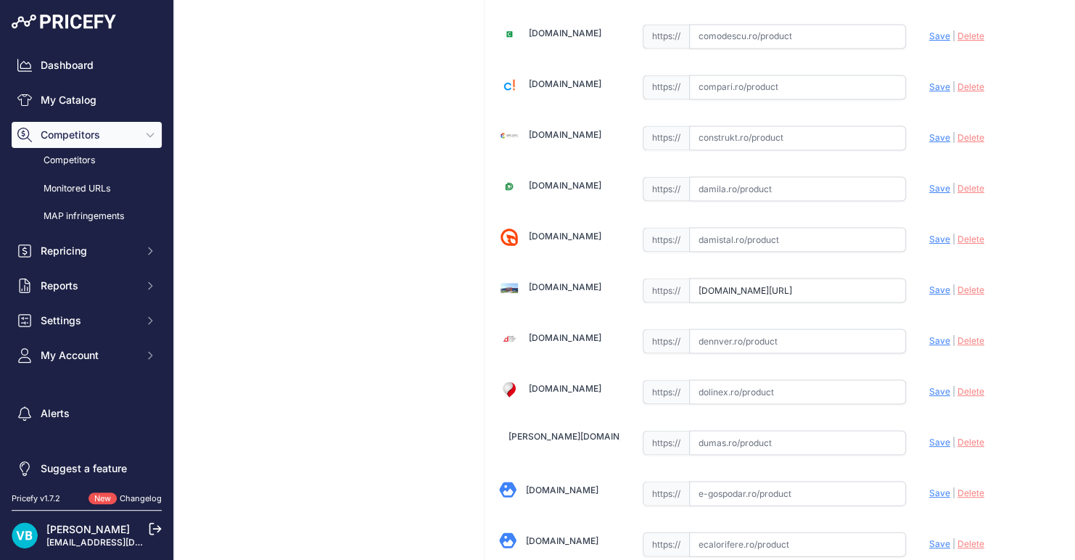
scroll to position [2592, 0]
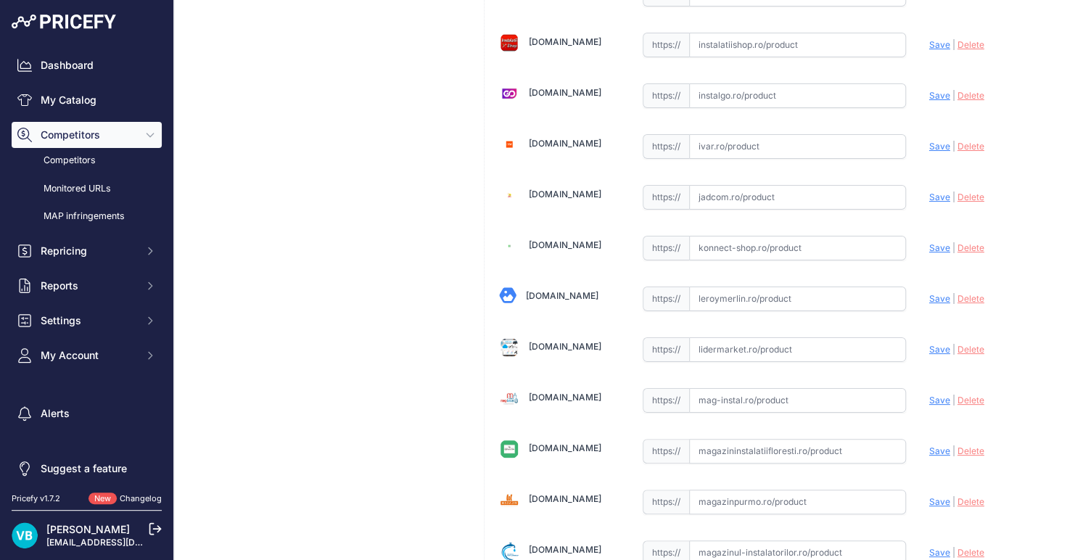
click at [728, 287] on input "text" at bounding box center [797, 299] width 217 height 25
paste input "[URL][DOMAIN_NAME]"
type input "[URL][DOMAIN_NAME]"
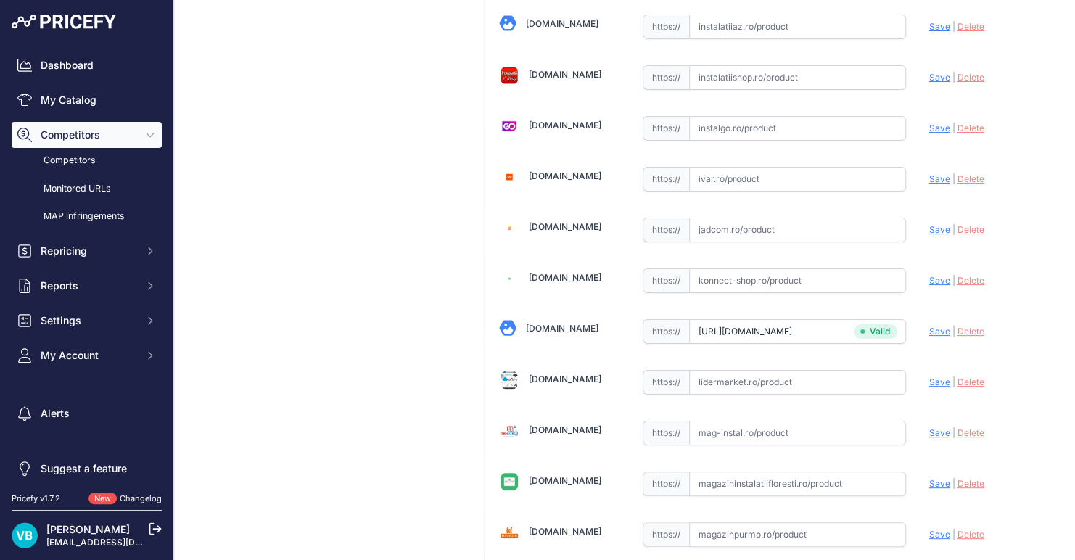
scroll to position [2592, 0]
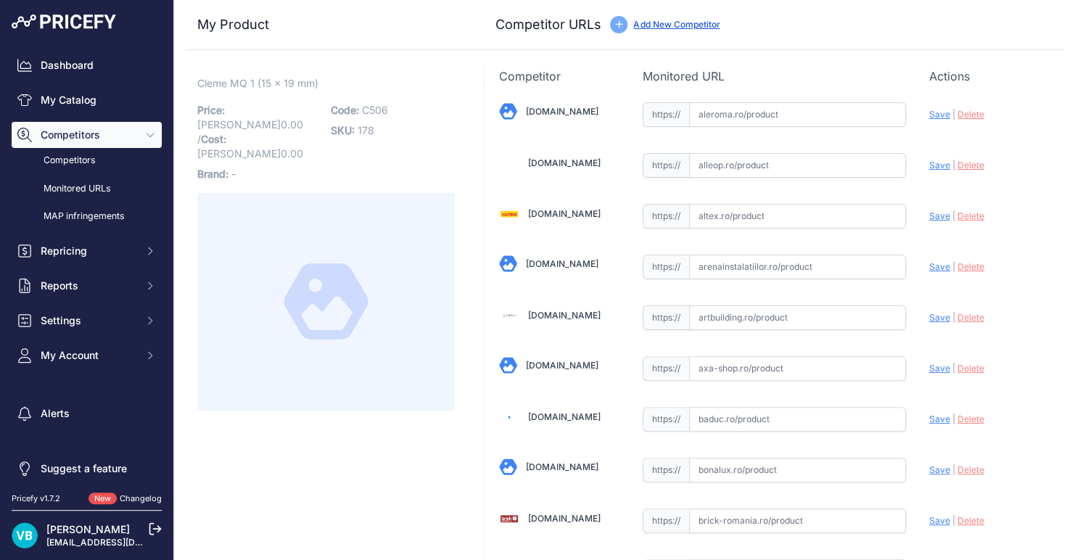
click at [372, 115] on span "C506" at bounding box center [375, 110] width 26 height 12
click at [372, 113] on span "C506" at bounding box center [375, 110] width 26 height 12
copy span "C506"
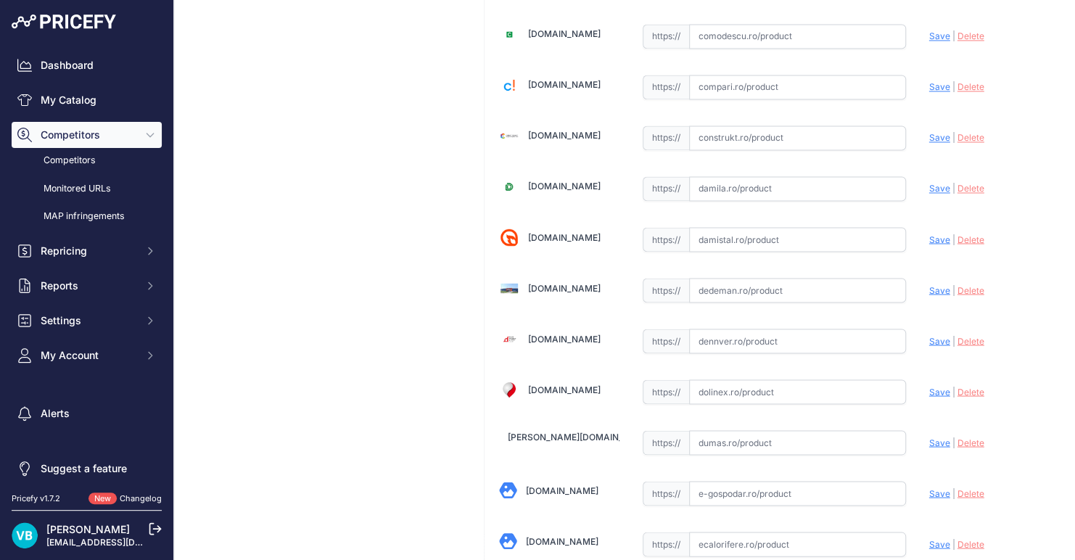
click at [764, 278] on input "text" at bounding box center [797, 290] width 217 height 25
paste input "https://www.dedeman.ro/ro/clema-fixare-teava-multistrat-obo-multi-quick-1-21531…"
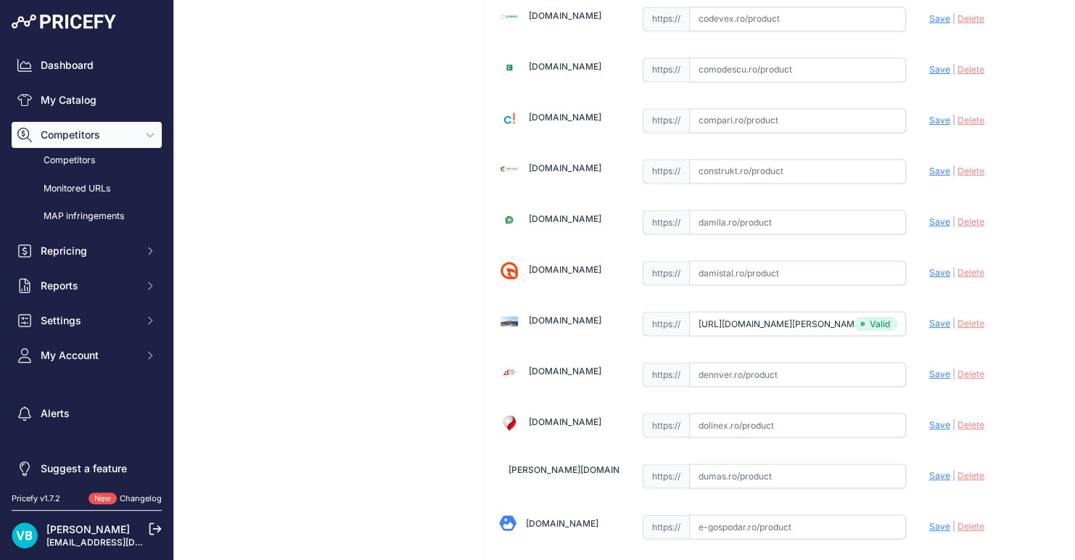
scroll to position [1178, 0]
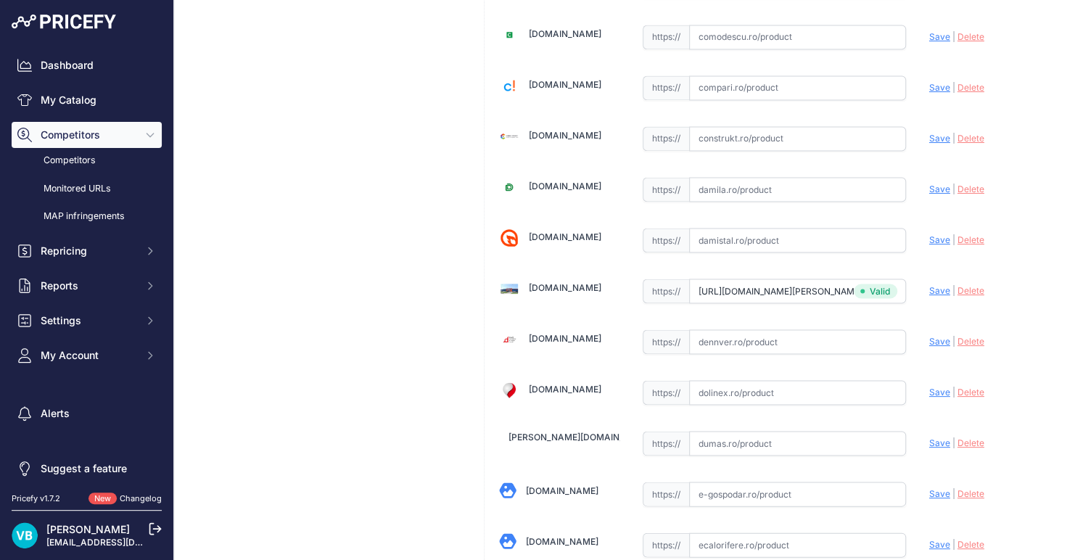
type input "www.dedeman.ro/ro/clema-fixare-teava-multistrat-obo-multi-quick-1-2153106-1/2/p…"
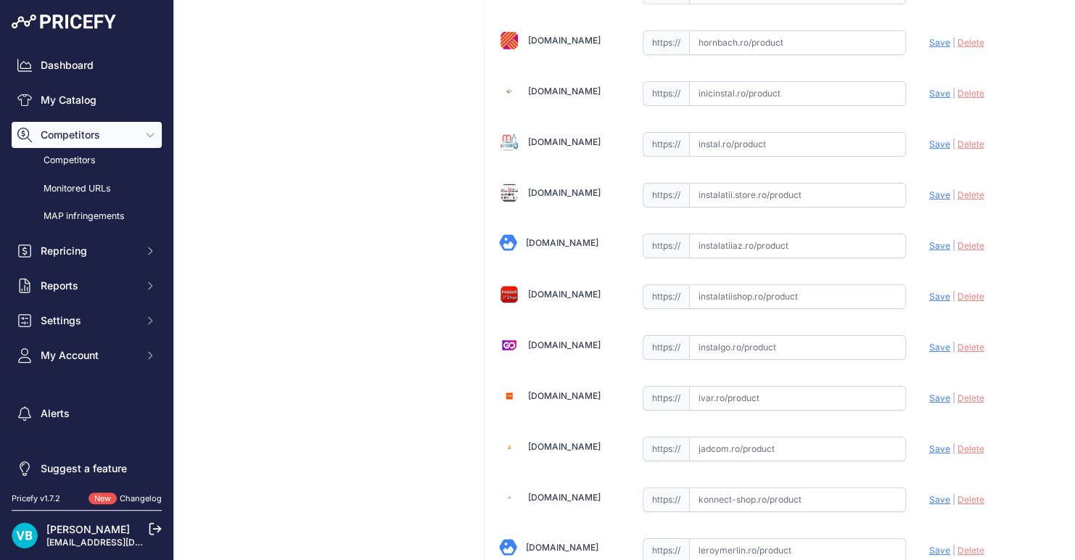
scroll to position [4171, 0]
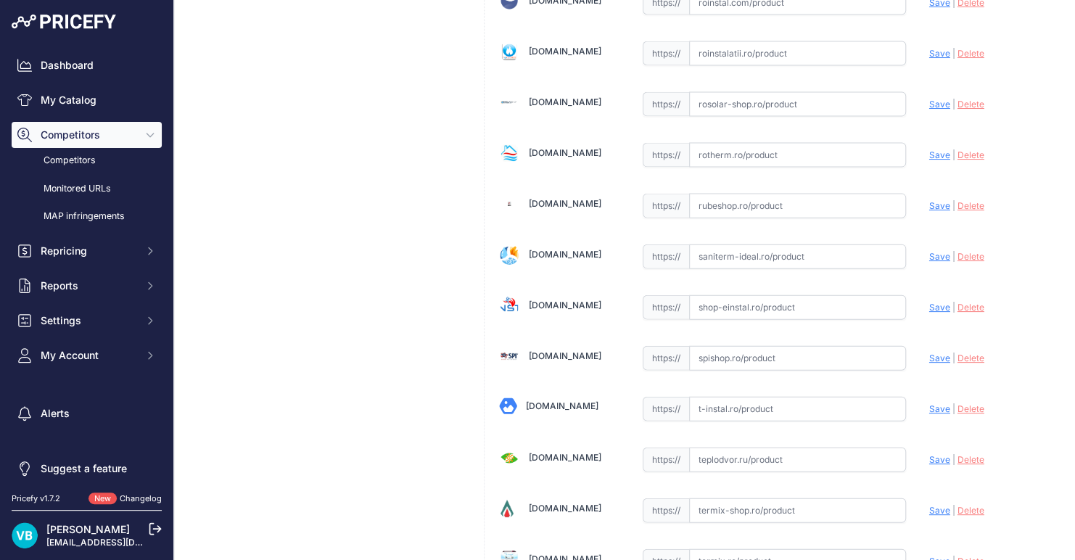
click at [733, 295] on input "text" at bounding box center [797, 307] width 217 height 25
paste input "https://www.shop-einstal.ro/tevi-si-fitinguri-sisteme-de-fixare/clema-multi-qui…"
type input "https://www.shop-einstal.ro/tevi-si-fitinguri-sisteme-de-fixare/clema-multi-qui…"
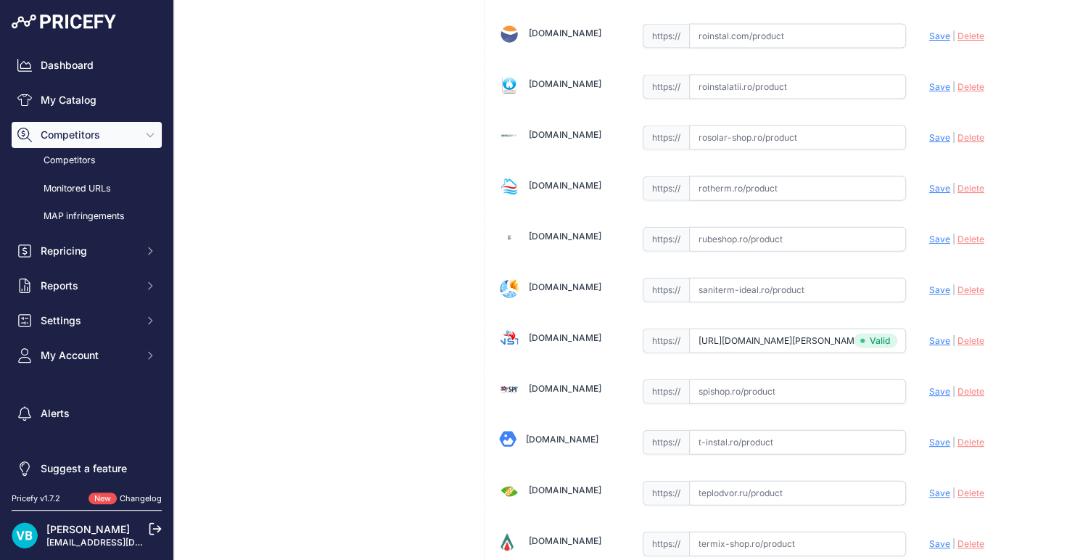
scroll to position [4204, 0]
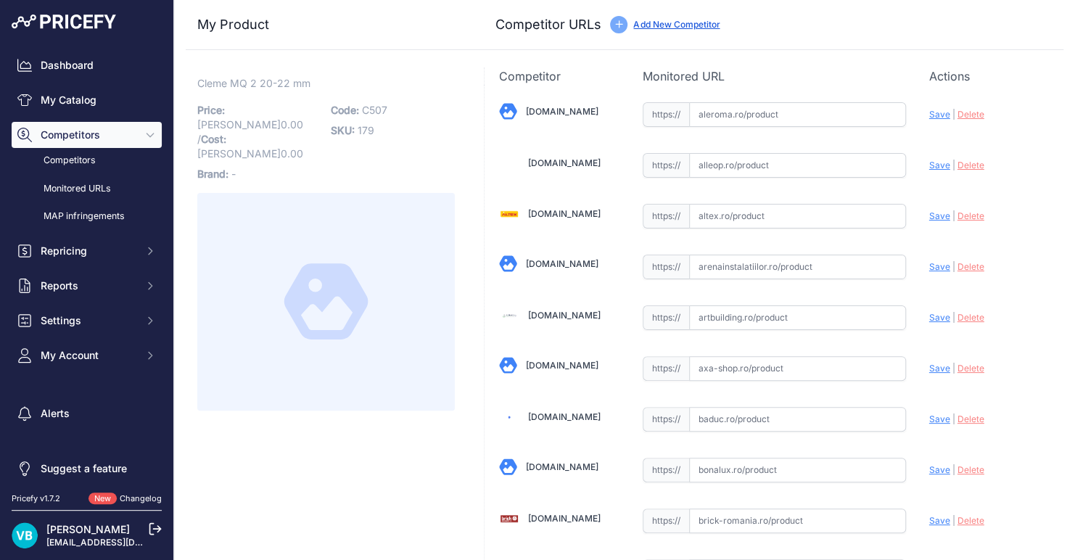
scroll to position [3263, 0]
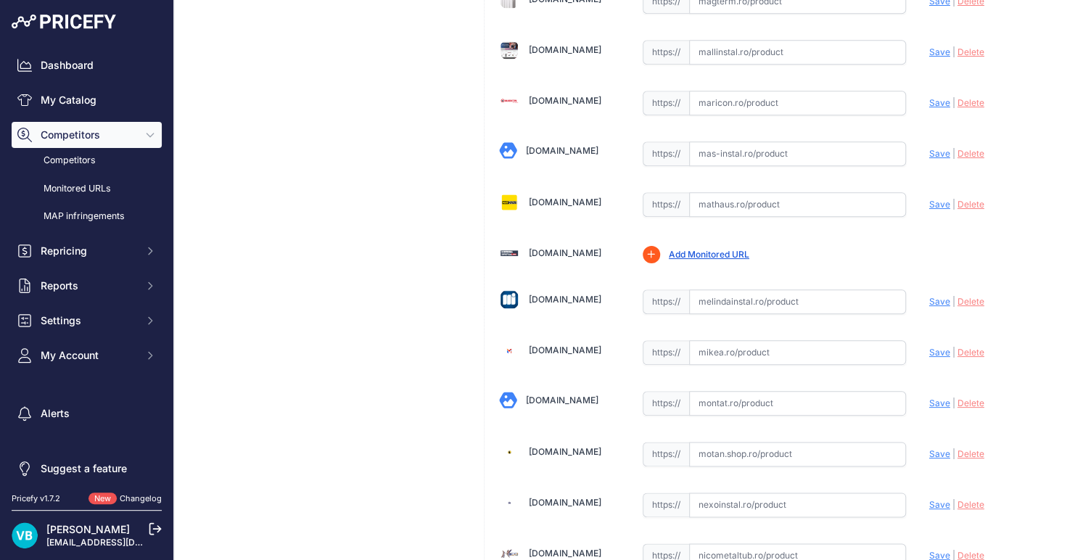
click at [837, 290] on input "text" at bounding box center [797, 302] width 217 height 25
paste input "https://www.melindainstal.ro/clema-de-prindere-quick-20-mm-obo-2149010-64230001"
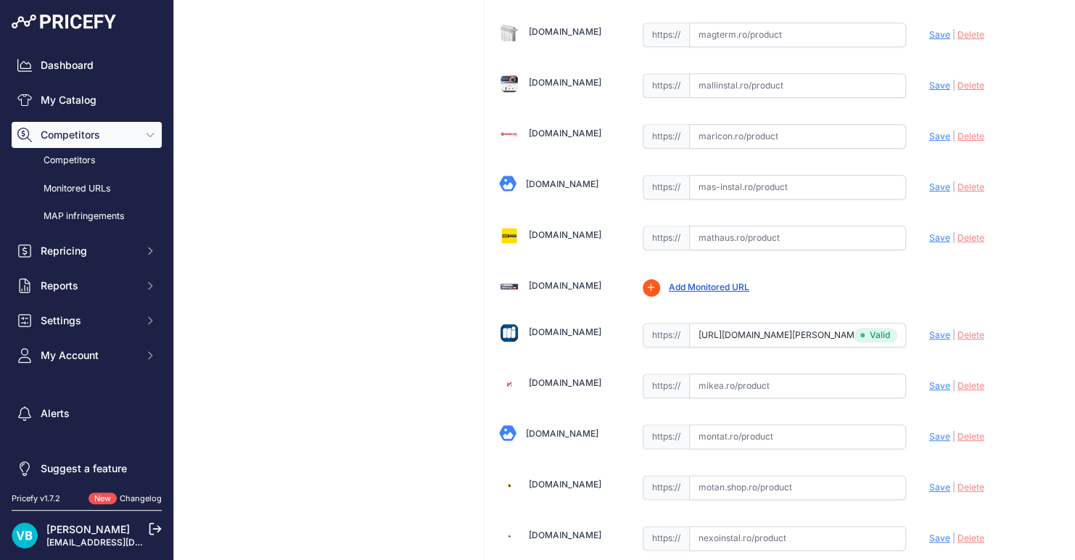
type input "www.melindainstal.ro/clema-de-prindere-quick-20-mm-obo-2149010-64230001?prirule…"
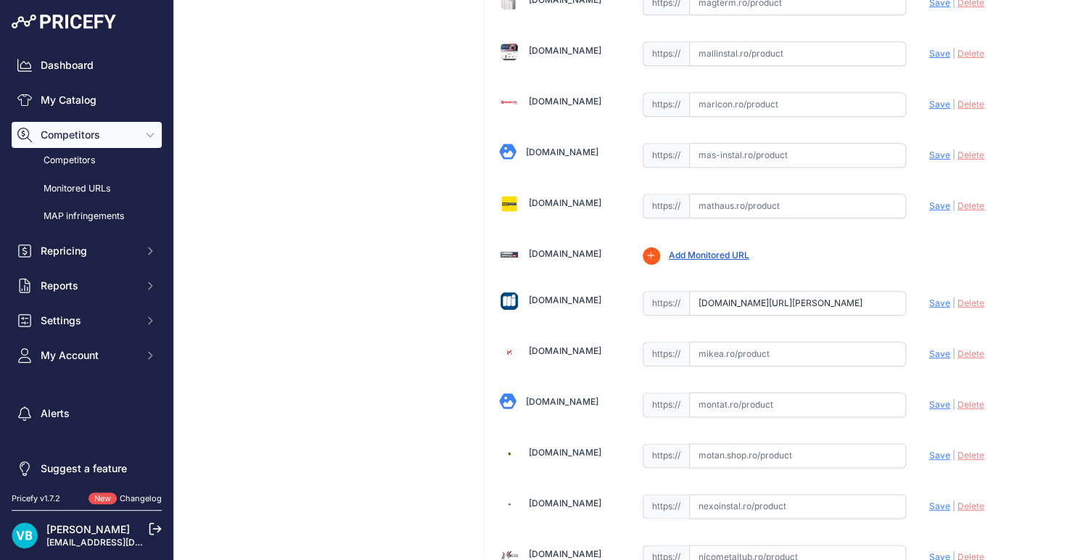
scroll to position [4205, 0]
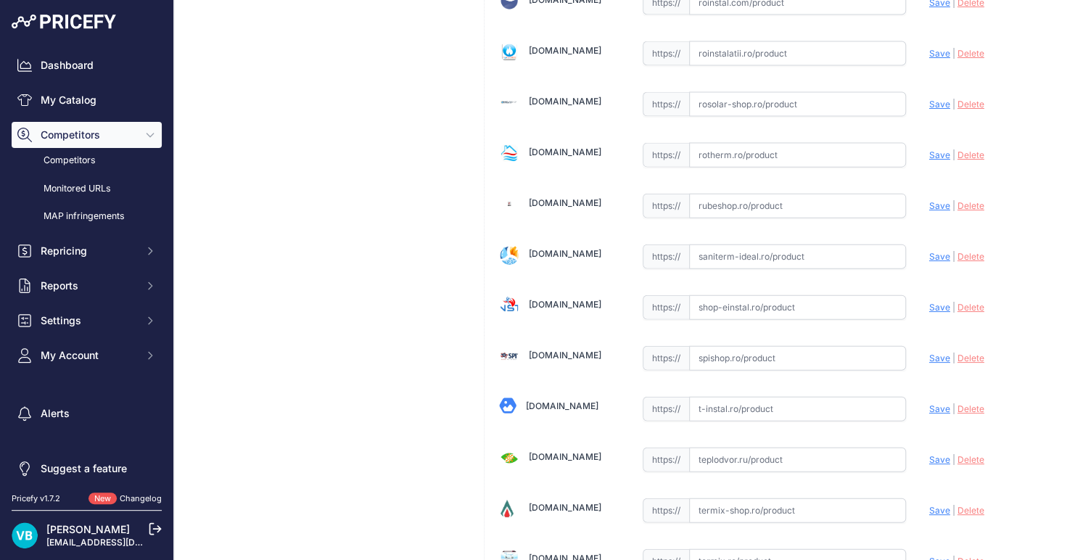
click at [729, 295] on input "text" at bounding box center [797, 307] width 217 height 25
paste input "https://www.shop-einstal.ro/tevi-si-fitinguri-sisteme-de-fixare/clema-multi-qui…"
type input "www.shop-einstal.ro/tevi-si-fitinguri-sisteme-de-fixare/clema-multi-quick-2-18-…"
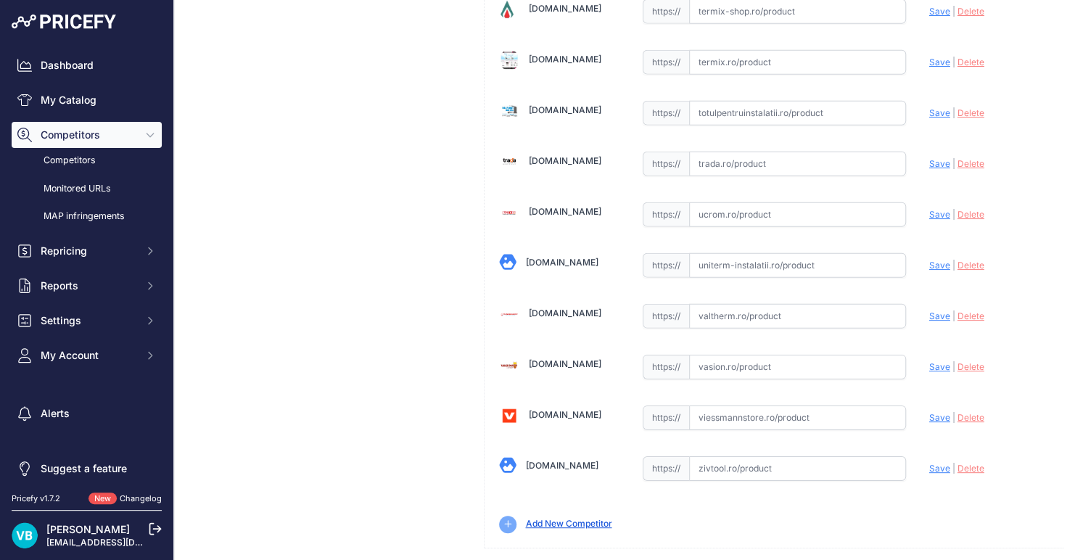
scroll to position [4671, 0]
click at [744, 354] on input "text" at bounding box center [797, 366] width 217 height 25
paste input "https://vasion.ro/clema-obo-multi-quick-24563.html?srsltid=AfmBOooQefdr0lIk4j3w…"
type input "https://vasion.ro/clema-obo-multi-quick-24563.html?prirule_jdsnikfkfjsd=9760"
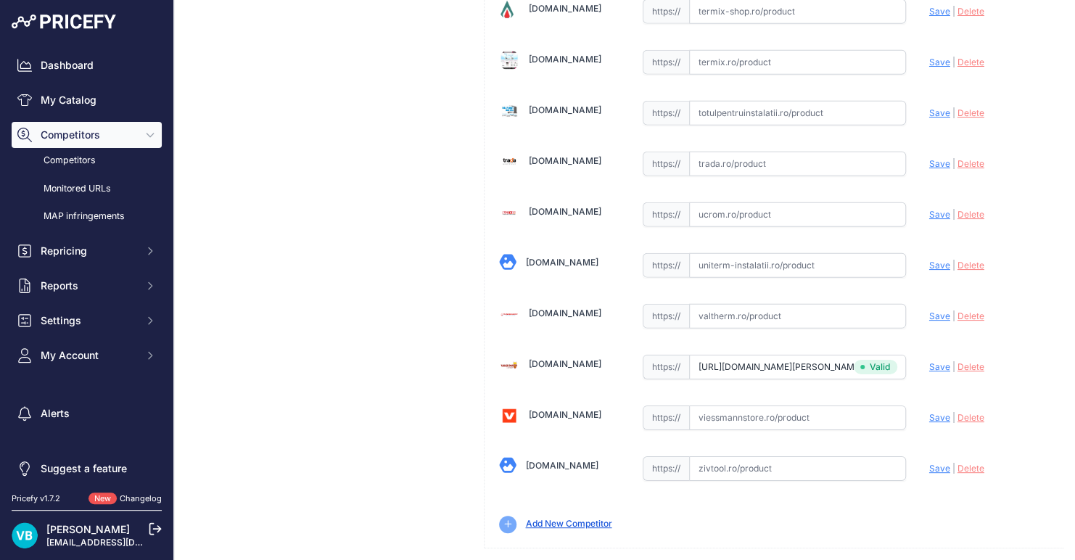
scroll to position [0, 0]
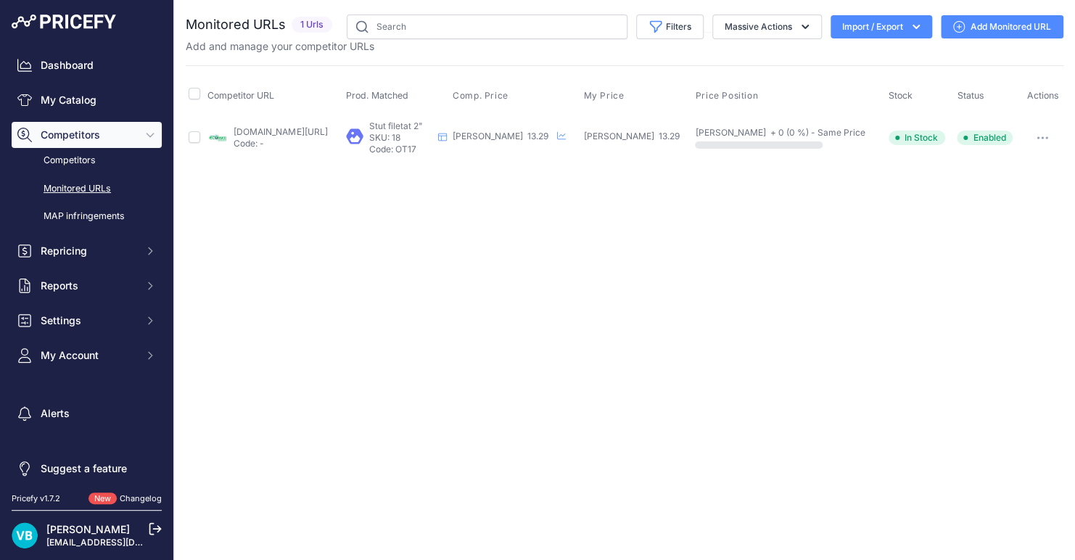
drag, startPoint x: 271, startPoint y: 131, endPoint x: 323, endPoint y: 128, distance: 52.3
click at [271, 131] on link "[DOMAIN_NAME][URL]" at bounding box center [281, 131] width 94 height 11
click at [1002, 23] on link "Add Monitored URL" at bounding box center [1002, 26] width 123 height 23
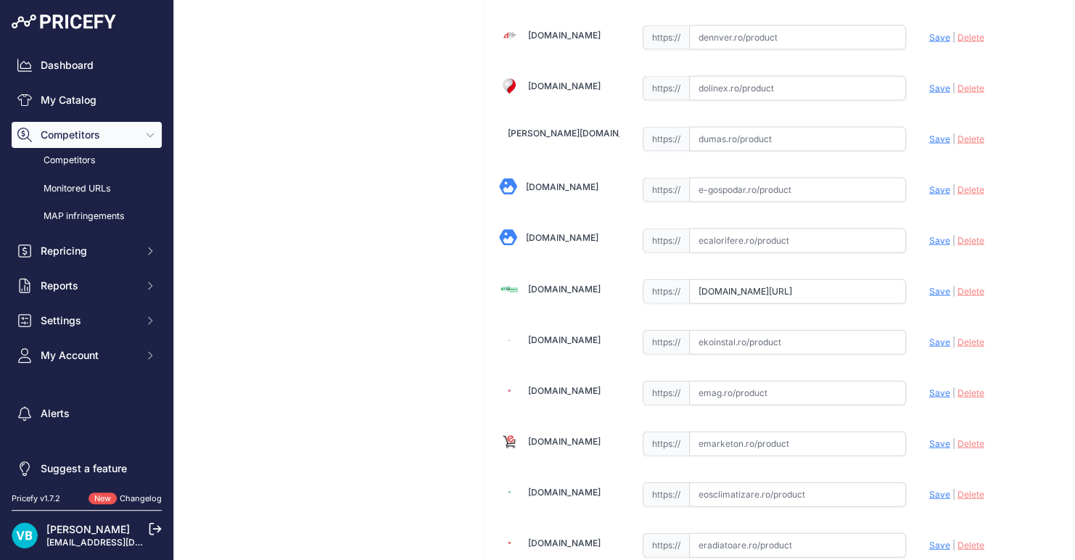
scroll to position [2560, 0]
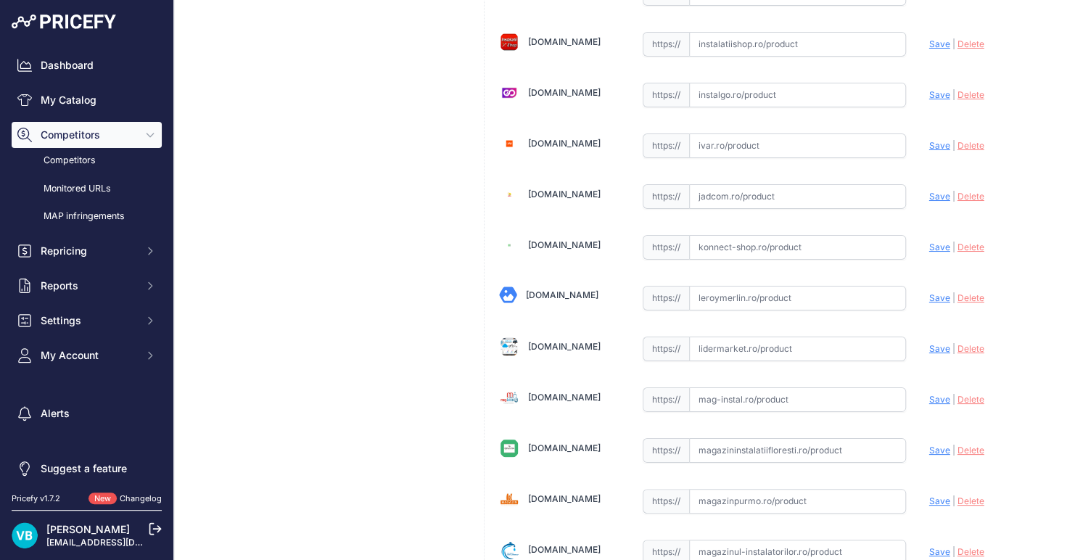
click at [725, 286] on input "text" at bounding box center [797, 298] width 217 height 25
paste input "https://www.leroymerlin.ro/produse/fitting-teava/663/stut-filetat-2/16826?srslt…"
type input "https://www.leroymerlin.ro/produse/fitting-teava/663/stut-filetat-2/16826?priru…"
click at [298, 298] on div "Stut filetat 2" Link Price: RON 13.29 / Cost: 0.00 Brand: - Code: OT17" at bounding box center [326, 106] width 281 height 5194
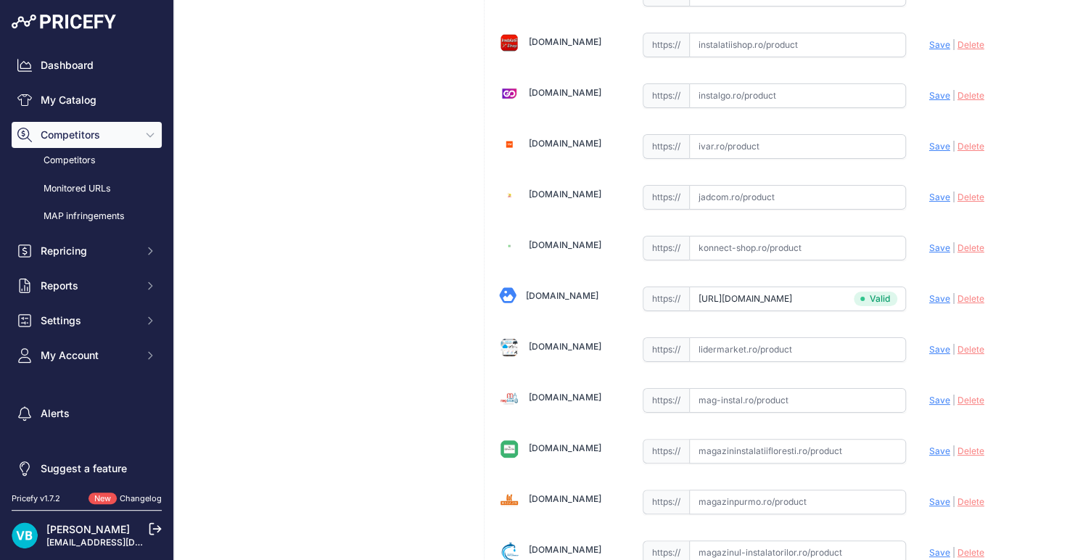
scroll to position [0, 0]
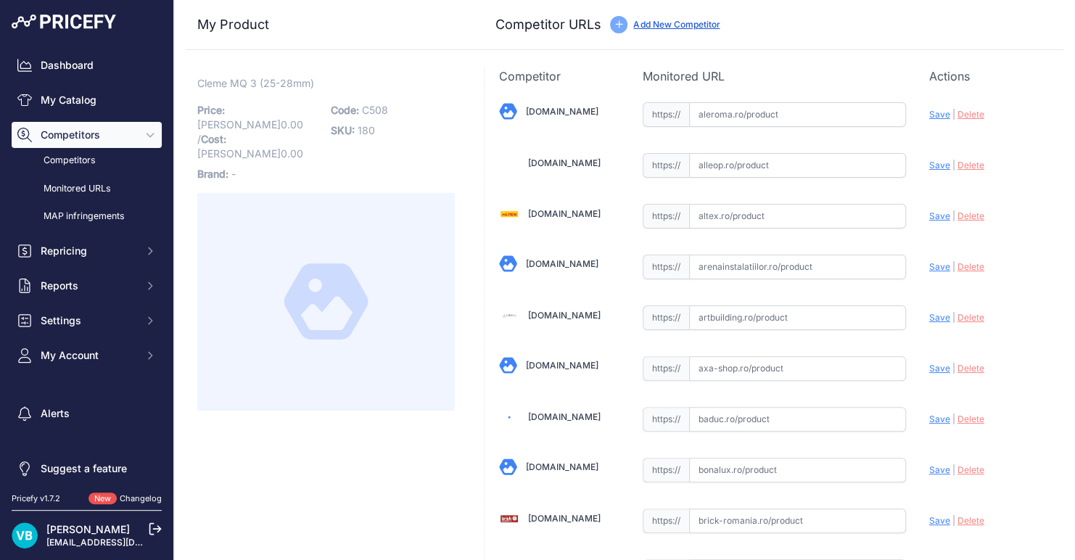
scroll to position [4171, 0]
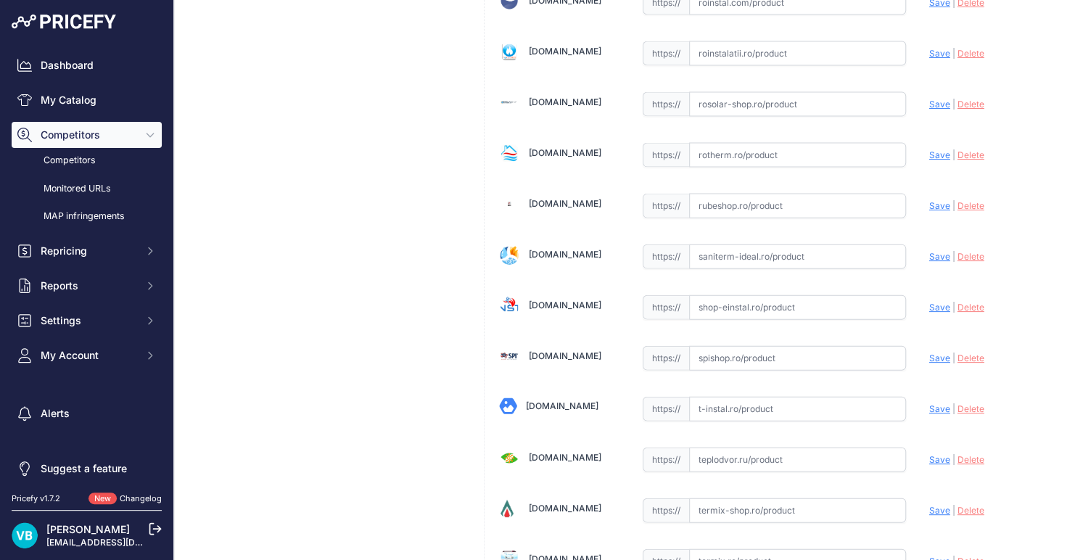
click at [761, 295] on input "text" at bounding box center [797, 307] width 217 height 25
paste input "https://www.shop-einstal.ro/tevi-si-fitinguri-sisteme-de-fixare/clema-multi-qui…"
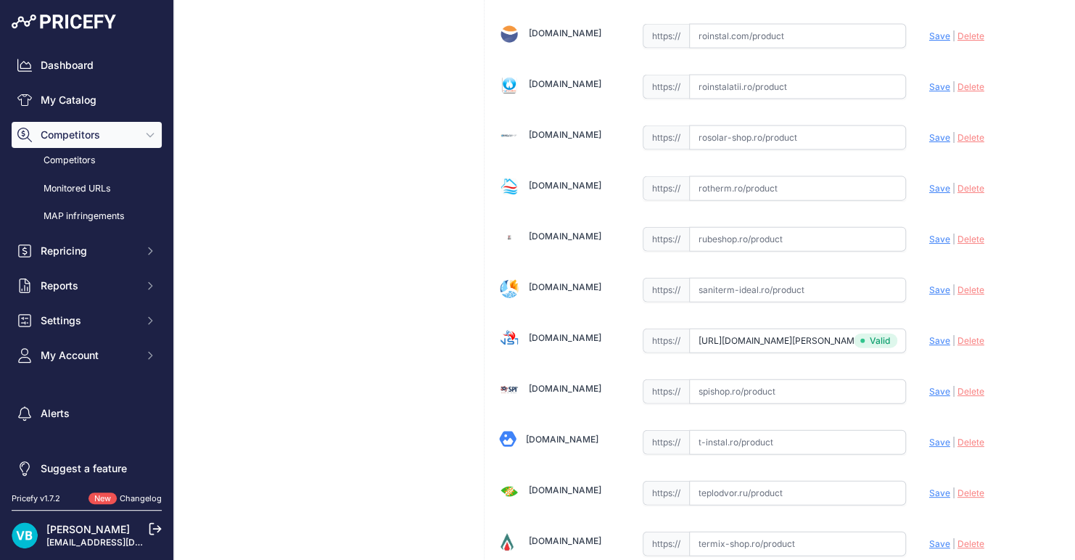
scroll to position [4204, 0]
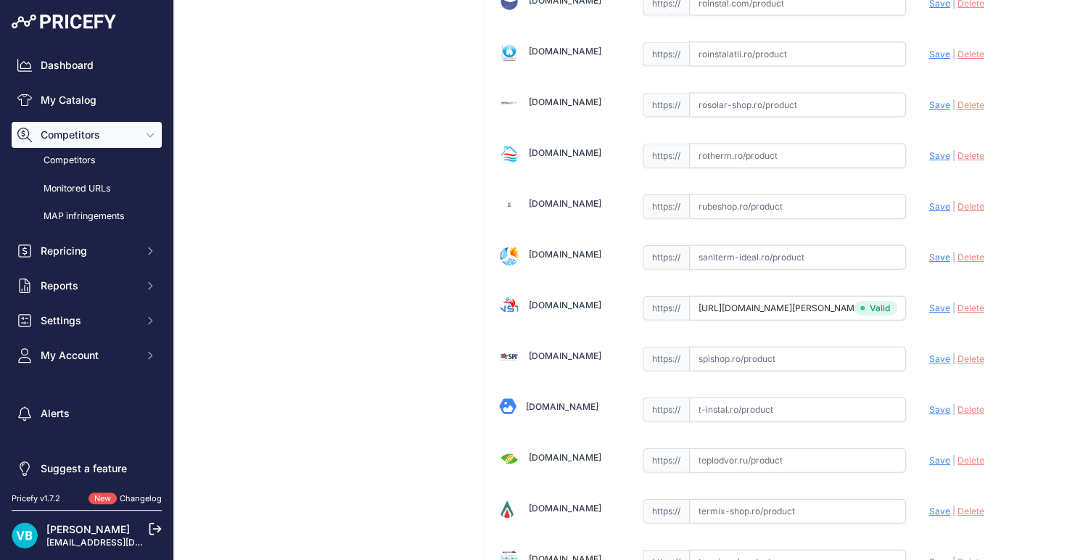
type input "www.shop-einstal.ro/tevi-si-fitinguri-sisteme-de-fixare/clema-multi-quick-3-25-…"
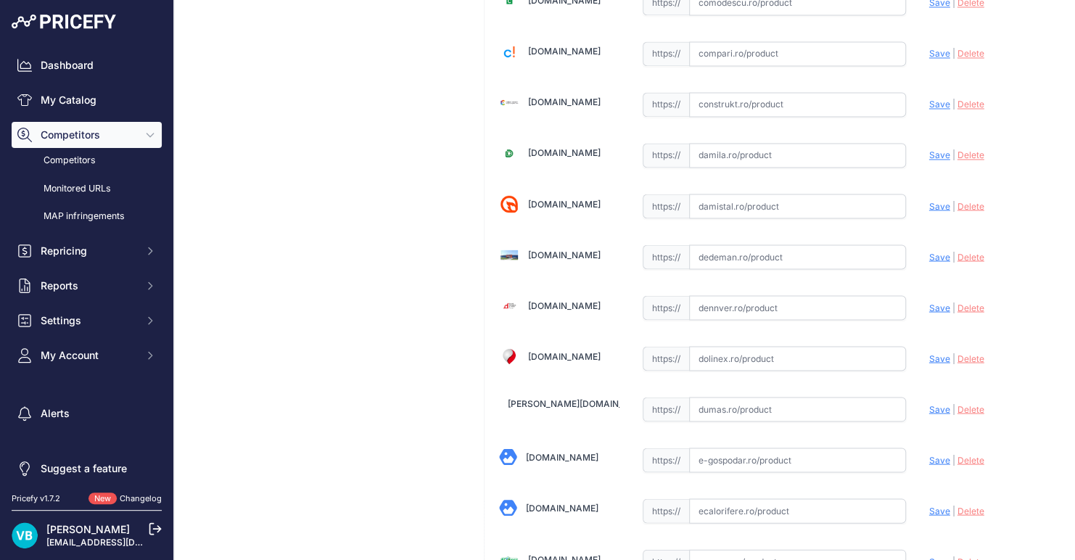
scroll to position [1146, 0]
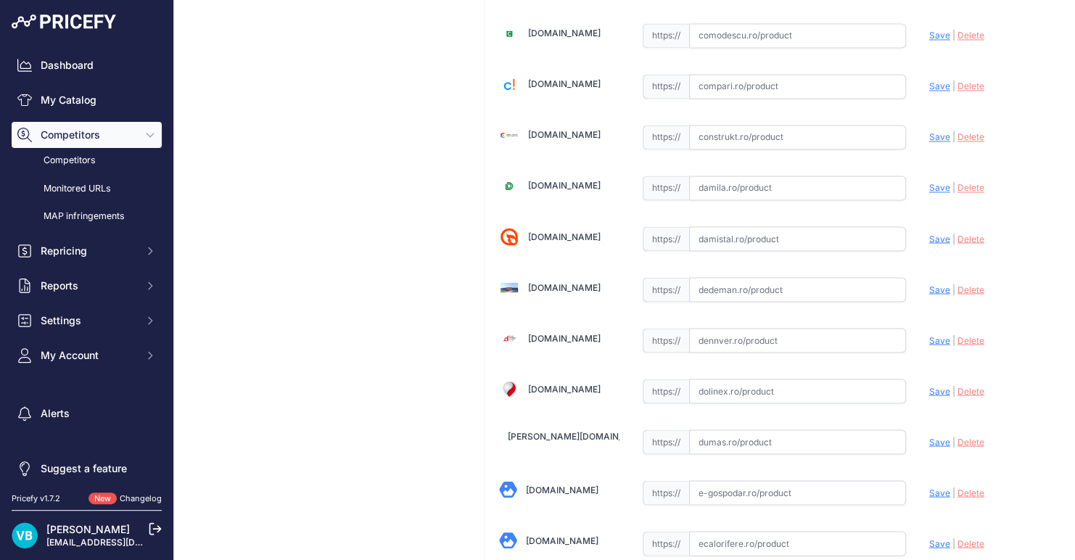
drag, startPoint x: 774, startPoint y: 284, endPoint x: 782, endPoint y: 287, distance: 9.0
click at [774, 284] on input "text" at bounding box center [797, 289] width 217 height 25
paste input "https://www.dedeman.ro/ro/clema-fixare-teava-obo-multi-quick-3-2153130-1/p/2000…"
click at [930, 284] on span "Save" at bounding box center [940, 289] width 21 height 11
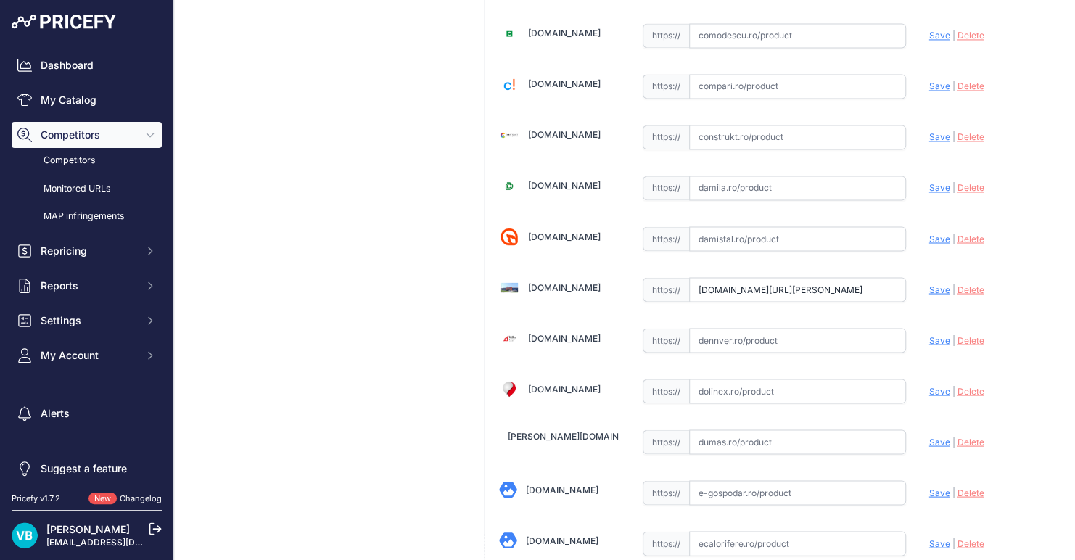
scroll to position [0, 0]
type input "https://www.dedeman.ro/ro/clema-fixare-teava-obo-multi-quick-3-2153130-1/p/2000…"
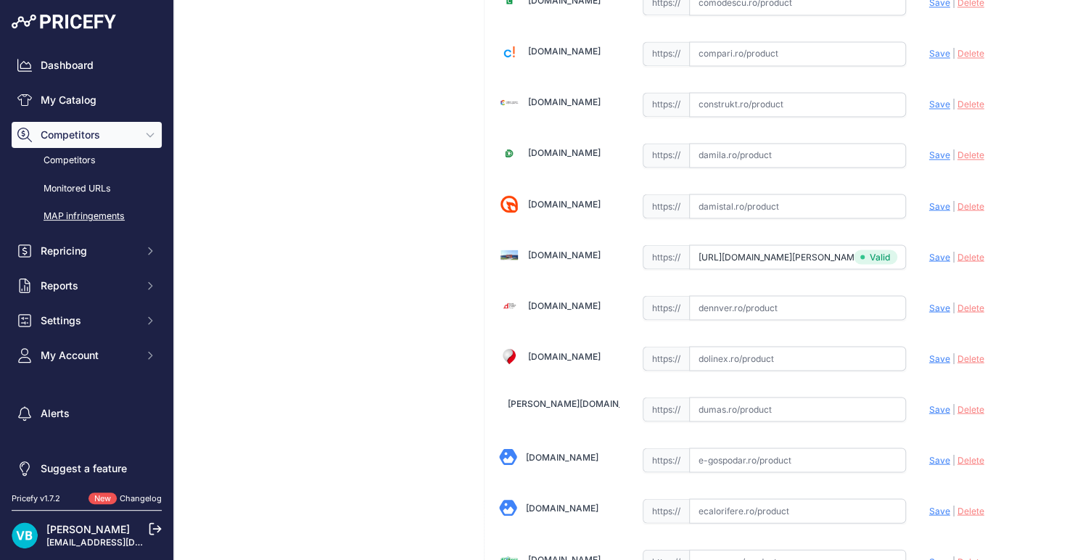
scroll to position [1146, 0]
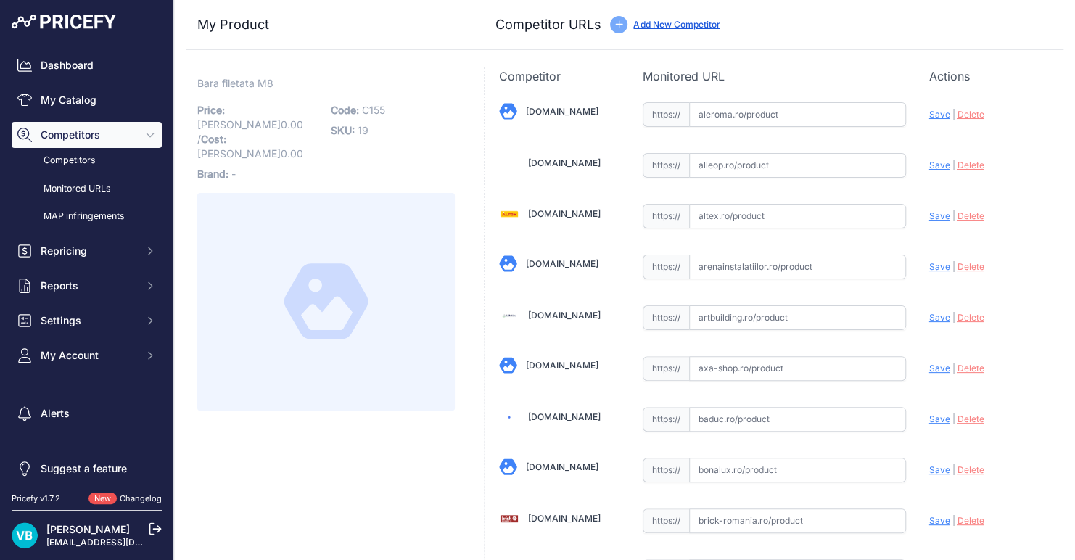
scroll to position [1145, 0]
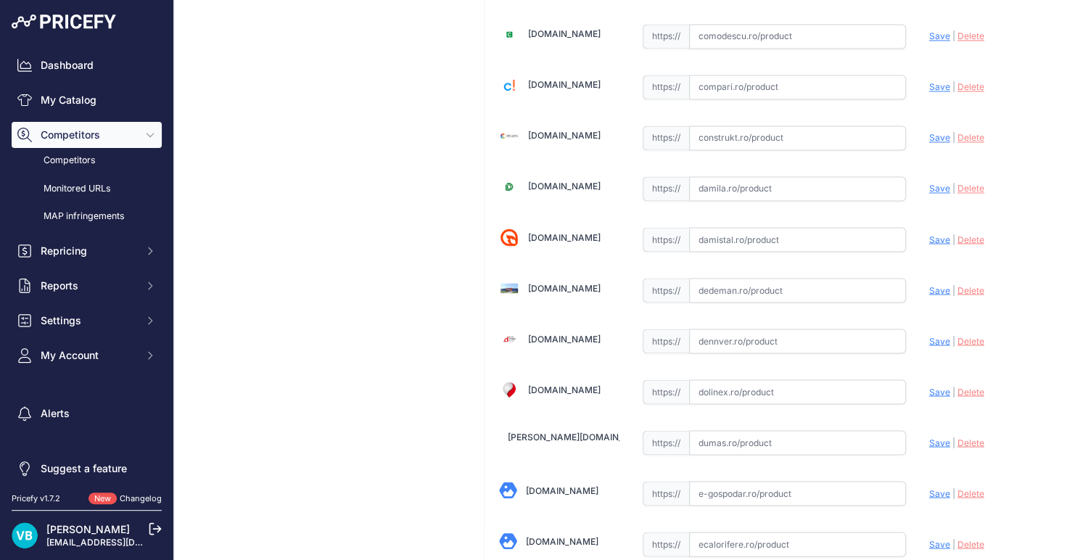
click at [769, 293] on input "text" at bounding box center [797, 290] width 217 height 25
paste input "[URL][DOMAIN_NAME]"
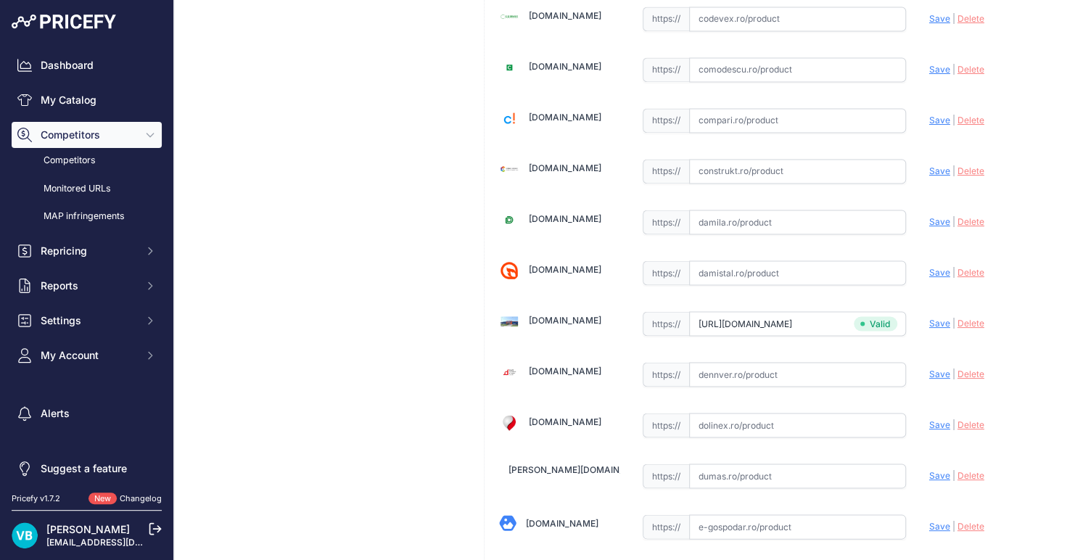
type input "[DOMAIN_NAME][URL]"
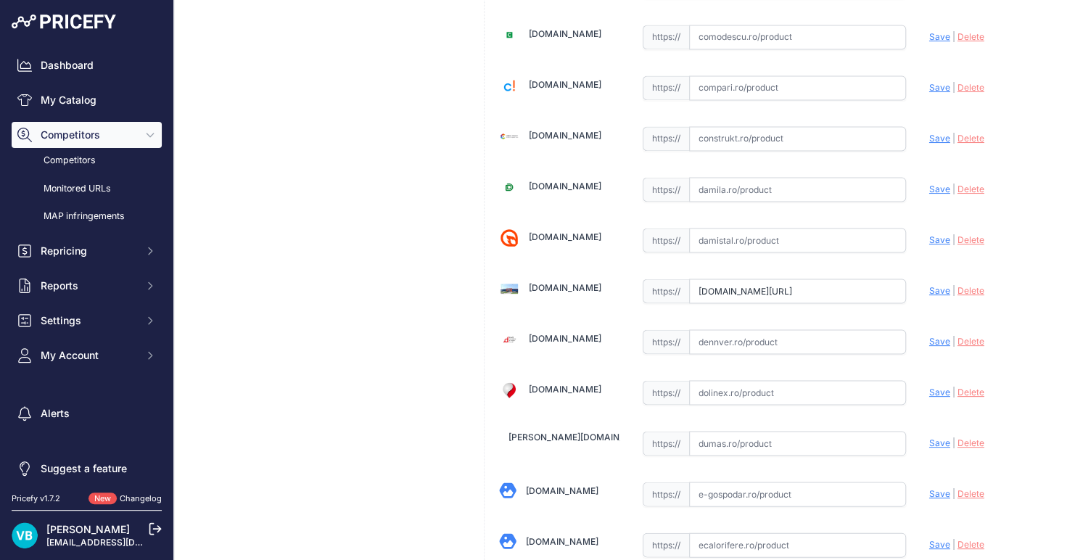
scroll to position [2592, 0]
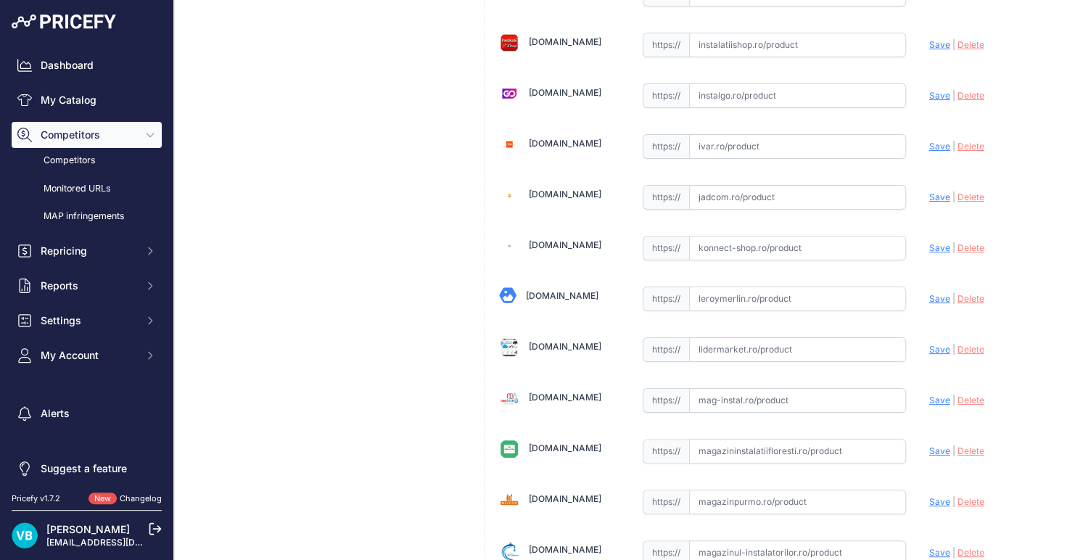
click at [822, 287] on input "text" at bounding box center [797, 299] width 217 height 25
paste input "[URL][DOMAIN_NAME]"
type input "[DOMAIN_NAME][URL]"
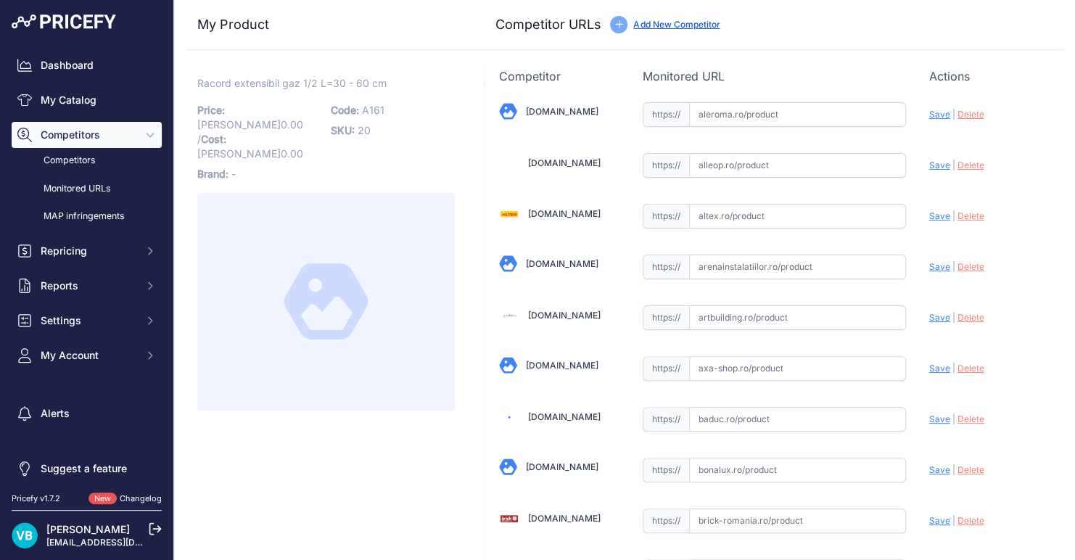
scroll to position [287, 0]
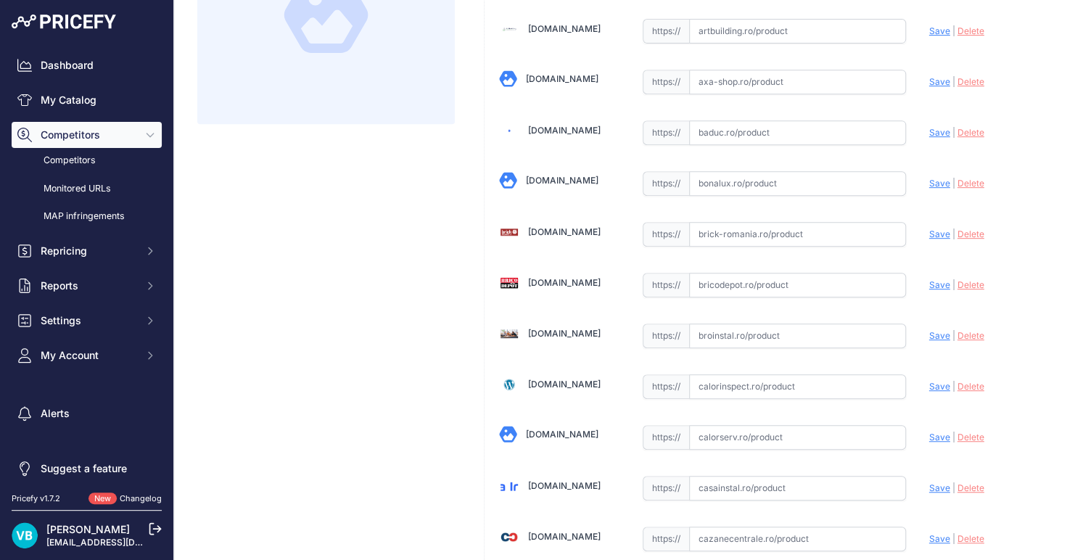
click at [762, 292] on input "text" at bounding box center [797, 285] width 217 height 25
paste input "[URL][DOMAIN_NAME]"
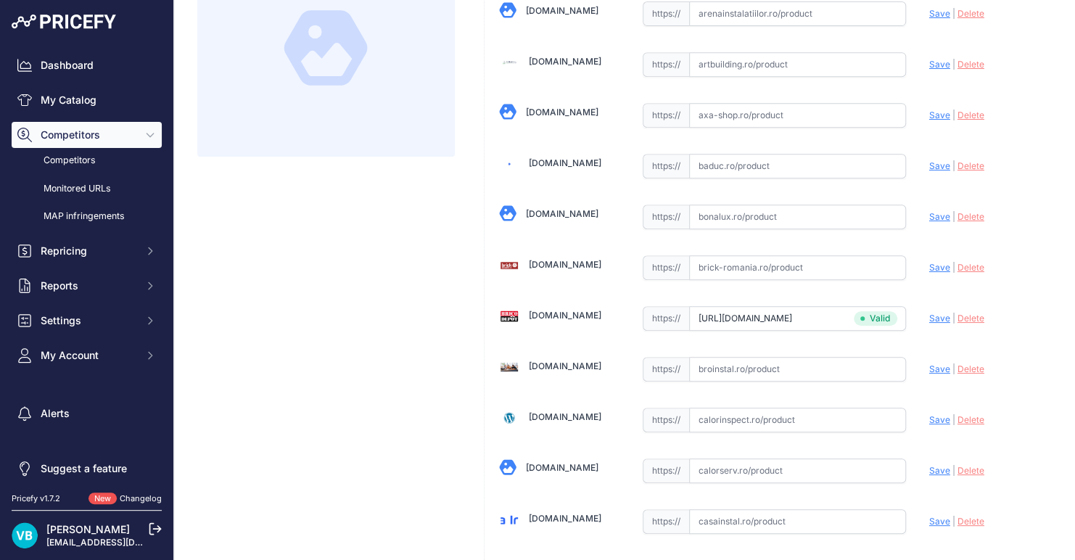
scroll to position [319, 0]
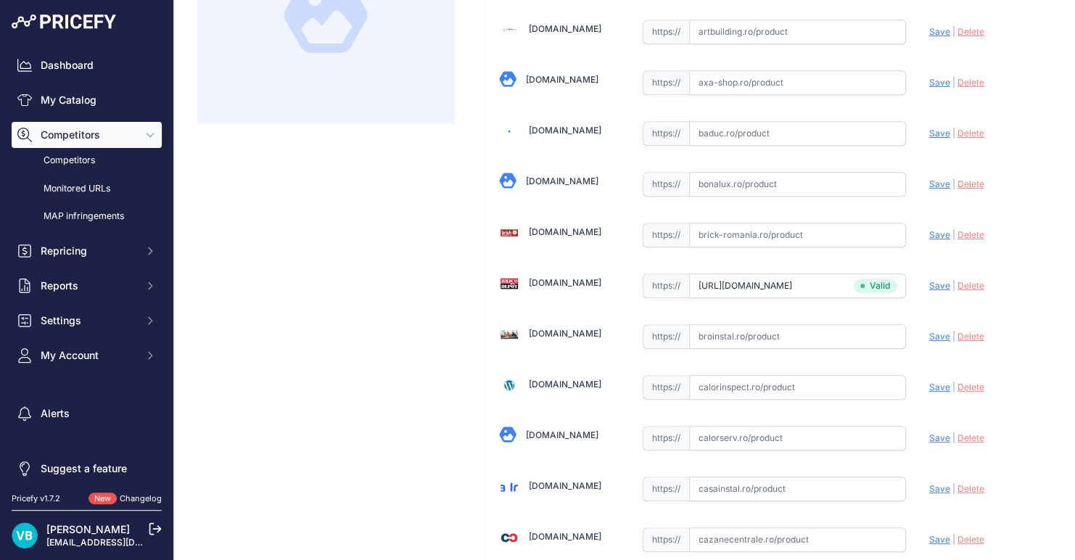
type input "www.bricodepot.ro/incalzire-si-climatizare/alimentare-gaz/rac-flex-gaz-ff-1-2-3…"
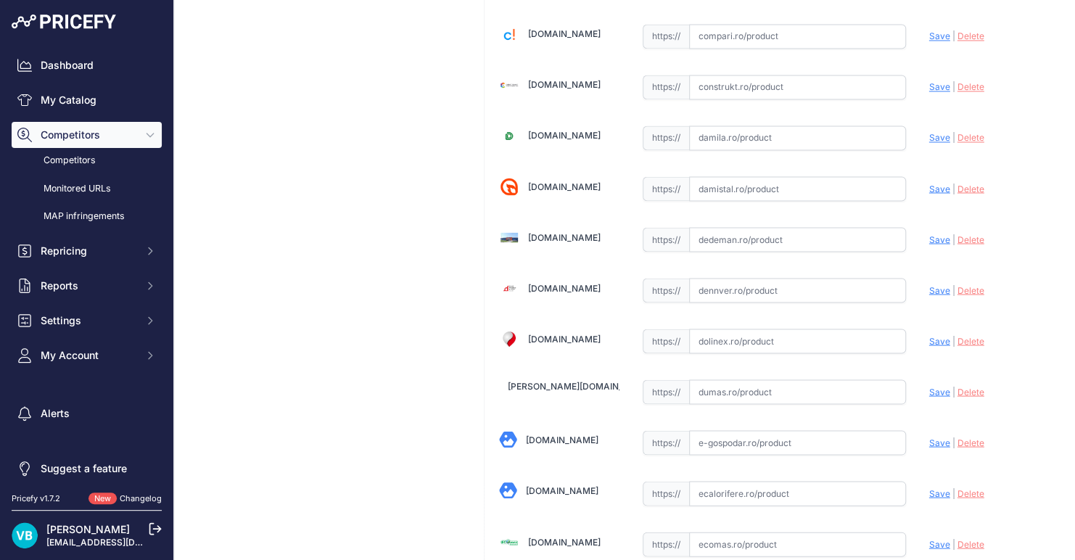
click at [838, 288] on input "text" at bounding box center [797, 290] width 217 height 25
paste input "https://www.dennver.ro/racord-flexibil-extensibil-gaz-1/2-30-60cm-mf"
type input "www.dennver.ro/racord-flexibil-extensibil-gaz-1/2-30-60cm-mf?prirule_jdsnikfkfj…"
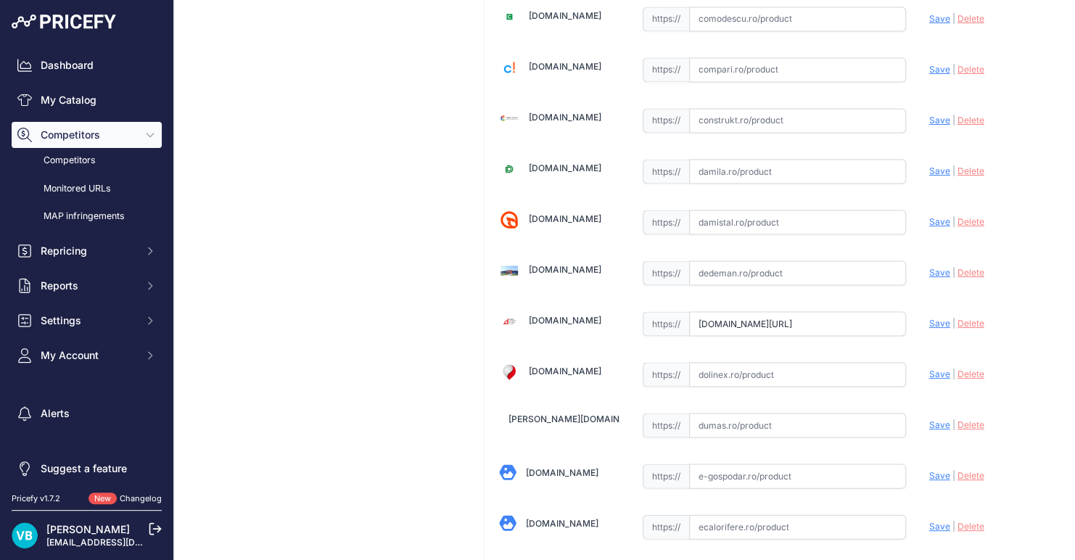
scroll to position [1228, 0]
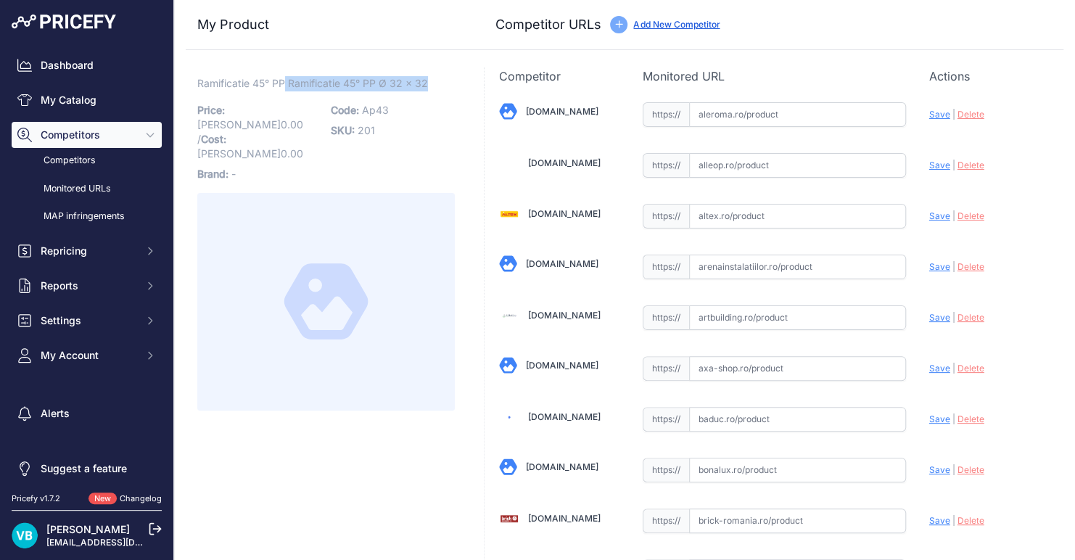
drag, startPoint x: 433, startPoint y: 78, endPoint x: 285, endPoint y: 83, distance: 148.2
click at [285, 83] on p "Ramificatie 45° PP Ramificatie 45° PP Ø 32 x 32 Link" at bounding box center [326, 83] width 258 height 15
click at [382, 112] on span "Ap43" at bounding box center [375, 110] width 27 height 12
click at [381, 112] on span "Ap43" at bounding box center [375, 110] width 27 height 12
copy span "Ap43"
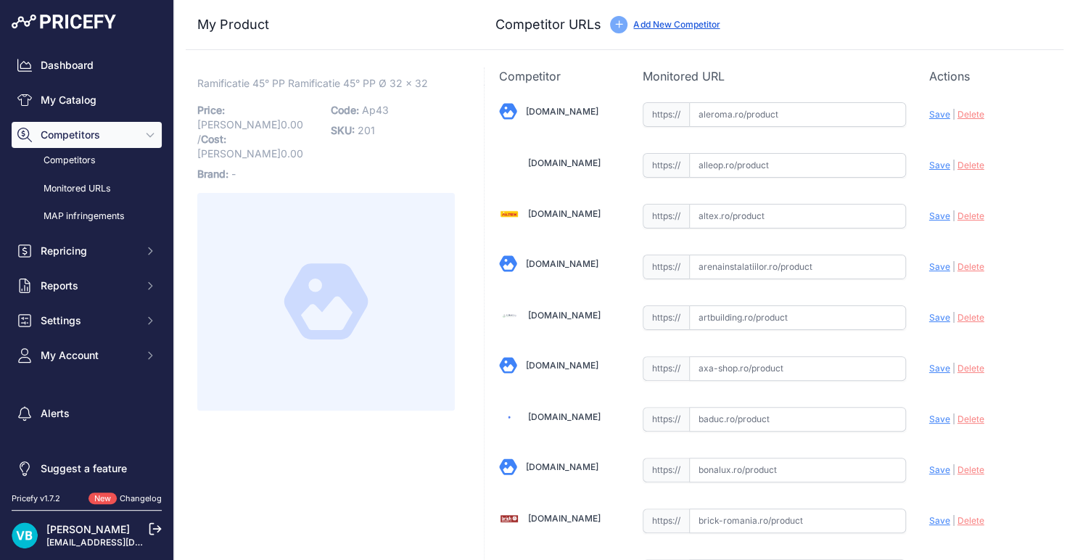
scroll to position [1145, 0]
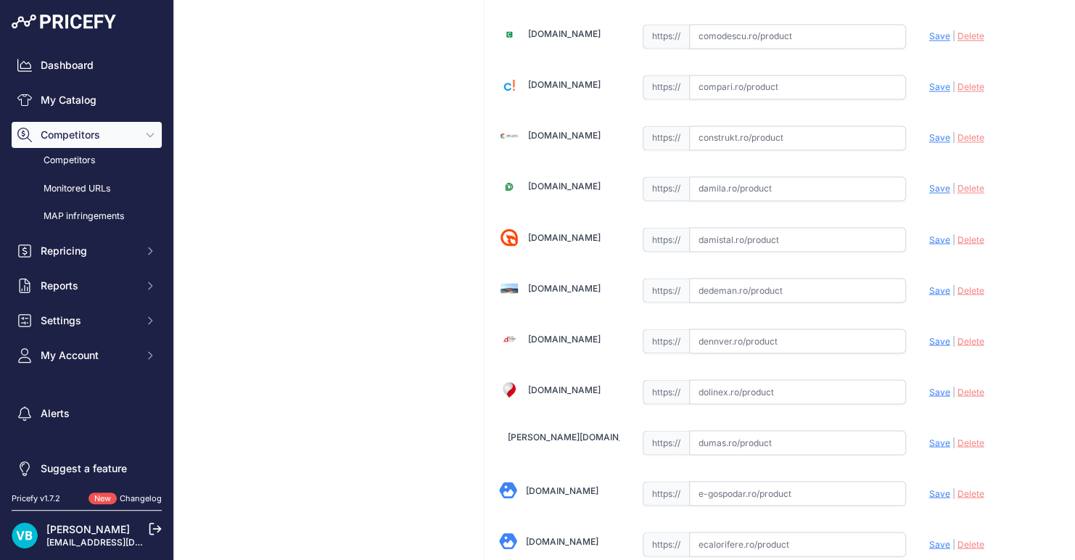
click at [734, 290] on input "text" at bounding box center [797, 290] width 217 height 25
paste input "[URL][DOMAIN_NAME]"
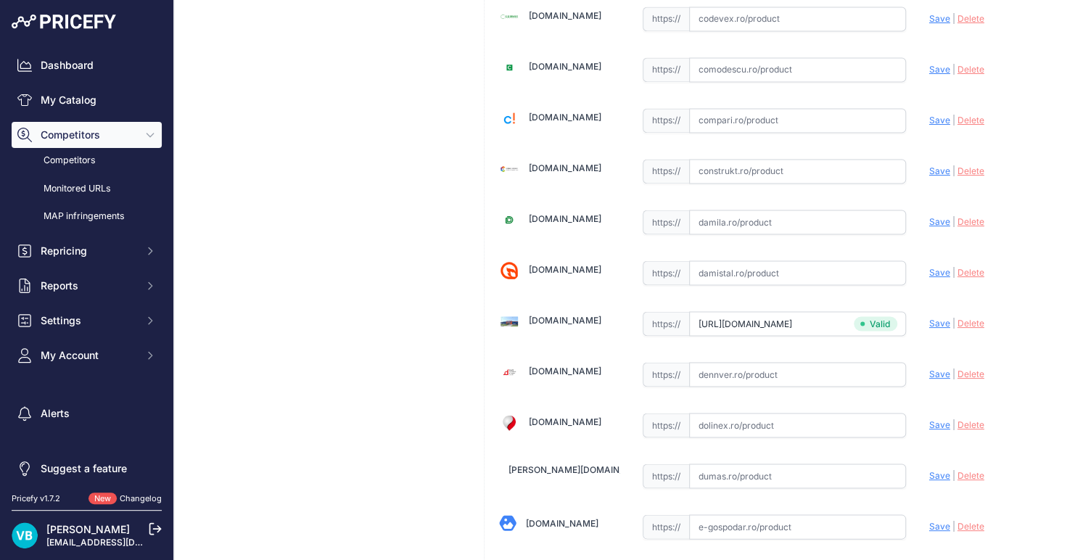
scroll to position [1178, 0]
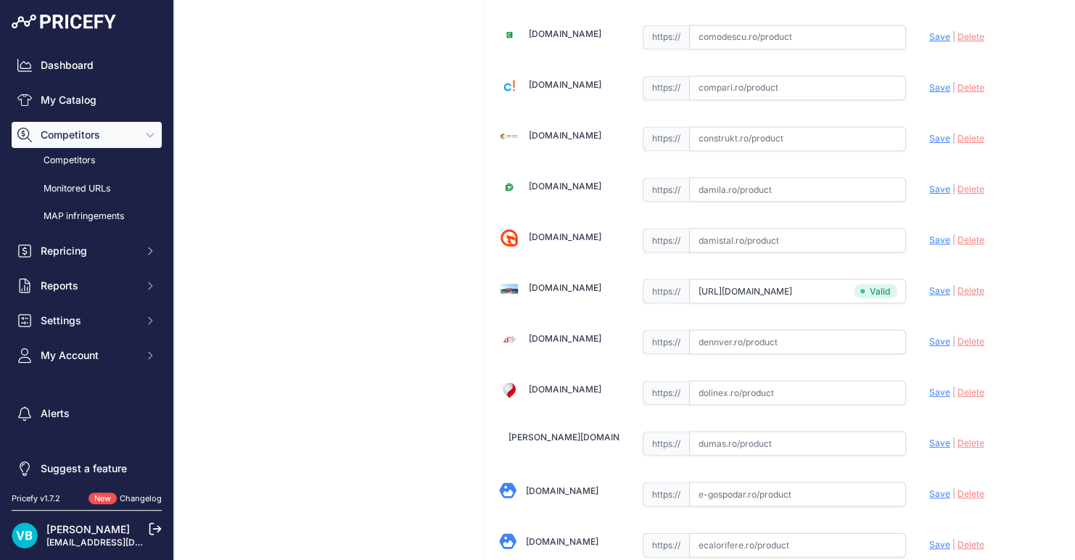
type input "www.dedeman.ro/ro/ramificatie-polipropilena-pentru-scurgere-gri-d-32-x-32-mm-45…"
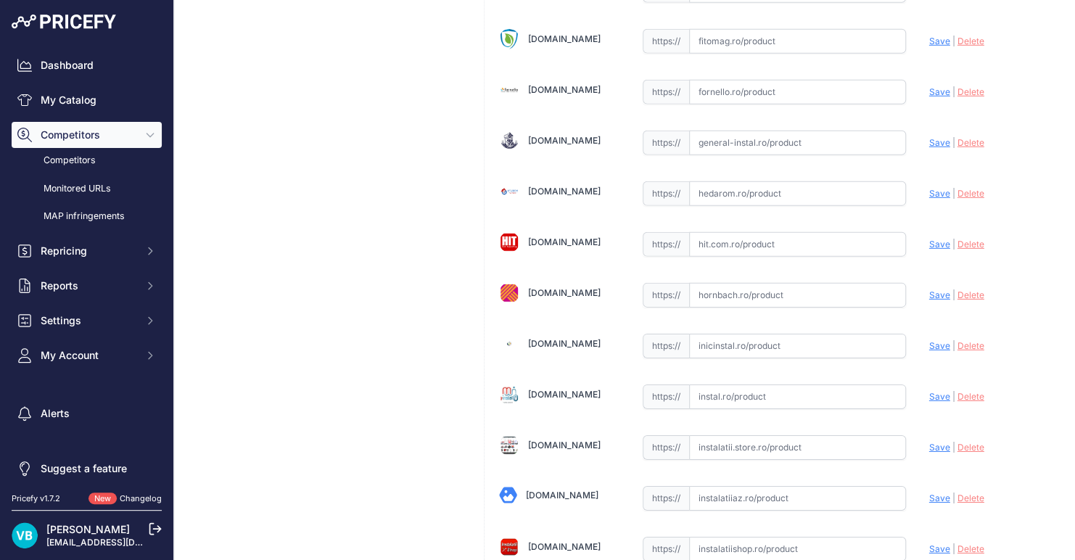
scroll to position [287, 0]
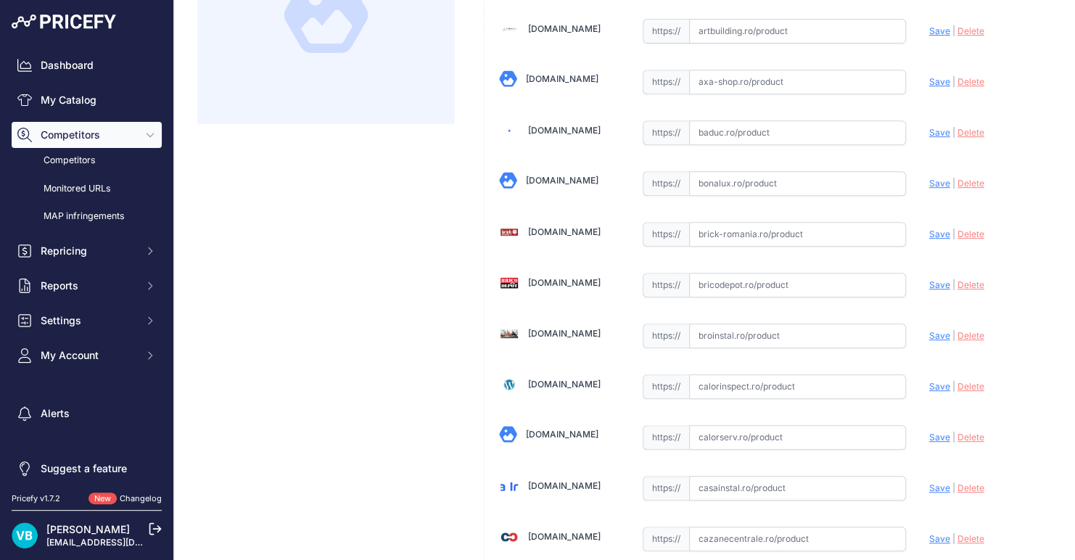
click at [782, 288] on input "text" at bounding box center [797, 285] width 217 height 25
paste input "https://www.bricodepot.ro/constructii/sisteme-de-scurgere/ramif-pp-32-32x45.html"
type input "www.bricodepot.ro/constructii/sisteme-de-scurgere/ramif-pp-32-32x45.html?prirul…"
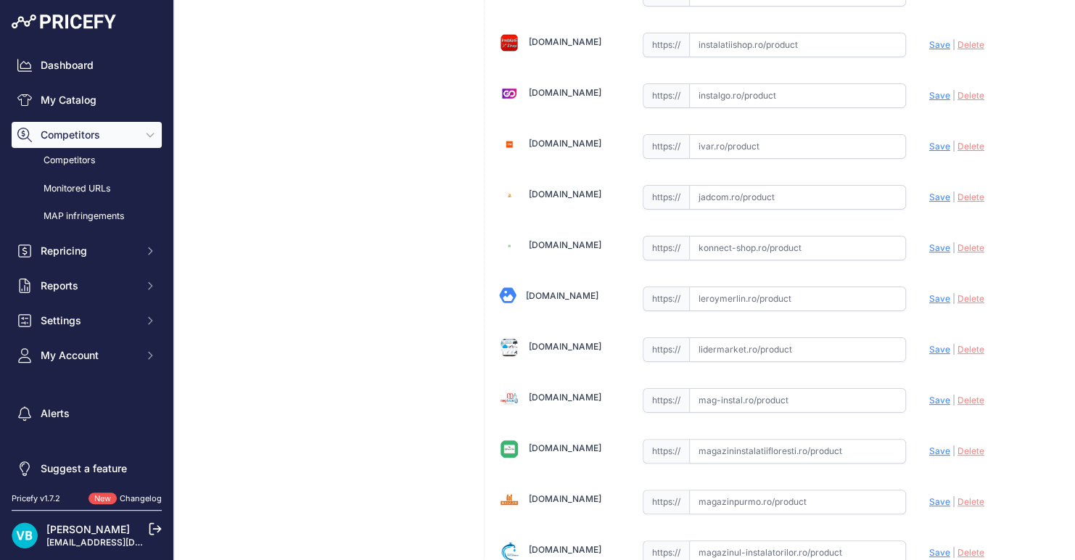
scroll to position [2560, 0]
click at [732, 265] on div "Aleroma.ro Valid Invalid | |" at bounding box center [774, 92] width 579 height 5134
click at [741, 286] on input "text" at bounding box center [797, 298] width 217 height 25
paste input "https://www.leroymerlin.ro/produse/racorduri-evacuare/675/ramificatie-polipropi…"
type input "https://www.leroymerlin.ro/produse/racorduri-evacuare/675/ramificatie-polipropi…"
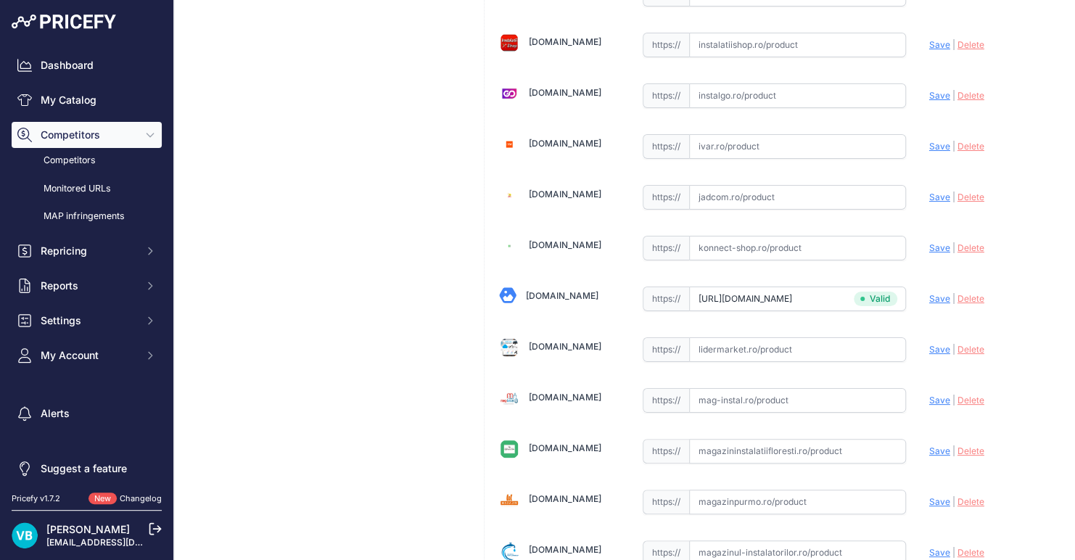
scroll to position [0, 0]
click at [321, 268] on div "Ramificatie 45° PP Ramificatie 45° PP Ø 32 x 32 Link Price: RON 0.00 /" at bounding box center [326, 106] width 281 height 5194
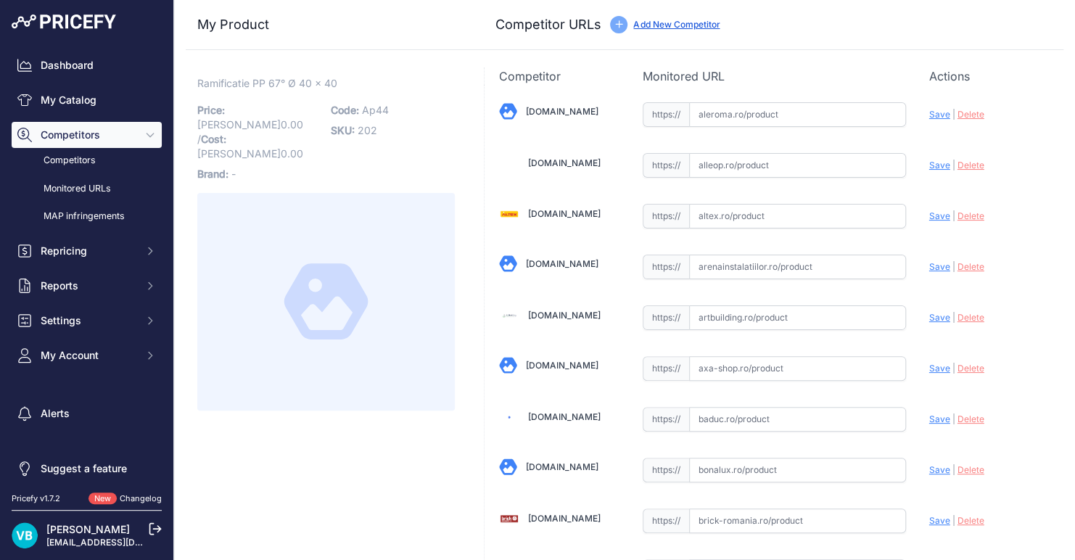
scroll to position [1145, 0]
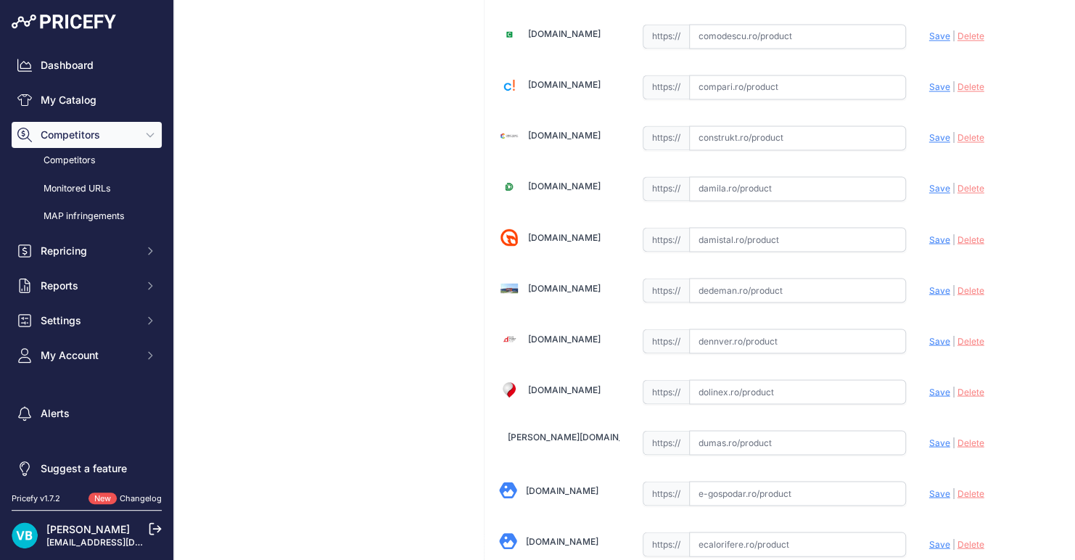
click at [772, 282] on input "text" at bounding box center [797, 290] width 217 height 25
paste input "[URL][DOMAIN_NAME]"
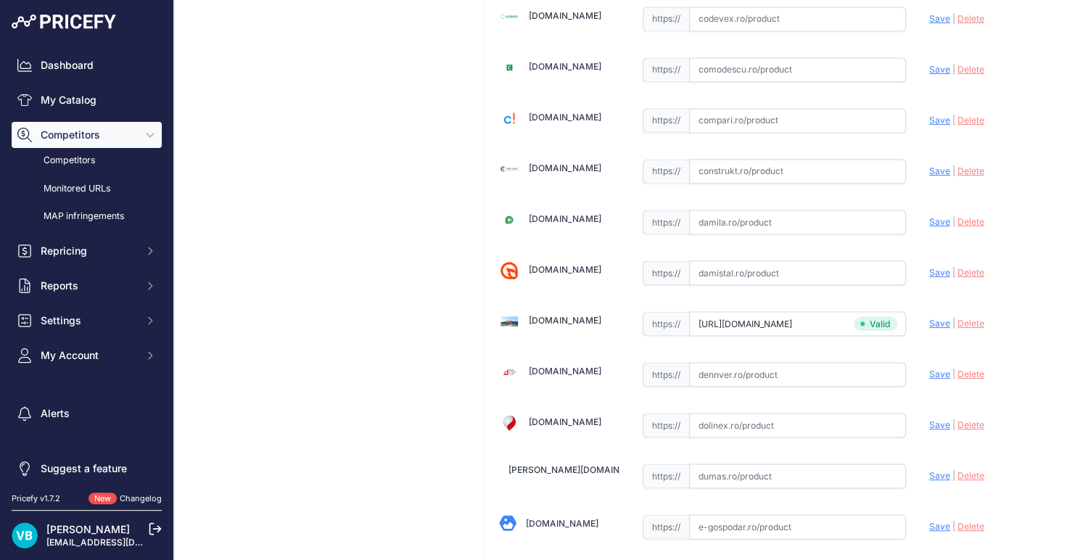
type input "[DOMAIN_NAME][URL]"
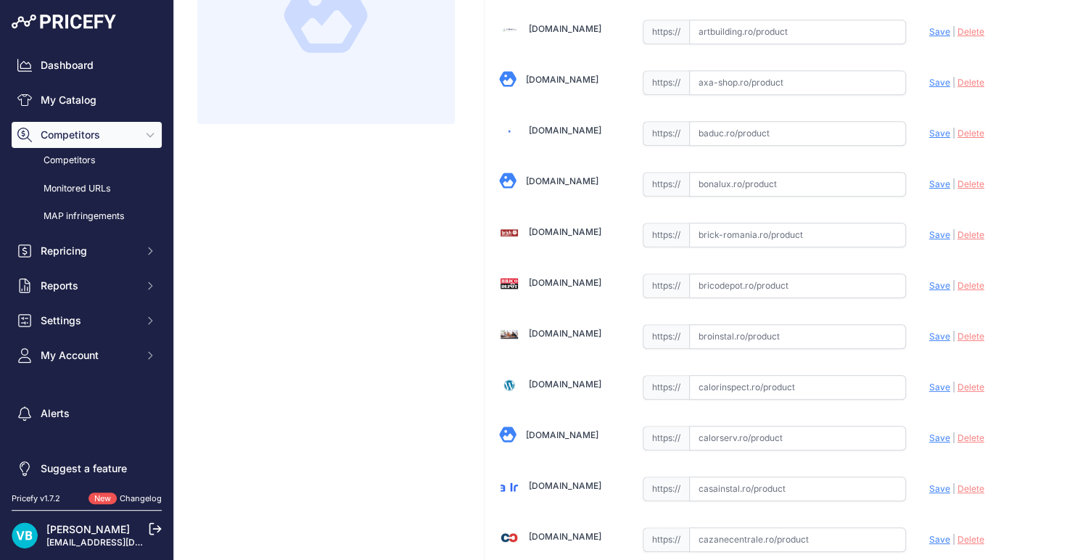
scroll to position [287, 0]
click at [767, 272] on input "text" at bounding box center [797, 284] width 217 height 25
paste input "https://www.bricodepot.ro/constructii/sisteme-de-scurgere/ramif-pp-40-40x67.html"
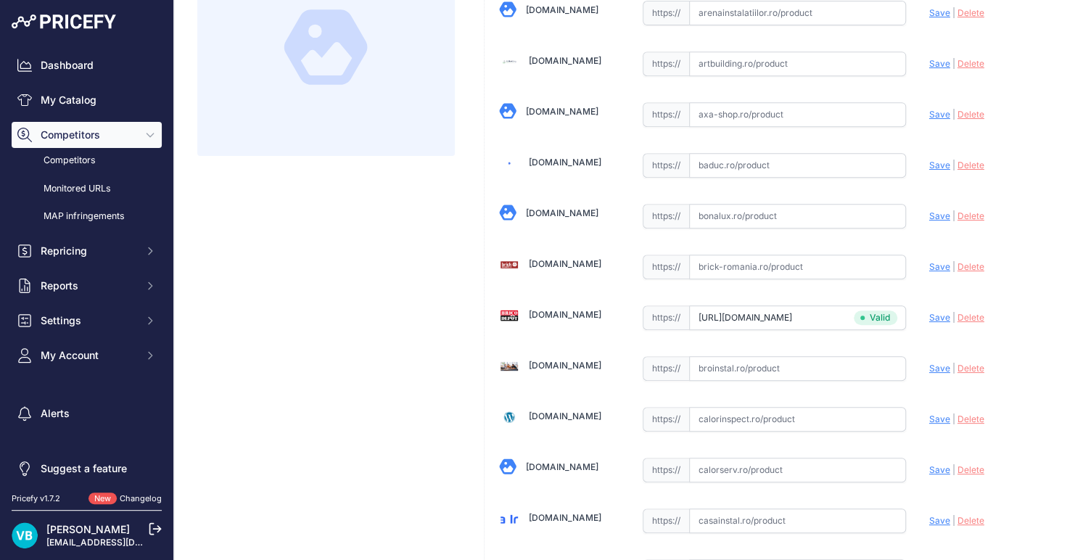
type input "www.bricodepot.ro/constructii/sisteme-de-scurgere/ramif-pp-40-40x67.html?prirul…"
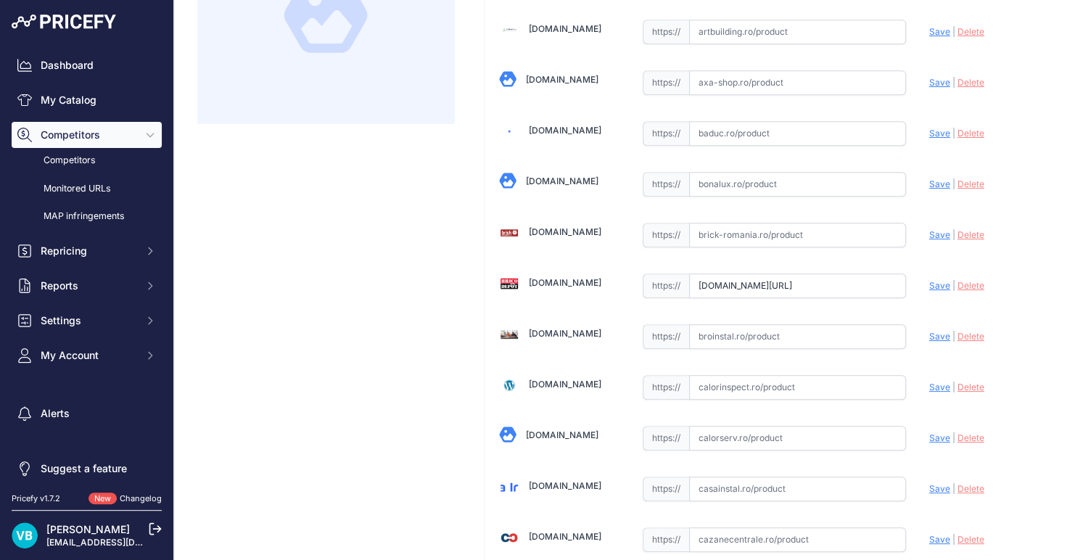
scroll to position [2592, 0]
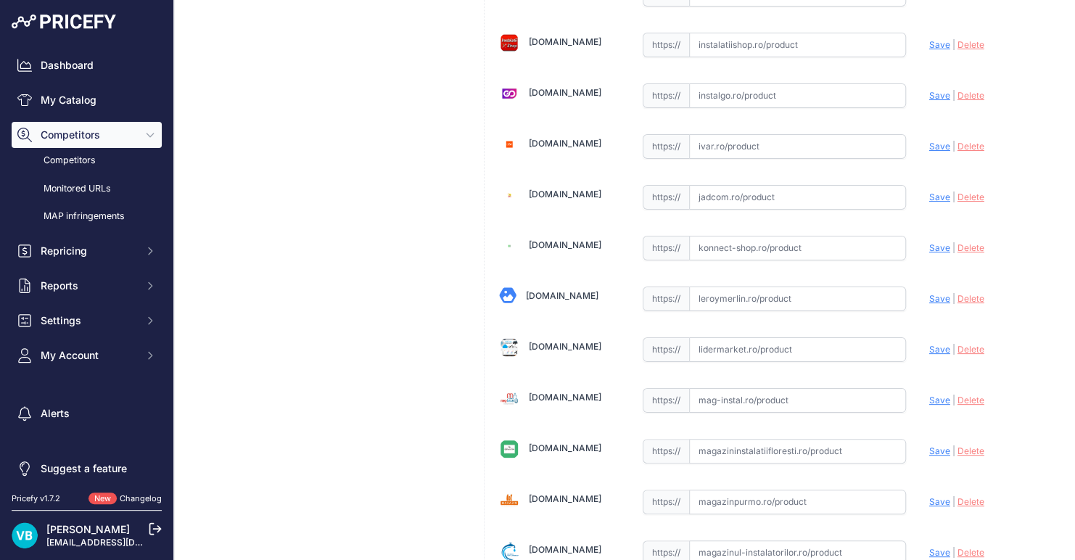
click at [858, 287] on input "text" at bounding box center [797, 299] width 217 height 25
paste input "https://www.leroymerlin.ro/produse/racorduri-evacuare/675/ramificatie-polipropi…"
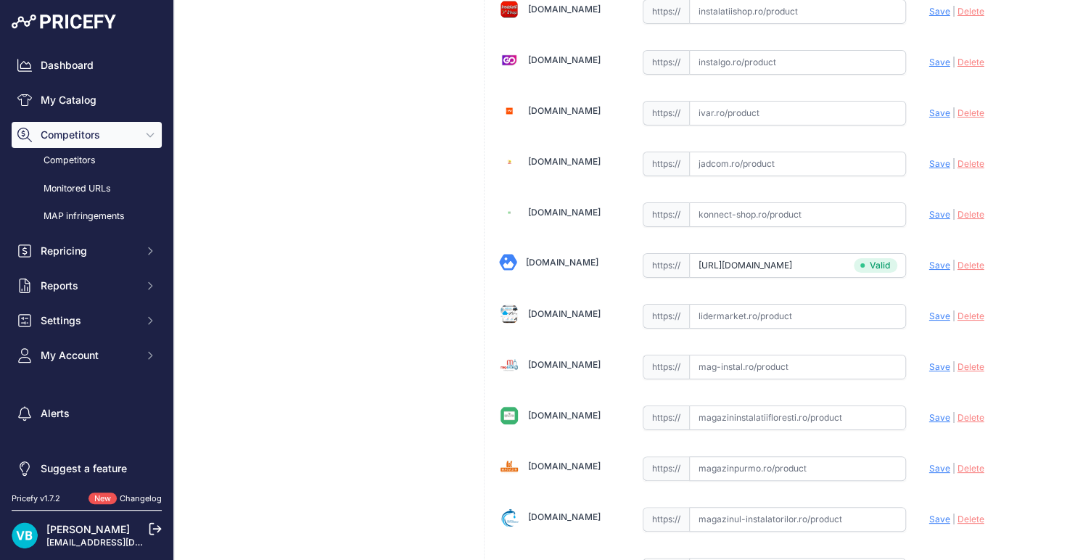
type input "www.leroymerlin.ro/produse/racorduri-evacuare/675/ramificatie-polipropilena-40-…"
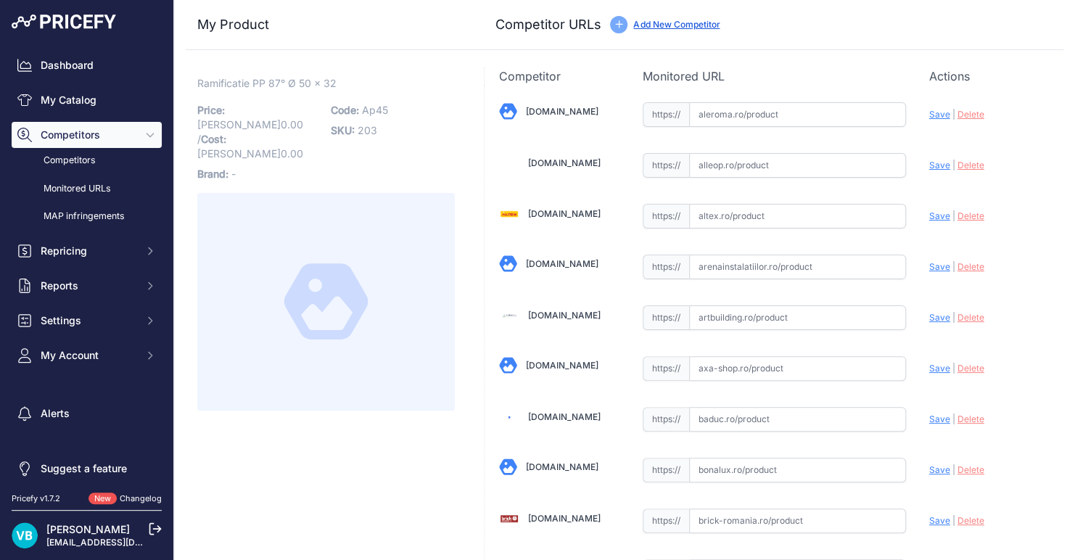
scroll to position [993, 0]
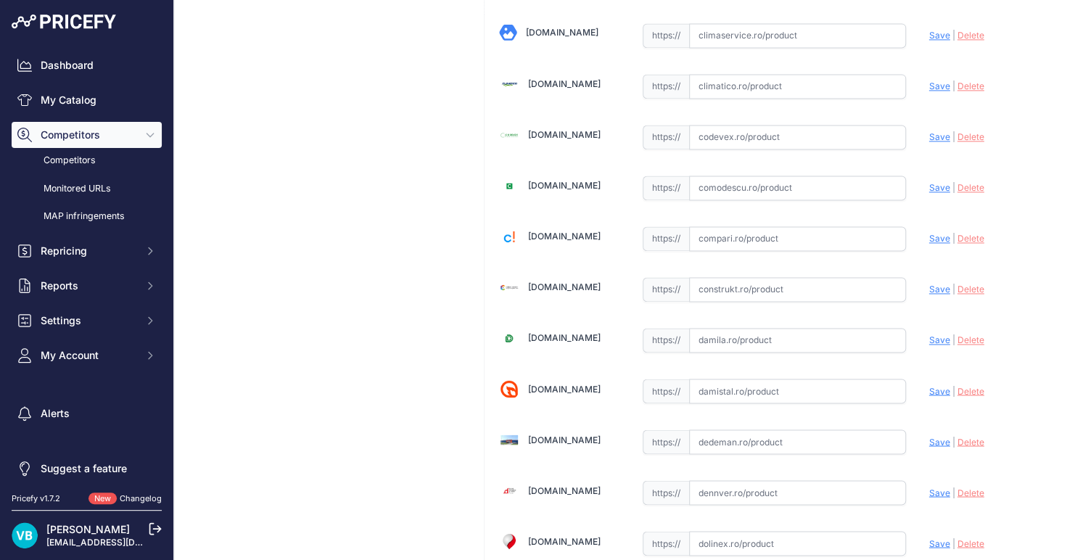
click at [822, 283] on input "text" at bounding box center [797, 289] width 217 height 25
paste input "[URL][DOMAIN_NAME]"
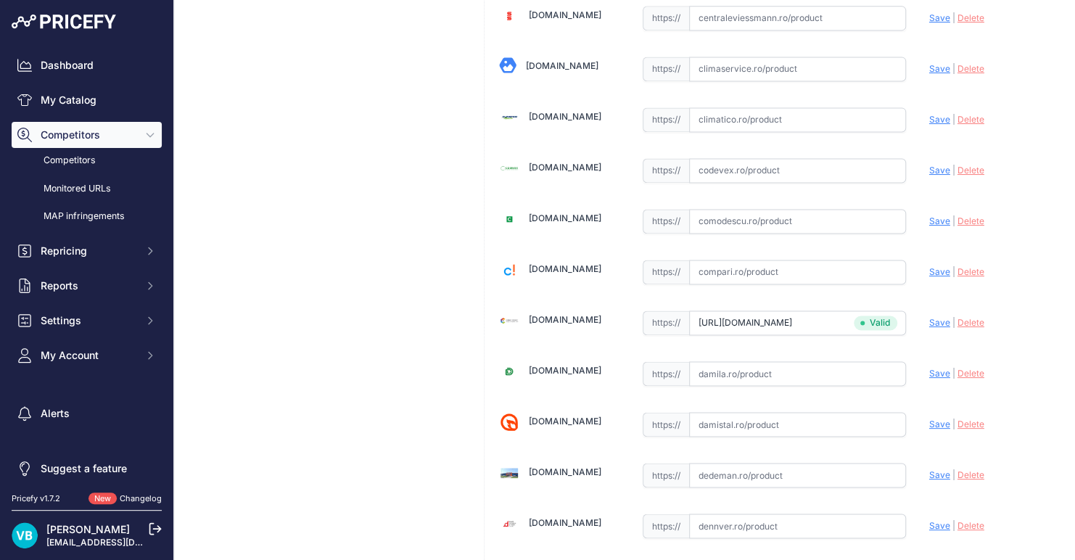
type input "[DOMAIN_NAME][URL]"
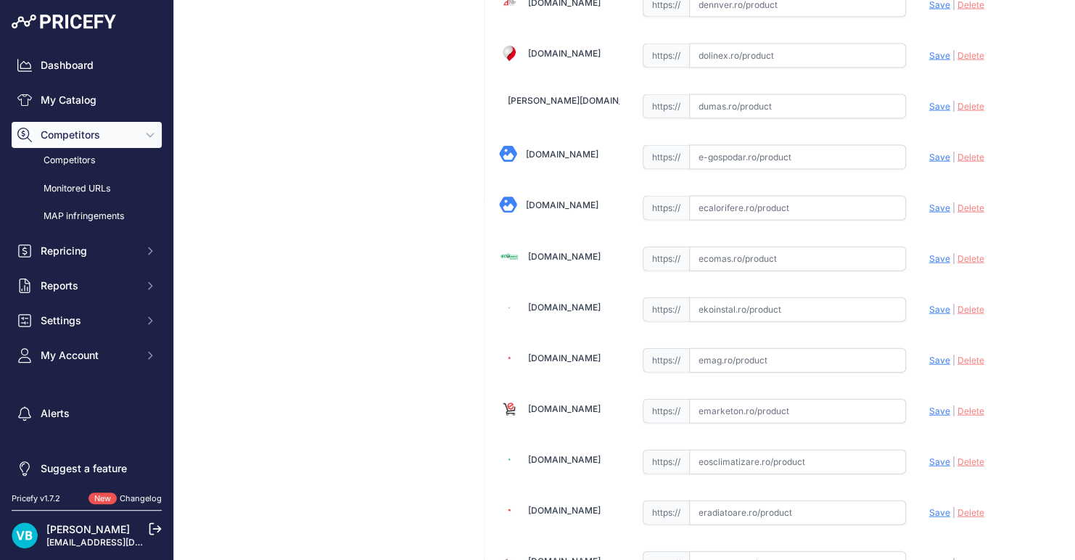
scroll to position [1449, 0]
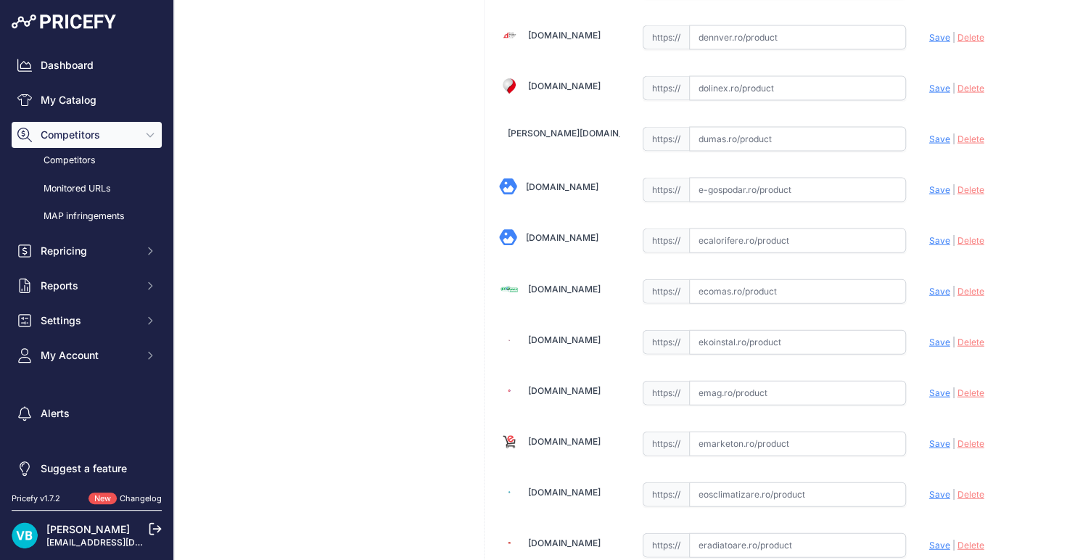
click at [739, 279] on input "text" at bounding box center [797, 291] width 217 height 25
paste input "[URL][DOMAIN_NAME]"
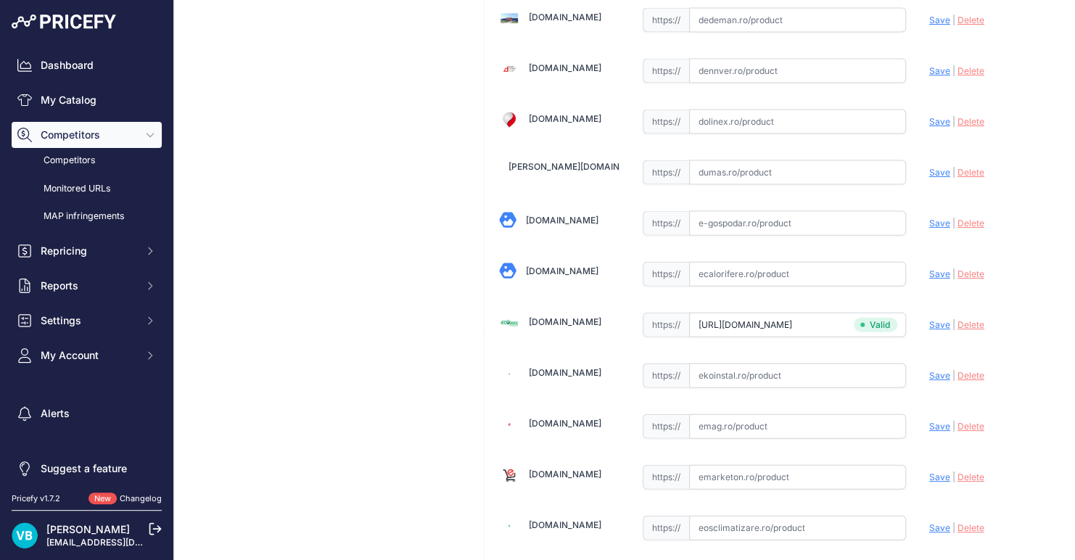
type input "[DOMAIN_NAME][URL]"
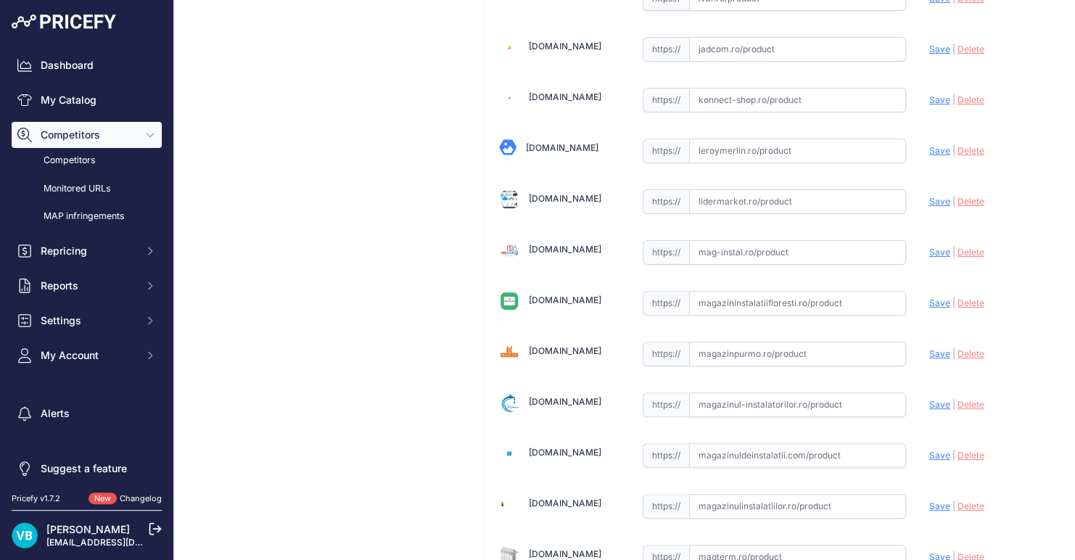
scroll to position [2708, 0]
click at [808, 493] on input "text" at bounding box center [797, 505] width 217 height 25
paste input "https://magazinulinstalatiilor.ro/canalizare-interioara/3129-ramificatie-pp-can…"
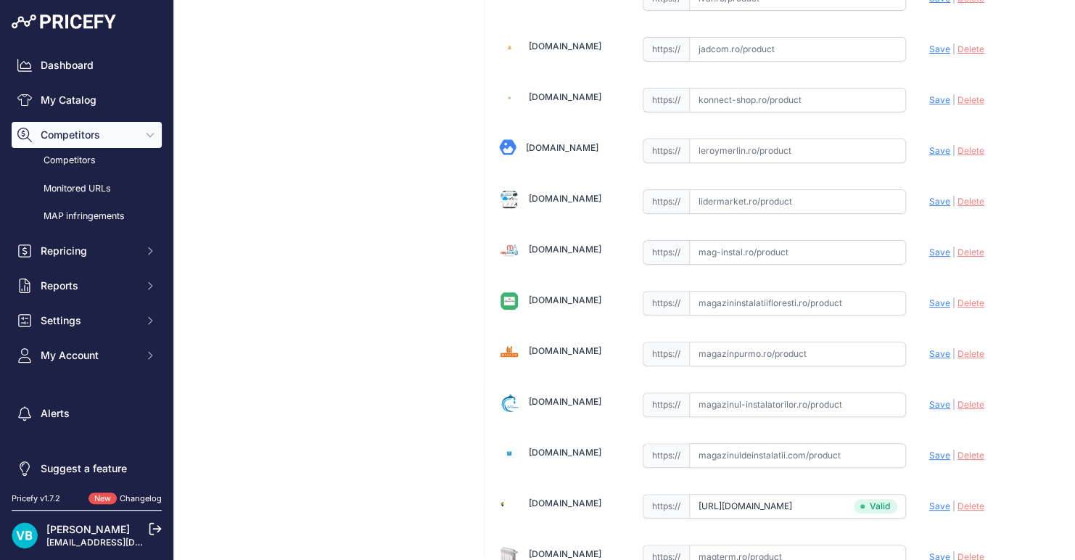
type input "magazinulinstalatiilor.ro/canalizare-interioara/3129-ramificatie-pp-canalizare-…"
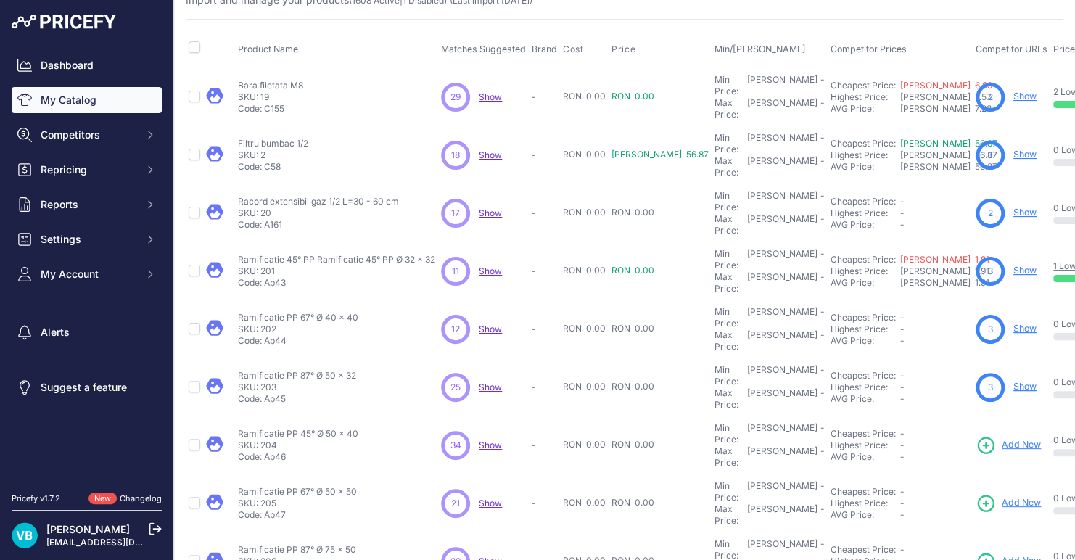
scroll to position [73, 0]
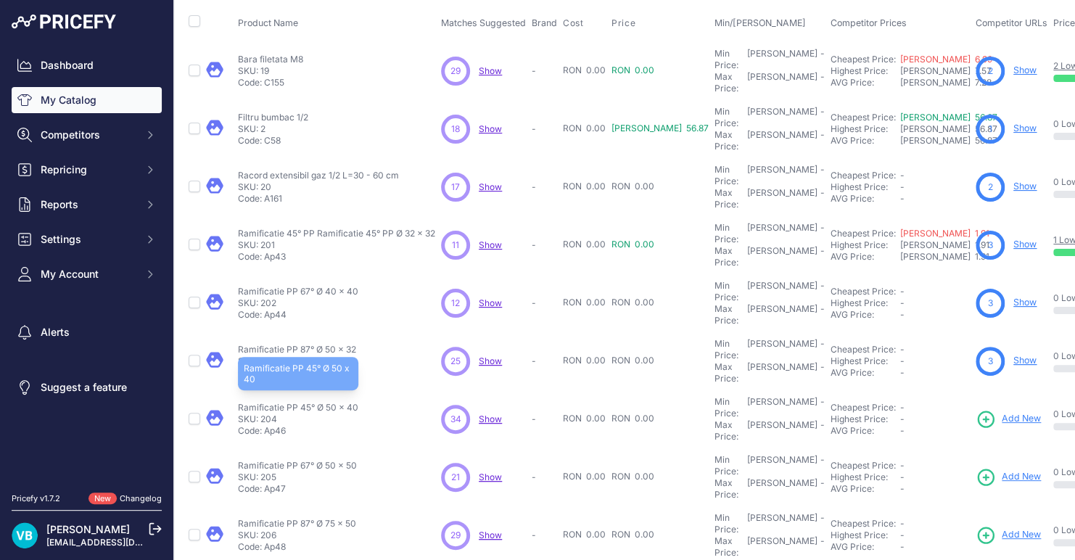
click at [323, 402] on p "Ramificatie PP 45° Ø 50 x 40" at bounding box center [298, 408] width 120 height 12
copy div "Ramificatie PP 45° Ø 50 x 40"
click at [1002, 412] on span "Add New" at bounding box center [1021, 419] width 39 height 14
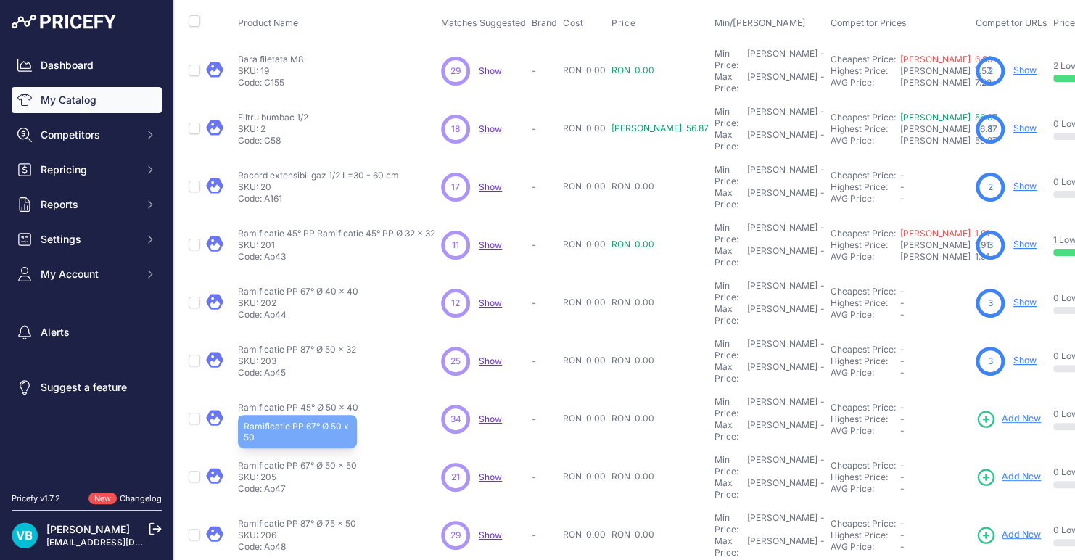
click at [318, 460] on p "Ramificatie PP 67° Ø 50 x 50" at bounding box center [297, 466] width 119 height 12
copy div "Ramificatie PP 67° Ø 50 x 50"
click at [1002, 470] on span "Add New" at bounding box center [1021, 477] width 39 height 14
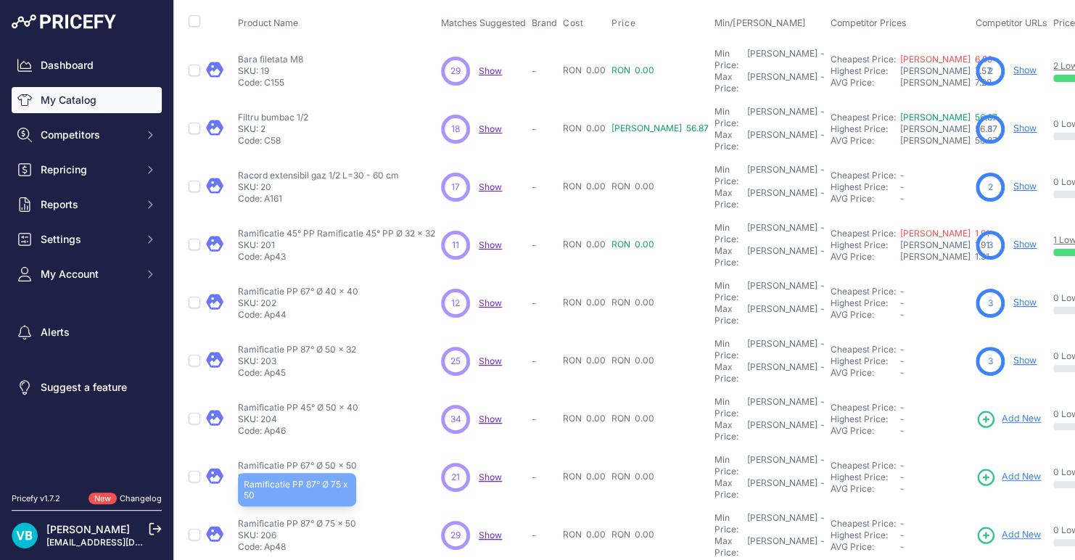
click at [299, 518] on p "Ramificatie PP 87° Ø 75 x 50" at bounding box center [297, 524] width 118 height 12
copy div "Ramificatie PP 87° Ø 75 x 50"
click at [1002, 528] on span "Add New" at bounding box center [1021, 535] width 39 height 14
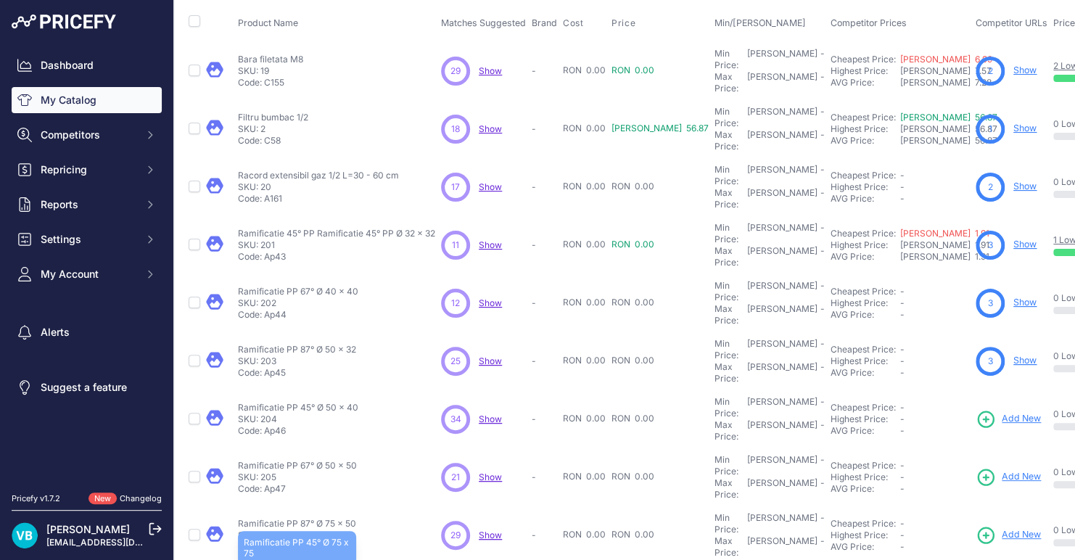
copy p "75"
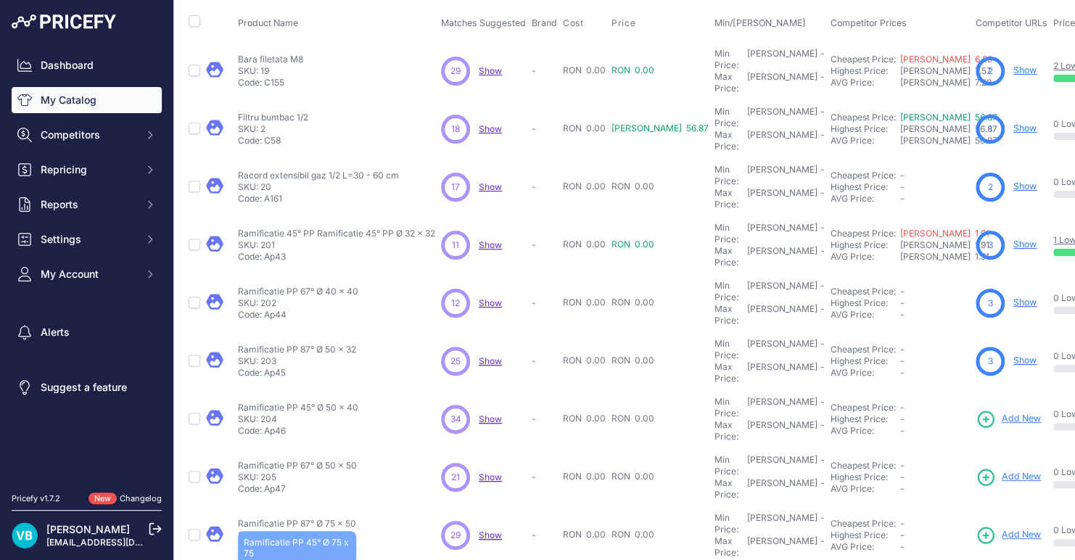
copy div "Ramificatie PP 45° Ø 75 x 75"
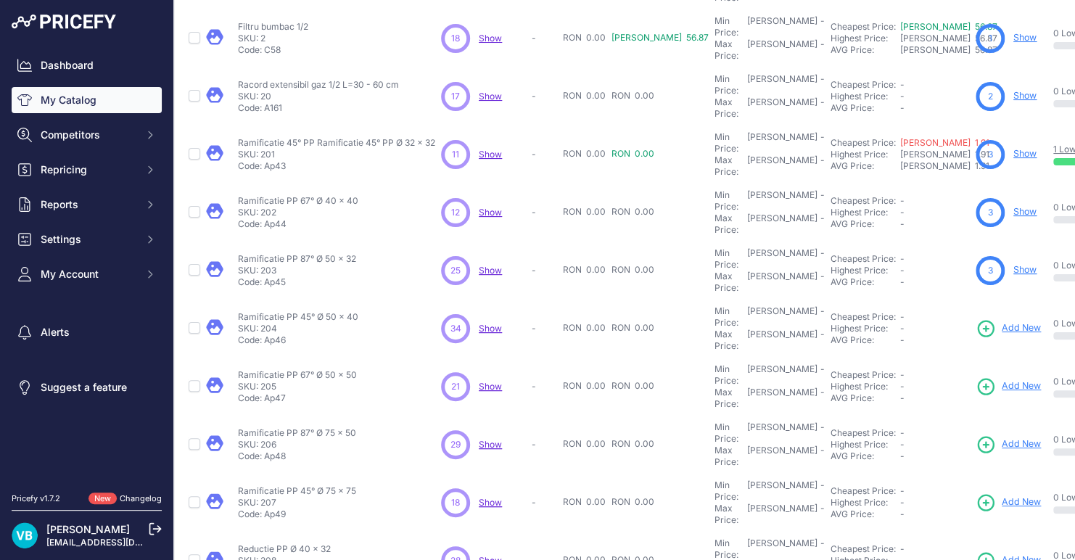
scroll to position [290, 0]
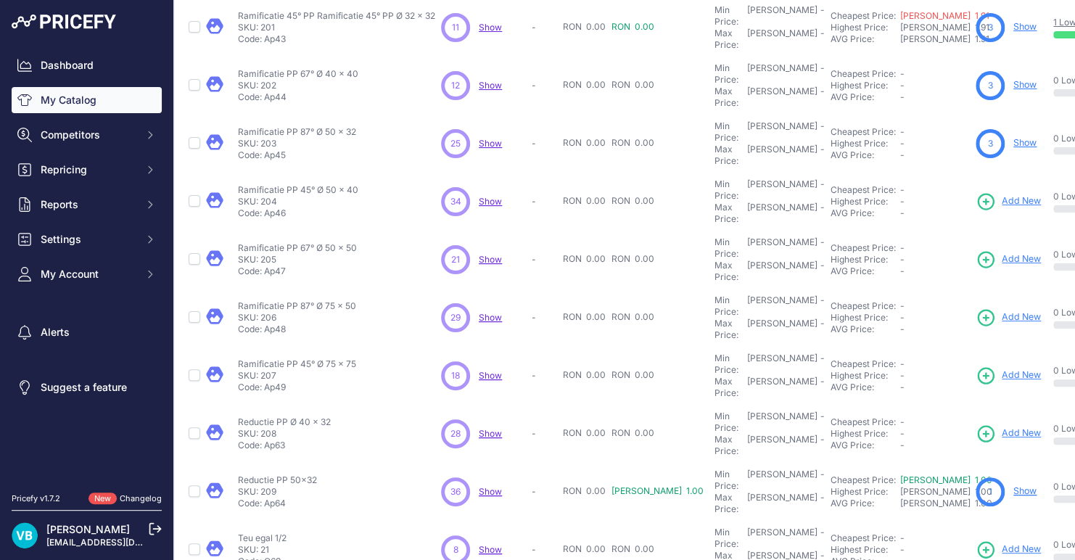
click at [282, 347] on td "Ramificatie PP 45° Ø 75 x 75 Ramificatie PP 45° Ø 75 x 75 SKU: 207 Code: Ap49" at bounding box center [336, 376] width 203 height 58
drag, startPoint x: 282, startPoint y: 284, endPoint x: 282, endPoint y: 296, distance: 11.6
click at [282, 417] on p "Reductie PP Ø 40 x 32" at bounding box center [284, 423] width 93 height 12
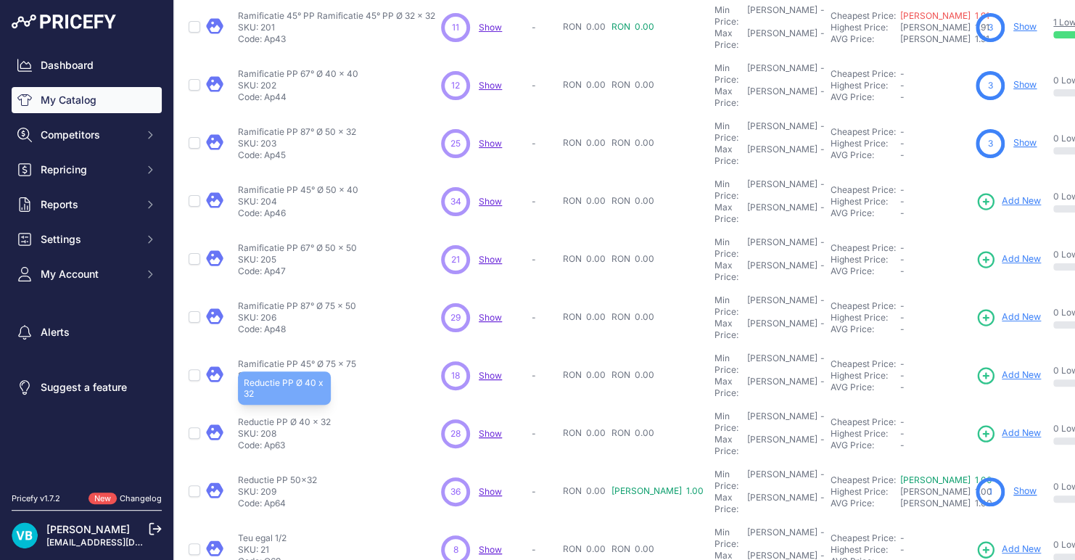
drag, startPoint x: 282, startPoint y: 296, endPoint x: 483, endPoint y: 314, distance: 202.5
click at [282, 417] on p "Reductie PP Ø 40 x 32" at bounding box center [284, 423] width 93 height 12
copy div "Reductie PP Ø 40 x 32"
click at [973, 405] on td "Add New" at bounding box center [1012, 434] width 78 height 58
click at [1002, 427] on span "Add New" at bounding box center [1021, 434] width 39 height 14
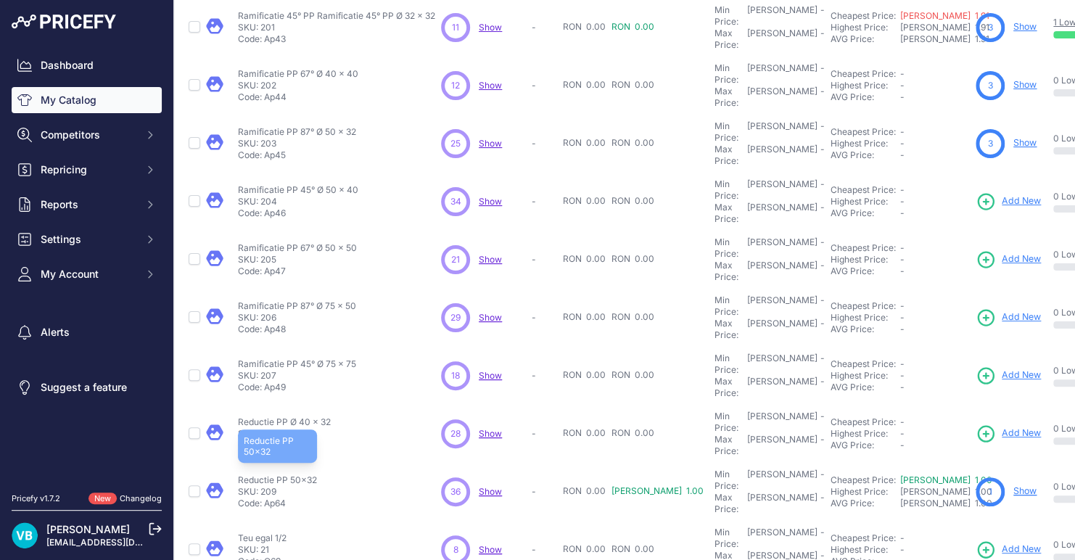
click at [300, 475] on p "Reductie PP 50x32" at bounding box center [277, 481] width 79 height 12
drag, startPoint x: 300, startPoint y: 340, endPoint x: 381, endPoint y: 335, distance: 80.7
click at [300, 475] on p "Reductie PP 50x32" at bounding box center [277, 481] width 79 height 12
copy div "Reductie PP 50x32"
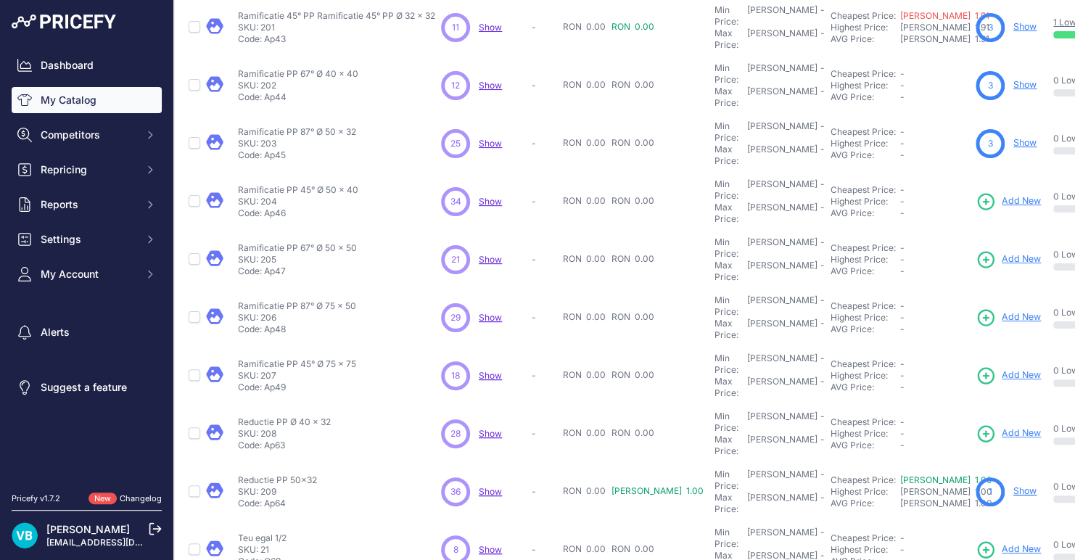
click at [976, 478] on div "1 Show" at bounding box center [1012, 492] width 72 height 29
click at [1014, 485] on link "Show" at bounding box center [1025, 490] width 23 height 11
click at [247, 533] on p "Teu egal 1/2" at bounding box center [262, 539] width 49 height 12
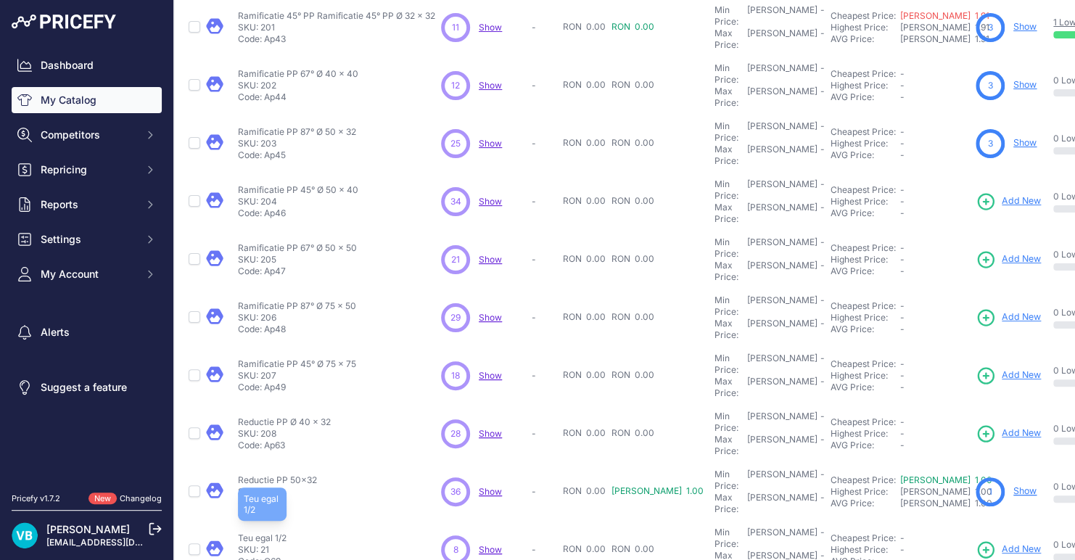
copy div "Teu egal 1/2"
drag, startPoint x: 300, startPoint y: 439, endPoint x: 323, endPoint y: 450, distance: 25.0
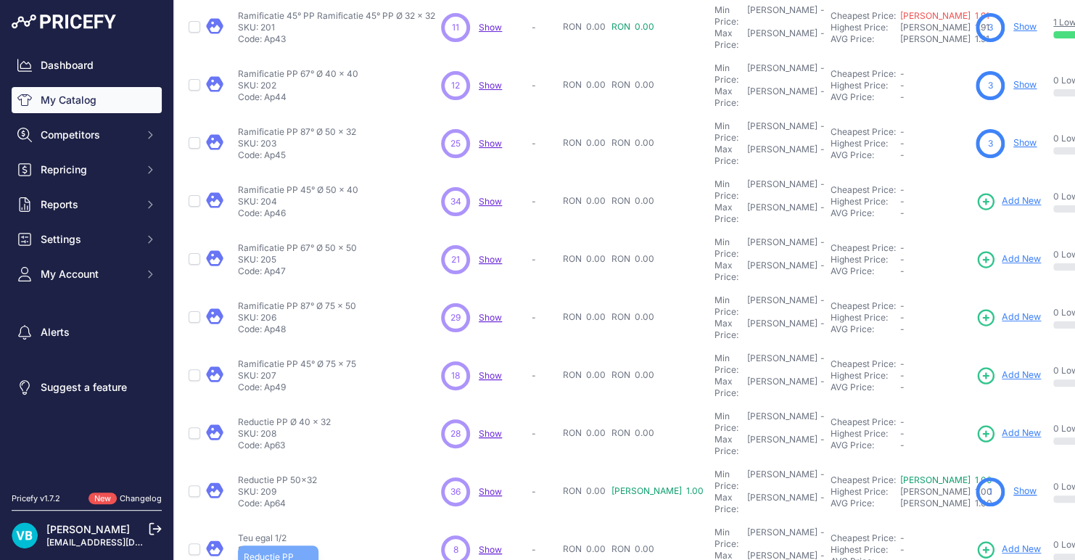
copy div "Reductie PP 50x40"
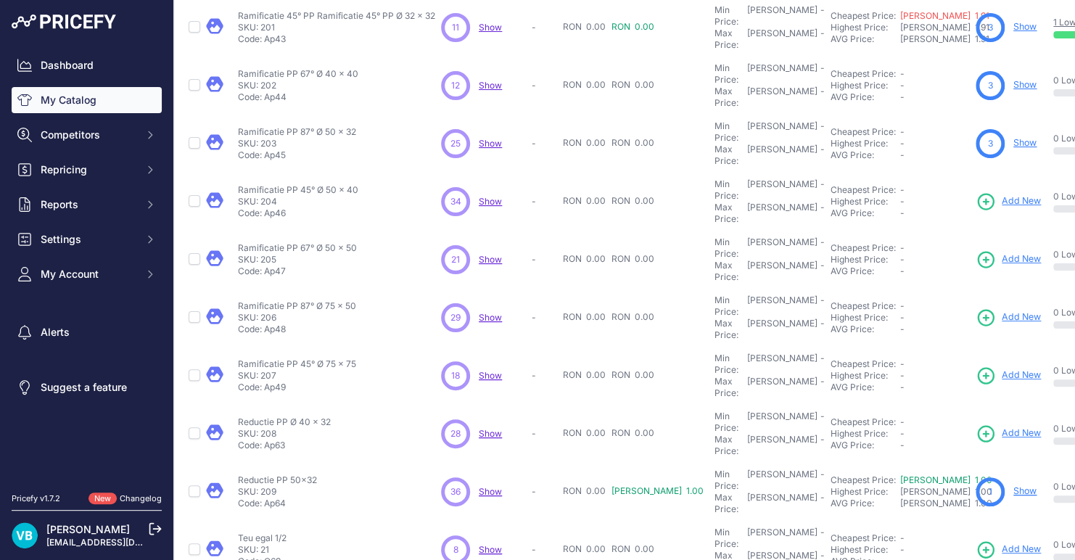
copy div "Reductie PP 110x50"
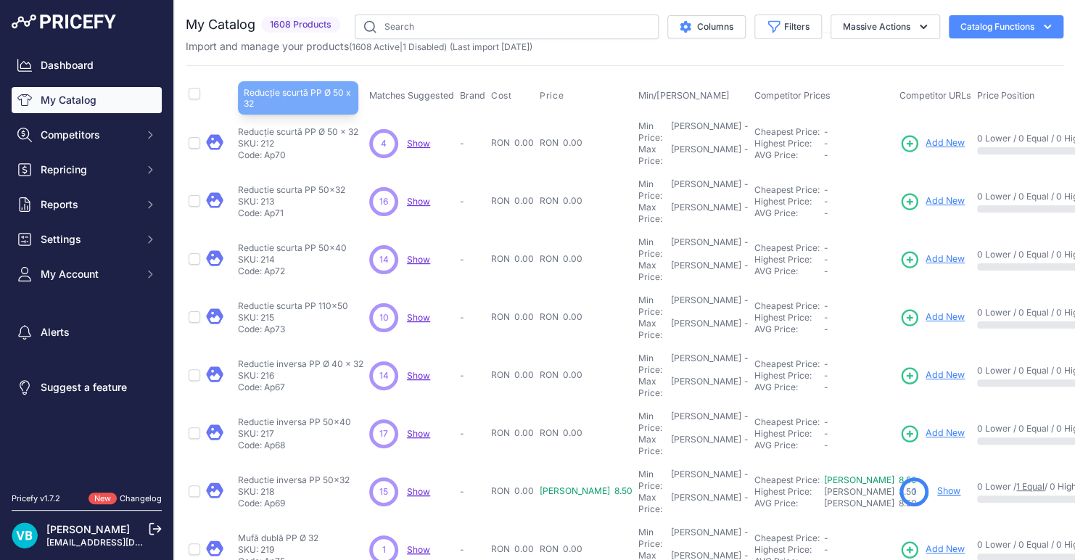
click at [317, 126] on p "Reducție scurtă PP Ø 50 x 32" at bounding box center [298, 132] width 120 height 12
drag, startPoint x: 909, startPoint y: 135, endPoint x: 892, endPoint y: 124, distance: 20.5
click at [926, 136] on span "Add New" at bounding box center [945, 143] width 39 height 14
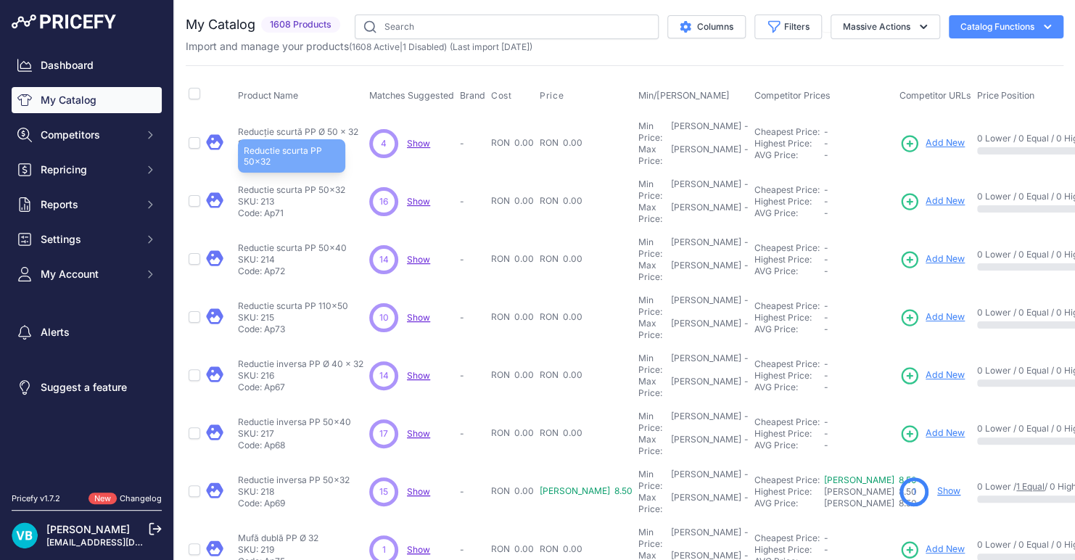
click at [285, 184] on p "Reductie scurta PP 50x32" at bounding box center [291, 190] width 107 height 12
click at [900, 192] on link "Add New" at bounding box center [932, 202] width 65 height 20
click at [268, 231] on td "Reductie scurta PP 50x40 Reductie scurta PP 50x40 SKU: 214 Code: Ap72" at bounding box center [300, 260] width 131 height 58
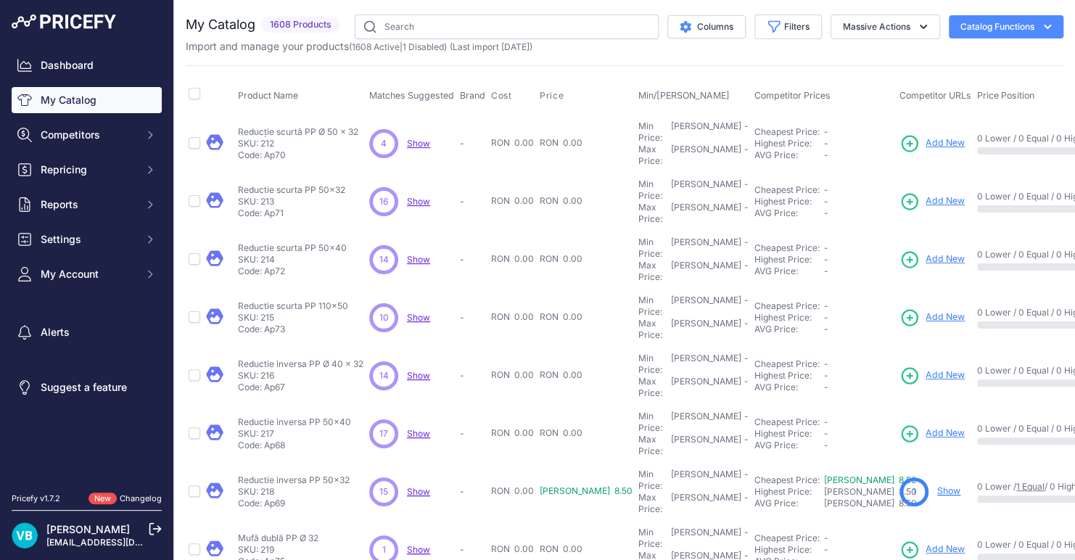
click at [269, 231] on td "Reductie scurta PP 50x40 Reductie scurta PP 50x40 SKU: 214 Code: Ap72" at bounding box center [300, 260] width 131 height 58
click at [266, 242] on p "Reductie scurta PP 50x40" at bounding box center [292, 248] width 109 height 12
click at [265, 242] on p "Reductie scurta PP 50x40" at bounding box center [292, 248] width 109 height 12
click at [926, 253] on span "Add New" at bounding box center [945, 260] width 39 height 14
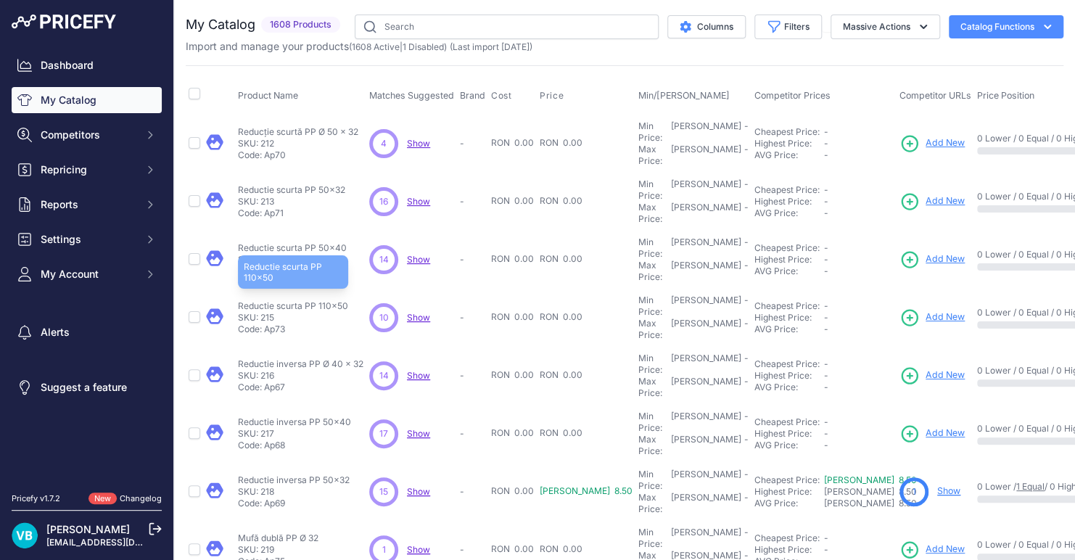
click at [282, 300] on p "Reductie scurta PP 110x50" at bounding box center [293, 306] width 110 height 12
click at [926, 311] on span "Add New" at bounding box center [945, 318] width 39 height 14
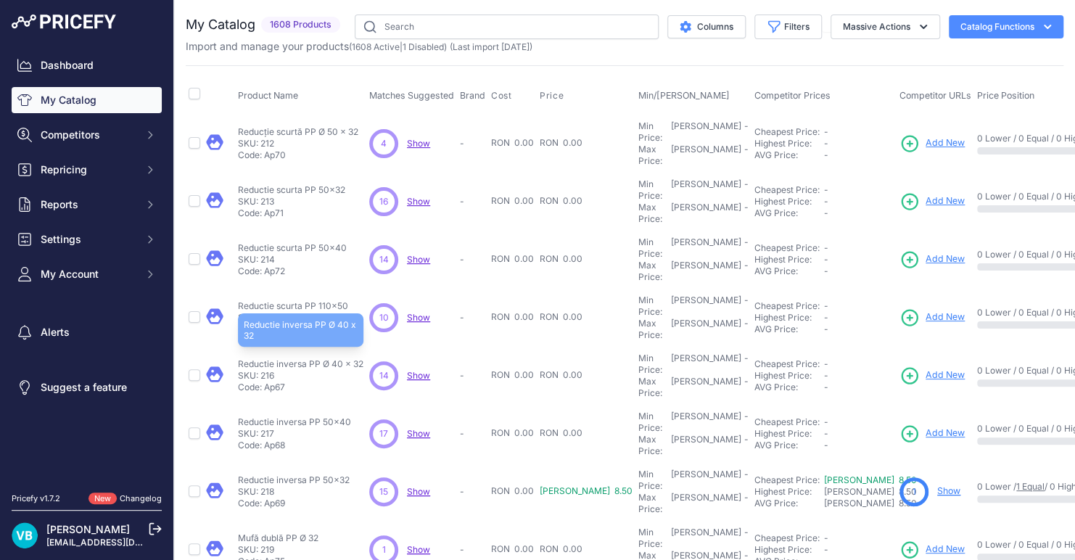
click at [300, 358] on p "Reductie inversa PP Ø 40 x 32" at bounding box center [301, 364] width 126 height 12
click at [926, 369] on span "Add New" at bounding box center [945, 376] width 39 height 14
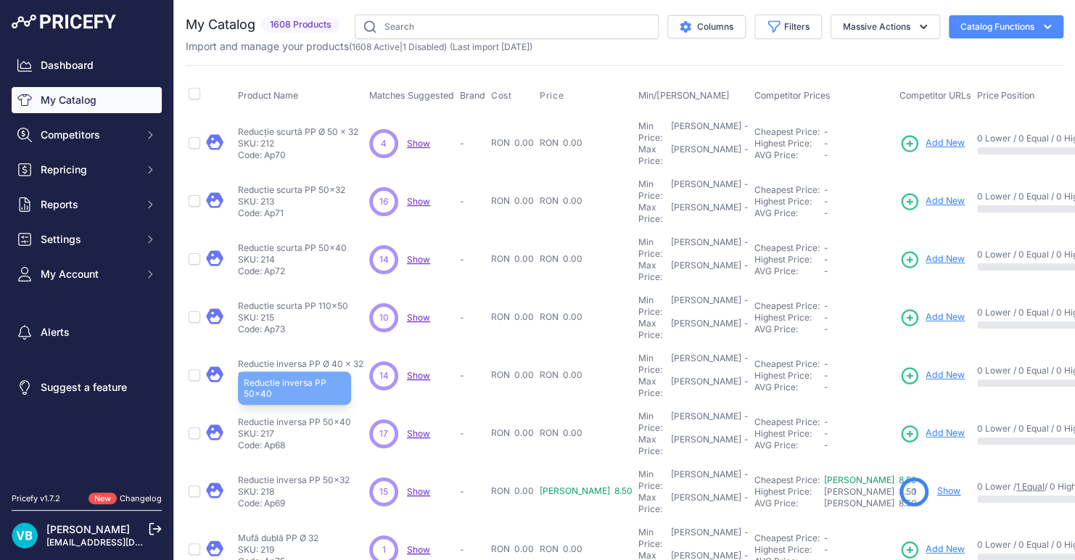
click at [284, 417] on p "Reductie inversa PP 50x40" at bounding box center [294, 423] width 113 height 12
click at [926, 427] on span "Add New" at bounding box center [945, 434] width 39 height 14
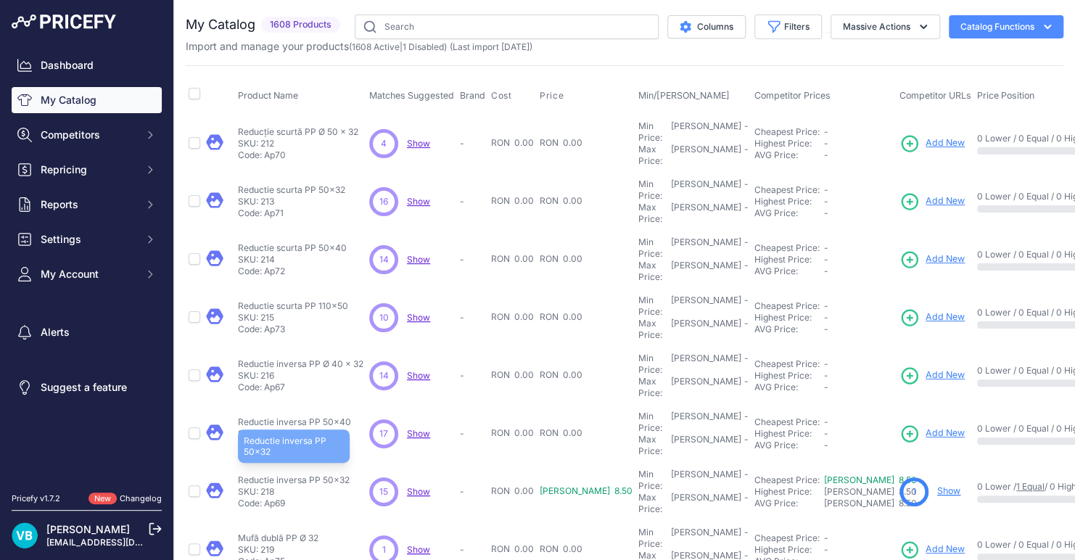
click at [316, 475] on p "Reductie inversa PP 50x32" at bounding box center [294, 481] width 112 height 12
click at [249, 475] on p "Reductie inversa PP 50x32" at bounding box center [294, 481] width 112 height 12
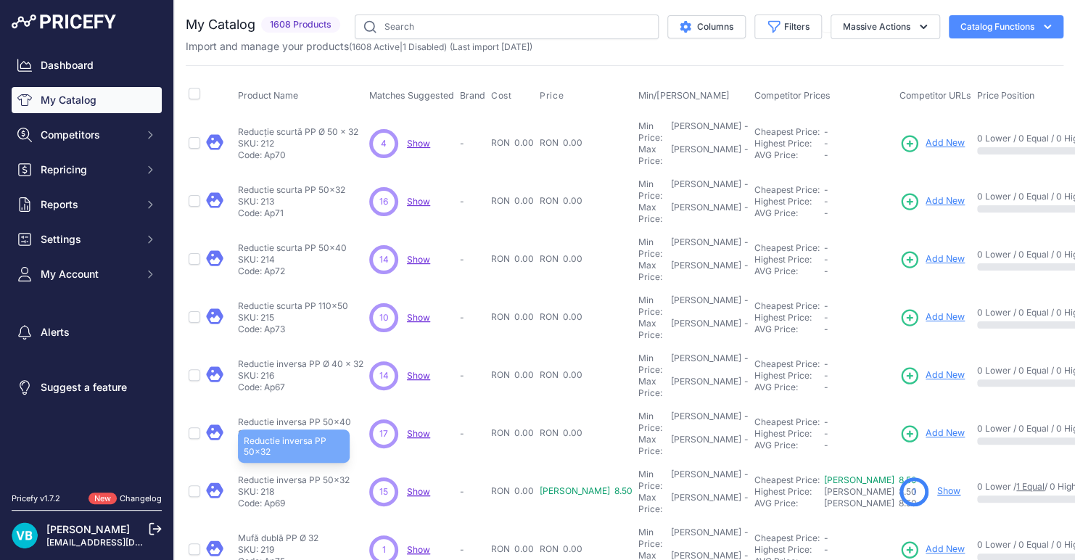
click at [249, 475] on p "Reductie inversa PP 50x32" at bounding box center [294, 481] width 112 height 12
click at [336, 475] on p "Reductie inversa PP 50x32" at bounding box center [294, 481] width 112 height 12
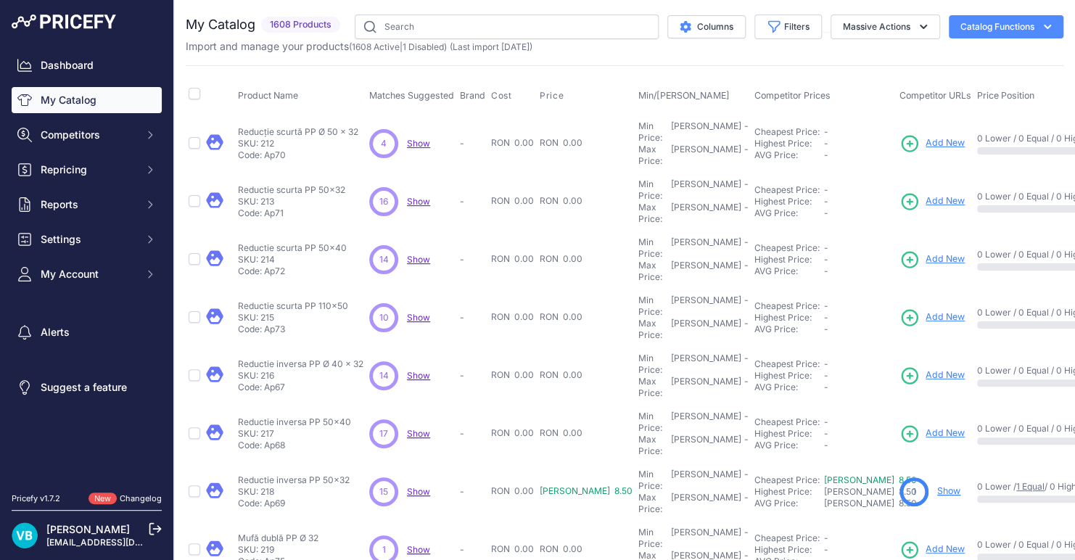
click at [900, 478] on div "1 Show" at bounding box center [936, 492] width 72 height 29
click at [938, 485] on link "Show" at bounding box center [949, 490] width 23 height 11
click at [482, 252] on td "-" at bounding box center [472, 260] width 31 height 58
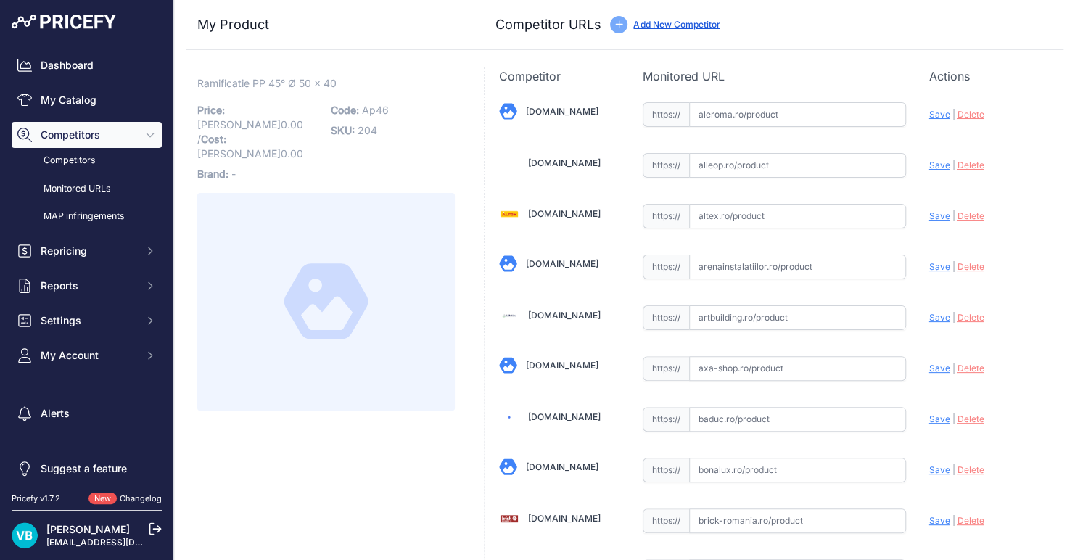
scroll to position [3166, 0]
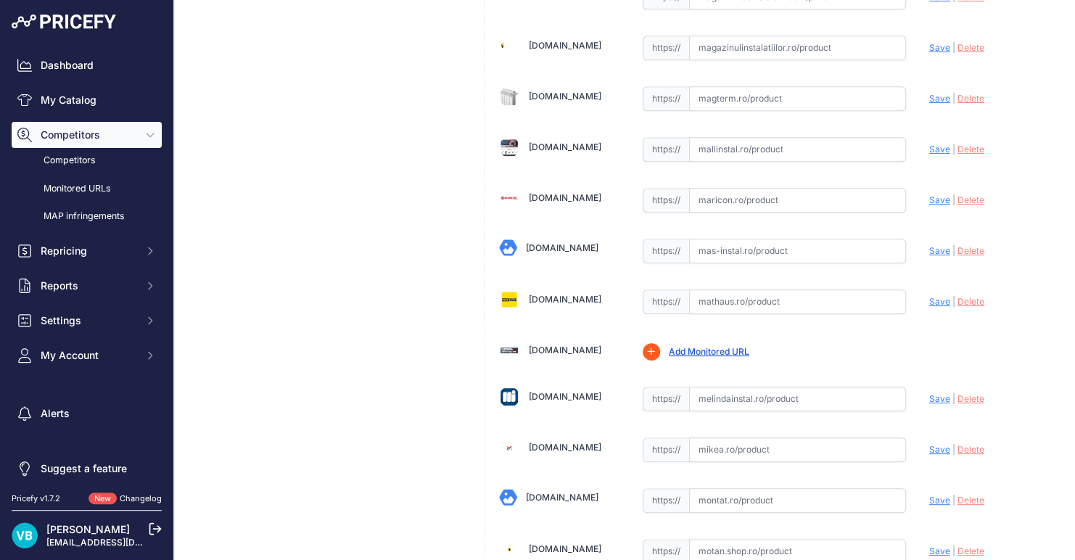
click at [772, 290] on input "text" at bounding box center [797, 302] width 217 height 25
paste input "[URL][DOMAIN_NAME]"
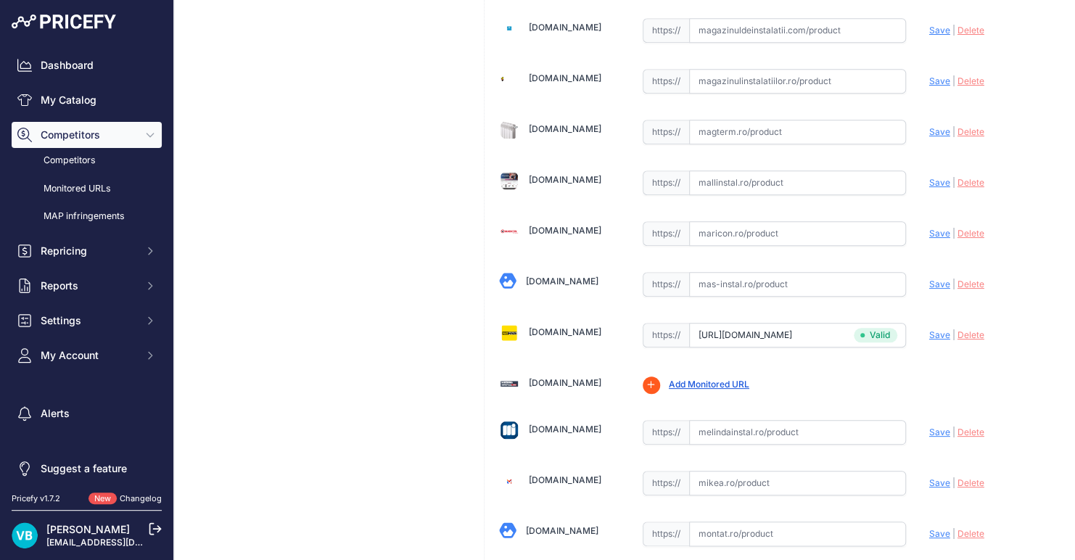
type input "[DOMAIN_NAME][URL]"
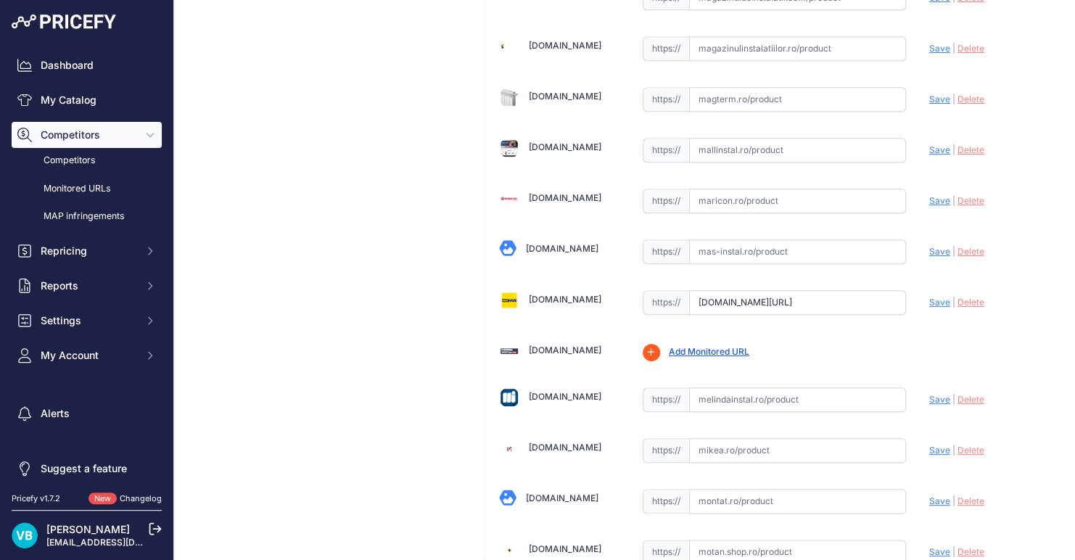
scroll to position [2592, 0]
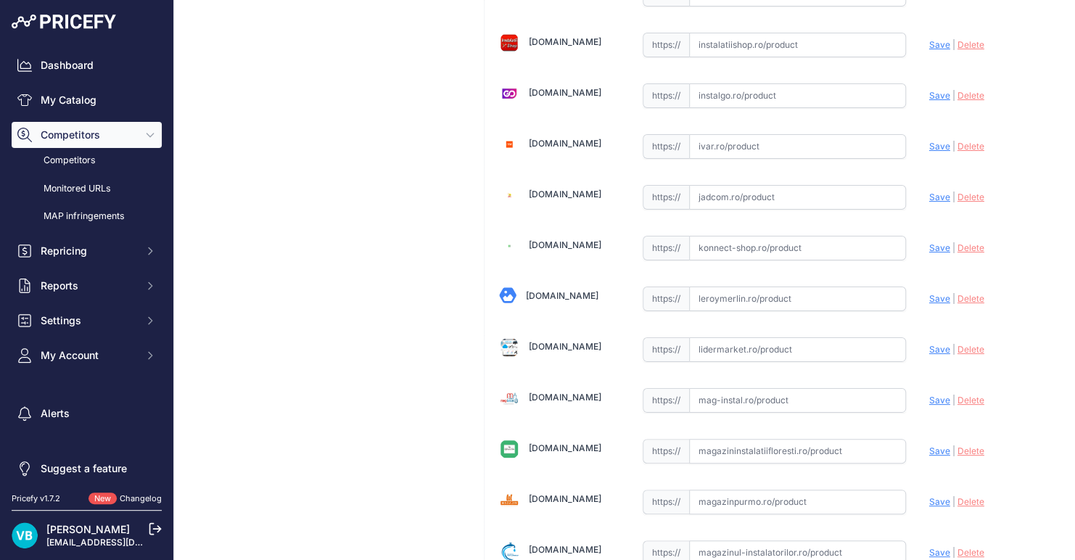
click at [726, 301] on div "[DOMAIN_NAME] Valid Invalid | |" at bounding box center [774, 93] width 579 height 5134
click at [735, 262] on div "[DOMAIN_NAME] Valid Invalid | |" at bounding box center [774, 93] width 579 height 5134
click at [750, 287] on input "text" at bounding box center [797, 299] width 217 height 25
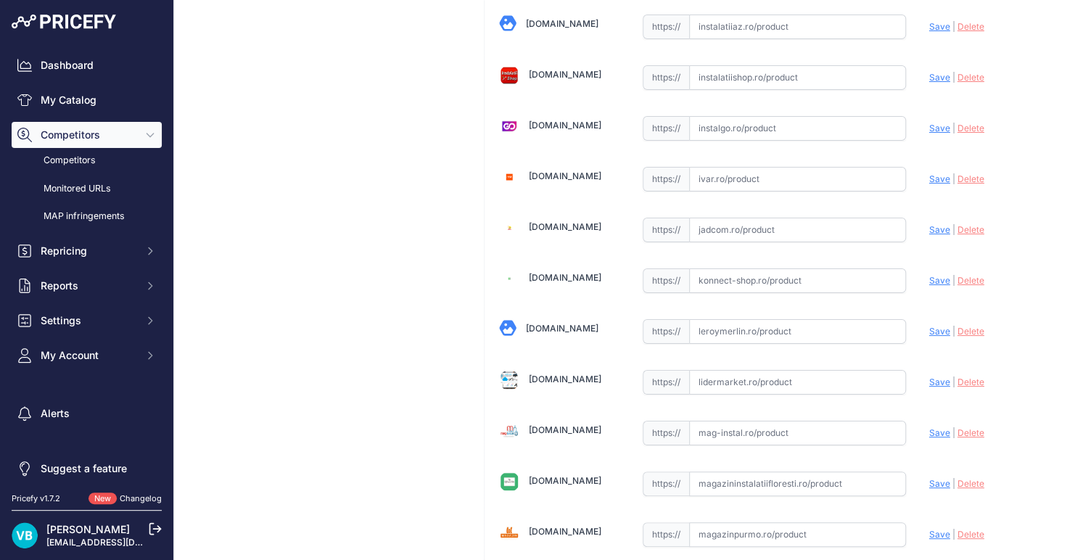
paste input "[URL][DOMAIN_NAME]"
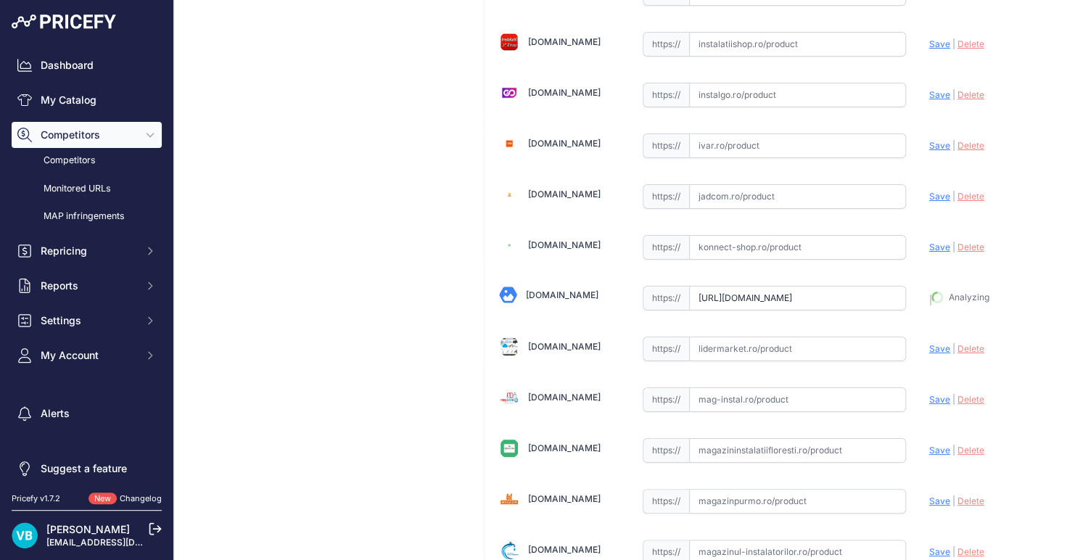
scroll to position [0, 0]
type input "[DOMAIN_NAME][URL]"
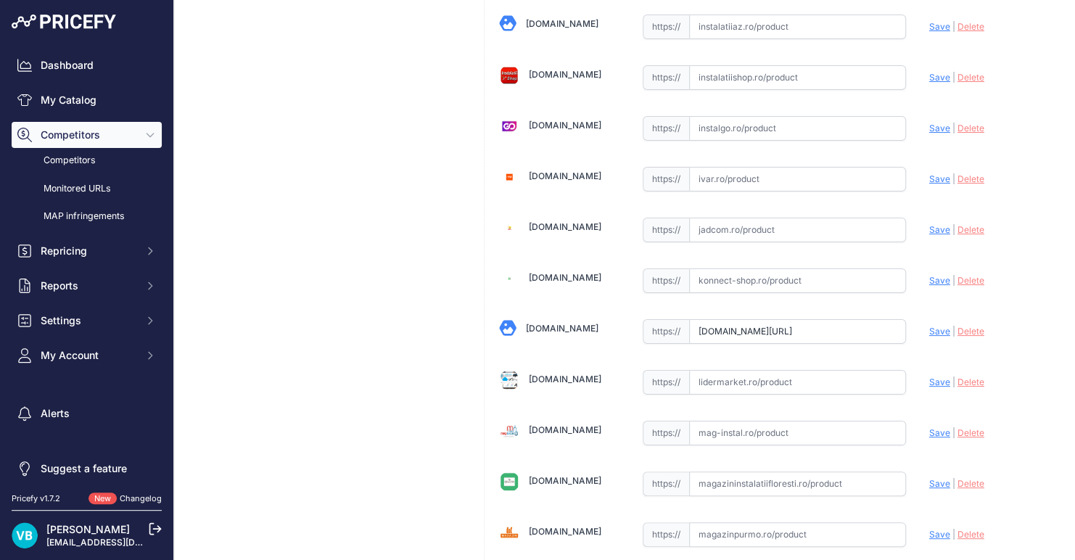
scroll to position [2592, 0]
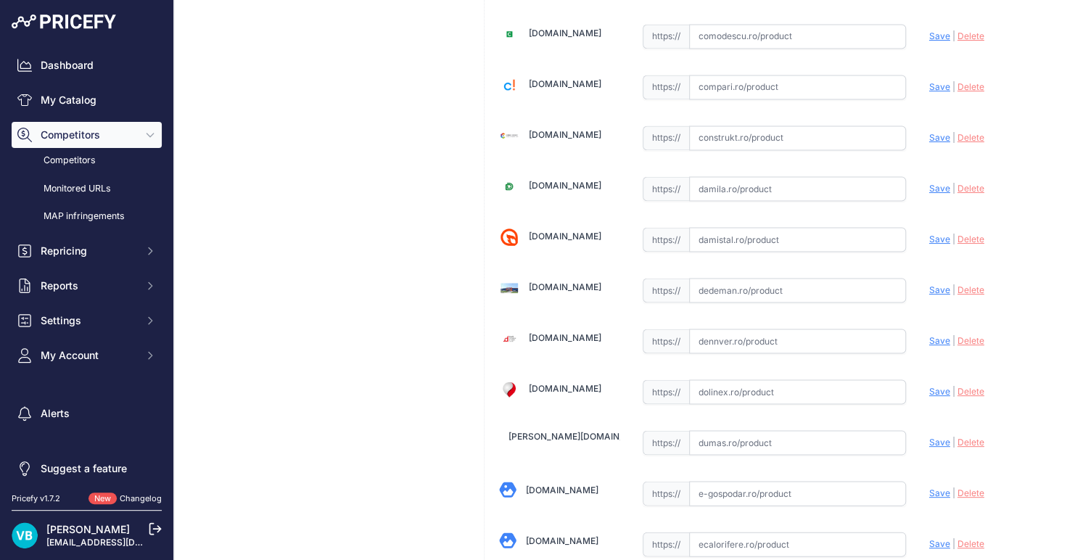
click at [729, 278] on input "text" at bounding box center [797, 290] width 217 height 25
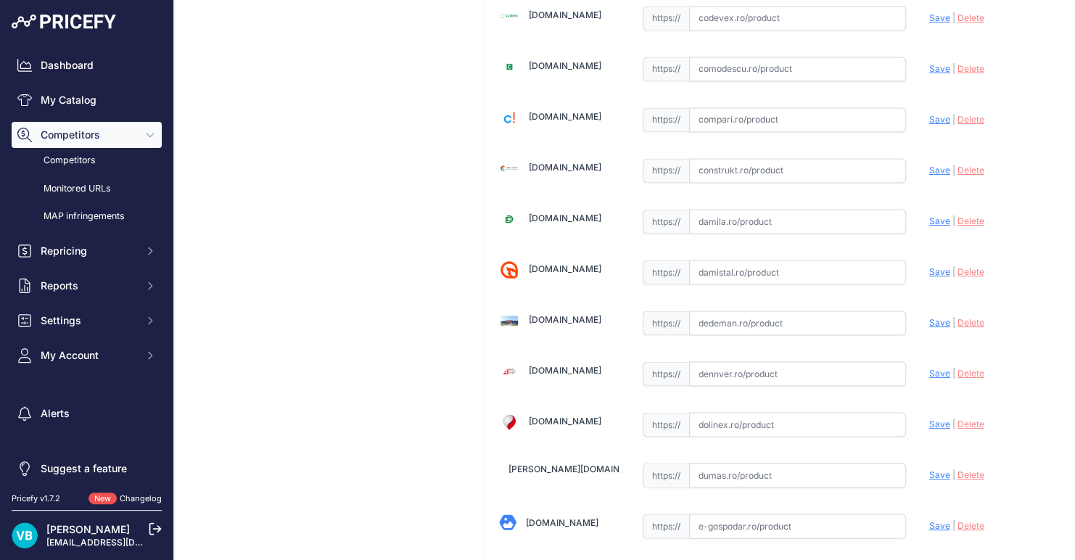
paste input "[URL][DOMAIN_NAME]"
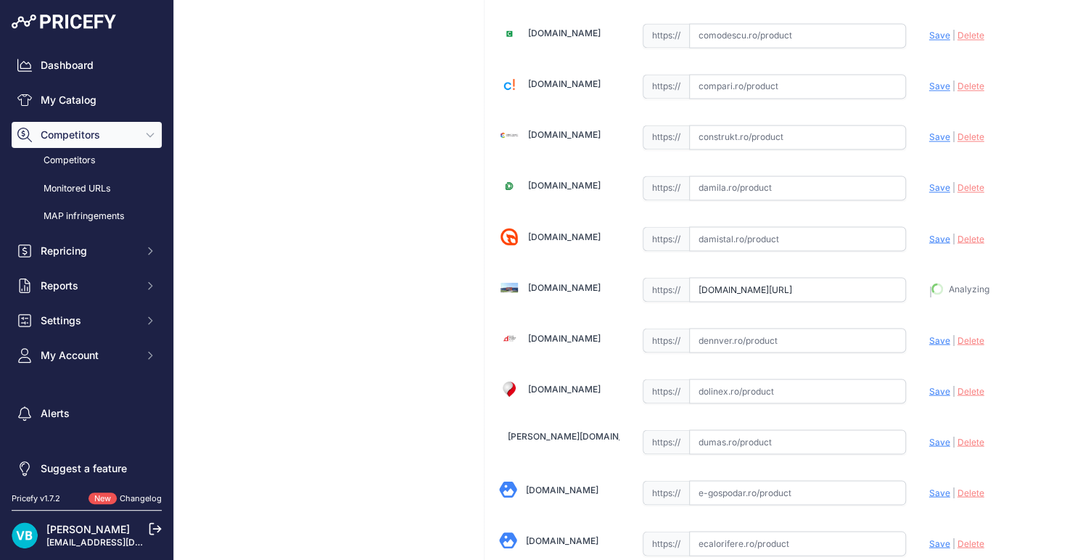
type input "[URL][DOMAIN_NAME]"
drag, startPoint x: 385, startPoint y: 261, endPoint x: 353, endPoint y: 250, distance: 34.7
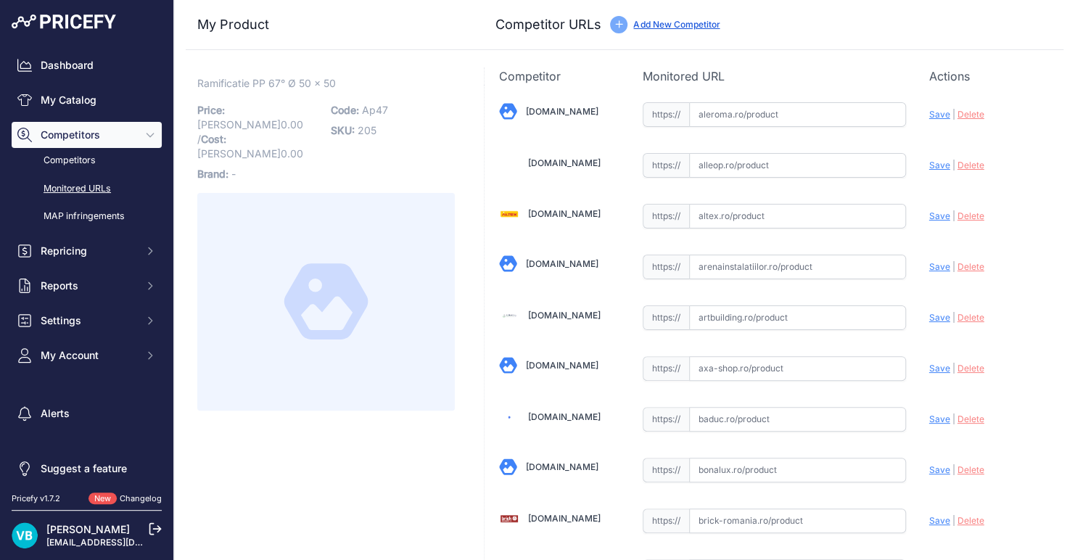
scroll to position [287, 0]
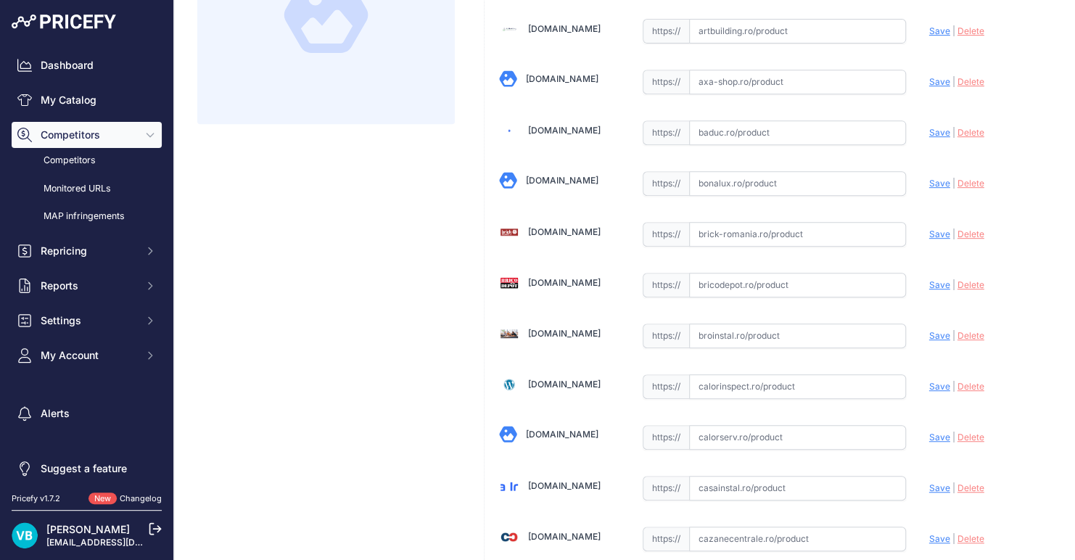
click at [747, 275] on input "text" at bounding box center [797, 285] width 217 height 25
paste input "[URL][DOMAIN_NAME]"
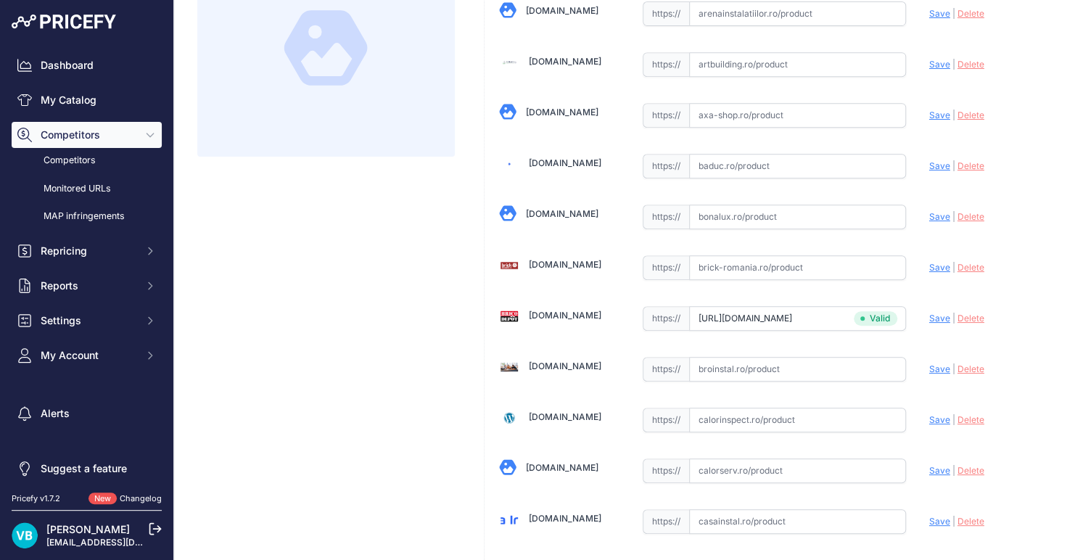
scroll to position [319, 0]
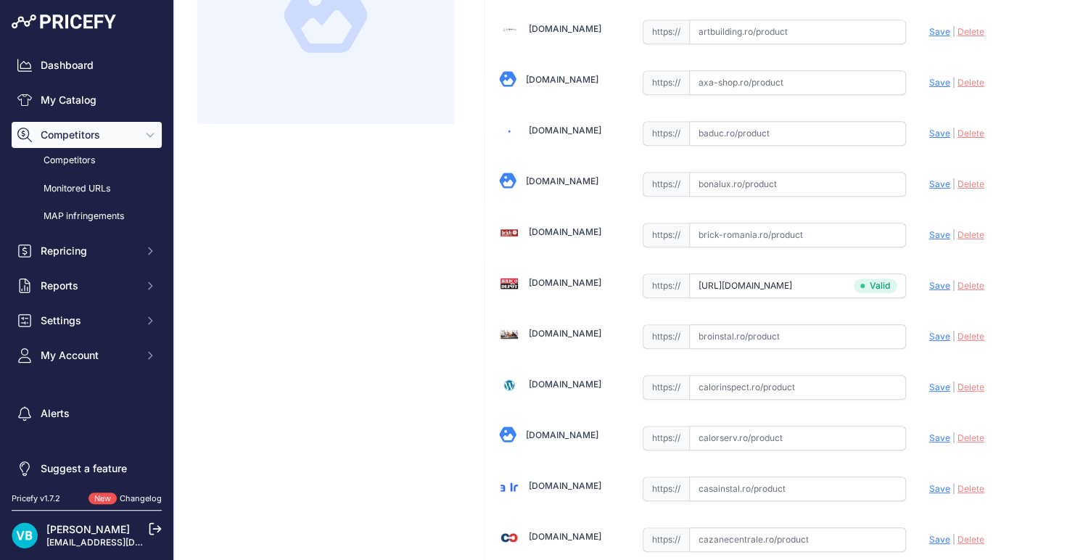
type input "[DOMAIN_NAME][URL]"
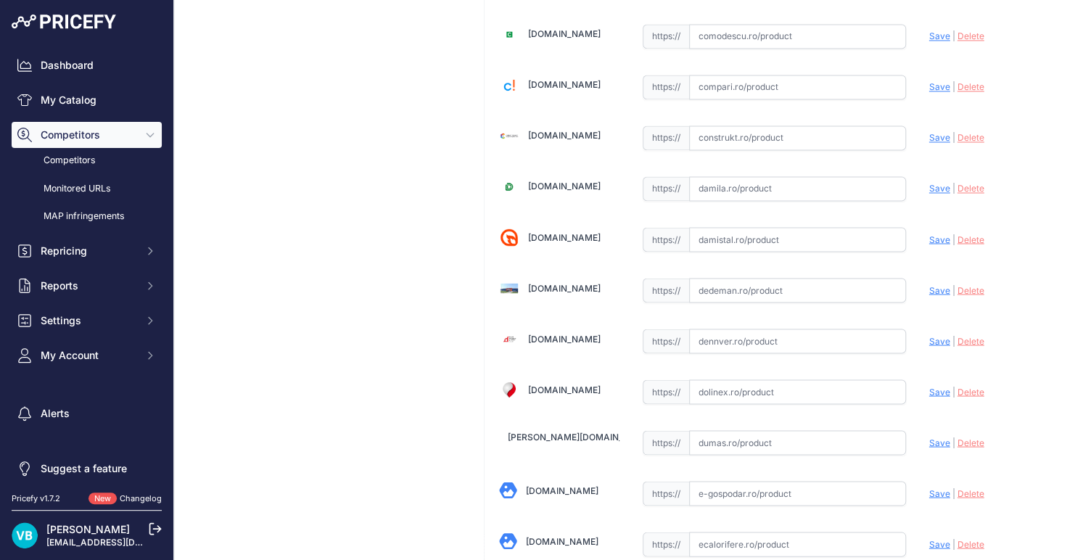
click at [726, 286] on input "text" at bounding box center [797, 290] width 217 height 25
paste input "[URL][DOMAIN_NAME]"
type input "[DOMAIN_NAME][URL]"
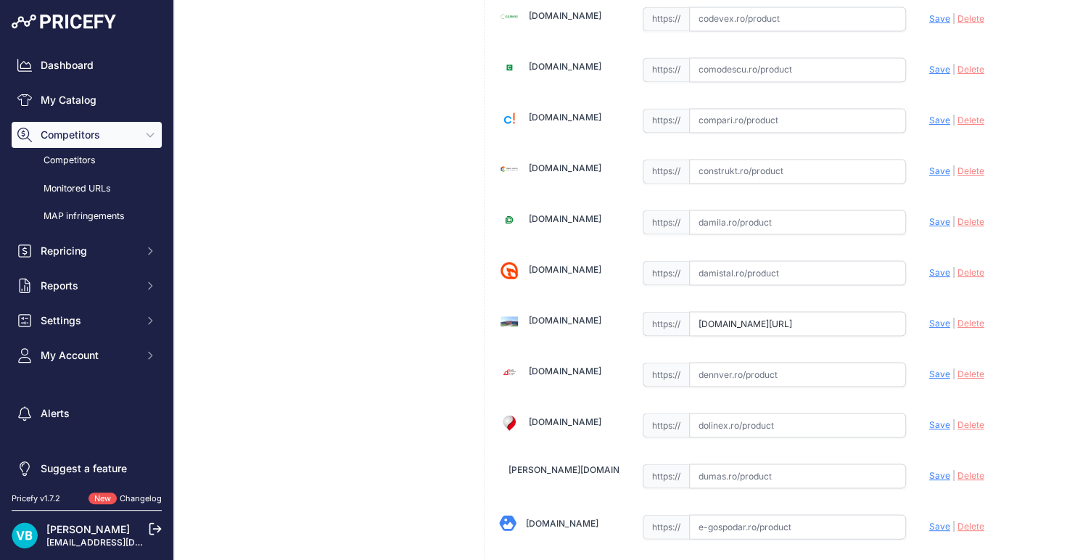
scroll to position [1178, 0]
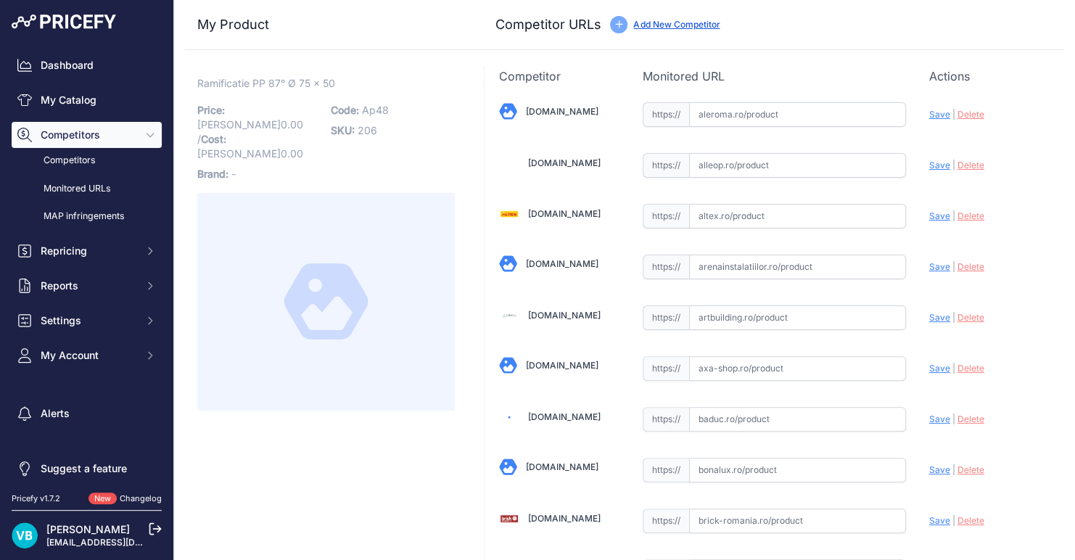
scroll to position [287, 0]
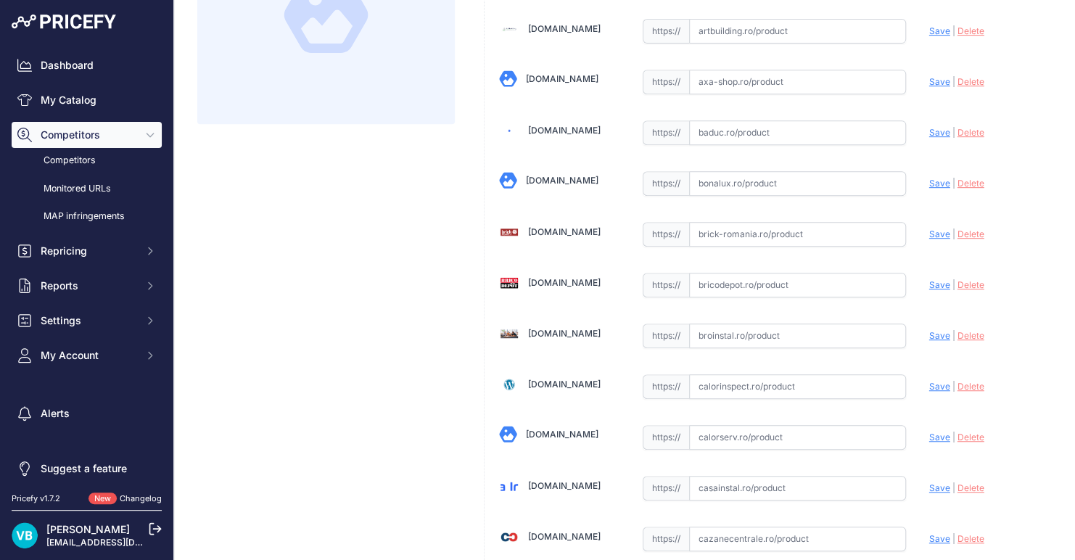
click at [805, 284] on input "text" at bounding box center [797, 285] width 217 height 25
paste input "https://www.bricodepot.ro/constructii/sisteme-de-scurgere/ramif-pp-75-50x87.html"
type input "www.bricodepot.ro/constructii/sisteme-de-scurgere/ramif-pp-75-50x87.html?prirul…"
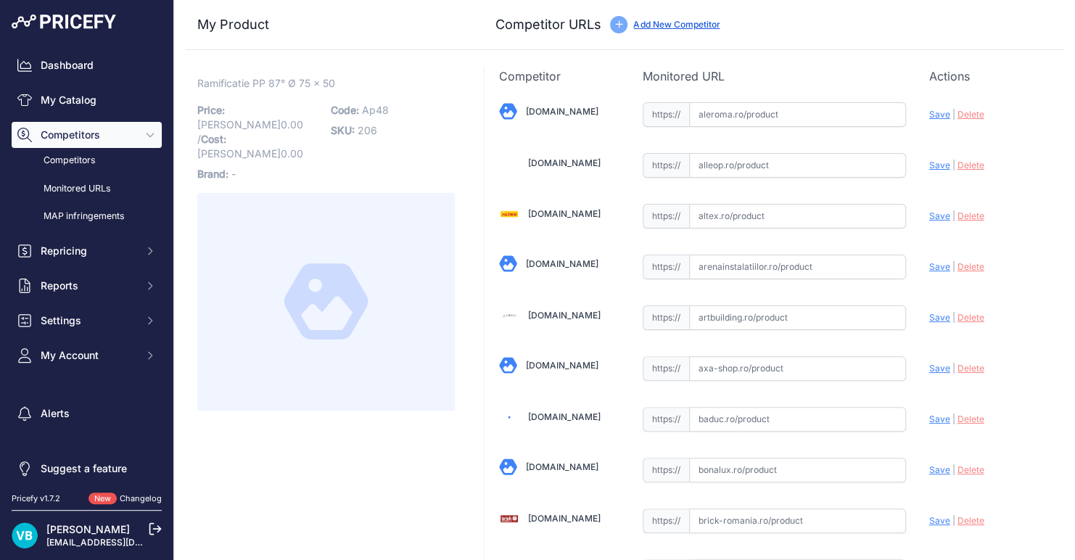
scroll to position [2560, 0]
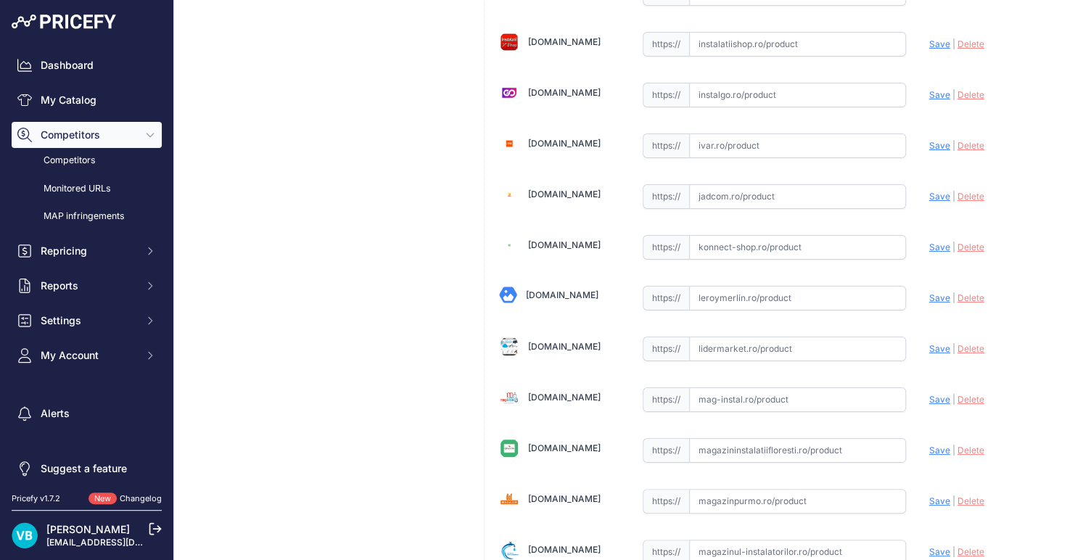
click at [794, 290] on input "text" at bounding box center [797, 298] width 217 height 25
paste input "https://www.leroymerlin.ro/produse/racorduri-evacuare/675/ramificatie-polipropi…"
type input "https://www.leroymerlin.ro/produse/racorduri-evacuare/675/ramificatie-polipropi…"
click div "Ramificatie PP 87° Ø 75 x 50 Link Price: RON 0.00 / Cost: 0.00 Brand:"
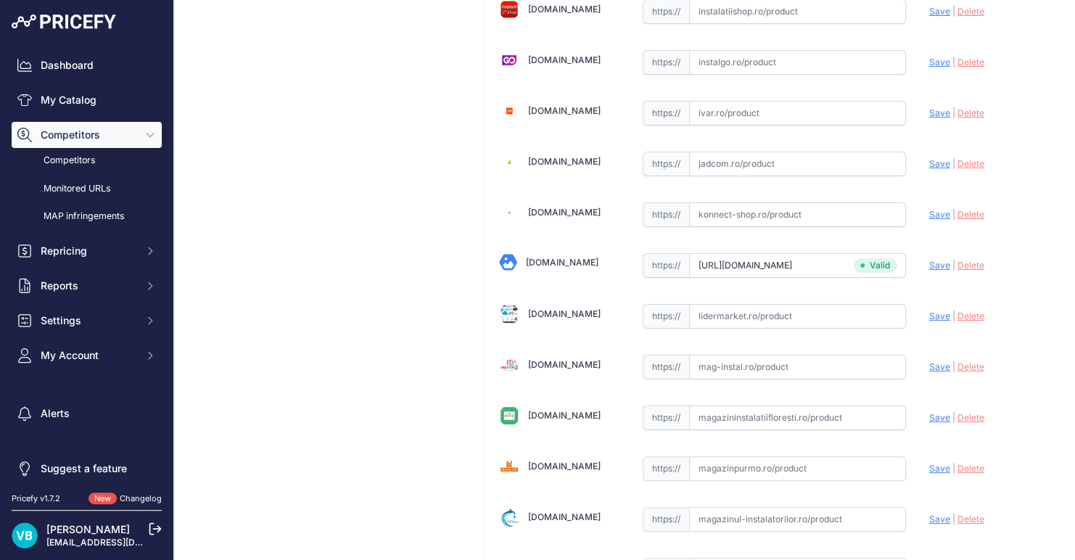
scroll to position [2560, 0]
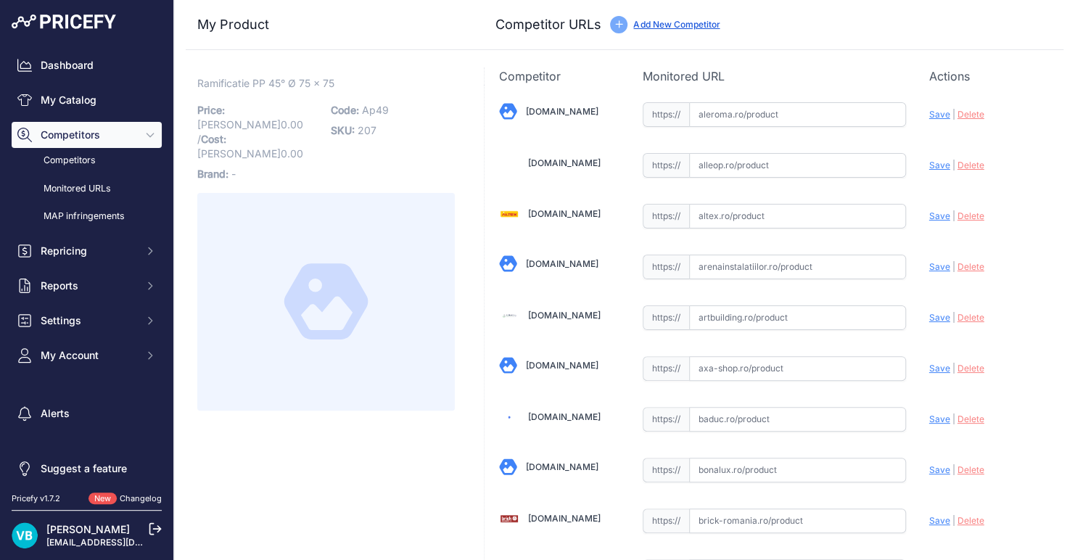
scroll to position [287, 0]
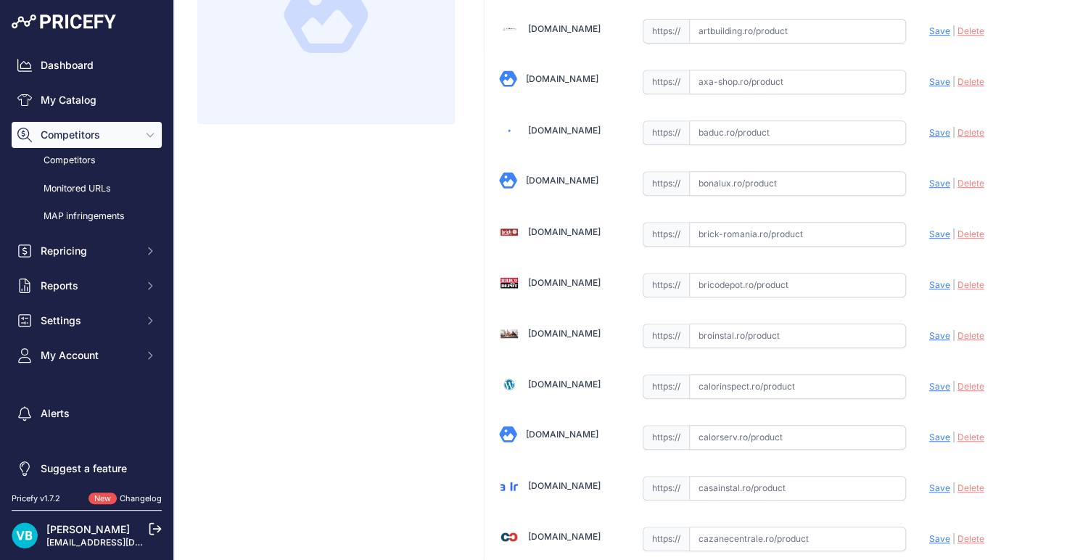
click at [735, 282] on input "text" at bounding box center [797, 285] width 217 height 25
paste input "https://www.bricodepot.ro/constructii/sisteme-de-scurgere/ramif-pp-75-75x45.html"
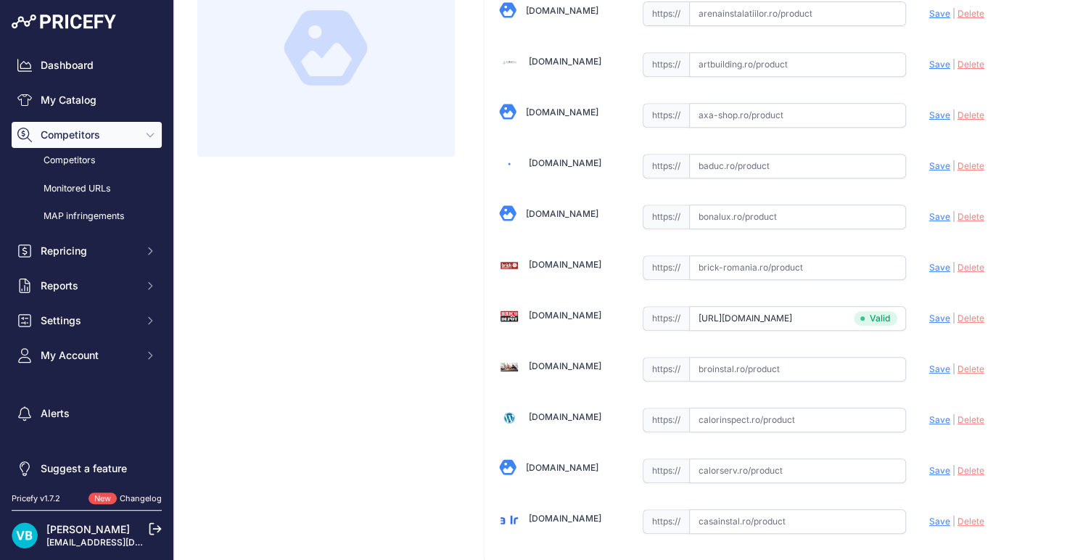
type input "www.bricodepot.ro/constructii/sisteme-de-scurgere/ramif-pp-75-75x45.html?prirul…"
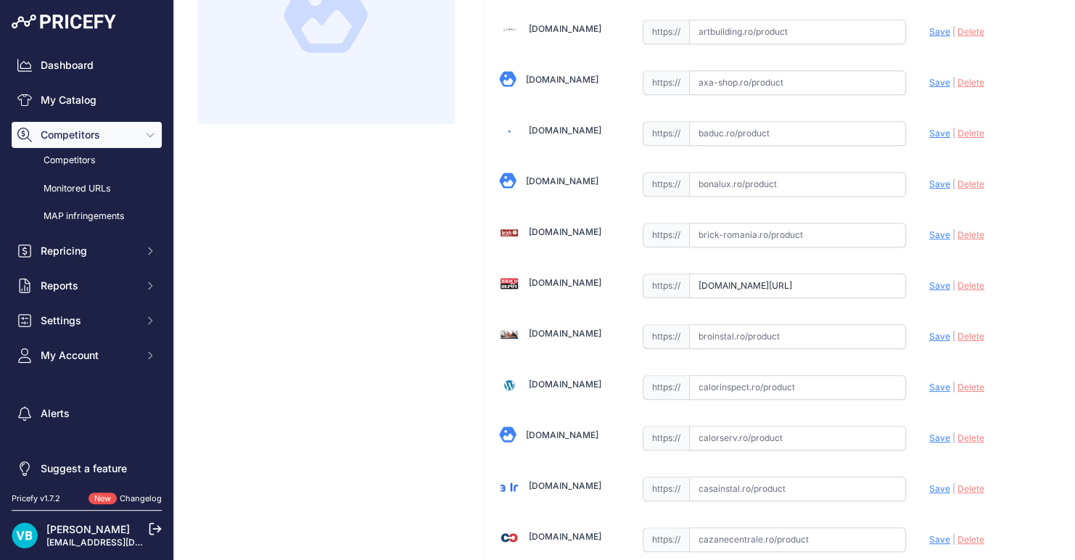
scroll to position [2592, 0]
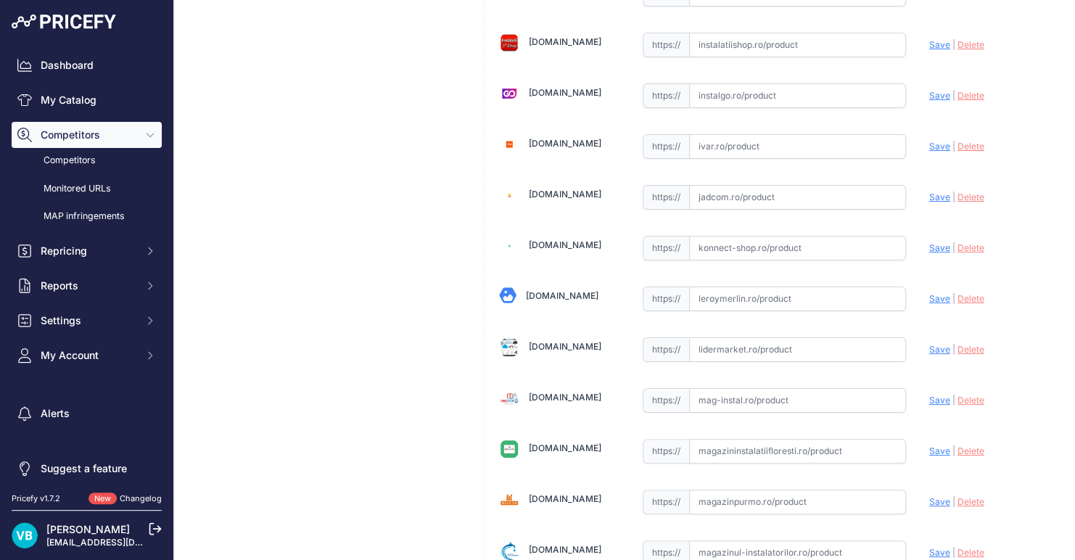
click at [721, 294] on input "text" at bounding box center [797, 299] width 217 height 25
paste input "https://www.leroymerlin.ro/produse/racorduri-evacuare/675/ramificatie-polipropi…"
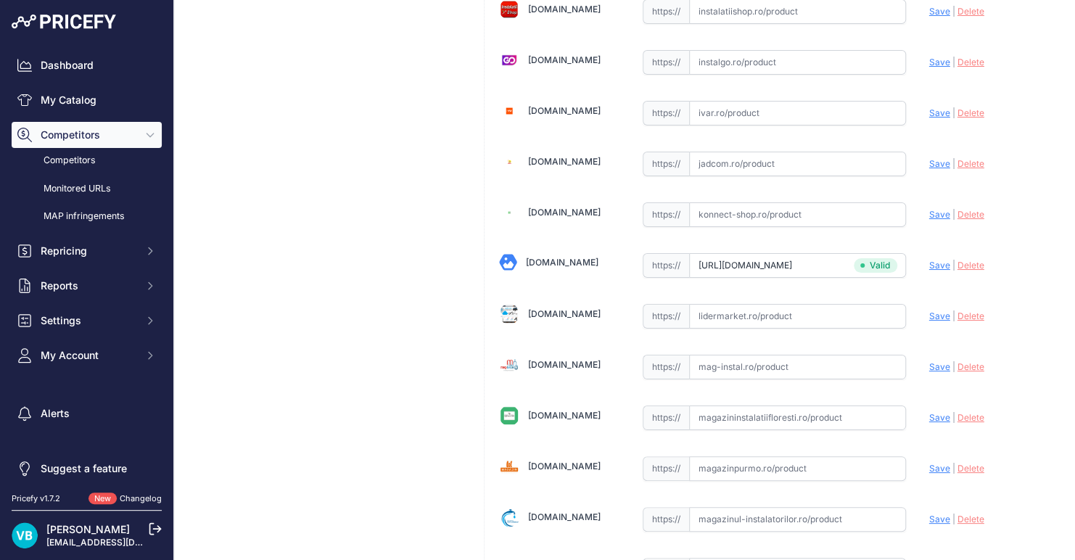
type input "www.leroymerlin.ro/produse/racorduri-evacuare/675/ramificatie-polipropilena-75-…"
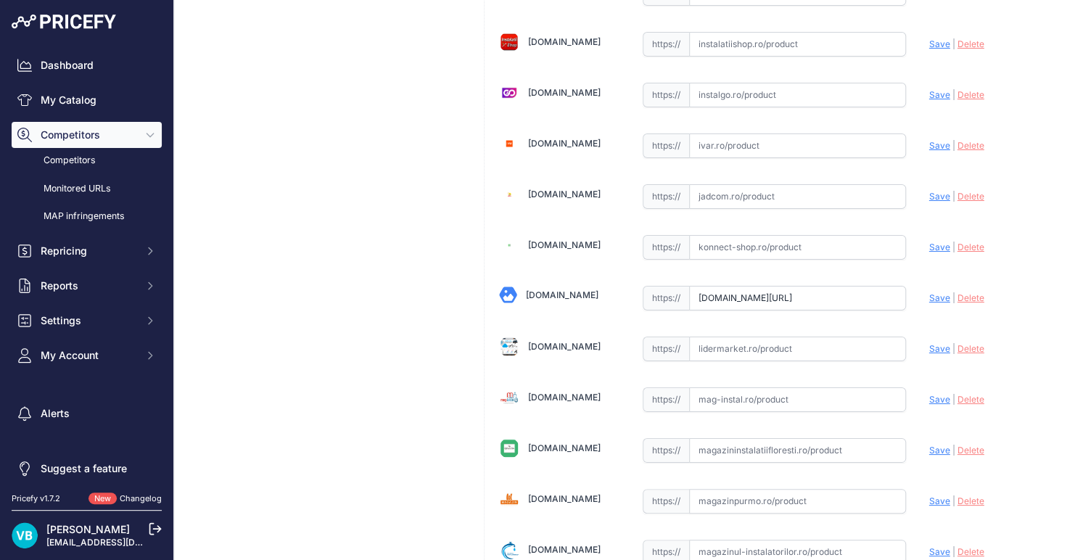
scroll to position [1145, 0]
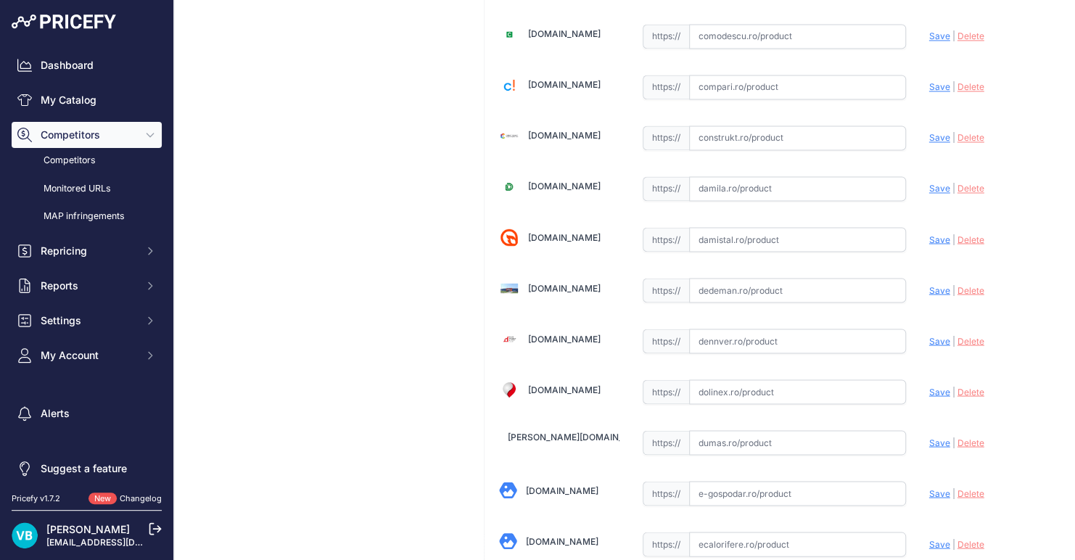
click at [777, 279] on input "text" at bounding box center [797, 290] width 217 height 25
paste input "https://www.dedeman.ro/ro/ramificatie-polipropilena-pentru-scurgere-gri-d-75-x-…"
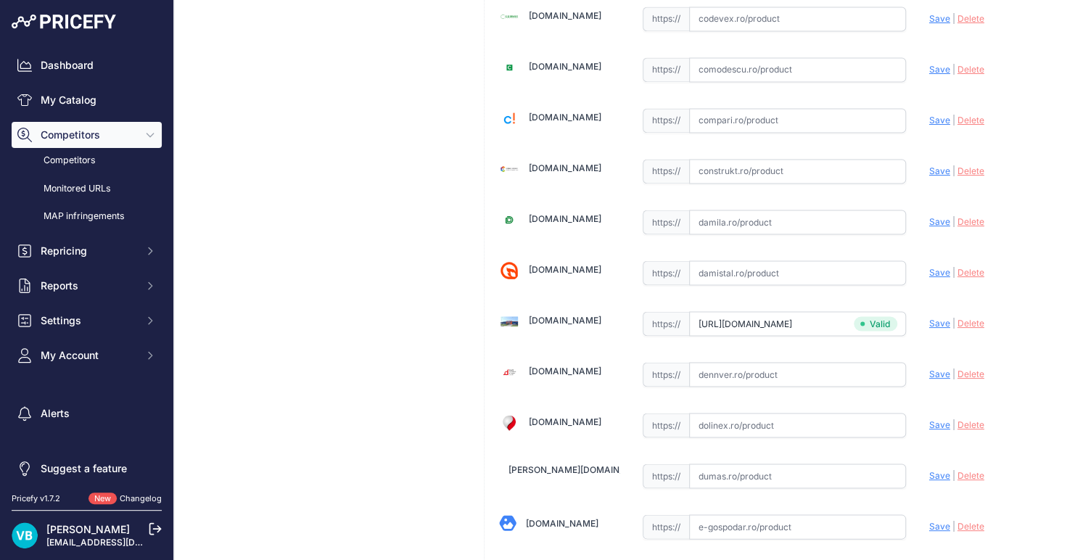
type input "www.dedeman.ro/ro/ramificatie-polipropilena-pentru-scurgere-gri-d-75-x-75-mm-45…"
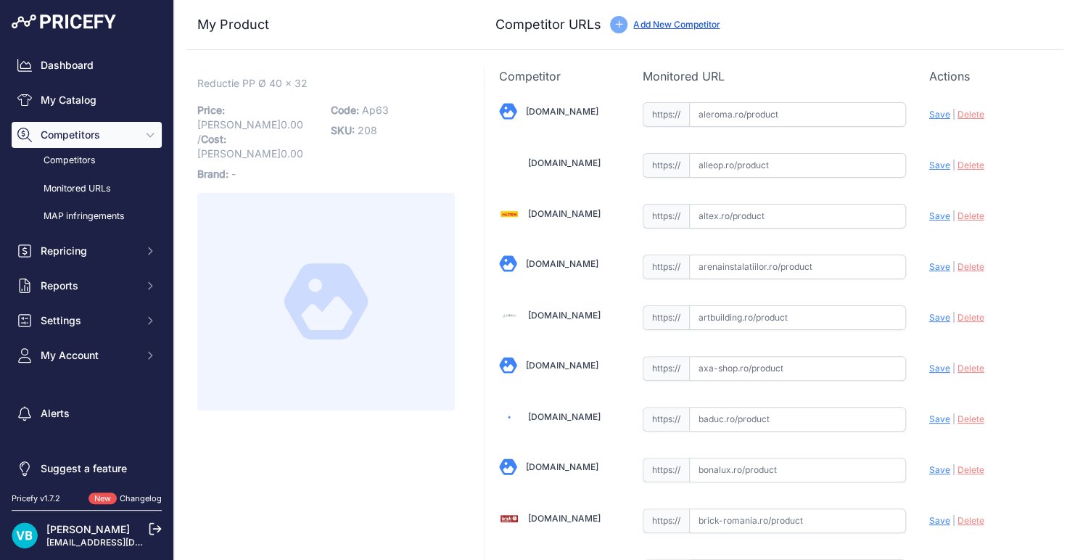
scroll to position [2560, 0]
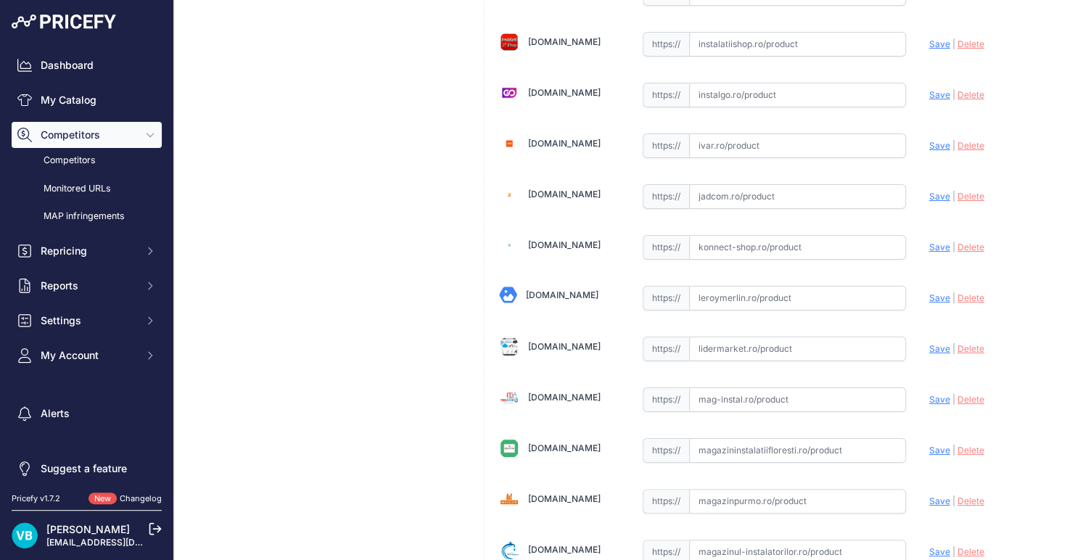
click at [767, 286] on input "text" at bounding box center [797, 298] width 217 height 25
paste input "[URL][DOMAIN_NAME]"
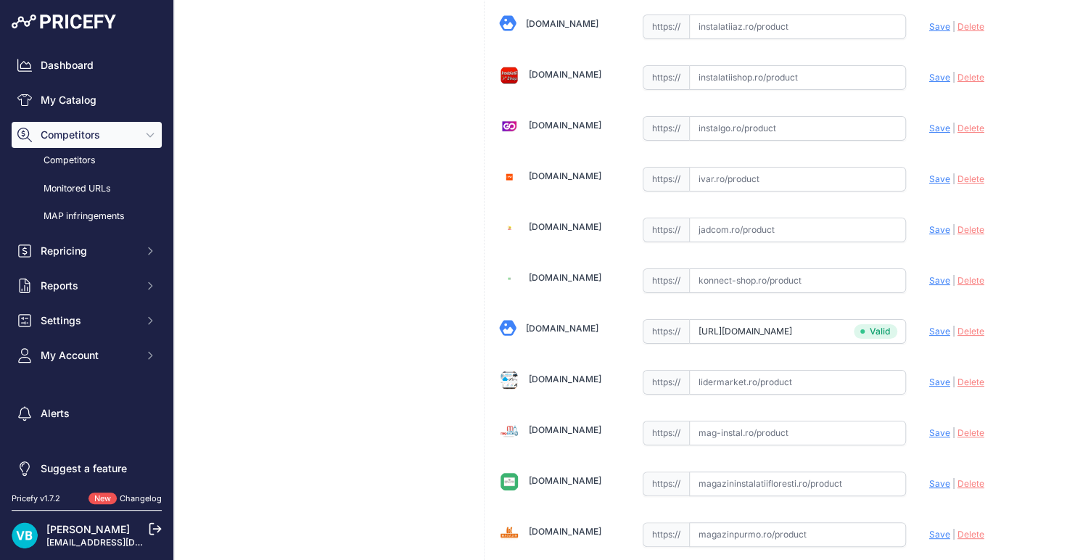
type input "[DOMAIN_NAME][URL]"
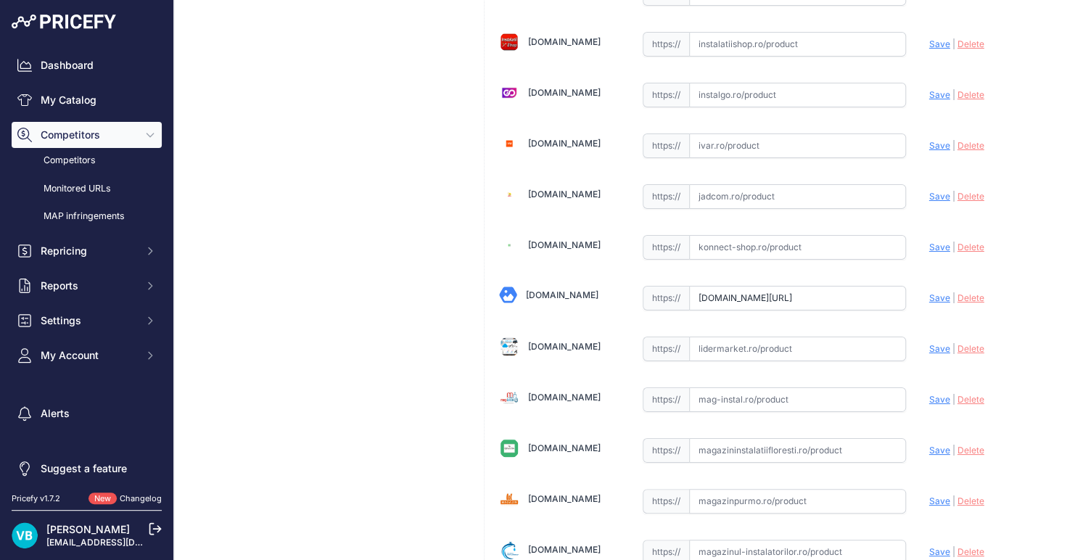
scroll to position [1449, 0]
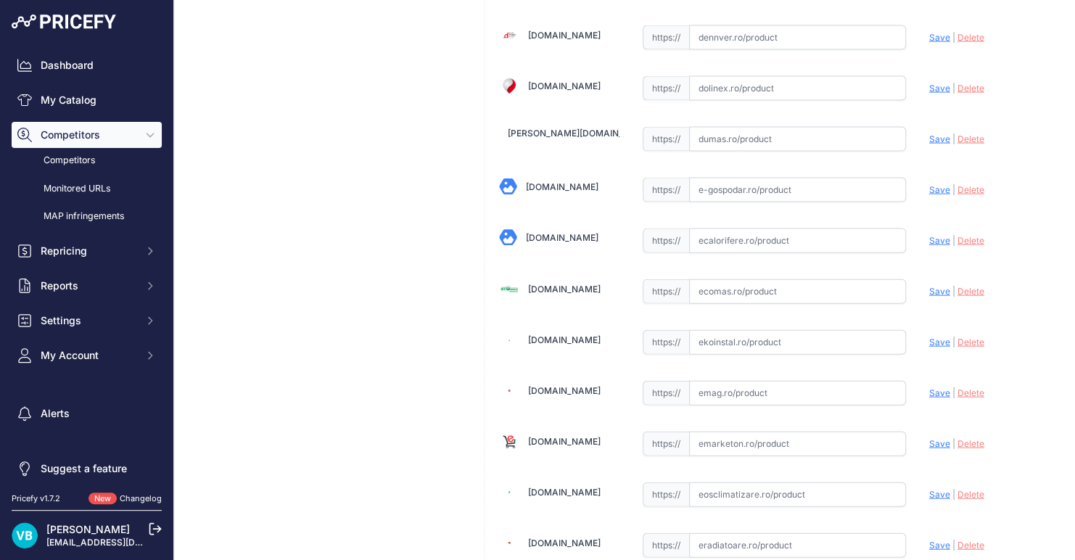
click at [816, 279] on input "text" at bounding box center [797, 291] width 217 height 25
paste input "[URL][DOMAIN_NAME]"
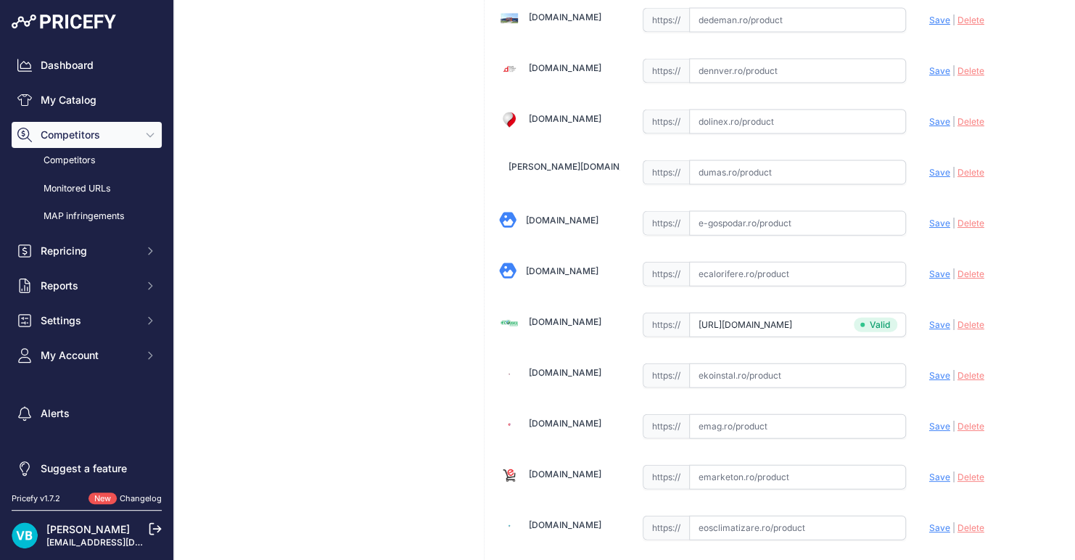
type input "[DOMAIN_NAME][URL]"
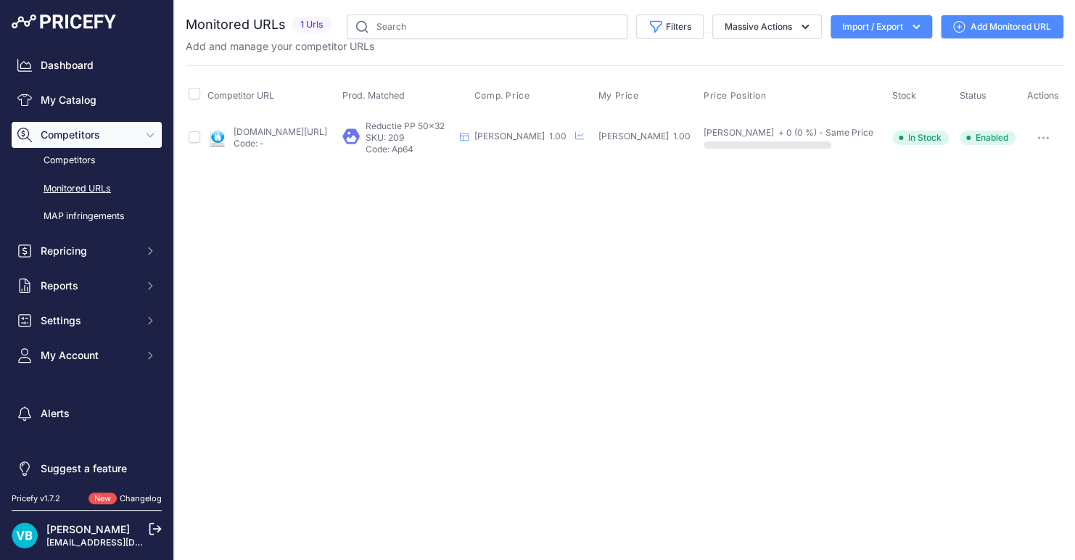
click at [314, 128] on link "[DOMAIN_NAME][URL]" at bounding box center [281, 131] width 94 height 11
click at [1052, 23] on link "Add Monitored URL" at bounding box center [1002, 26] width 123 height 23
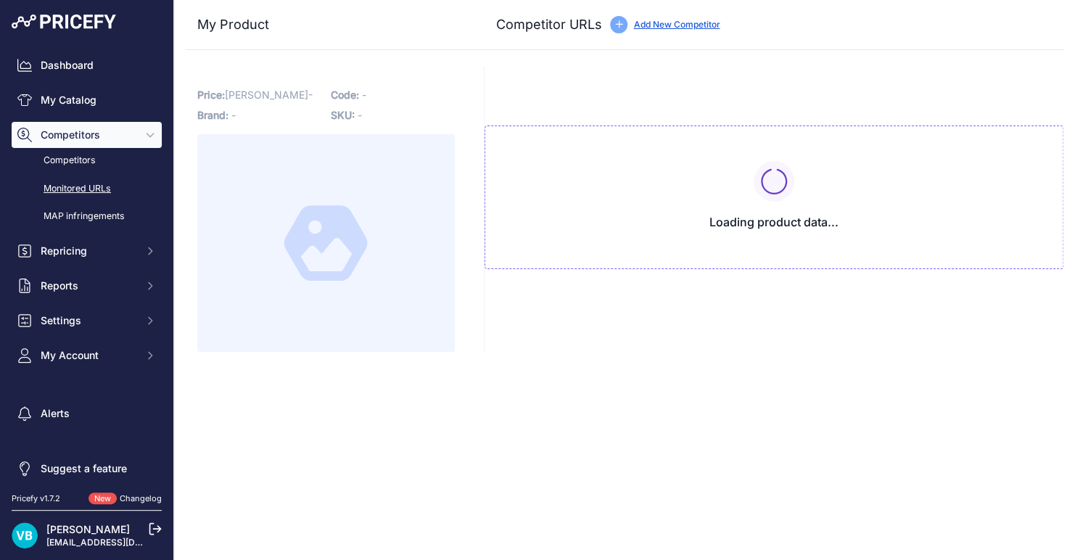
type input "[DOMAIN_NAME][URL]"
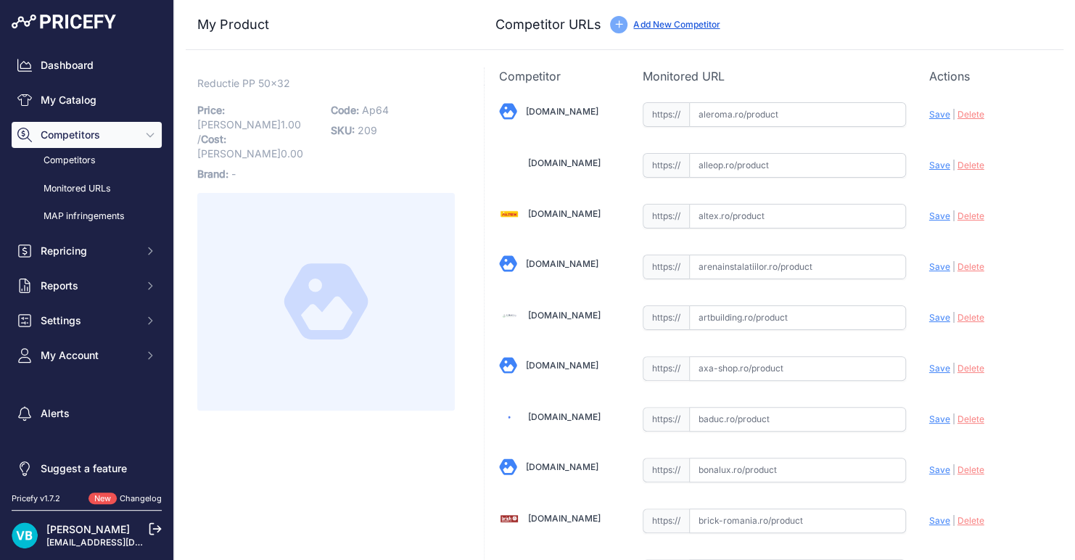
scroll to position [2560, 0]
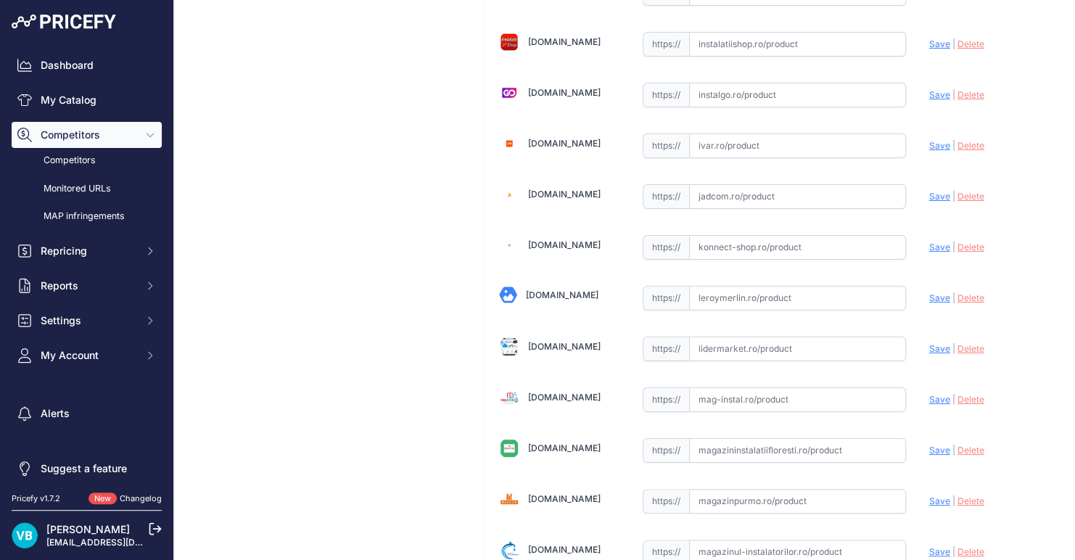
click at [763, 286] on input "text" at bounding box center [797, 298] width 217 height 25
paste input "[URL][DOMAIN_NAME]"
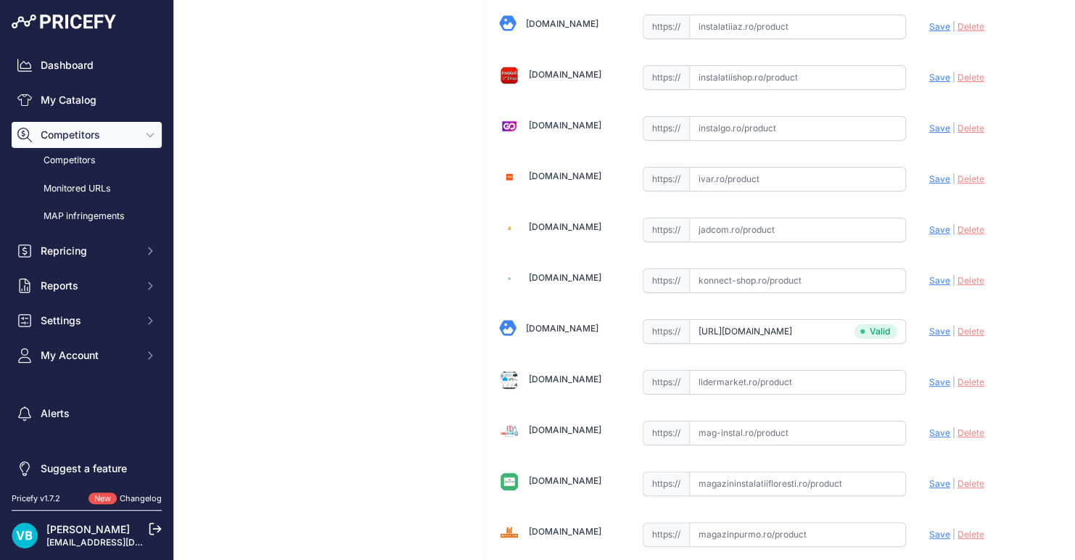
scroll to position [0, 0]
type input "[DOMAIN_NAME][URL]"
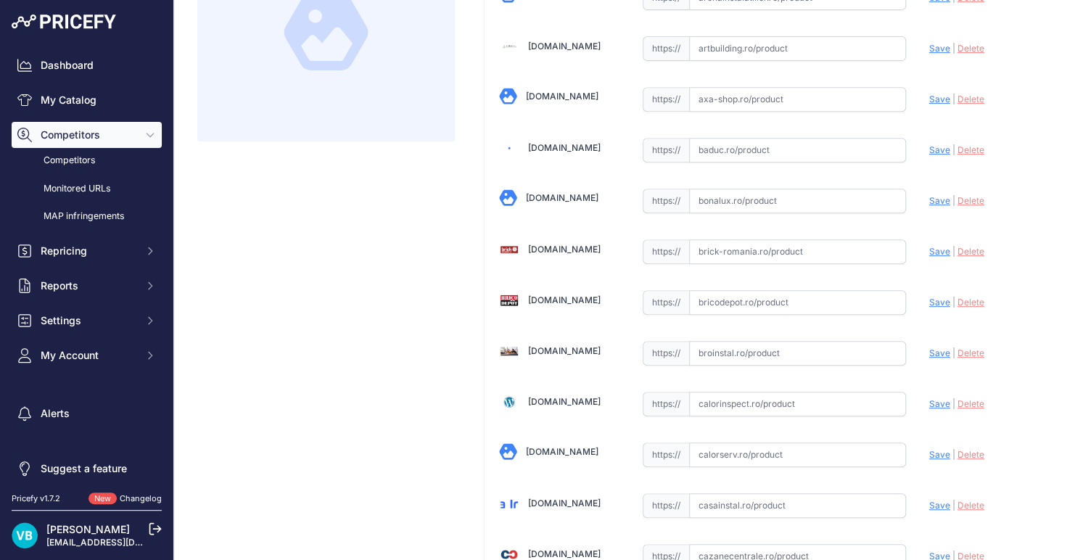
scroll to position [237, 0]
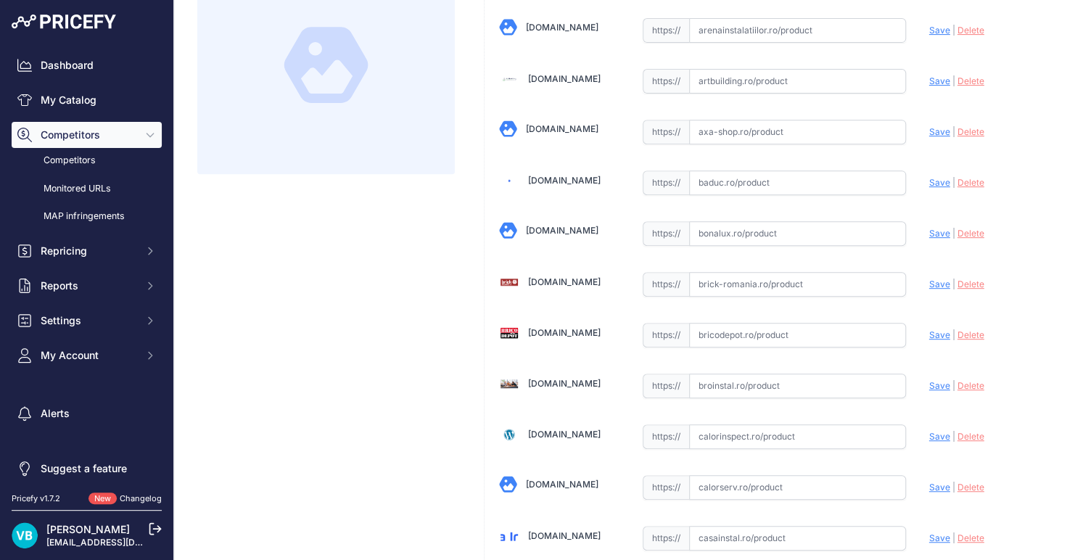
click at [728, 331] on input "text" at bounding box center [797, 335] width 217 height 25
paste input "[URL][DOMAIN_NAME]"
type input "[URL][DOMAIN_NAME]"
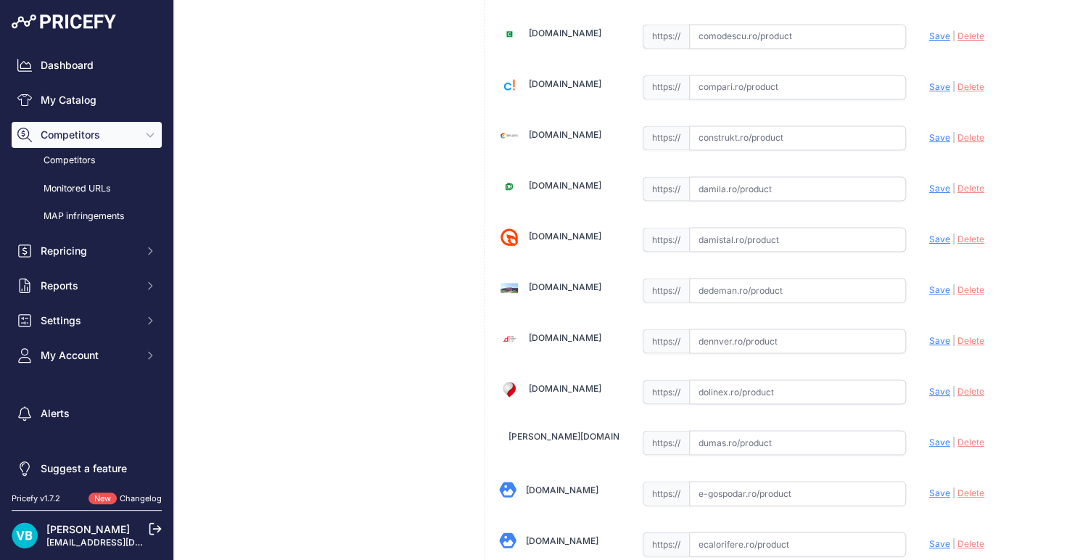
click at [736, 284] on input "text" at bounding box center [797, 289] width 217 height 25
paste input "[URL][DOMAIN_NAME]"
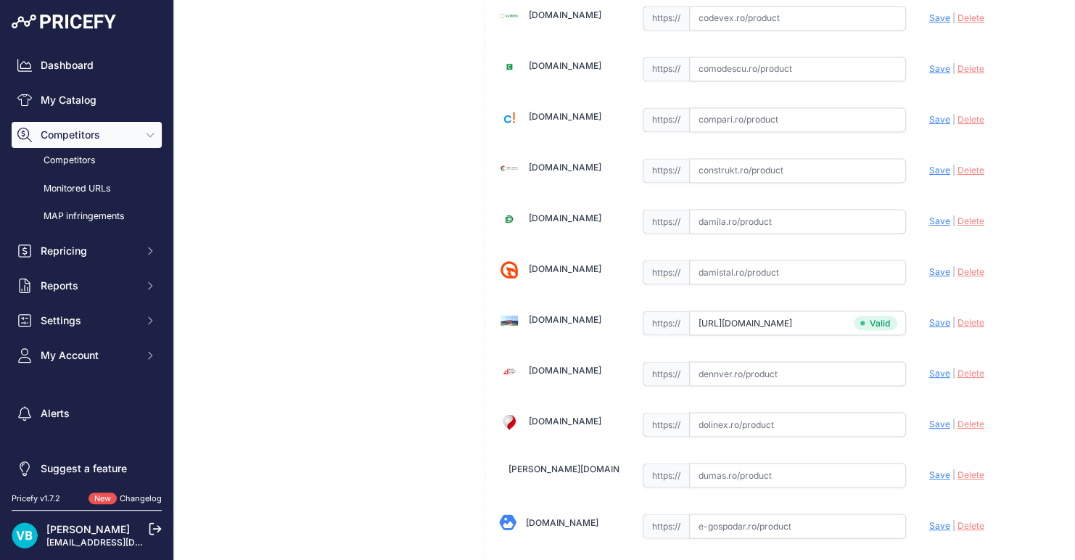
scroll to position [1179, 0]
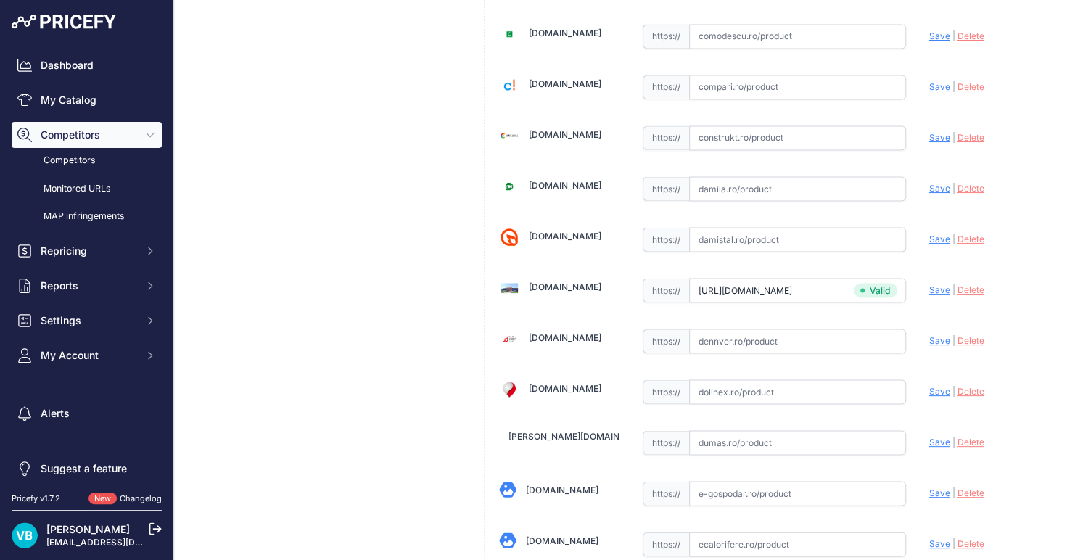
type input "[DOMAIN_NAME][URL]"
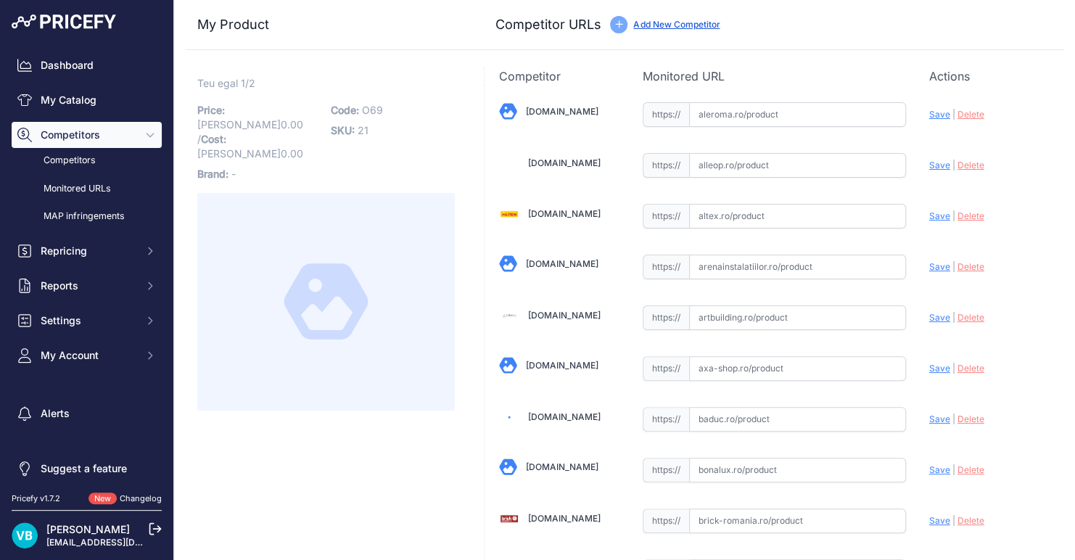
click at [378, 104] on span "O69" at bounding box center [372, 110] width 21 height 12
click at [371, 110] on span "O69" at bounding box center [372, 110] width 21 height 12
copy span "O69"
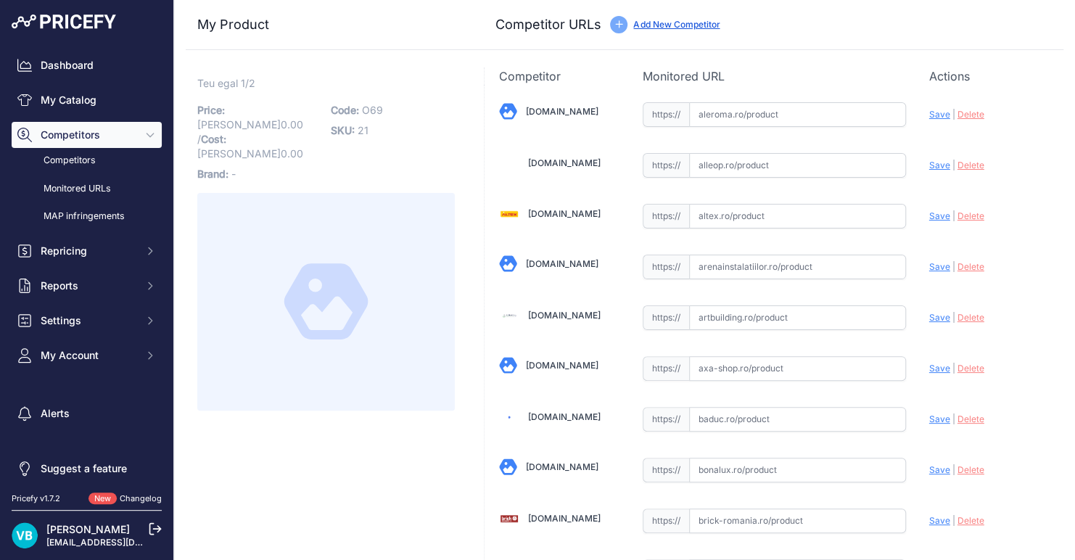
scroll to position [3166, 0]
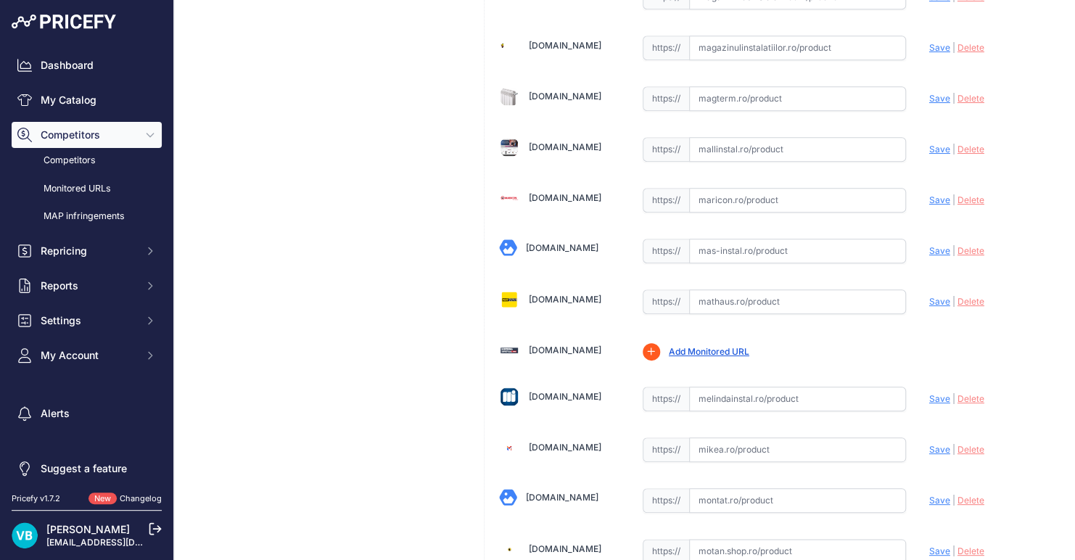
click at [851, 290] on input "text" at bounding box center [797, 302] width 217 height 25
paste input "[URL][DOMAIN_NAME]"
type input "[DOMAIN_NAME][URL]"
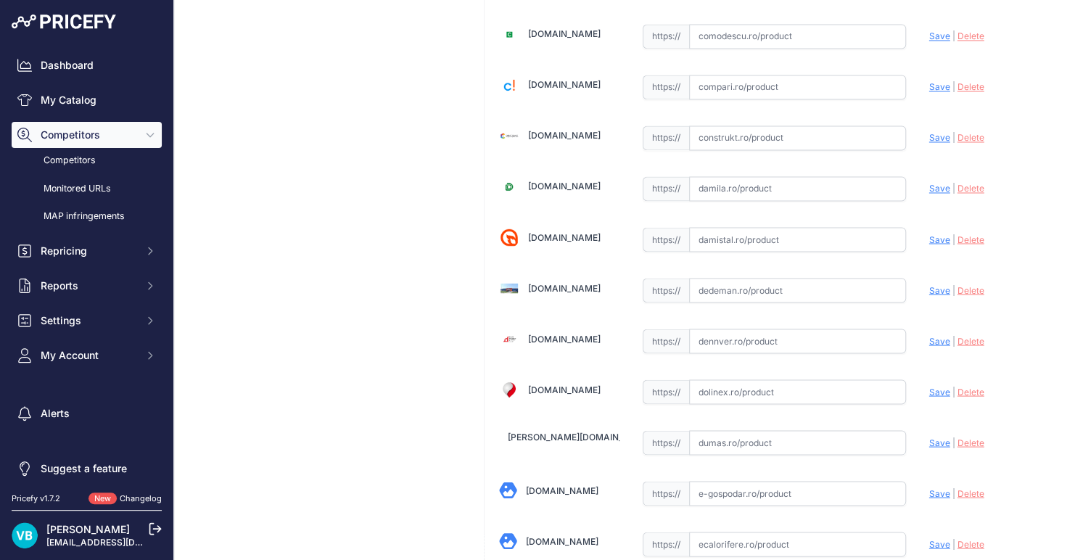
click at [723, 278] on input "text" at bounding box center [797, 290] width 217 height 25
paste input "[URL][DOMAIN_NAME]"
type input "[DOMAIN_NAME][URL]"
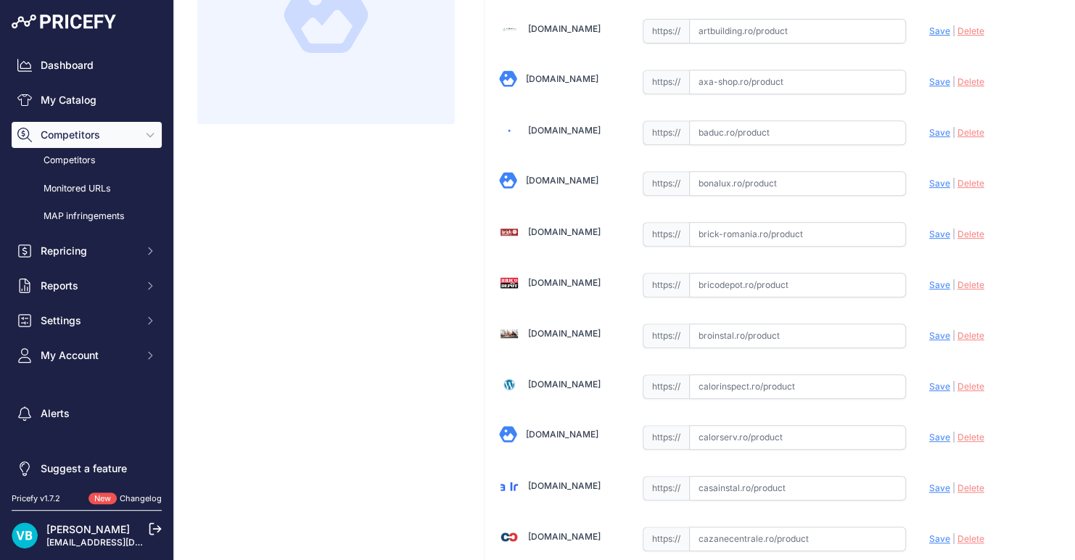
click at [741, 284] on input "text" at bounding box center [797, 285] width 217 height 25
paste input "[URL][DOMAIN_NAME]"
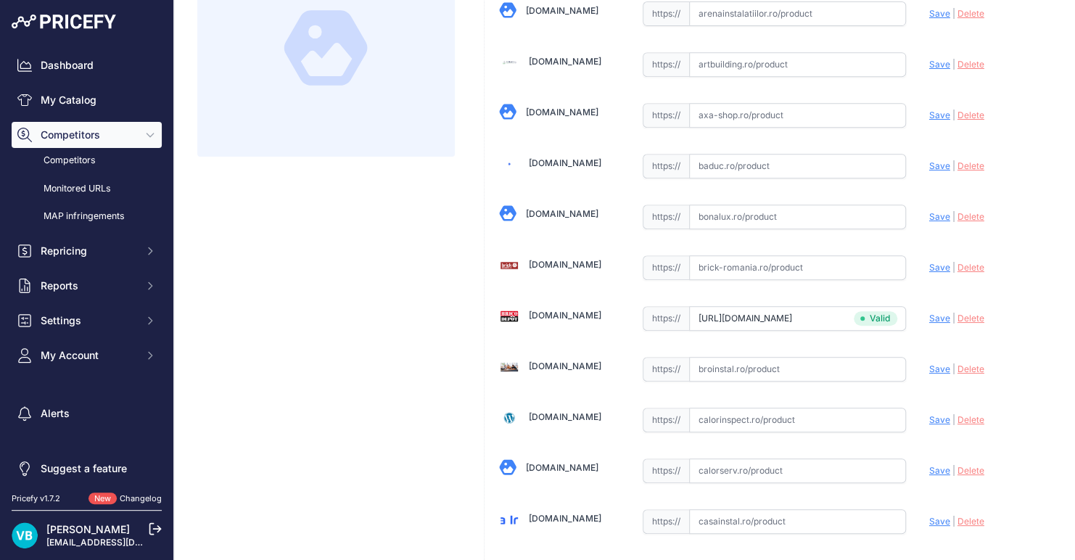
scroll to position [319, 0]
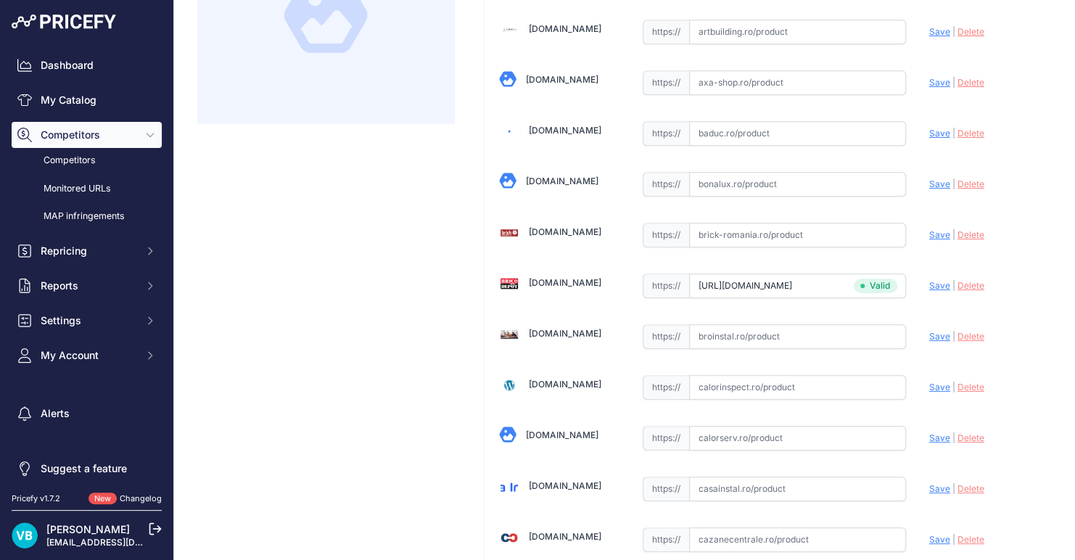
type input "[DOMAIN_NAME][URL]"
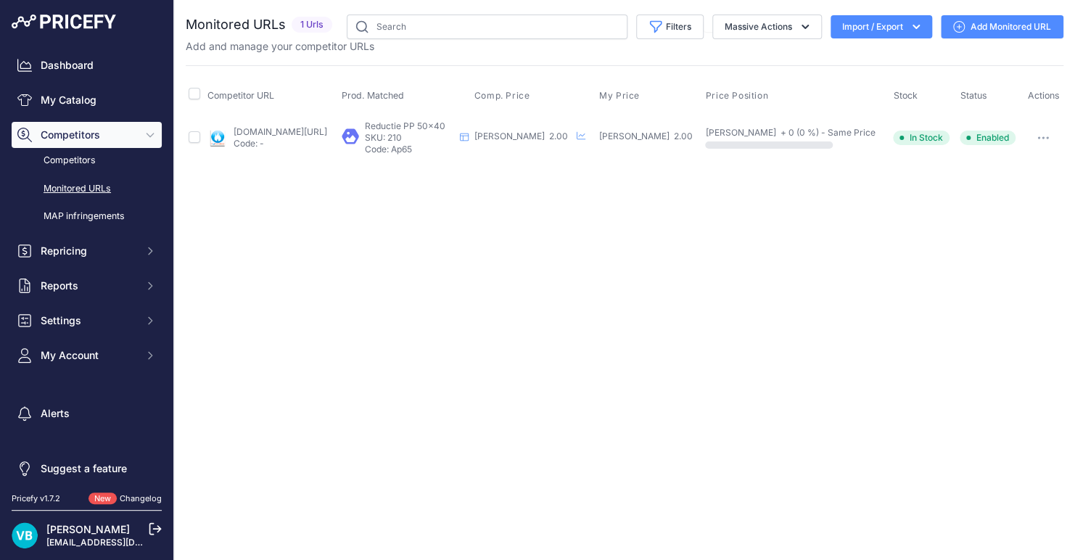
click at [304, 134] on link "[DOMAIN_NAME][URL]" at bounding box center [281, 131] width 94 height 11
click at [996, 25] on link "Add Monitored URL" at bounding box center [1002, 26] width 123 height 23
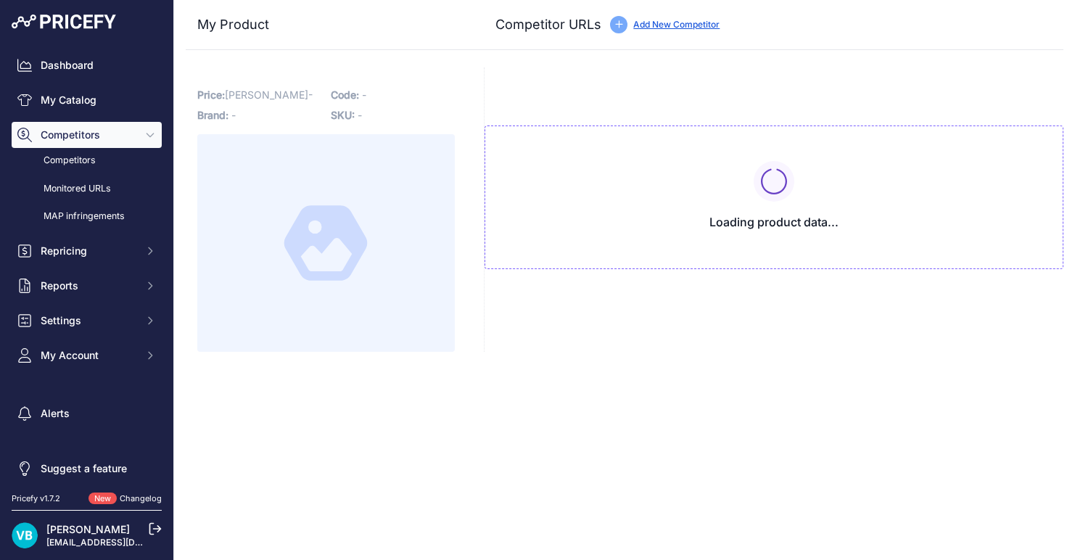
type input "[DOMAIN_NAME][URL]"
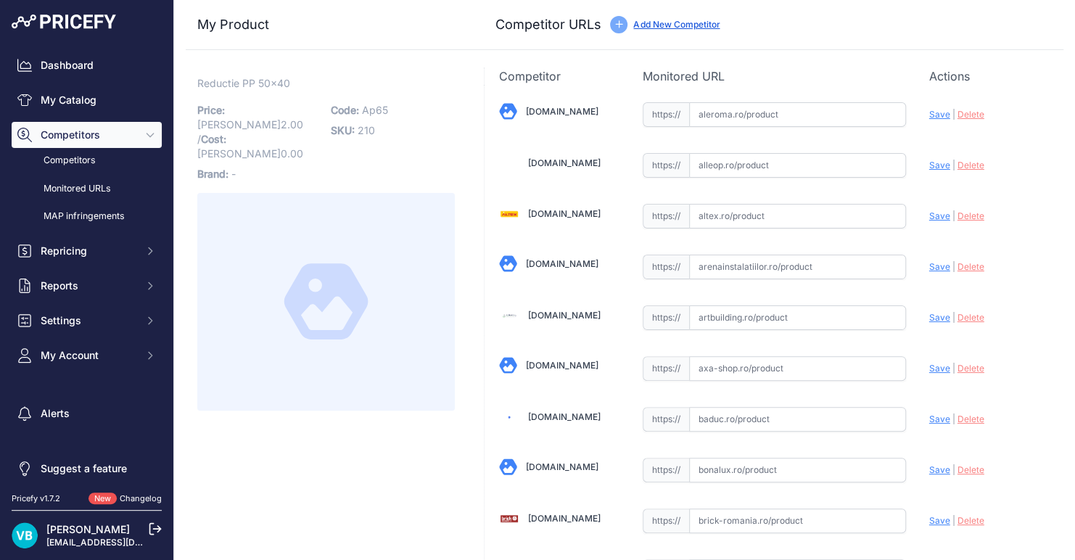
scroll to position [287, 0]
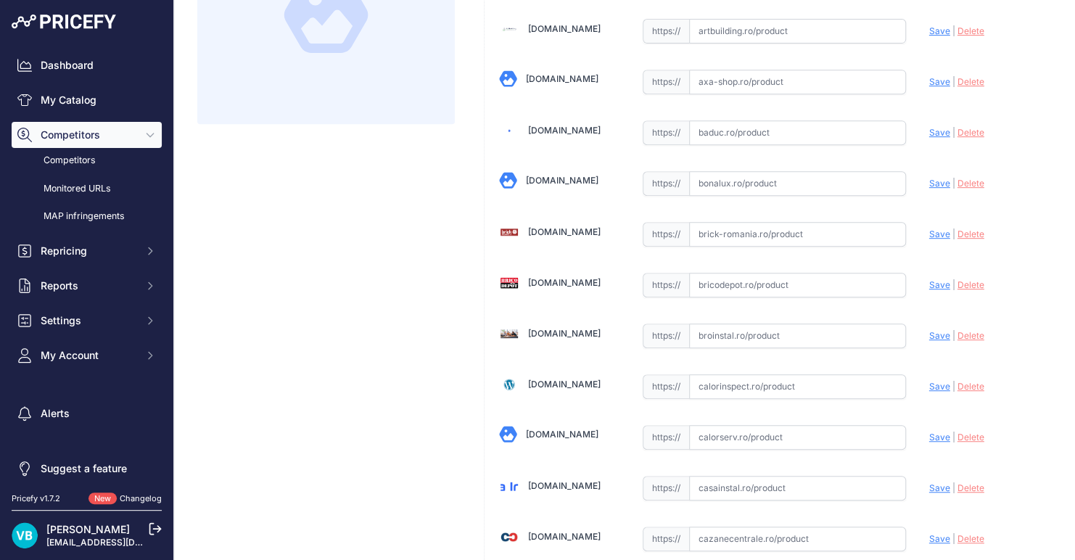
click at [758, 276] on input "text" at bounding box center [797, 285] width 217 height 25
paste input "https://www.bricodepot.ro/constructii/sisteme-de-scurgere/reductie-pp-ex-50x40.…"
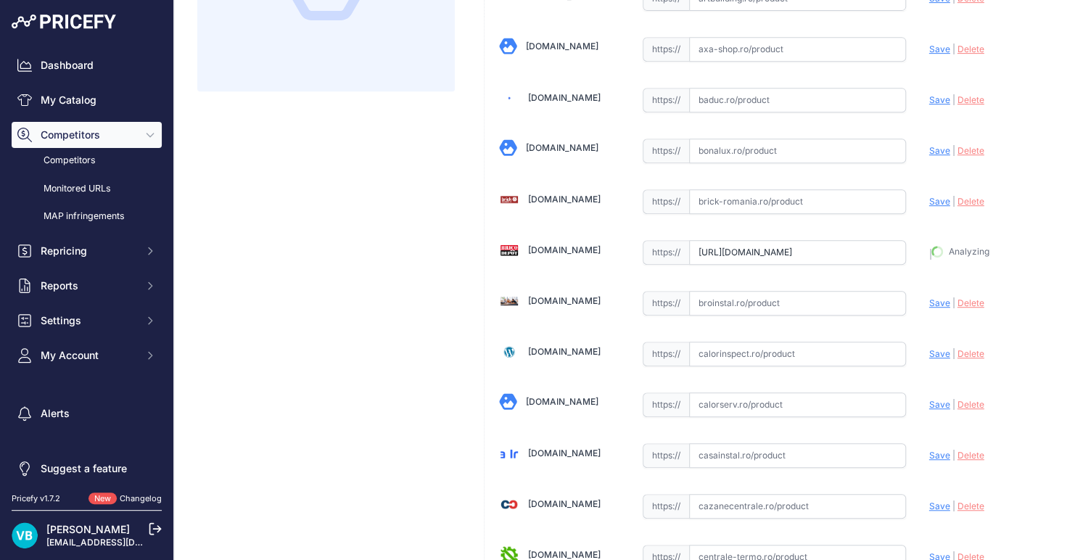
type input "www.bricodepot.ro/constructii/sisteme-de-scurgere/reductie-pp-ex-50x40.html?pri…"
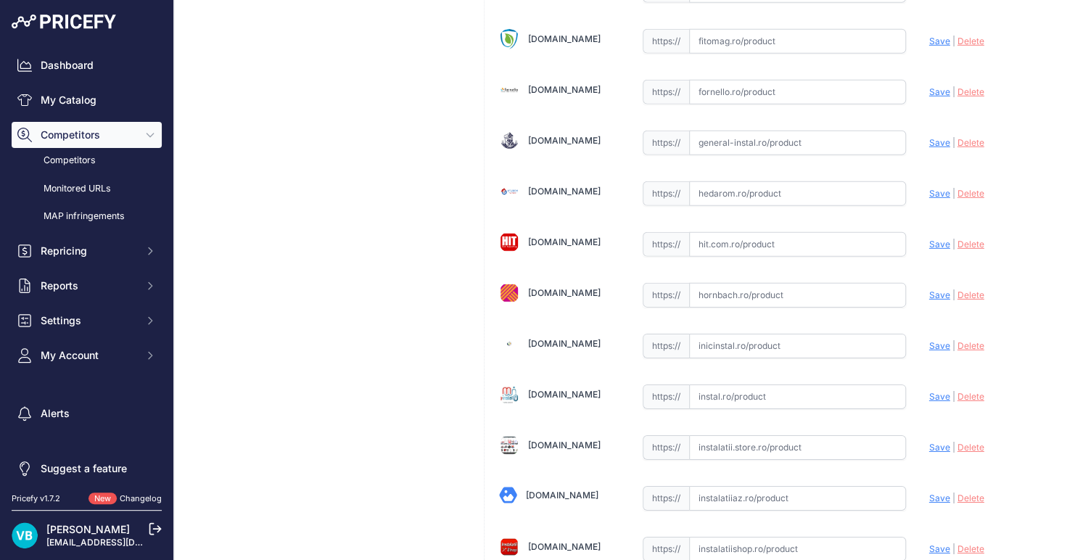
click at [718, 284] on input "text" at bounding box center [797, 295] width 217 height 25
paste input "https://www.hornbach.ro/p/reductie-excentrica-valrom-din-polipropilena-o-50-40-…"
type input "https://www.hornbach.ro/p/reductie-excentrica-valrom-din-polipropilena-o-50-40-…"
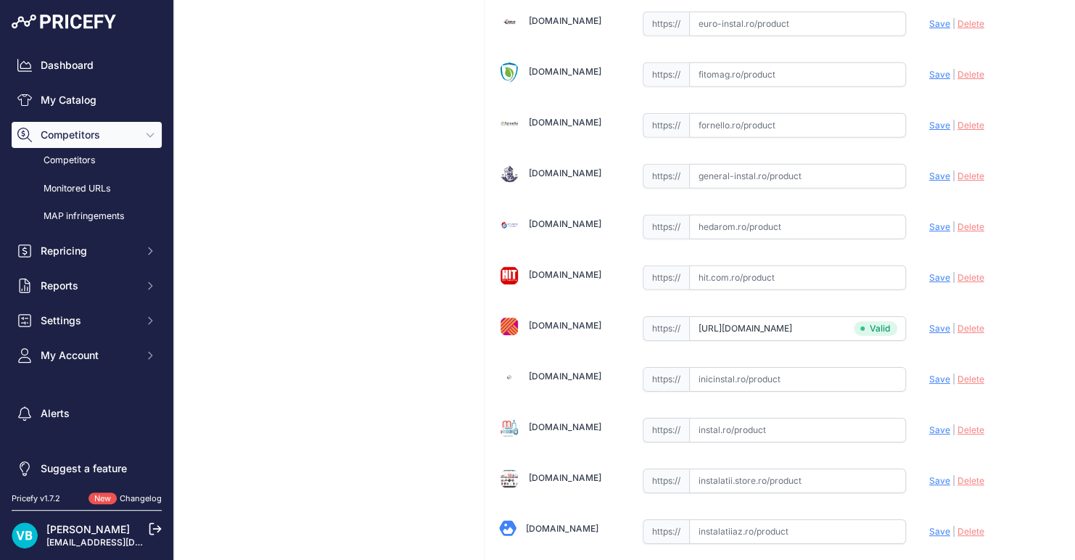
scroll to position [2087, 0]
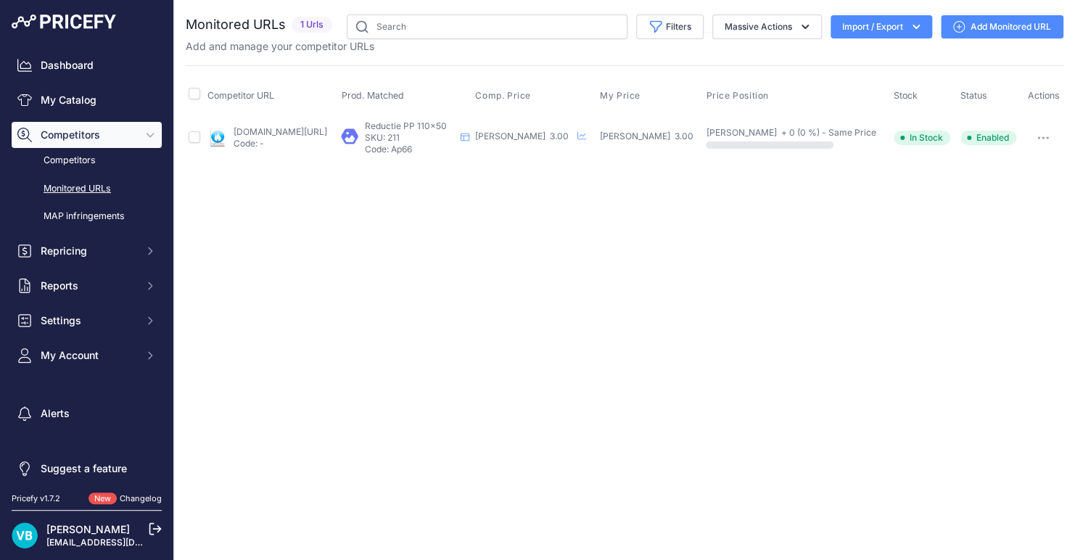
drag, startPoint x: 263, startPoint y: 133, endPoint x: 344, endPoint y: 120, distance: 82.2
click at [263, 133] on link "roinstalatii.ro/reductie-pp-110-50-p437?prirule_jdsnikfkfjsd=9760" at bounding box center [281, 131] width 94 height 11
drag, startPoint x: 991, startPoint y: 20, endPoint x: 964, endPoint y: 18, distance: 26.2
click at [991, 20] on link "Add Monitored URL" at bounding box center [1002, 26] width 123 height 23
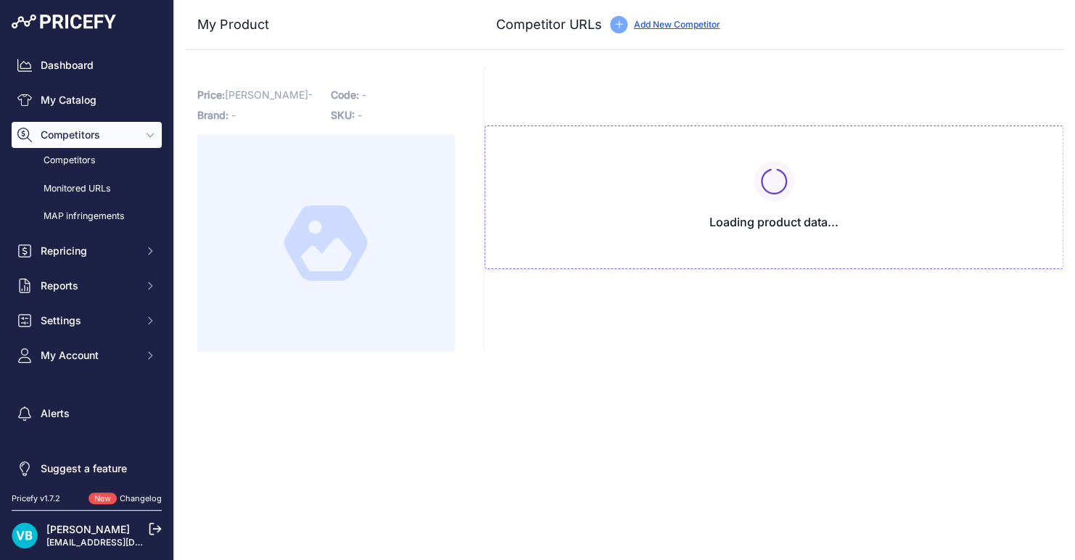
type input "[DOMAIN_NAME][URL]"
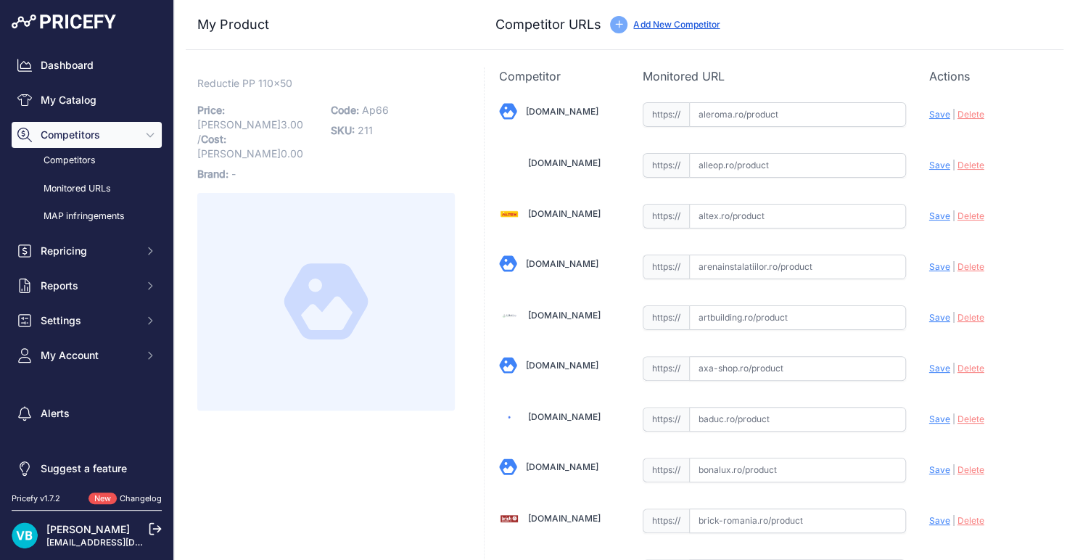
scroll to position [287, 0]
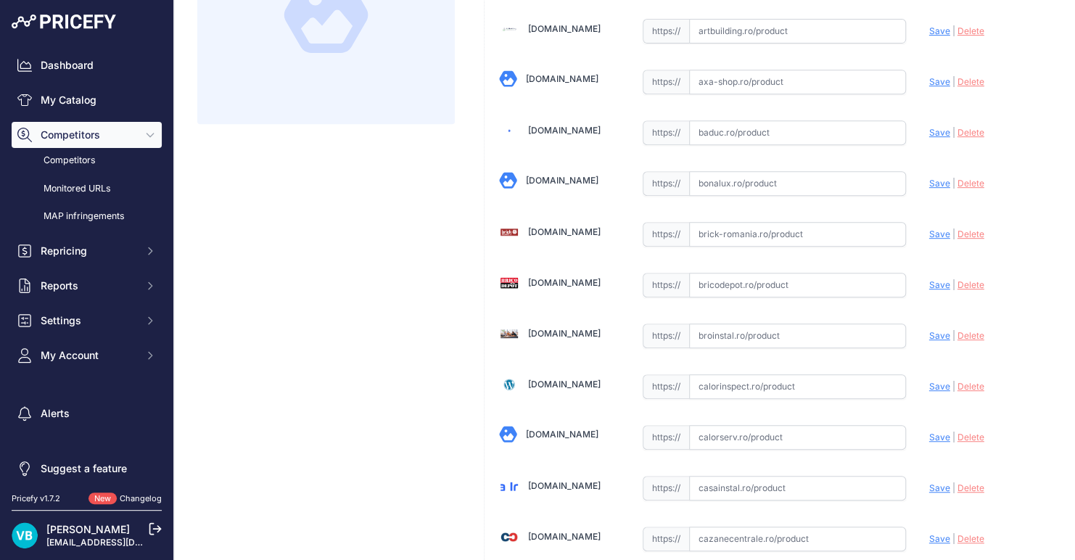
click at [776, 275] on input "text" at bounding box center [797, 285] width 217 height 25
click at [779, 276] on input "text" at bounding box center [797, 285] width 217 height 25
paste input "[URL][DOMAIN_NAME]"
type input "[DOMAIN_NAME][URL]"
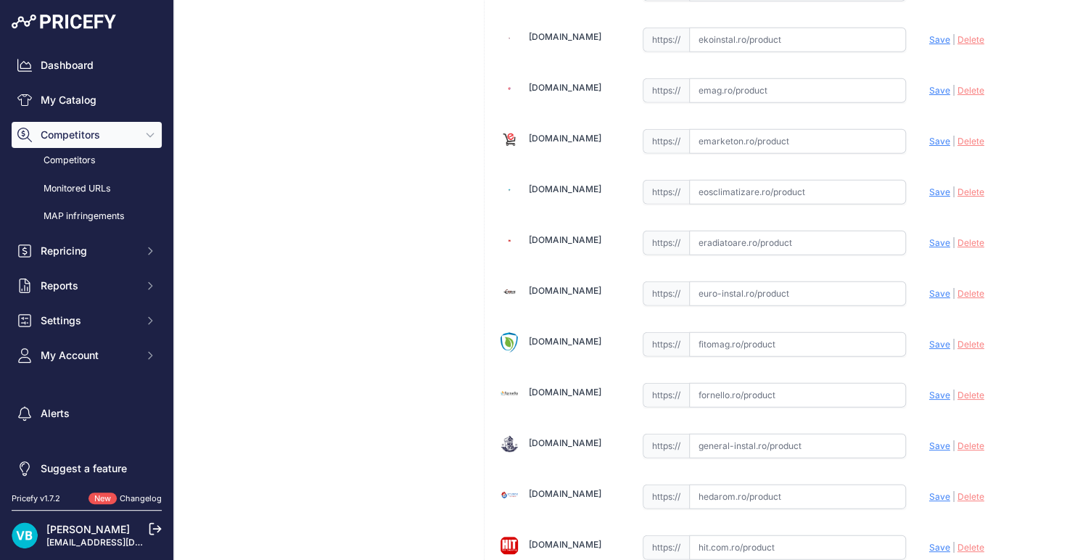
scroll to position [1752, 0]
click at [736, 282] on input "text" at bounding box center [797, 293] width 217 height 25
paste input "[URL][DOMAIN_NAME]"
type input "[DOMAIN_NAME][URL]"
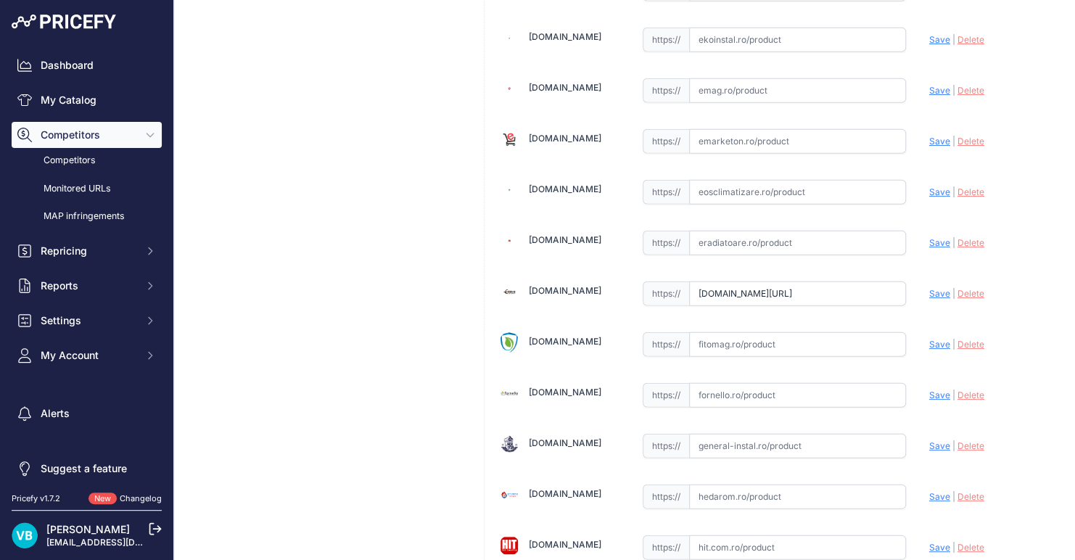
scroll to position [0, 0]
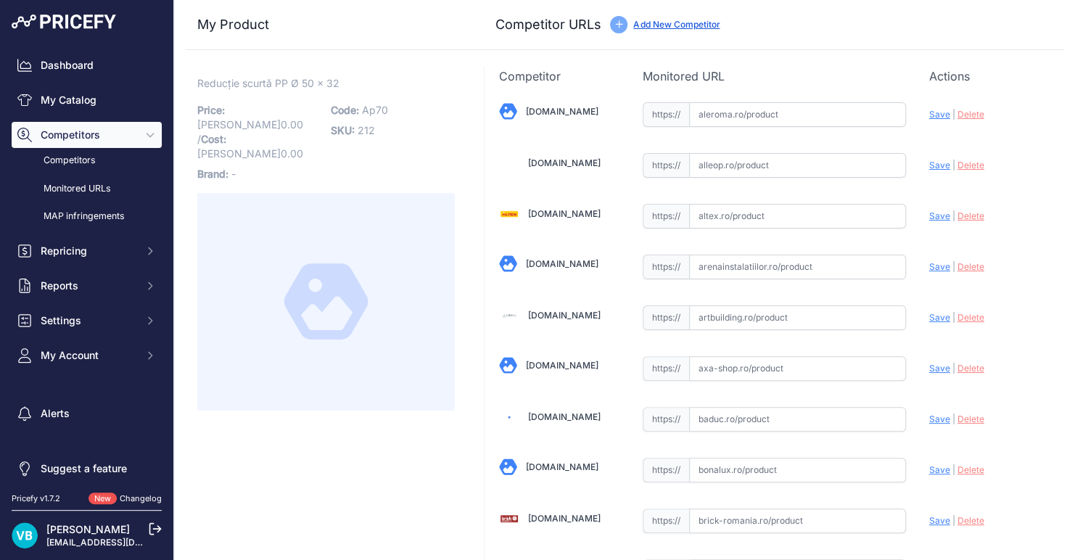
scroll to position [2708, 0]
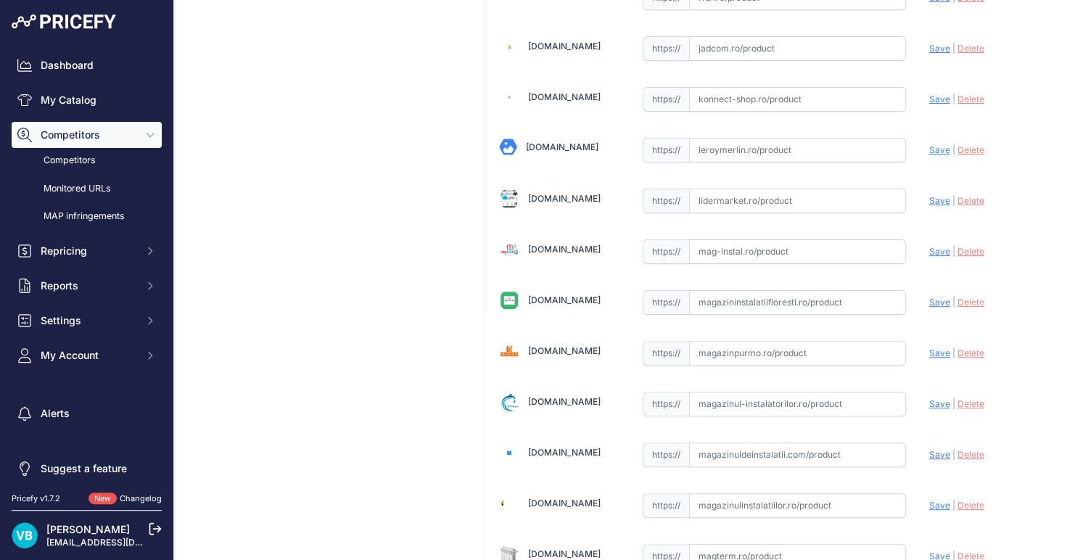
click at [820, 493] on input "text" at bounding box center [797, 505] width 217 height 25
paste input "[URL][DOMAIN_NAME]"
type input "[URL][DOMAIN_NAME]"
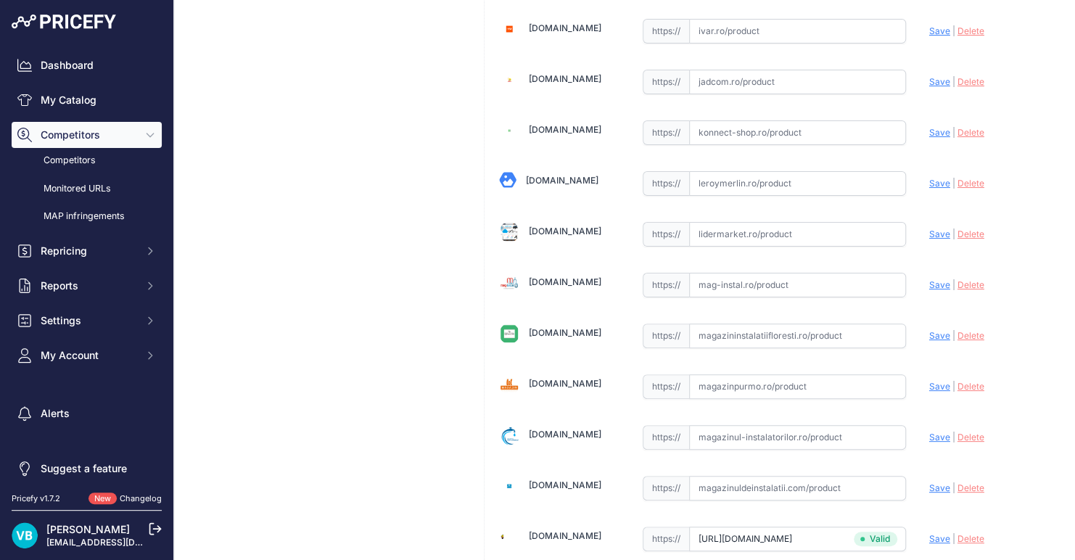
scroll to position [2740, 0]
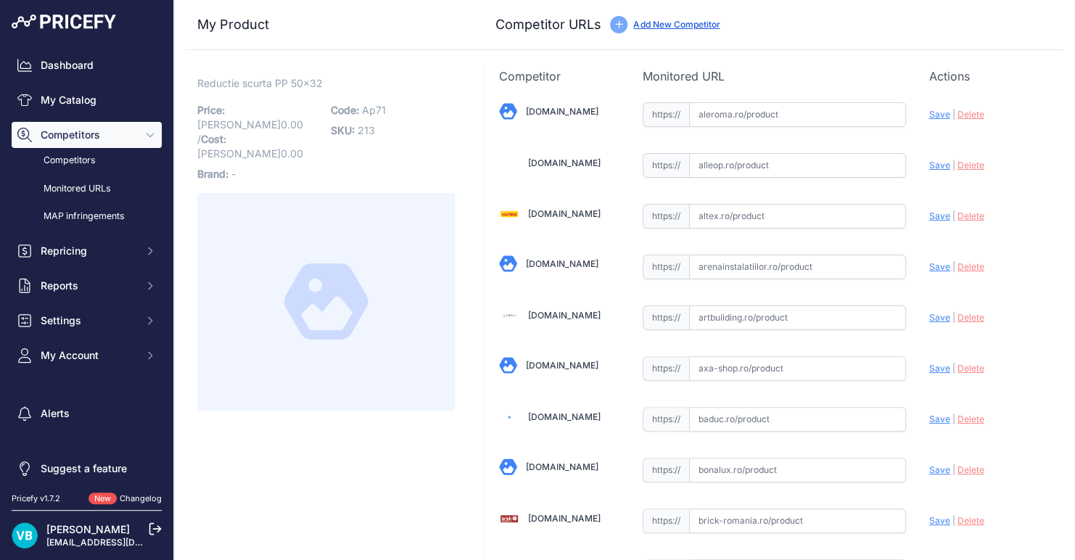
click at [369, 105] on span "Ap71" at bounding box center [374, 110] width 24 height 12
copy span "Ap71"
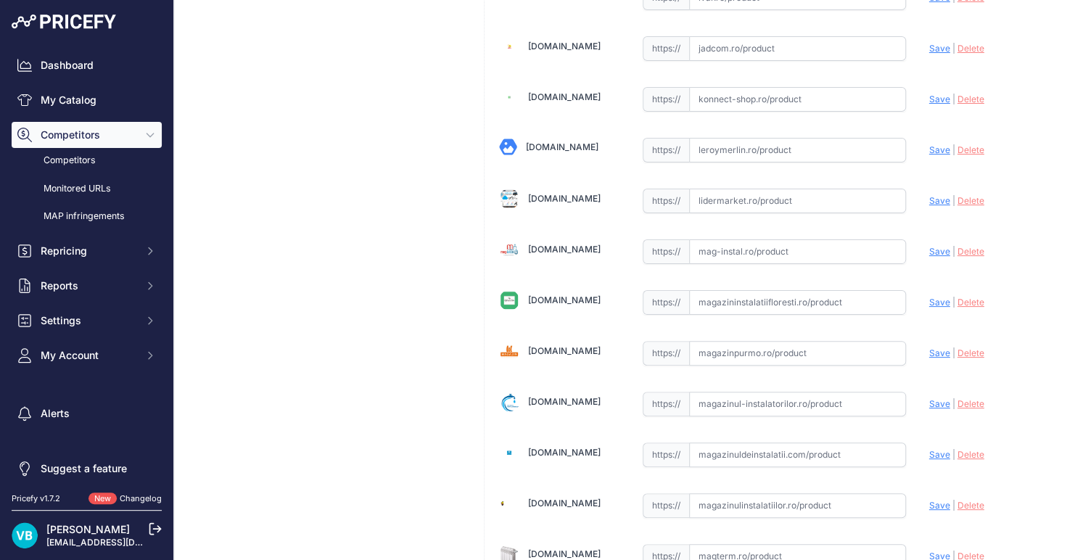
click at [766, 493] on input "text" at bounding box center [797, 505] width 217 height 25
paste input "[URL][DOMAIN_NAME]"
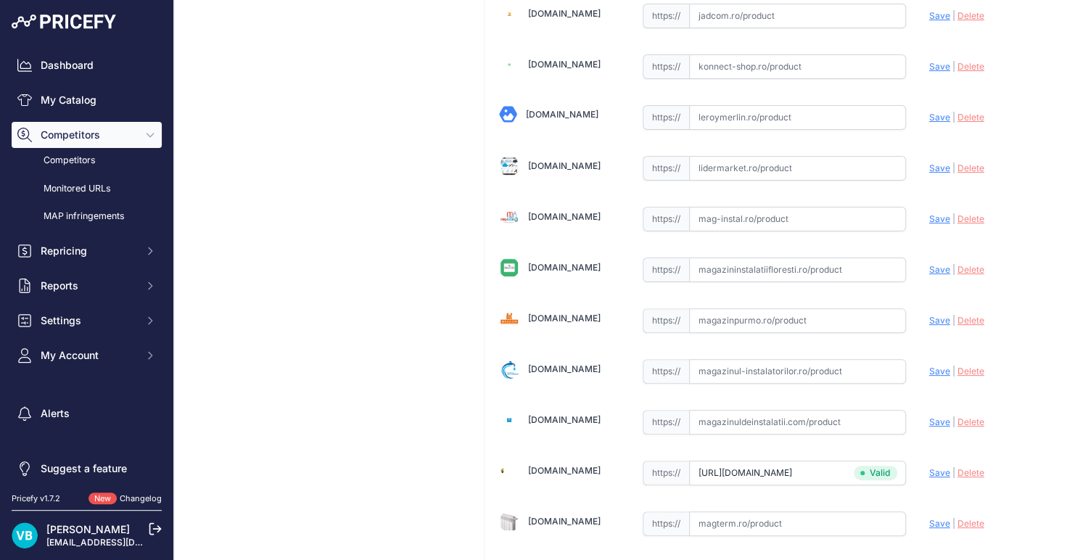
type input "magazinulinstalatiilor.ro/canalizare-interioara/3103-reductie-scurta-pp-canaliz…"
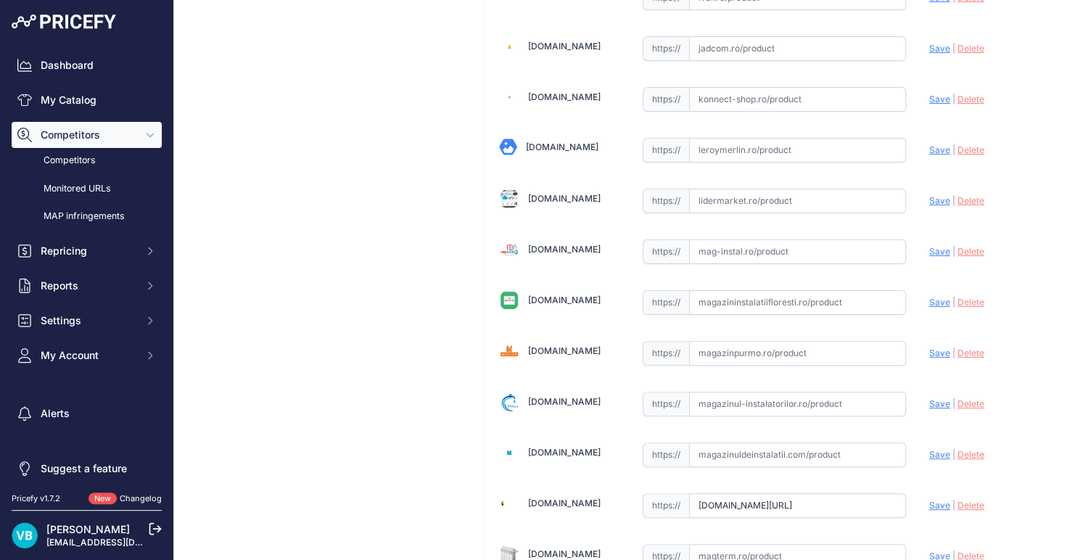
scroll to position [1499, 0]
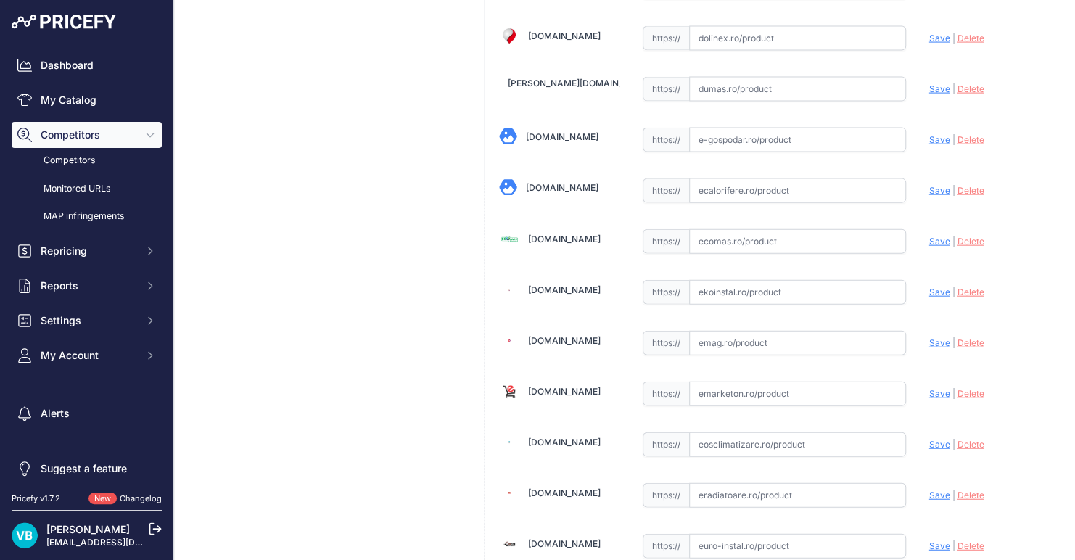
click at [722, 284] on input "text" at bounding box center [797, 292] width 217 height 25
paste input "https://www.ekoinstal.ro/hidro/reductie-excentrica-pp-50-32-easykit.html?srslti…"
type input "www.ekoinstal.ro/hidro/reductie-excentrica-pp-50-32-easykit.html?prirule_jdsnik…"
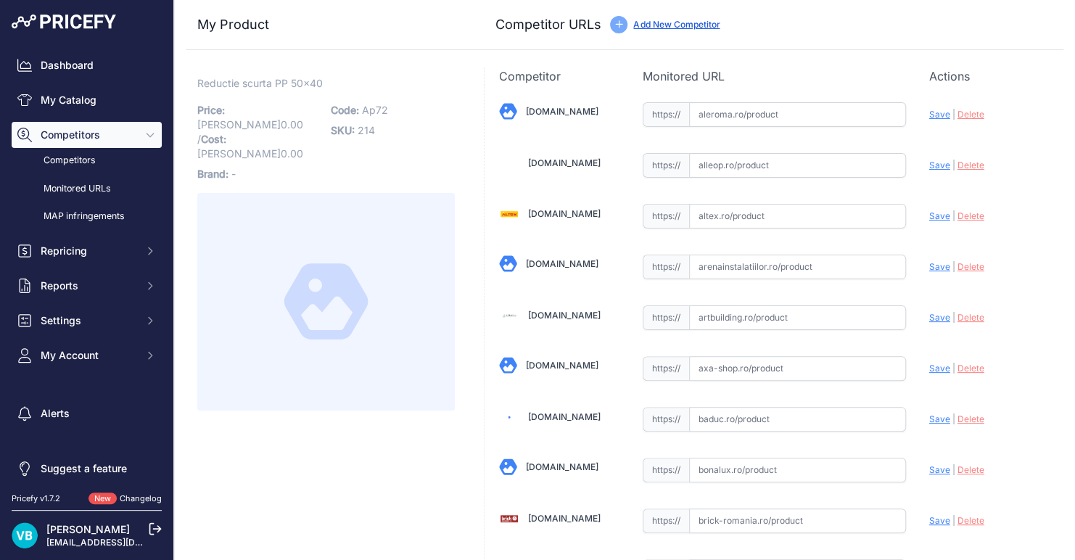
scroll to position [2708, 0]
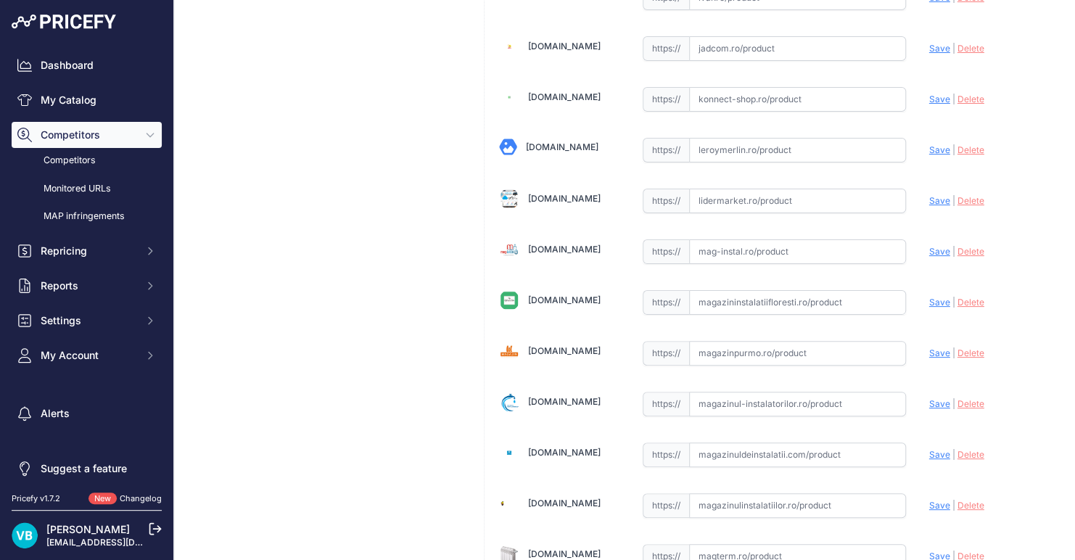
click at [819, 493] on input "text" at bounding box center [797, 505] width 217 height 25
paste input "[URL][DOMAIN_NAME]"
type input "[URL][DOMAIN_NAME]"
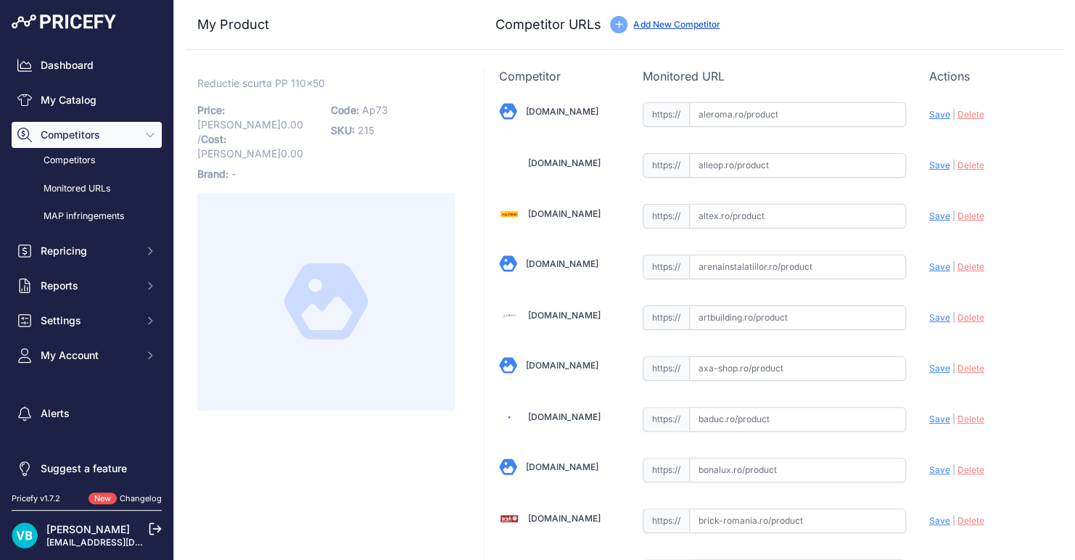
scroll to position [4671, 0]
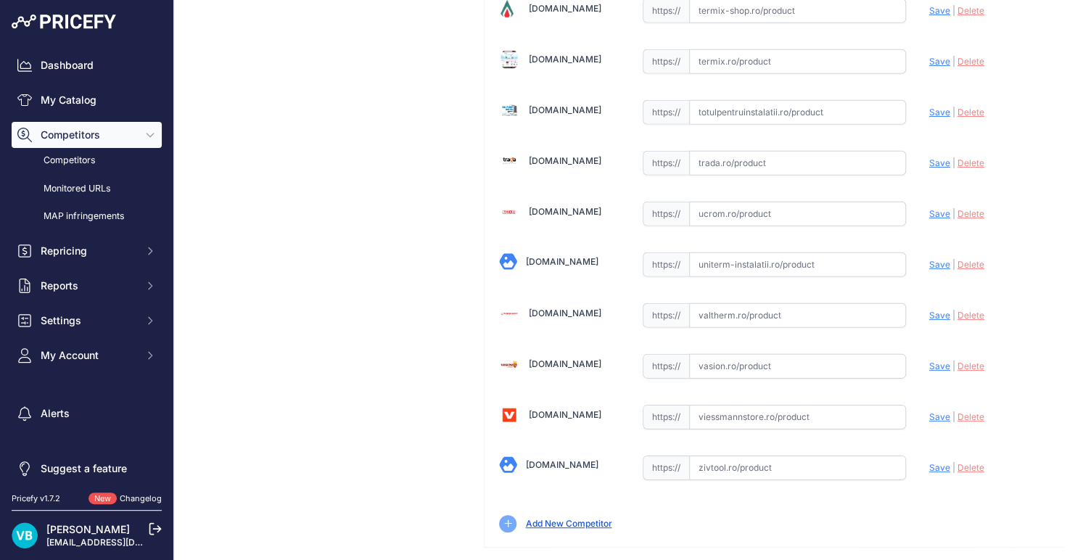
click at [860, 354] on input "text" at bounding box center [797, 366] width 217 height 25
paste input "[URL][DOMAIN_NAME]"
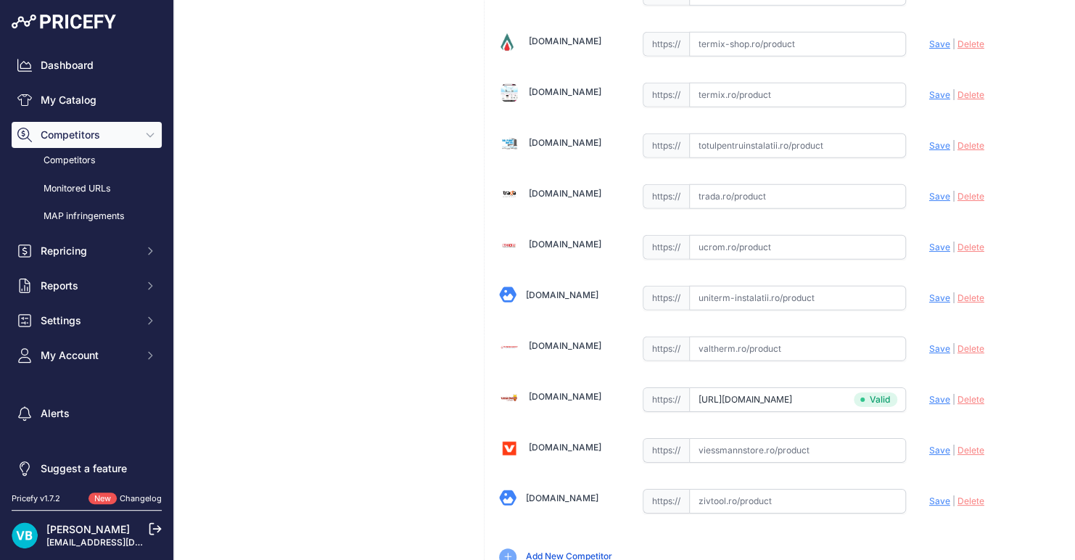
type input "[DOMAIN_NAME][URL]"
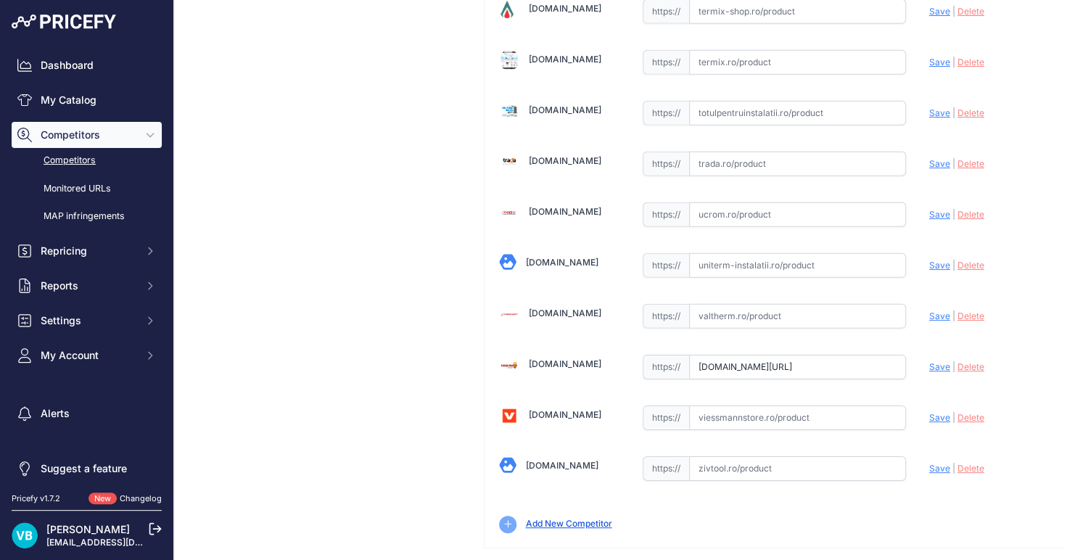
scroll to position [1481, 0]
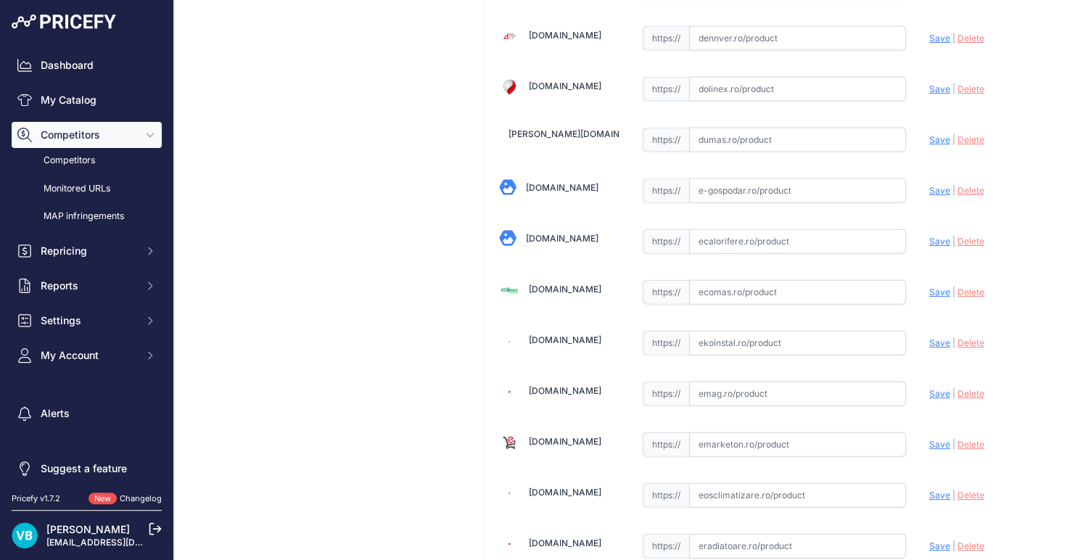
click at [820, 280] on input "text" at bounding box center [797, 292] width 217 height 25
paste input "[URL][DOMAIN_NAME]"
type input "https://www.ecomas.ro/reductie-scurta-pp-scurgere-110-50?prirule_jdsnikfkfjsd=9…"
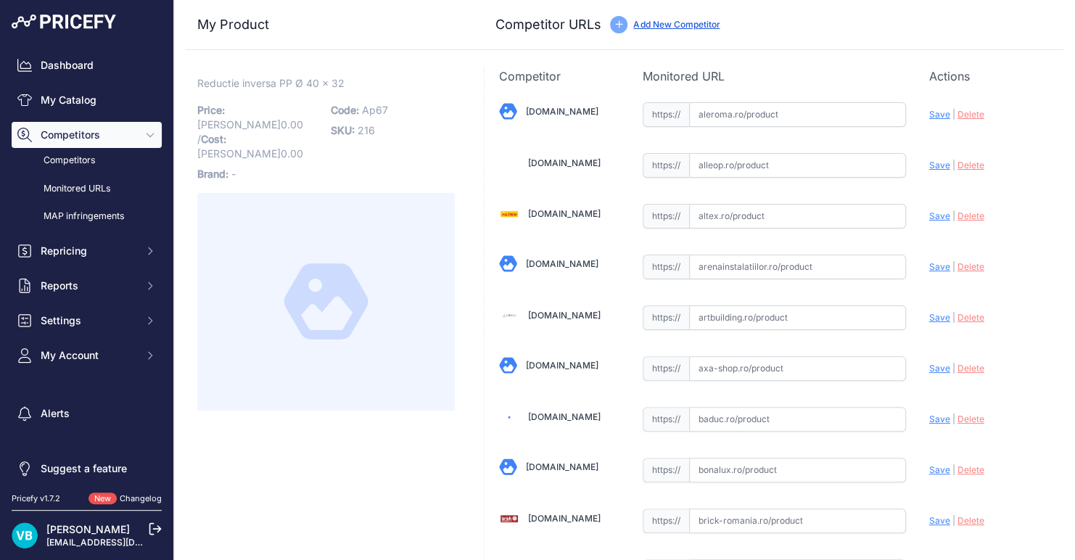
click at [366, 104] on span "Ap67" at bounding box center [375, 110] width 26 height 12
click at [368, 104] on span "Ap67" at bounding box center [375, 110] width 26 height 12
copy span "Ap67"
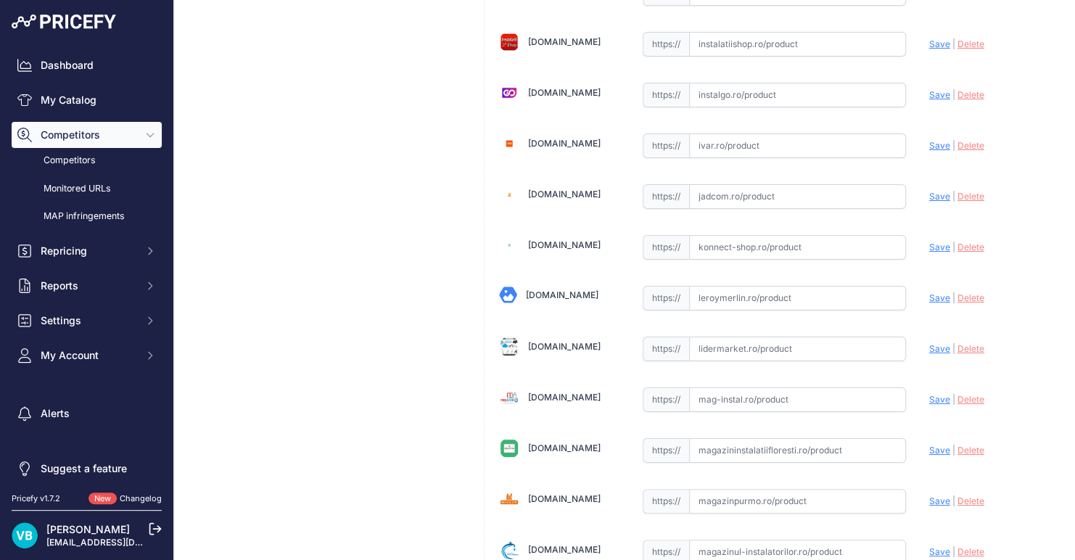
click at [856, 286] on input "text" at bounding box center [797, 298] width 217 height 25
paste input "https://www.leroymerlin.ro/produse/racorduri-evacuare/675/reductie-excentrica-p…"
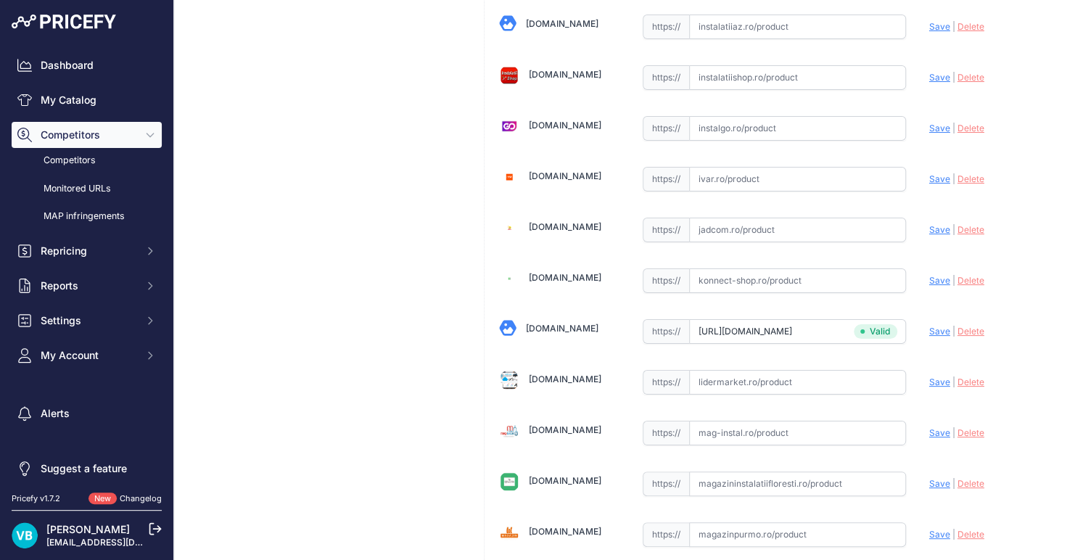
type input "www.leroymerlin.ro/produse/racorduri-evacuare/675/reductie-excentrica-polipropi…"
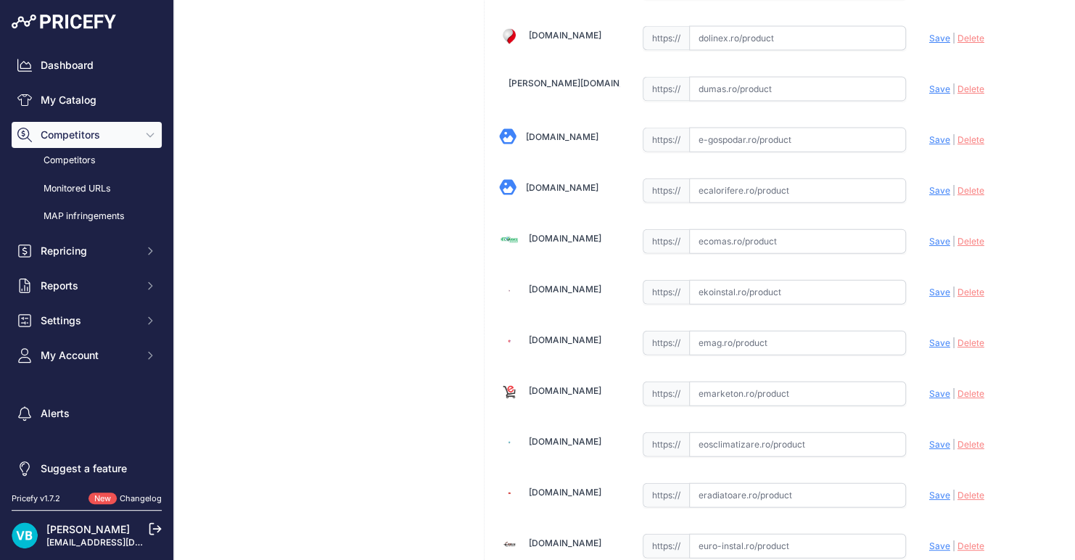
scroll to position [1499, 0]
click at [705, 280] on input "text" at bounding box center [797, 291] width 217 height 25
paste input "https://www.ekoinstal.ro/hidro/reductie-pp-32-40-inversa-easykit.html?srsltid=A…"
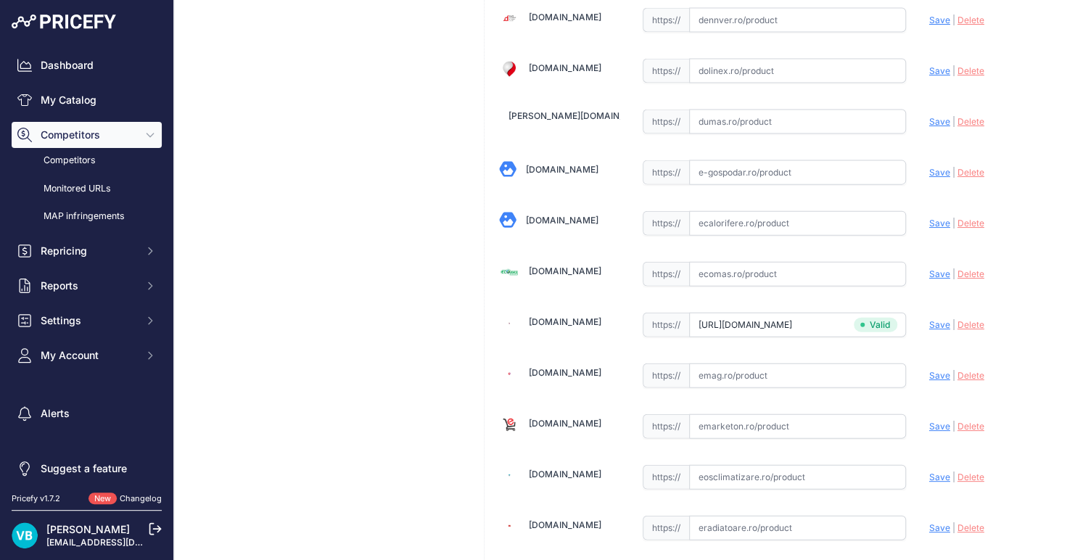
type input "www.ekoinstal.ro/hidro/reductie-pp-32-40-inversa-easykit.html?prirule_jdsnikfkf…"
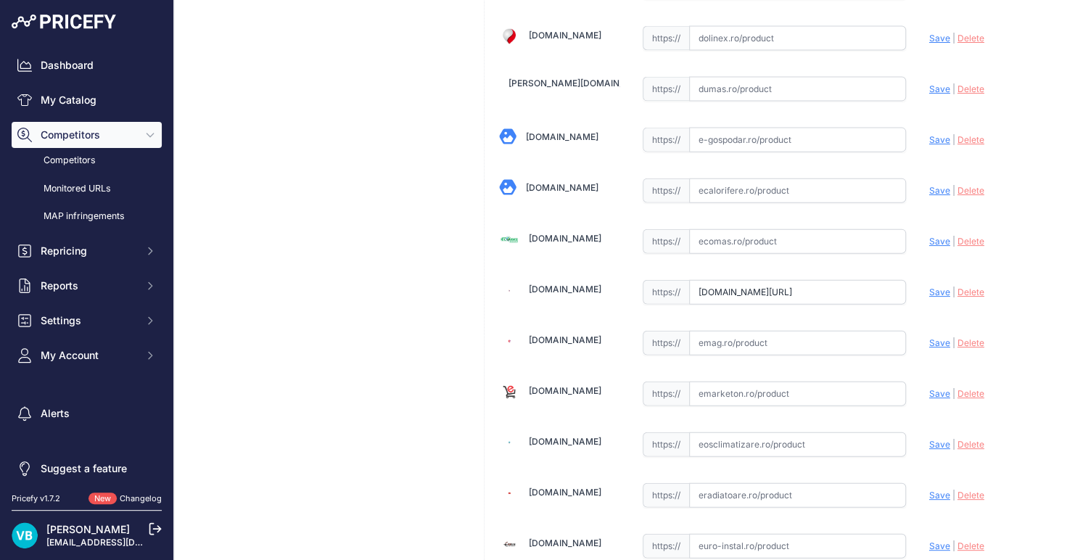
scroll to position [1179, 0]
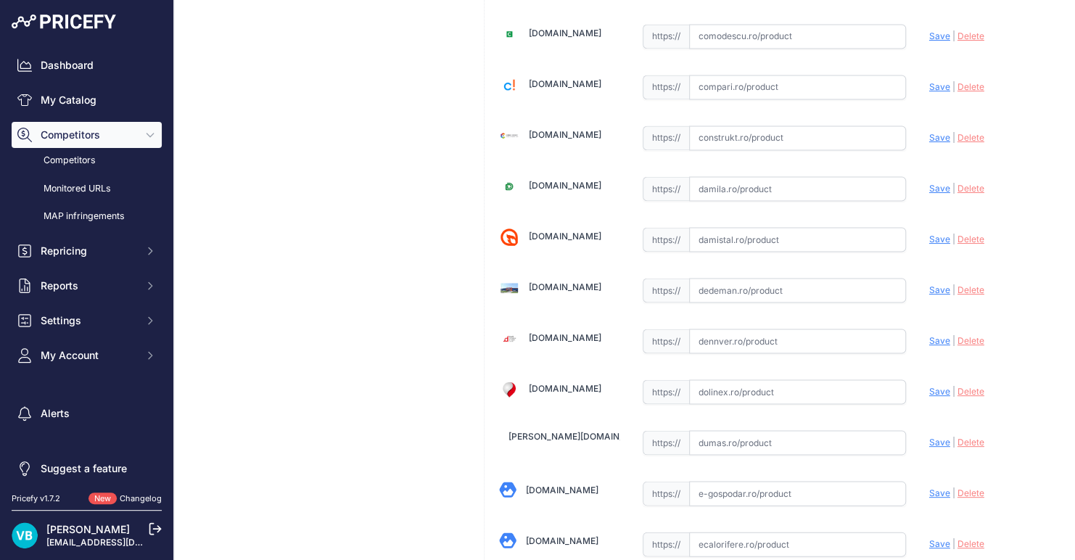
click at [796, 279] on input "text" at bounding box center [797, 290] width 217 height 25
paste input "https://www.dedeman.ro/ro/adaptor-polipropilena-reductie-excentrica-gri-d-32-mm…"
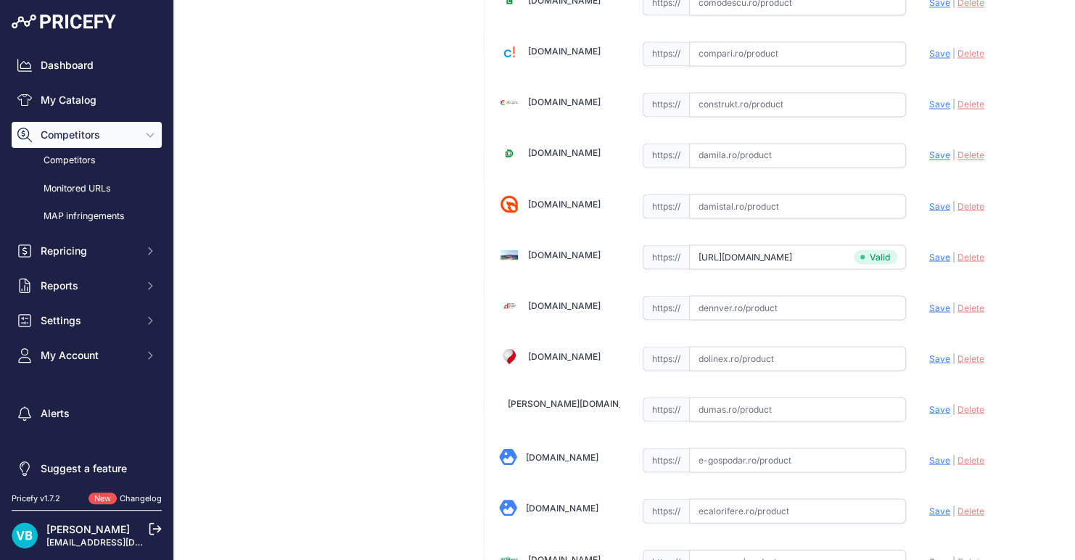
type input "www.dedeman.ro/ro/adaptor-polipropilena-reductie-excentrica-gri-d-32-mm-d-40-mm…"
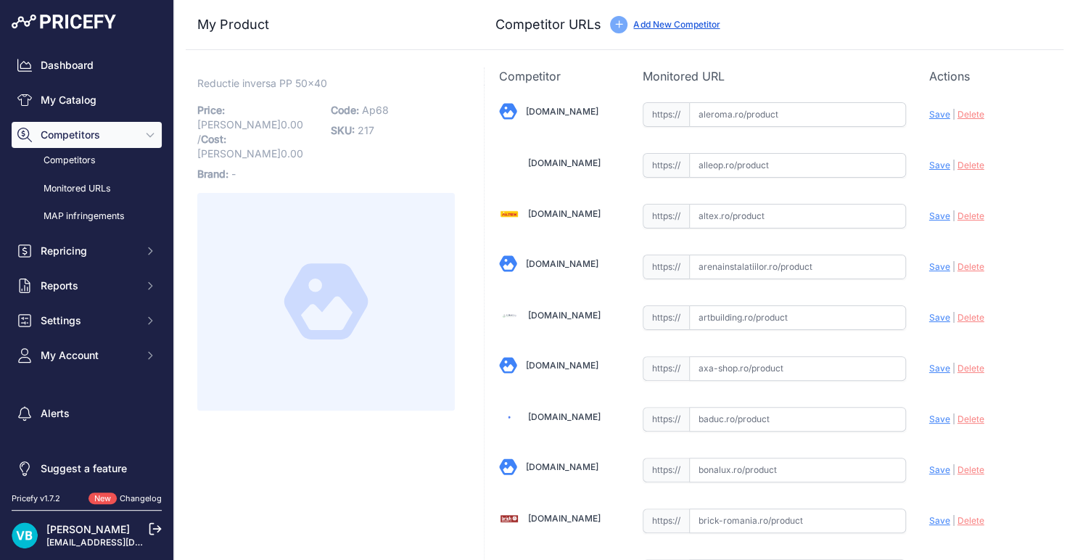
scroll to position [287, 0]
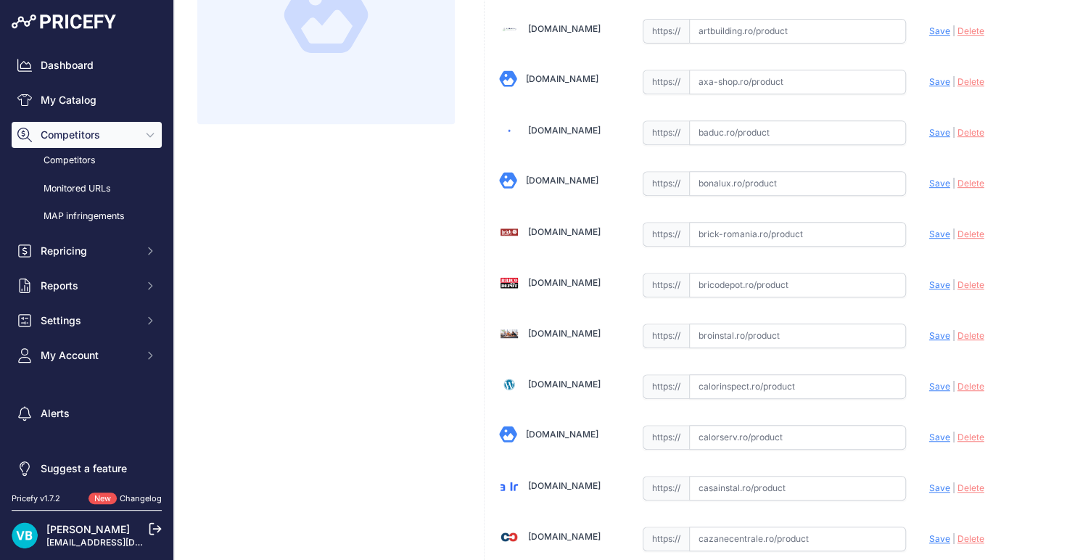
click at [755, 270] on div "https:// Valid" at bounding box center [774, 284] width 263 height 28
click at [773, 279] on input "text" at bounding box center [797, 285] width 217 height 25
paste input "https://www.bricodepot.ro/constructii/sisteme-de-scurgere/reductie-pp-ex-50x40.…"
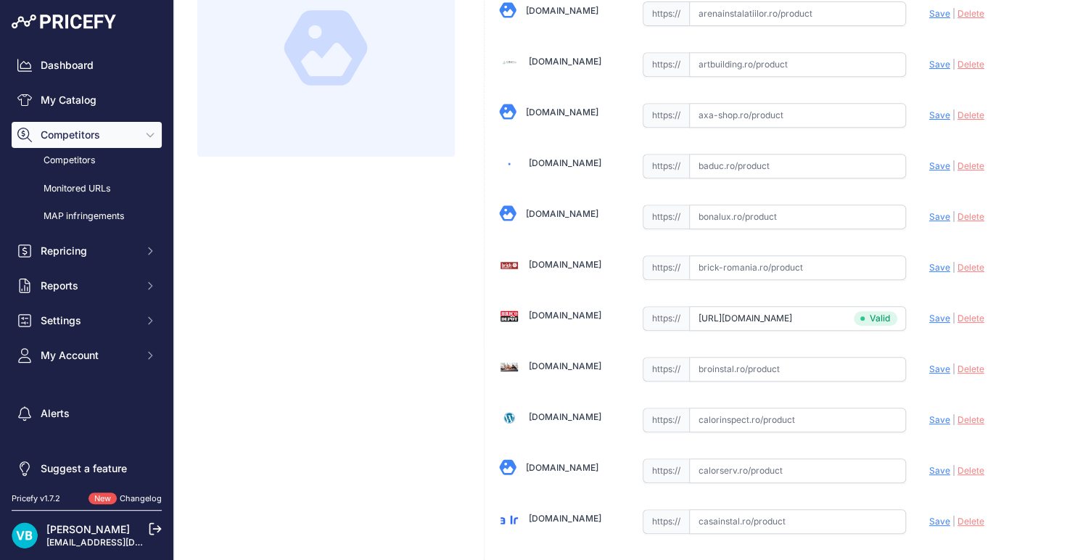
scroll to position [319, 0]
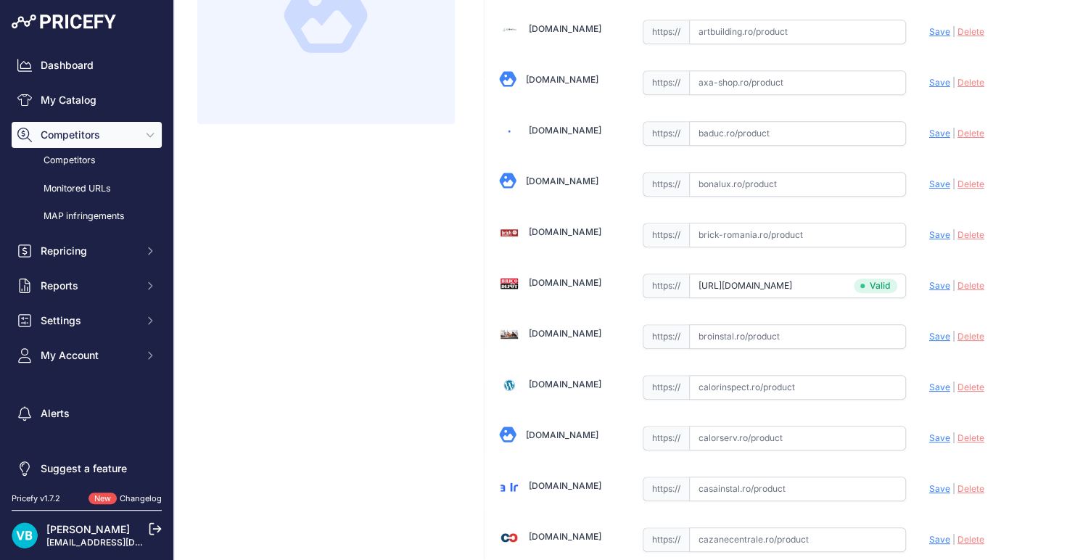
type input "www.bricodepot.ro/constructii/sisteme-de-scurgere/reductie-pp-ex-50x40.html?pri…"
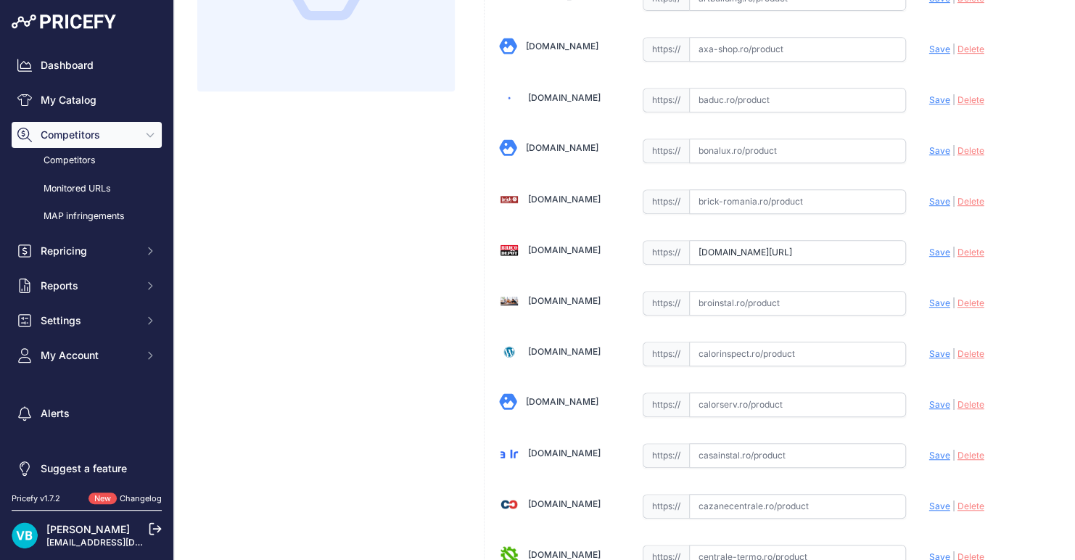
scroll to position [287, 0]
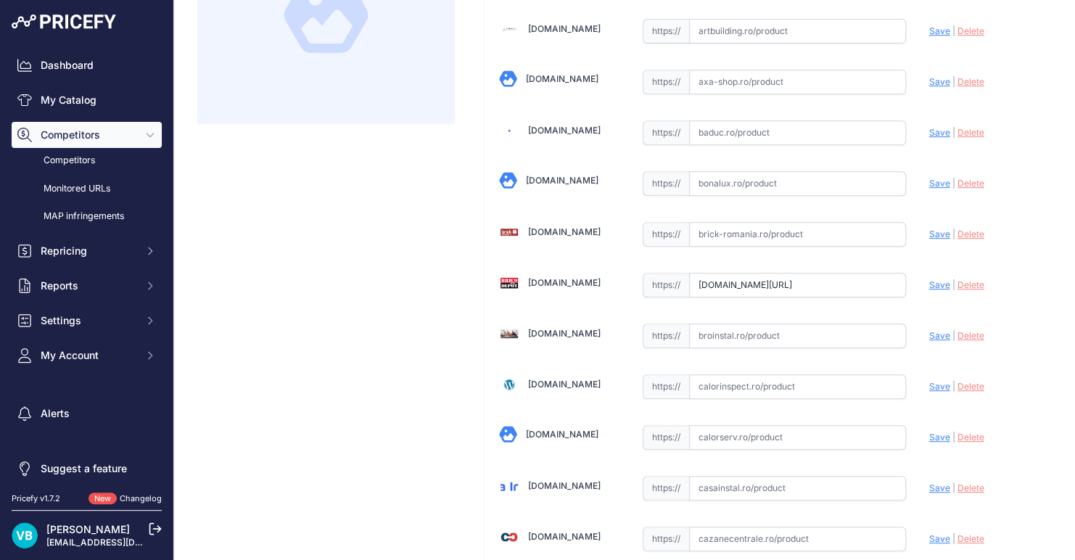
click at [732, 223] on input "text" at bounding box center [797, 234] width 217 height 25
paste input "https://brick-romania.ro/fitinguri-tevi-pp/valrom/reductie-exc-pp-50x40-valrom-…"
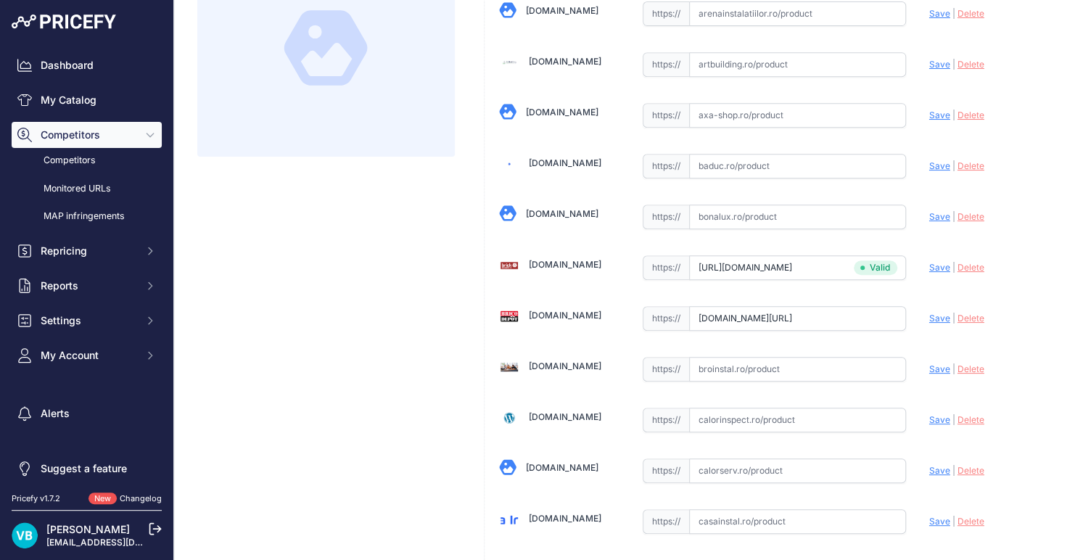
scroll to position [319, 0]
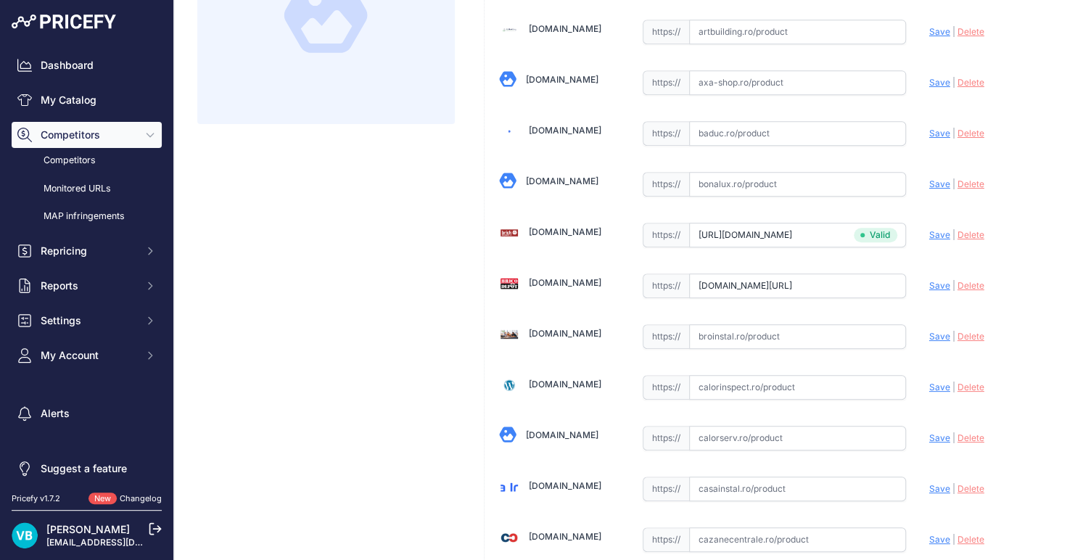
type input "brick-romania.ro/fitinguri-tevi-pp/valrom/reductie-exc-pp-50x40-valrom-tb020105…"
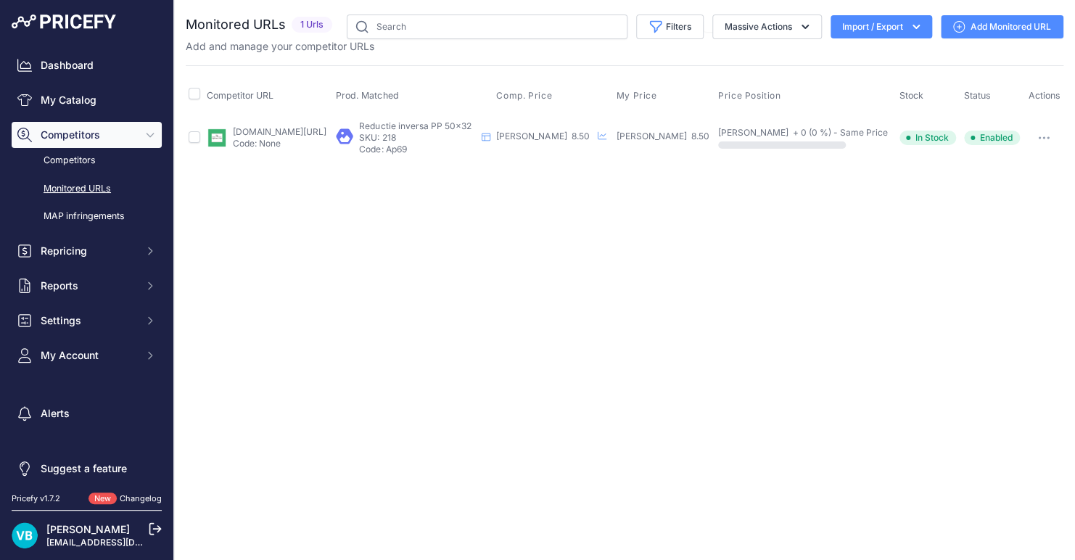
drag, startPoint x: 307, startPoint y: 131, endPoint x: 465, endPoint y: 116, distance: 158.9
click at [307, 131] on link "[DOMAIN_NAME][URL]" at bounding box center [280, 131] width 94 height 11
click at [985, 25] on link "Add Monitored URL" at bounding box center [1002, 26] width 123 height 23
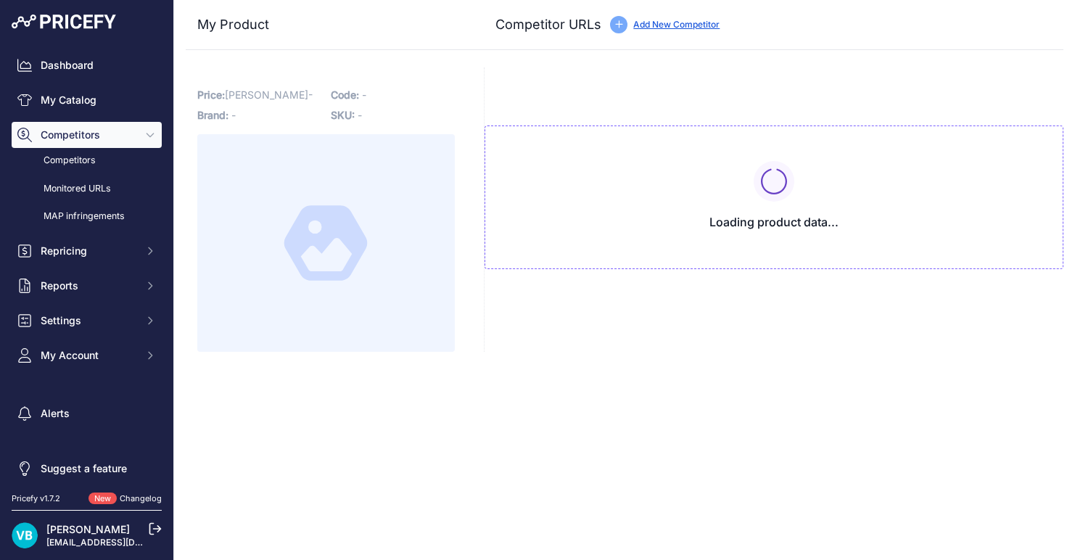
type input "[DOMAIN_NAME][URL]"
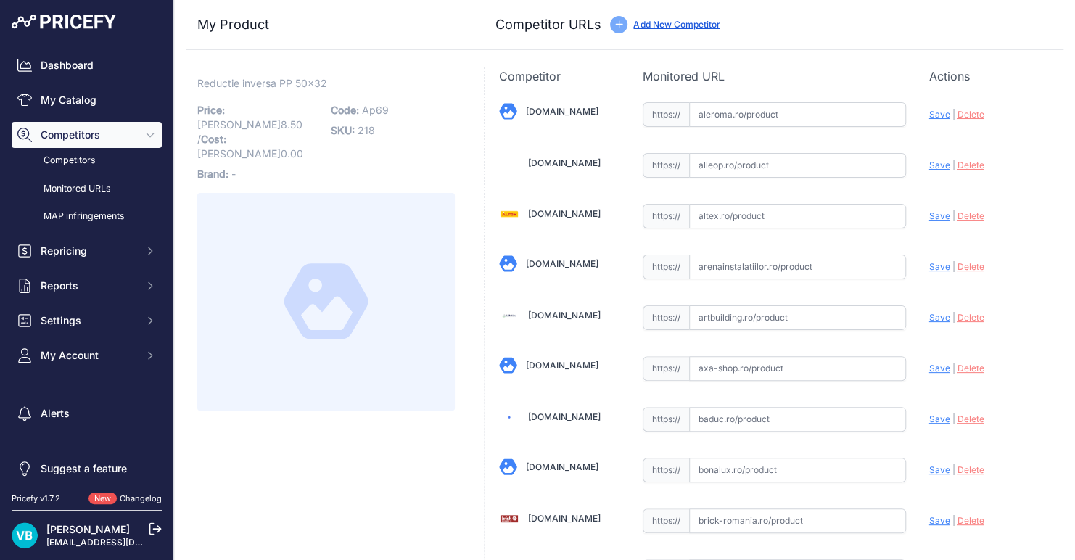
scroll to position [2708, 0]
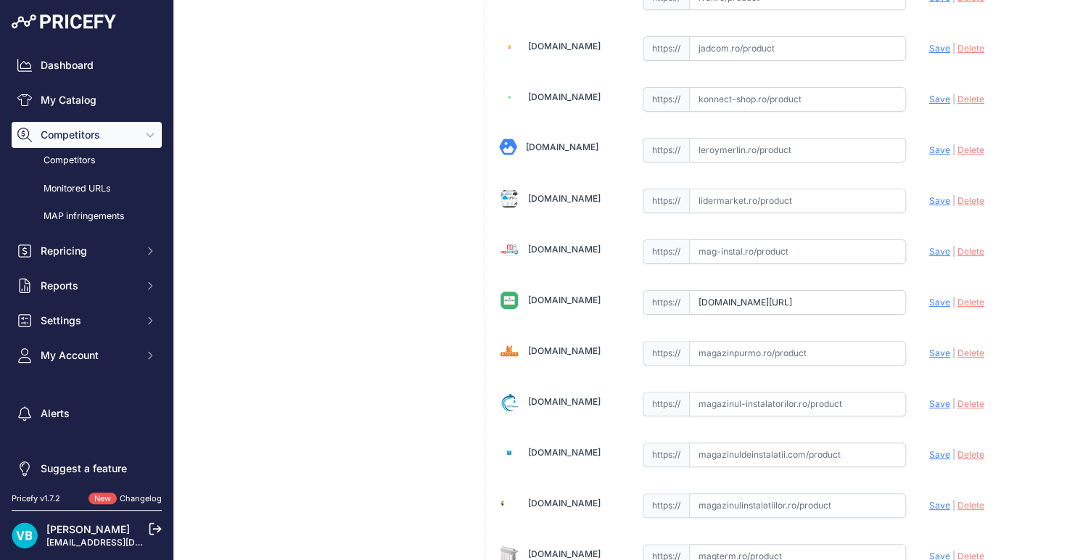
click at [809, 493] on input "text" at bounding box center [797, 505] width 217 height 25
paste input "[URL][DOMAIN_NAME]"
type input "[DOMAIN_NAME][URL]"
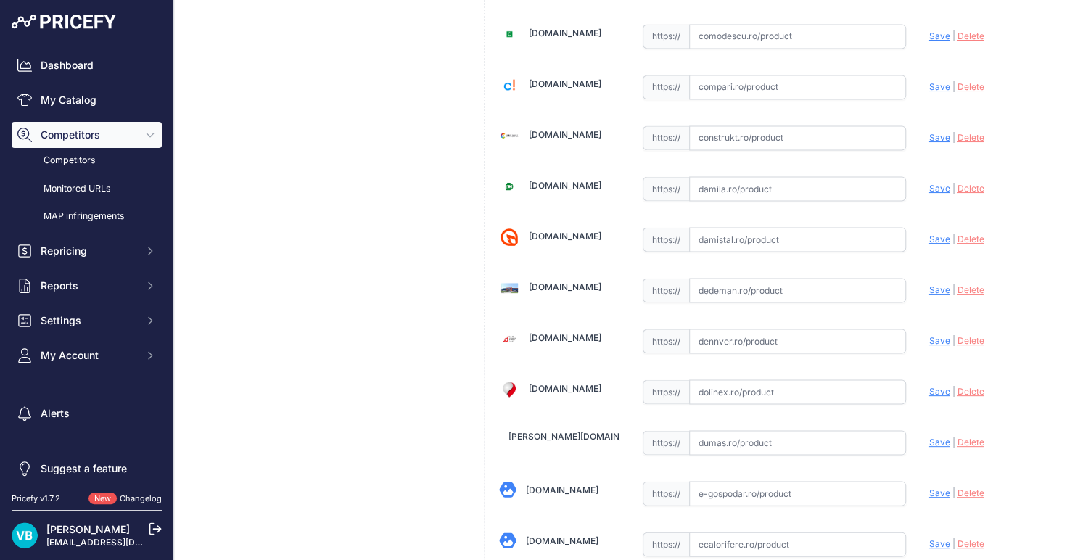
scroll to position [1146, 0]
click at [702, 284] on input "text" at bounding box center [797, 289] width 217 height 25
paste input "[URL][DOMAIN_NAME]"
type input "[DOMAIN_NAME][URL]"
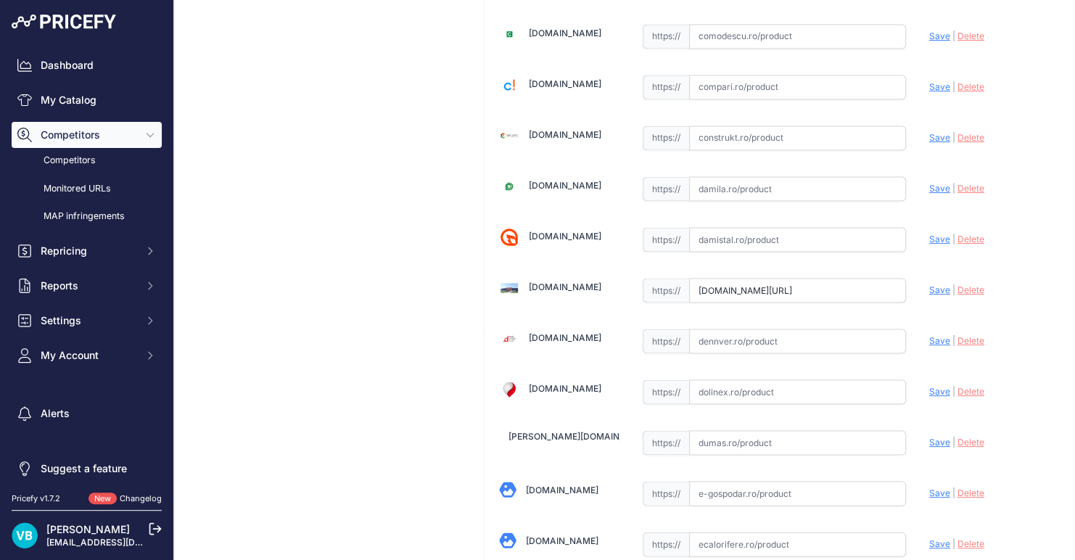
scroll to position [1146, 0]
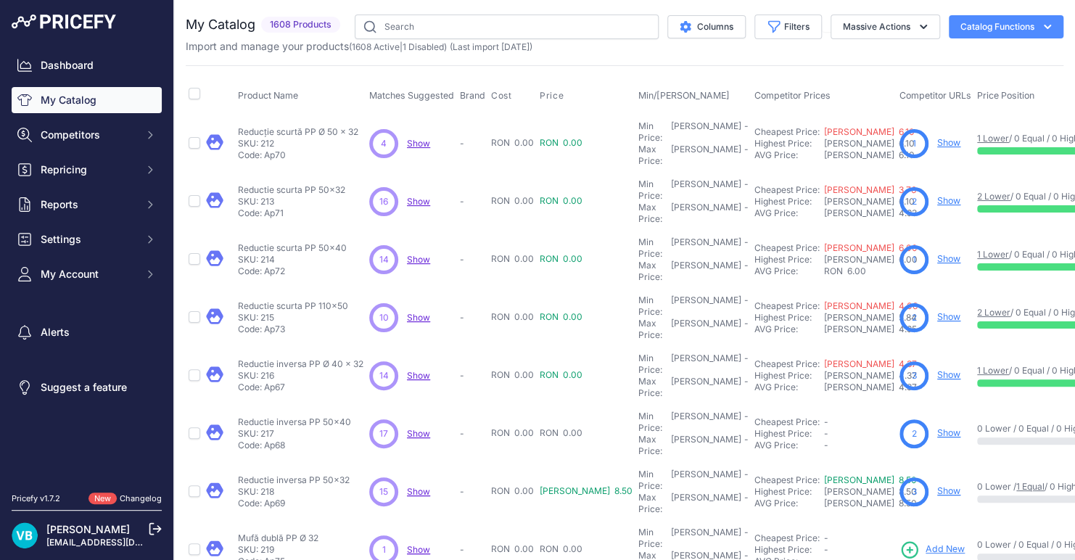
scroll to position [73, 0]
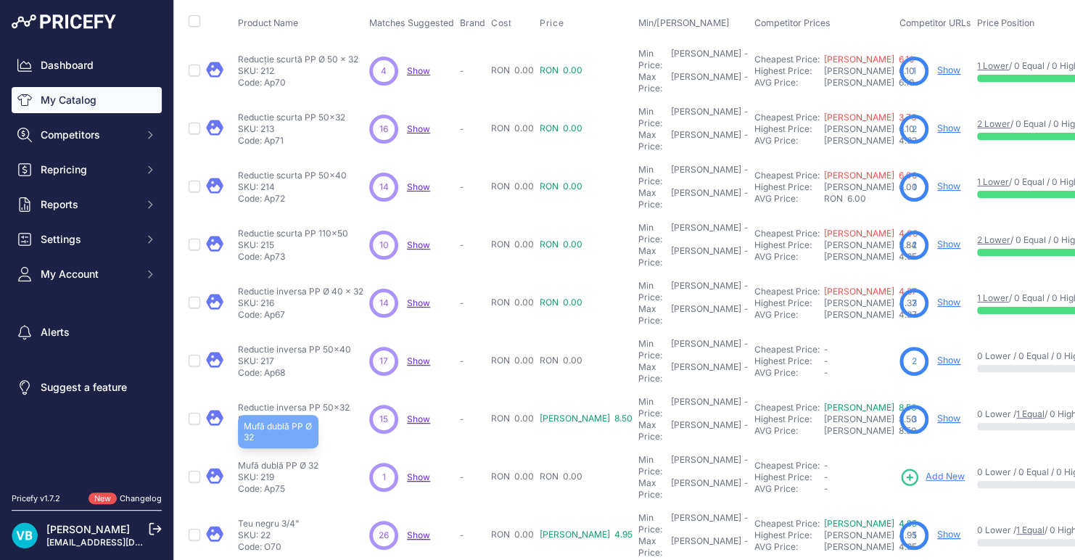
click at [285, 460] on p "Mufă dublă PP Ø 32" at bounding box center [278, 466] width 81 height 12
copy div "Mufă dublă PP Ø 32"
drag, startPoint x: 290, startPoint y: 398, endPoint x: 266, endPoint y: 401, distance: 24.8
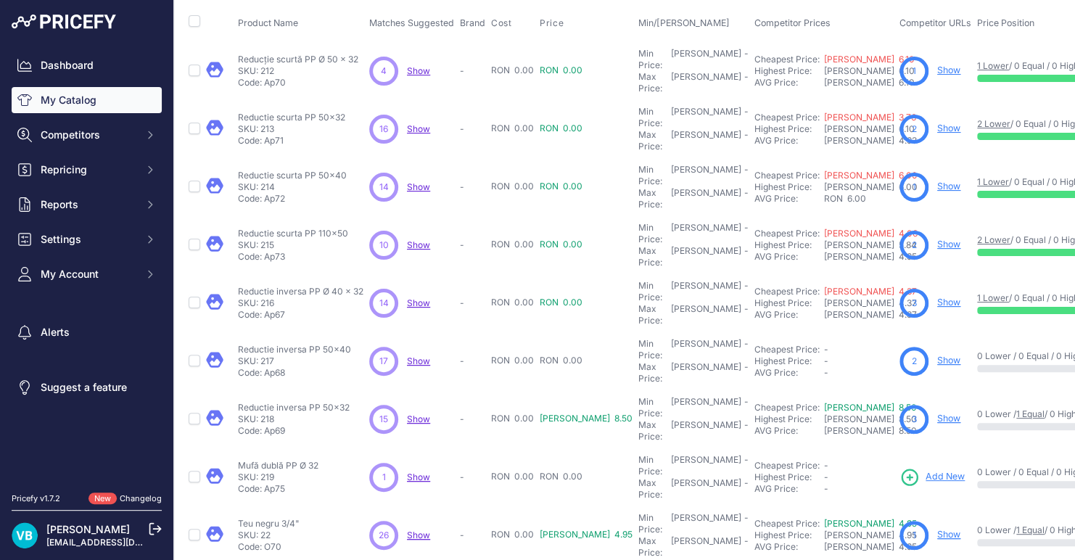
click at [266, 483] on p "Code: Ap75" at bounding box center [278, 489] width 81 height 12
copy p "Ap75"
click at [292, 448] on td "Mufă dublă PP Ø 32 Mufă dublă PP Ø 32 SKU: 219 Code: Ap75" at bounding box center [300, 477] width 131 height 58
drag, startPoint x: 258, startPoint y: 390, endPoint x: 237, endPoint y: 380, distance: 23.1
click at [237, 448] on td "Mufă dublă PP Ø 32 Mufă dublă PP Ø 32 SKU: 219 Code: Ap75" at bounding box center [300, 477] width 131 height 58
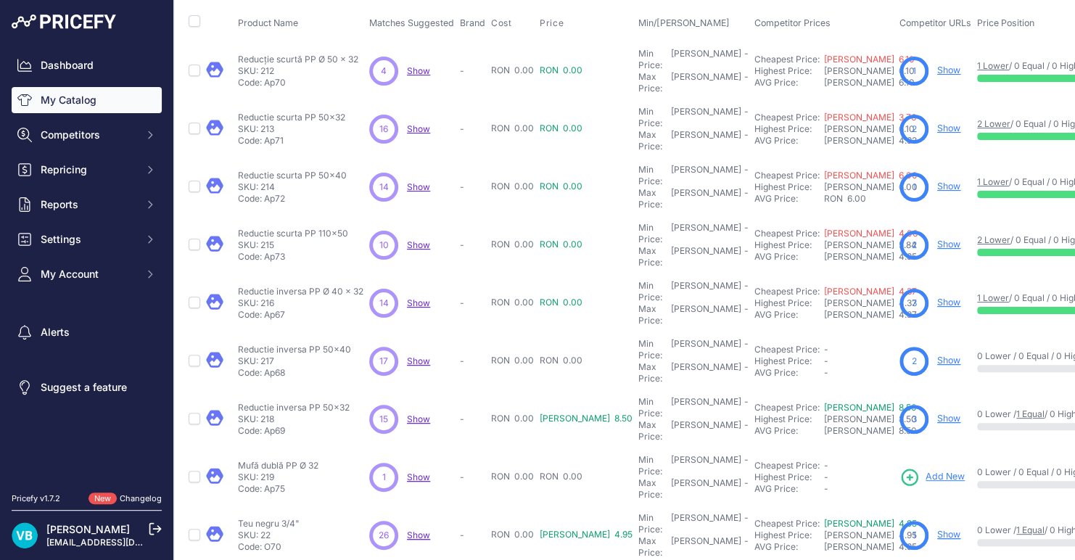
copy div "Mufă dublă PP Ø 32 Mufă dublă PP Ø 32 SKU: 219 Code: Ap75"
